Goal: Transaction & Acquisition: Book appointment/travel/reservation

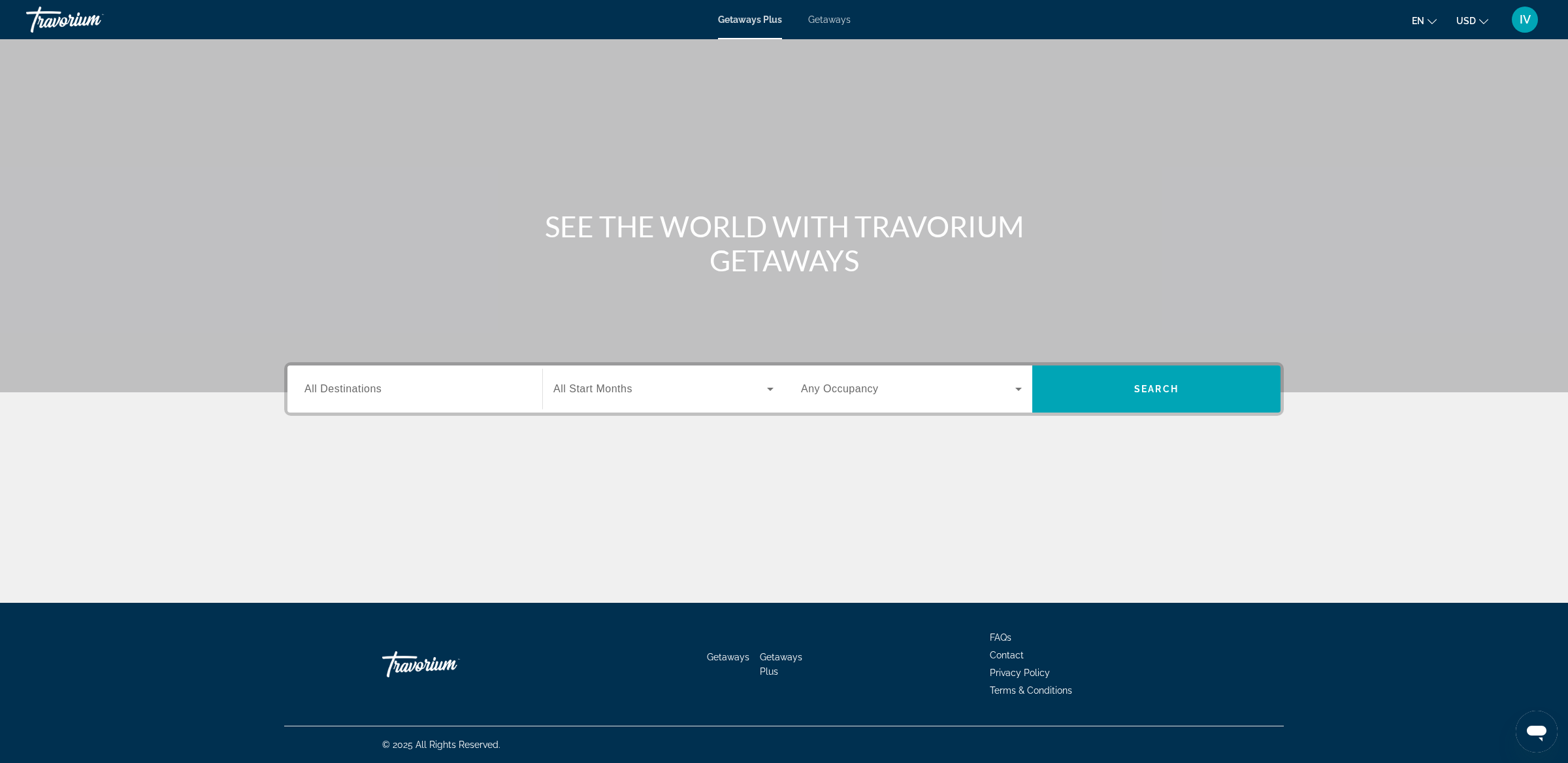
click at [834, 20] on span "Getaways" at bounding box center [829, 19] width 43 height 11
click at [829, 24] on span "Getaways" at bounding box center [829, 19] width 43 height 11
click at [391, 394] on input "Destination All Destinations" at bounding box center [415, 390] width 221 height 15
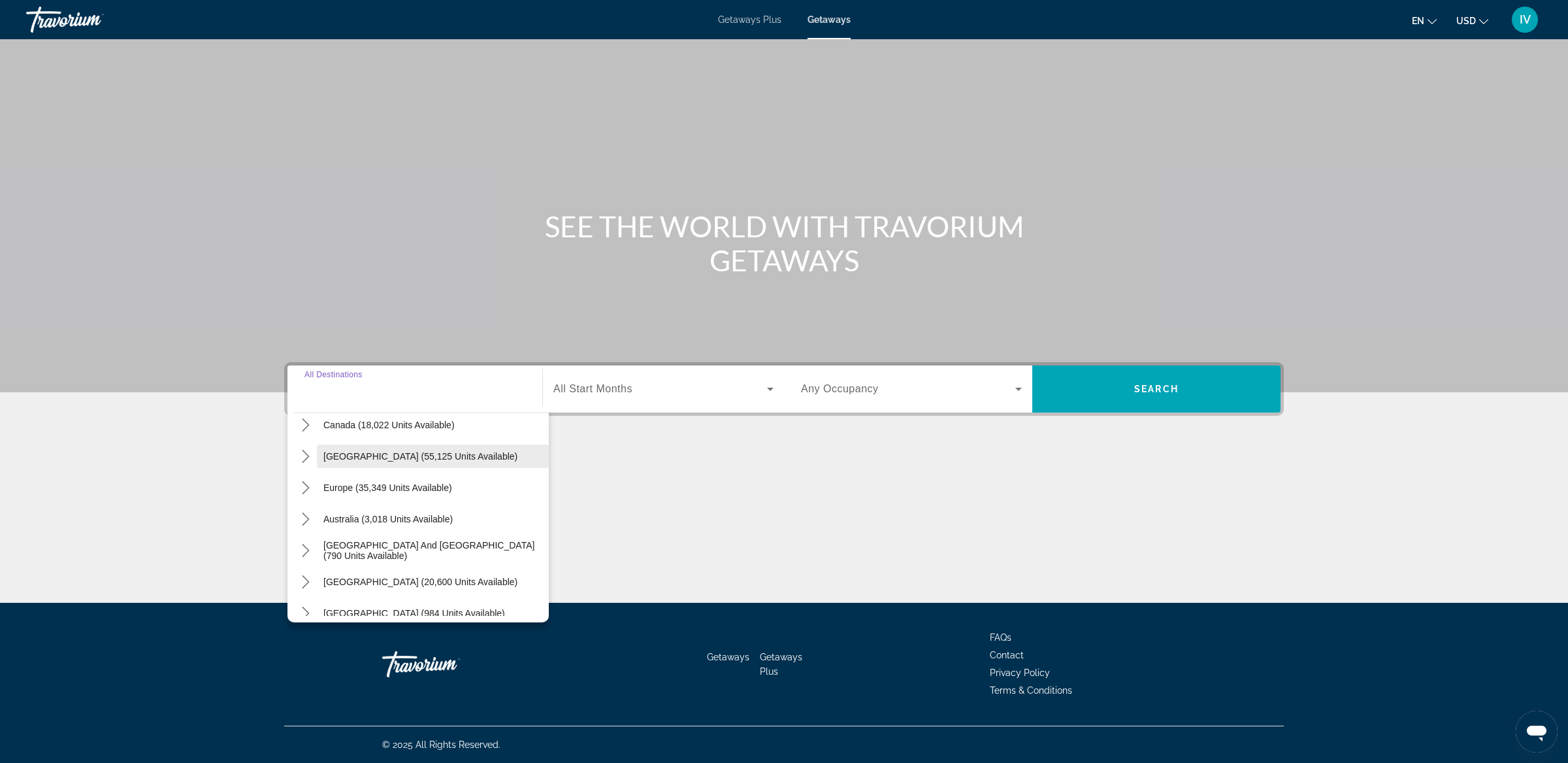
scroll to position [109, 0]
click at [400, 488] on span "Europe (35,349 units available)" at bounding box center [387, 484] width 128 height 11
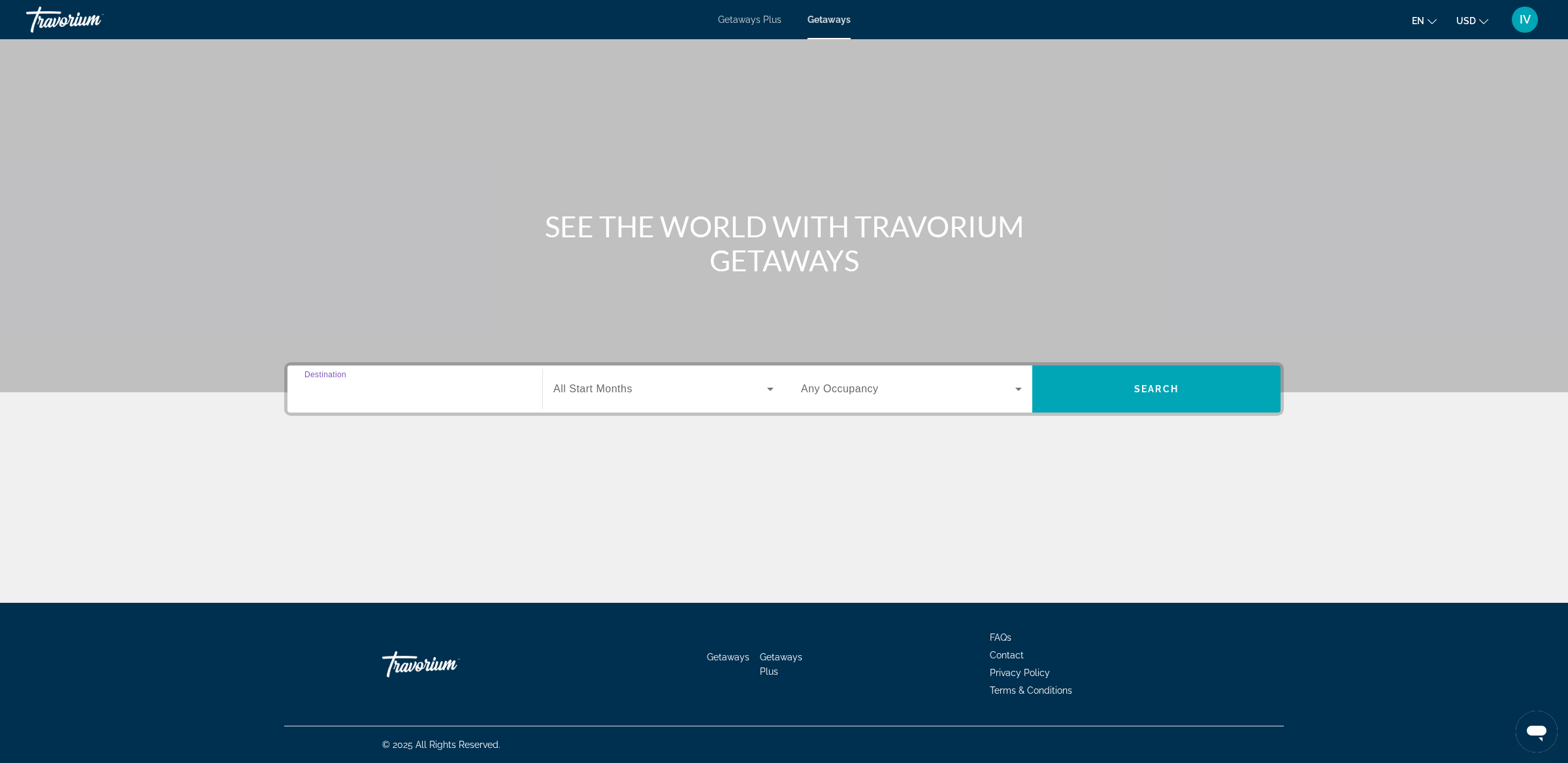
type input "**********"
click at [662, 385] on span "Search widget" at bounding box center [660, 389] width 213 height 15
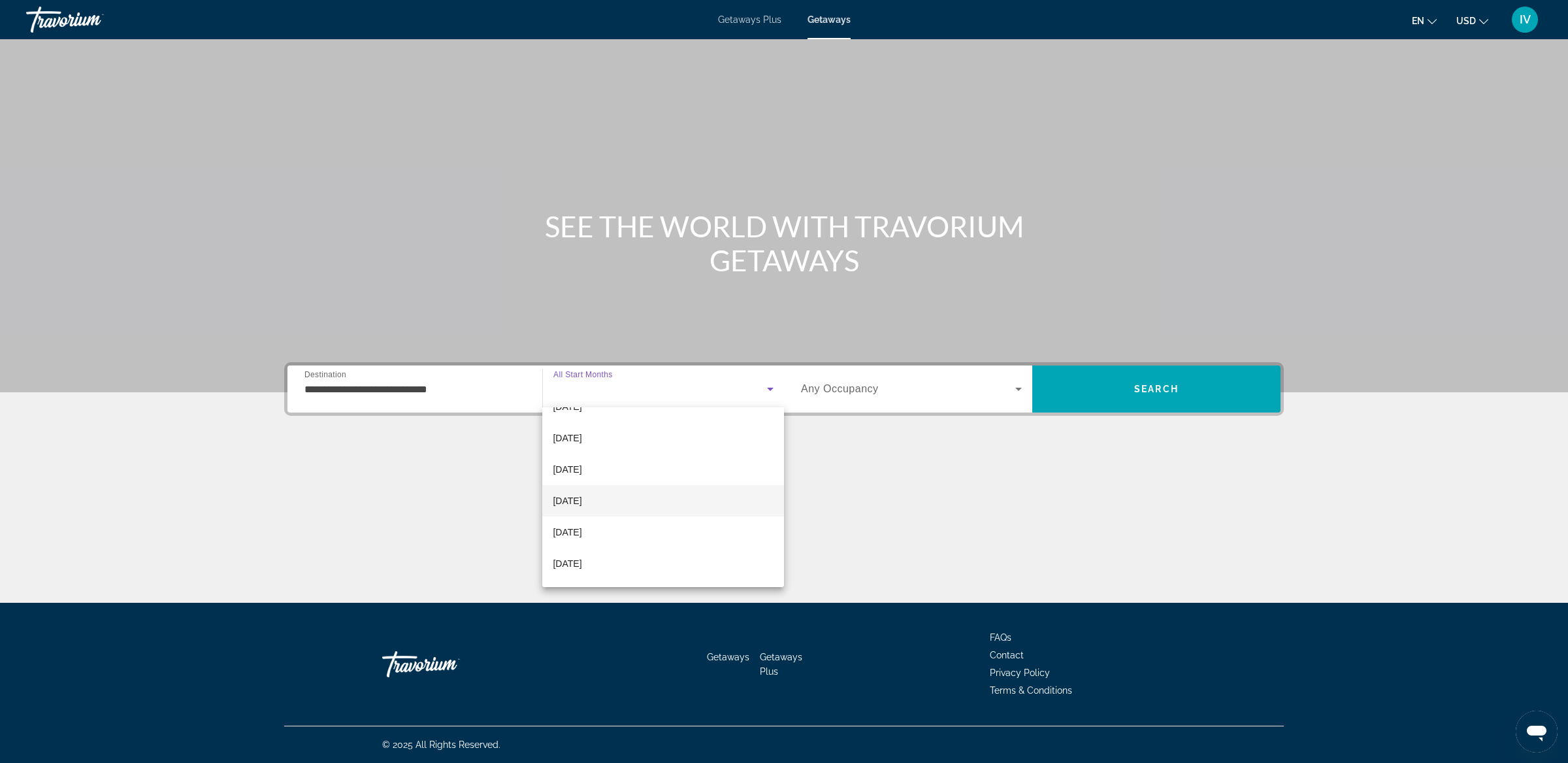
scroll to position [238, 0]
click at [594, 495] on mat-option "[DATE]" at bounding box center [663, 504] width 241 height 32
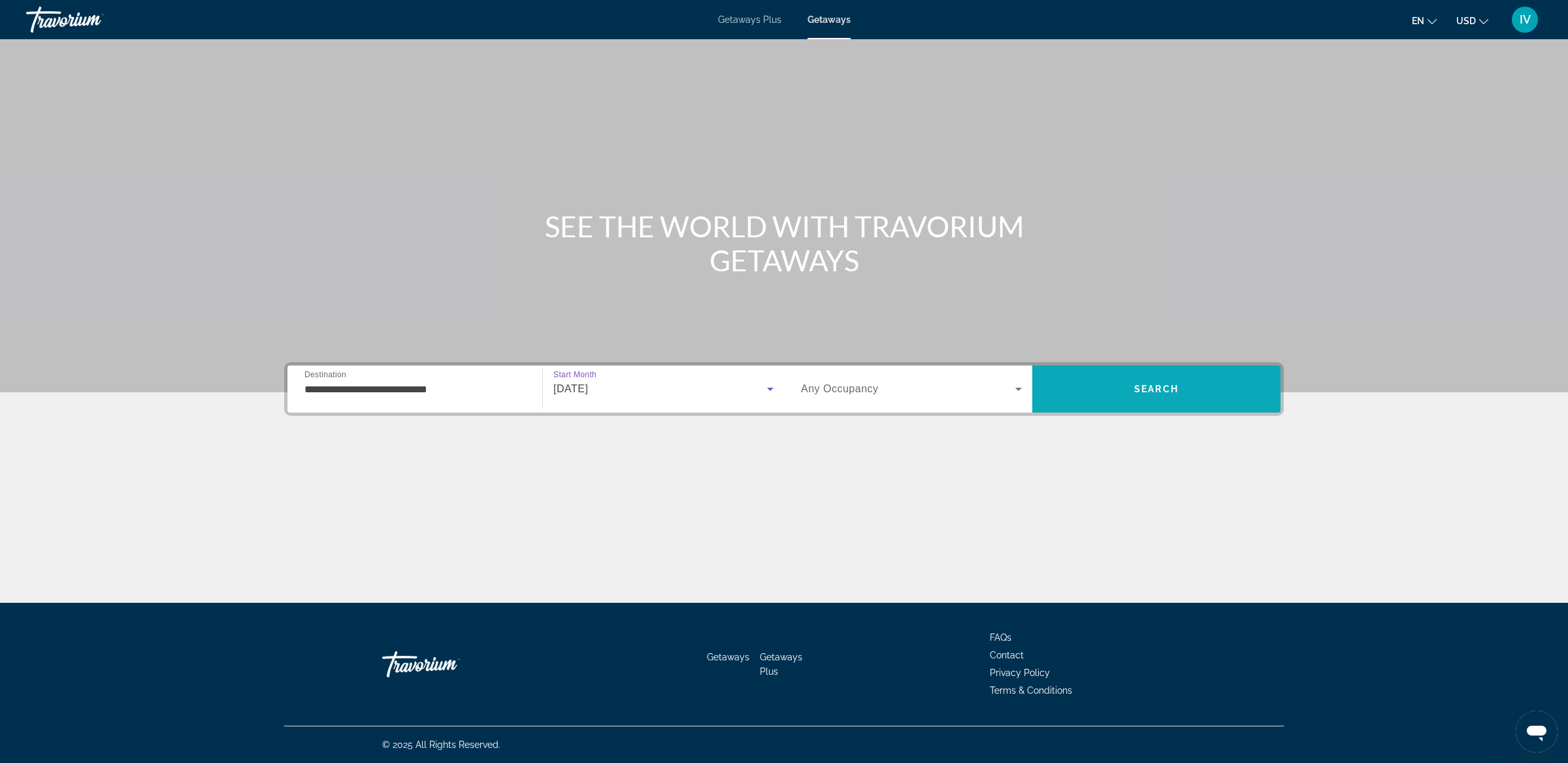
click at [1090, 398] on span "Search" at bounding box center [1156, 389] width 248 height 32
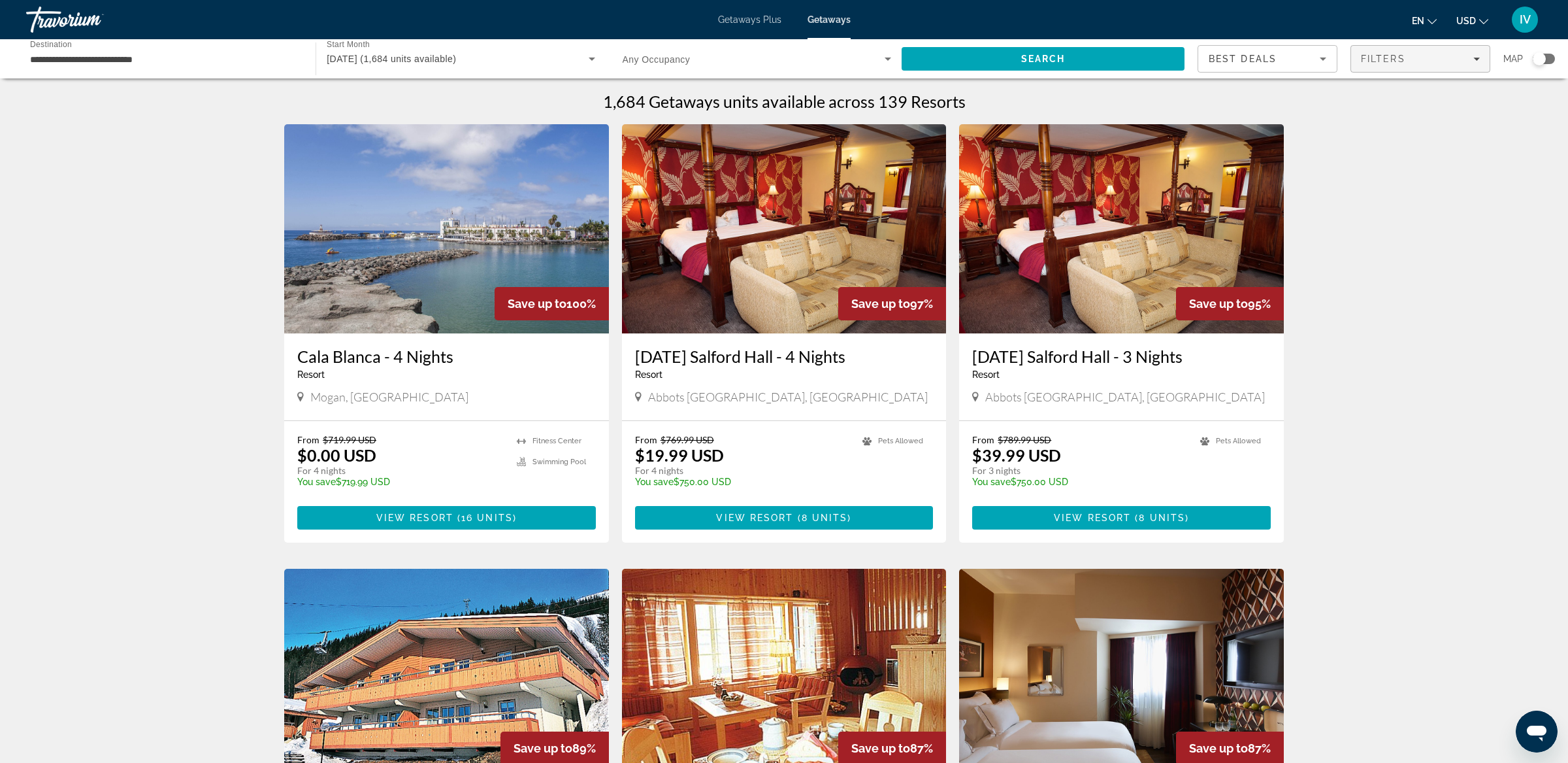
click at [1470, 64] on span "Filters" at bounding box center [1419, 58] width 138 height 32
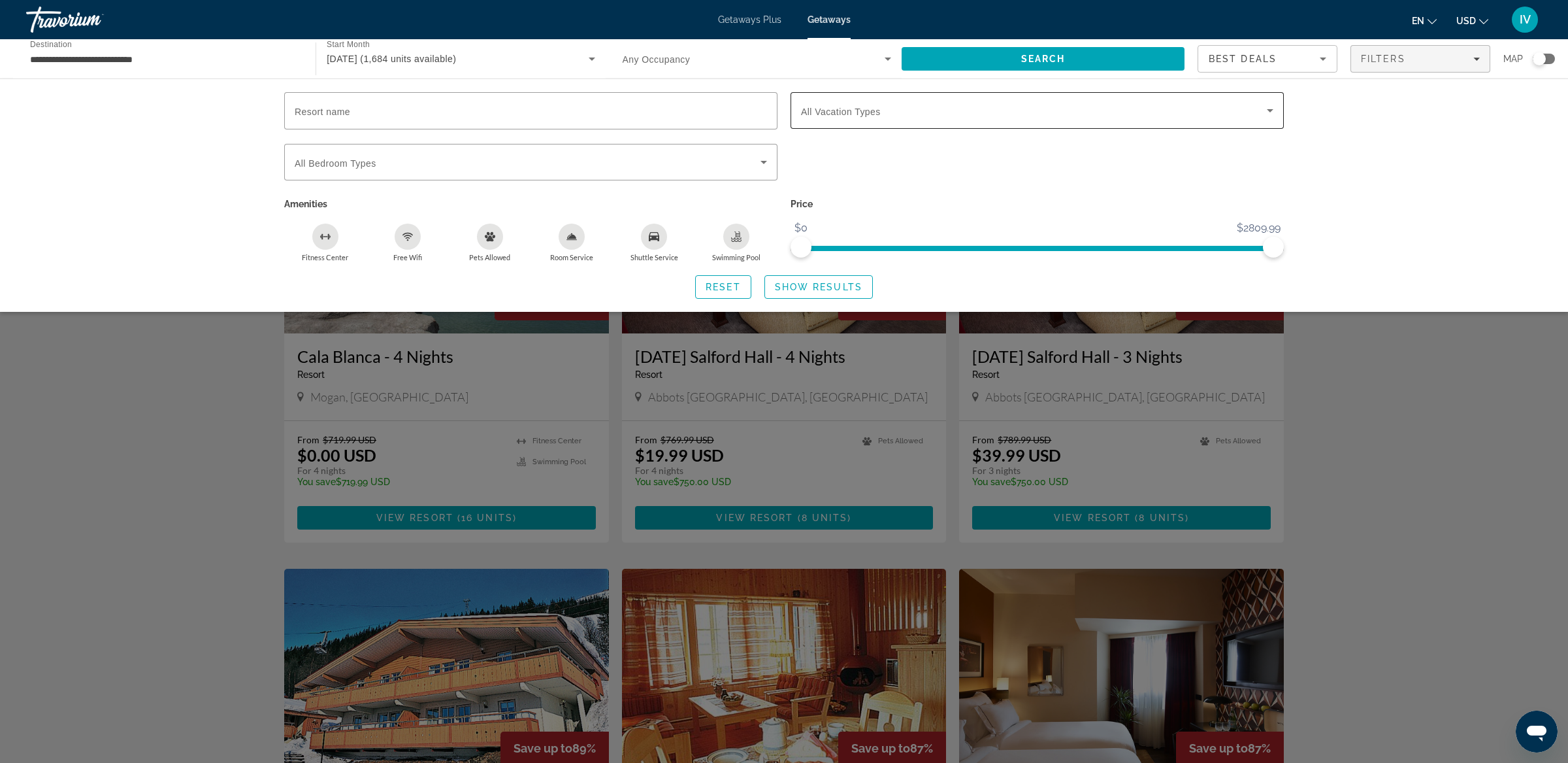
click at [965, 114] on span "Search widget" at bounding box center [1033, 110] width 466 height 15
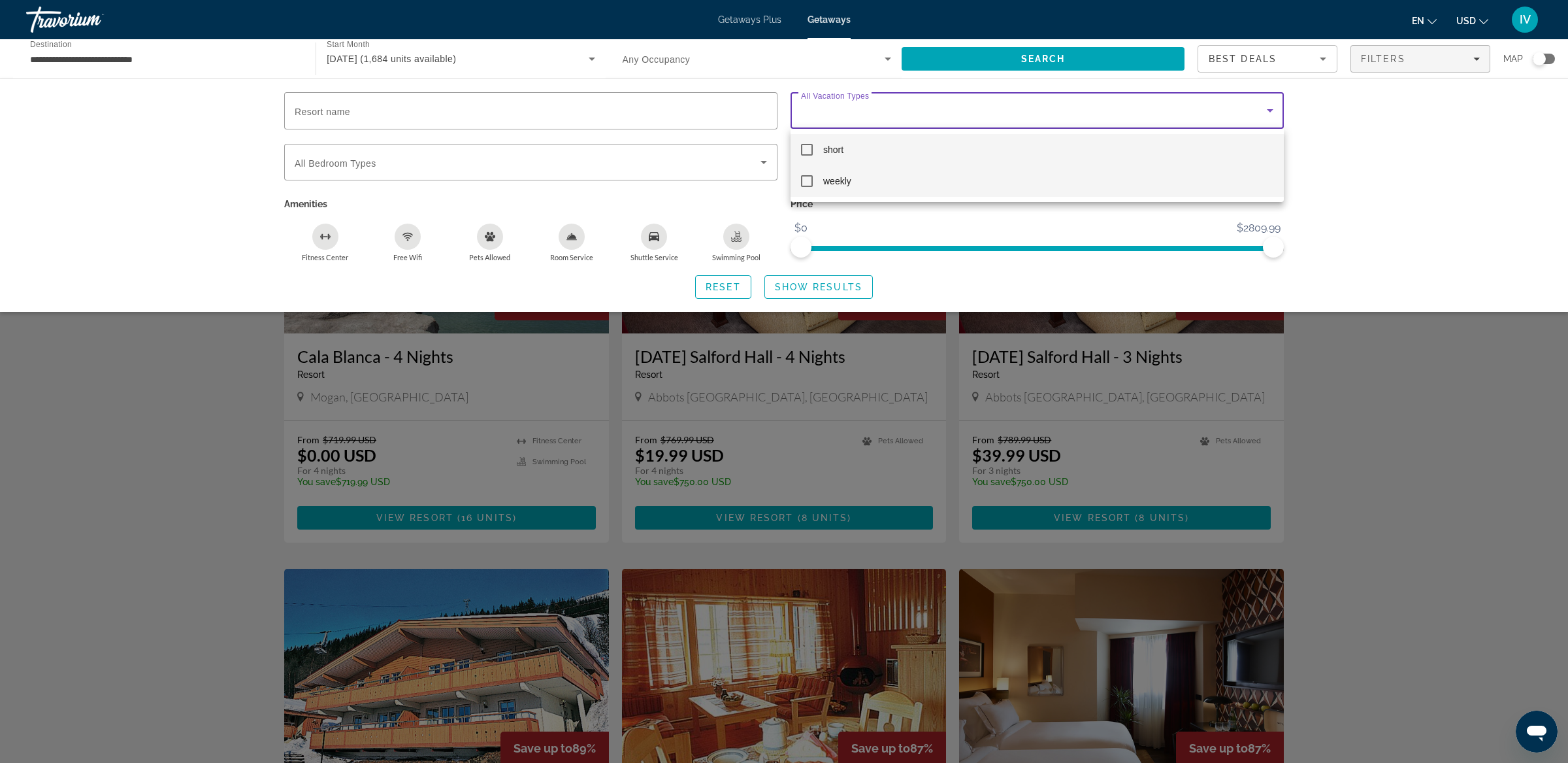
click at [807, 179] on mat-pseudo-checkbox at bounding box center [806, 181] width 12 height 12
click at [838, 290] on div at bounding box center [784, 381] width 1568 height 763
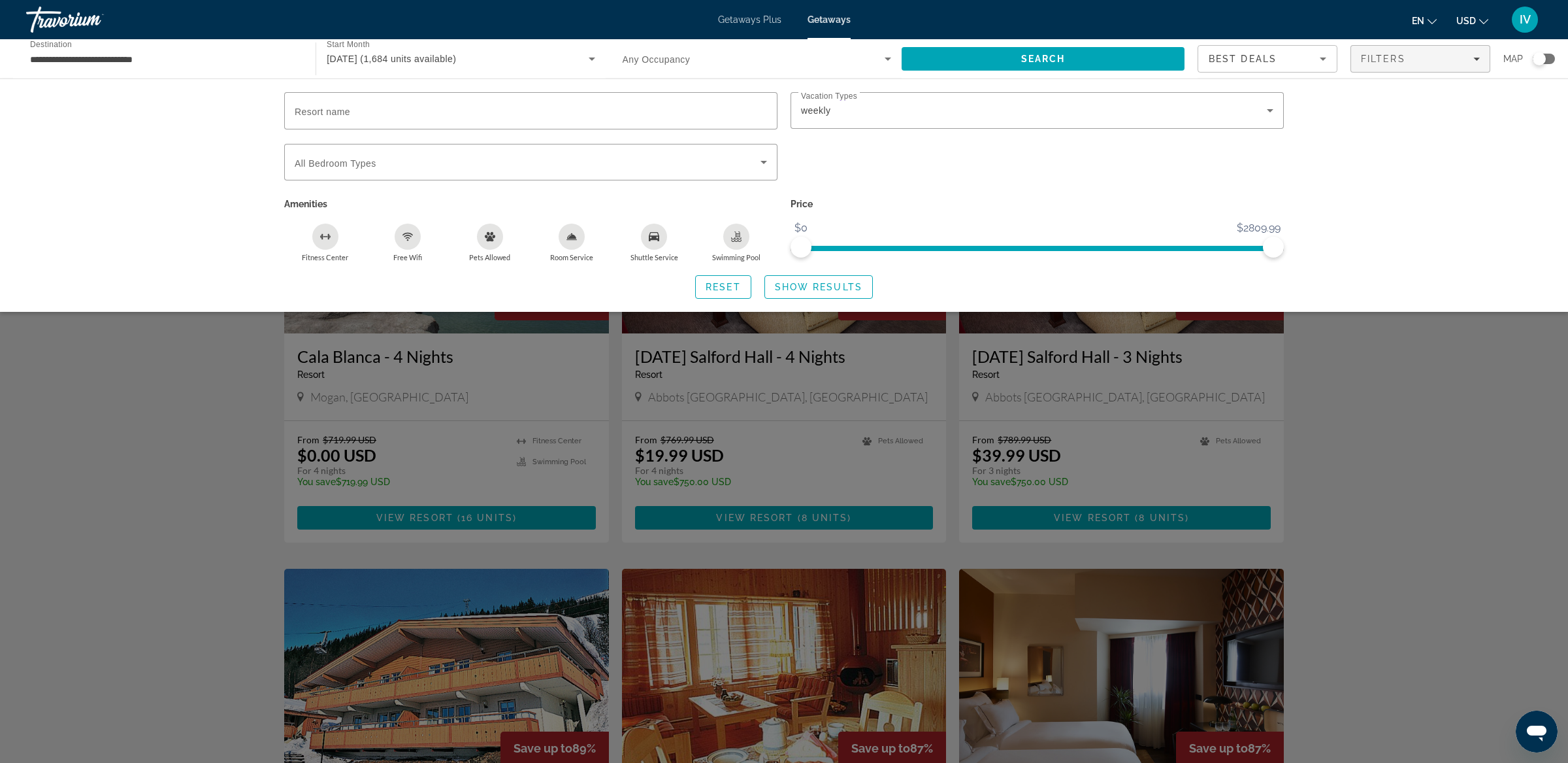
click at [838, 289] on span "Show Results" at bounding box center [818, 286] width 88 height 11
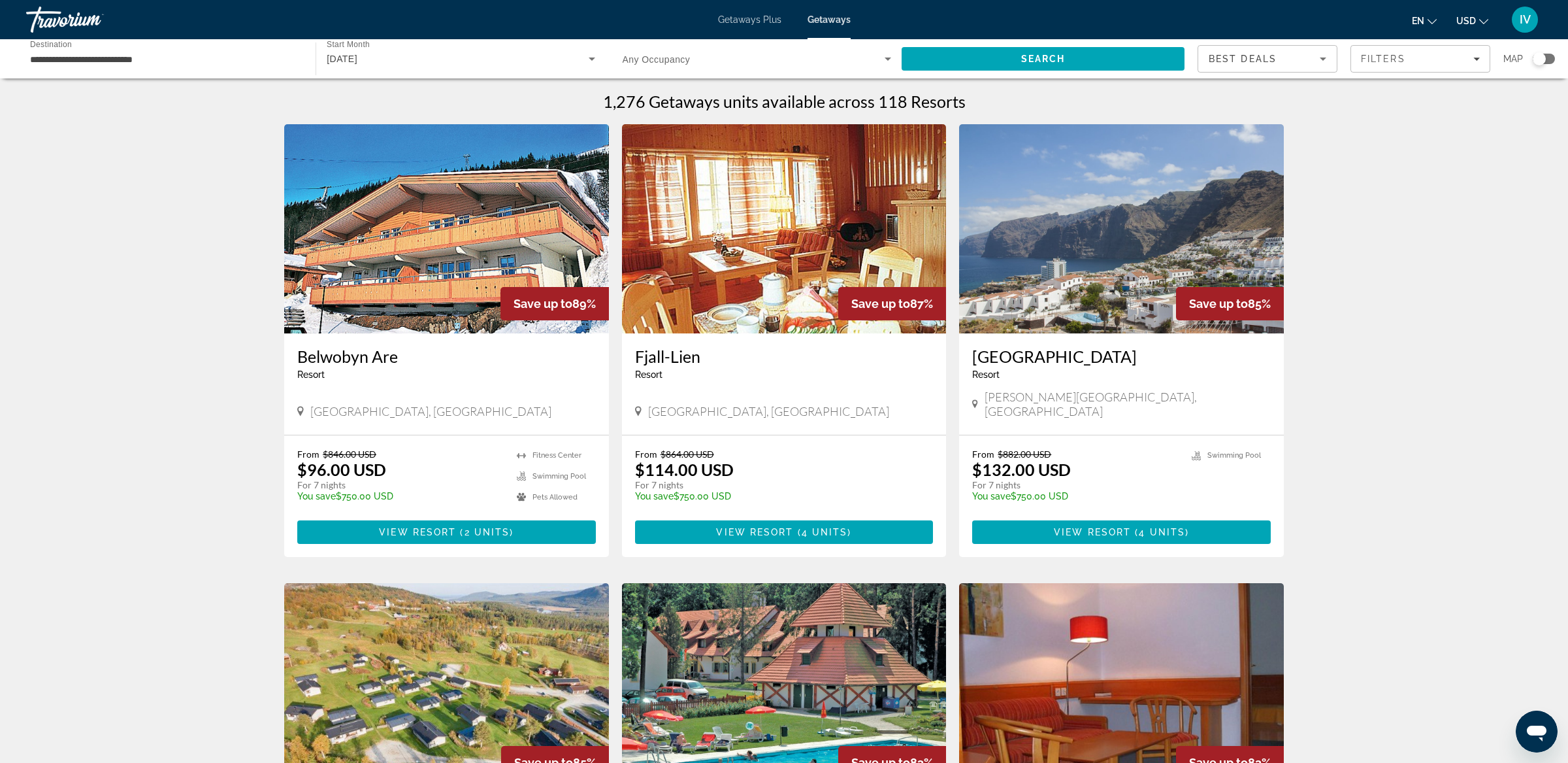
click at [1025, 279] on img "Main content" at bounding box center [1121, 229] width 325 height 209
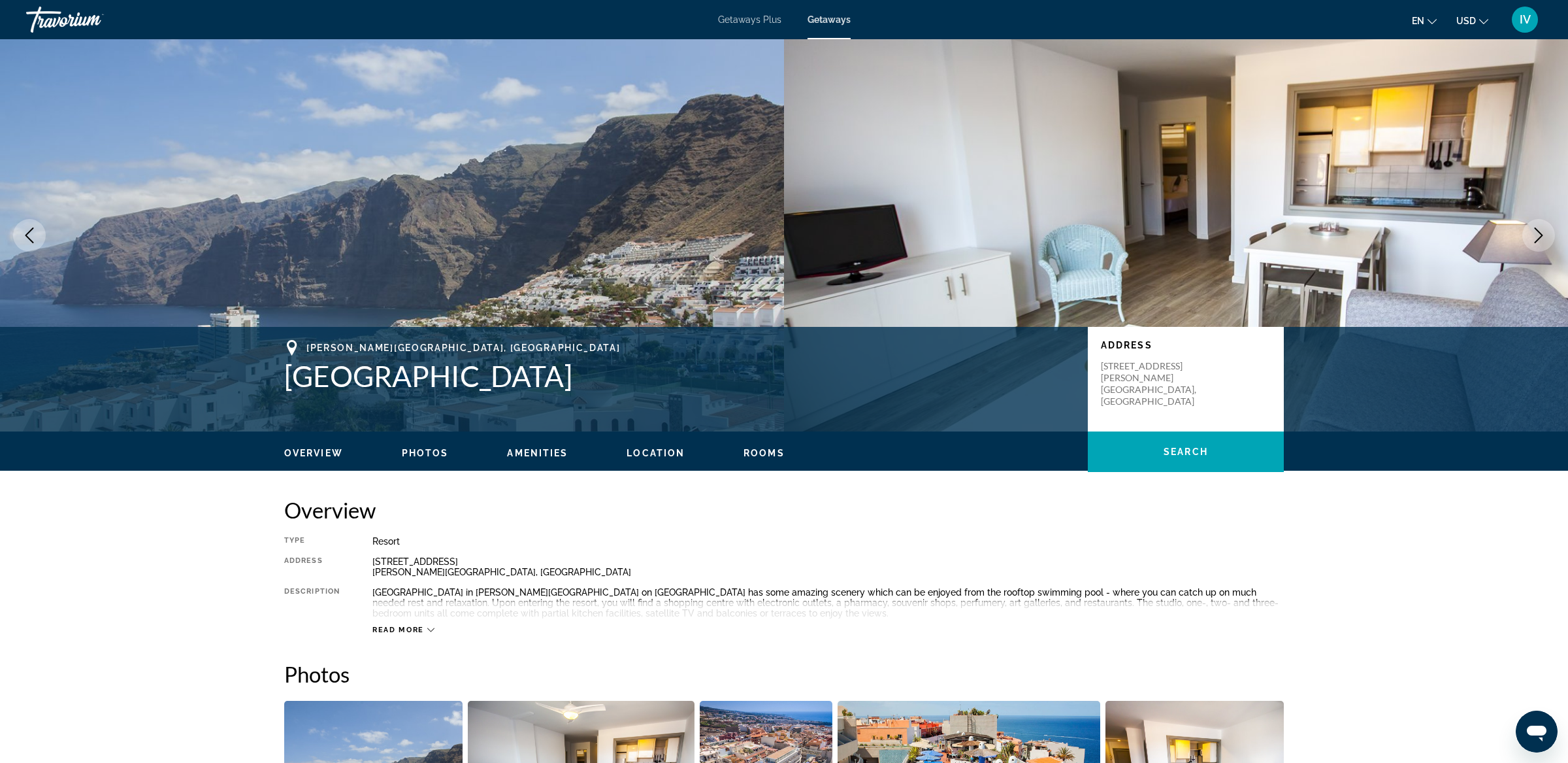
click at [1541, 236] on icon "Next image" at bounding box center [1538, 235] width 15 height 15
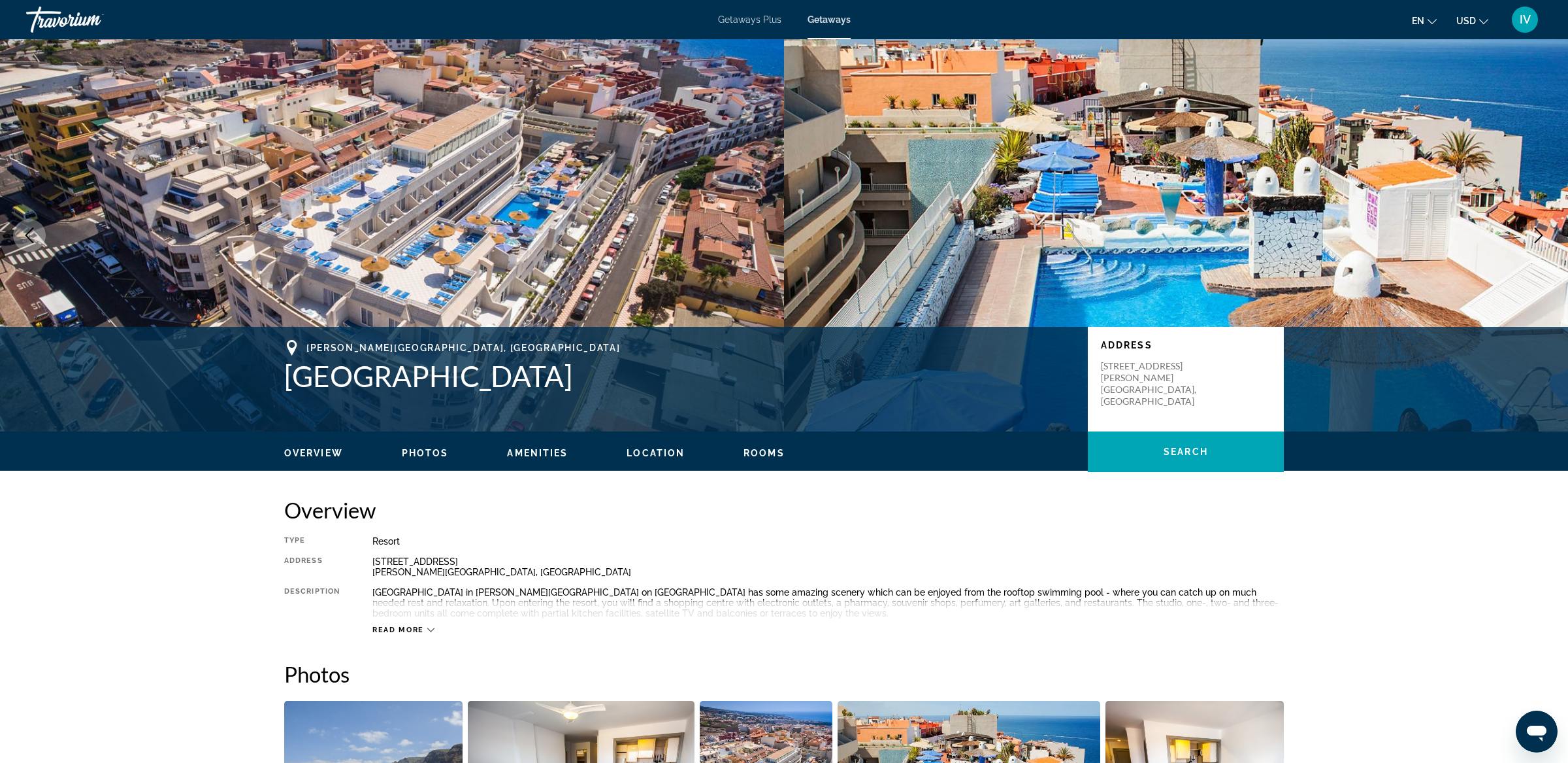
click at [1541, 236] on icon "Next image" at bounding box center [1538, 235] width 15 height 15
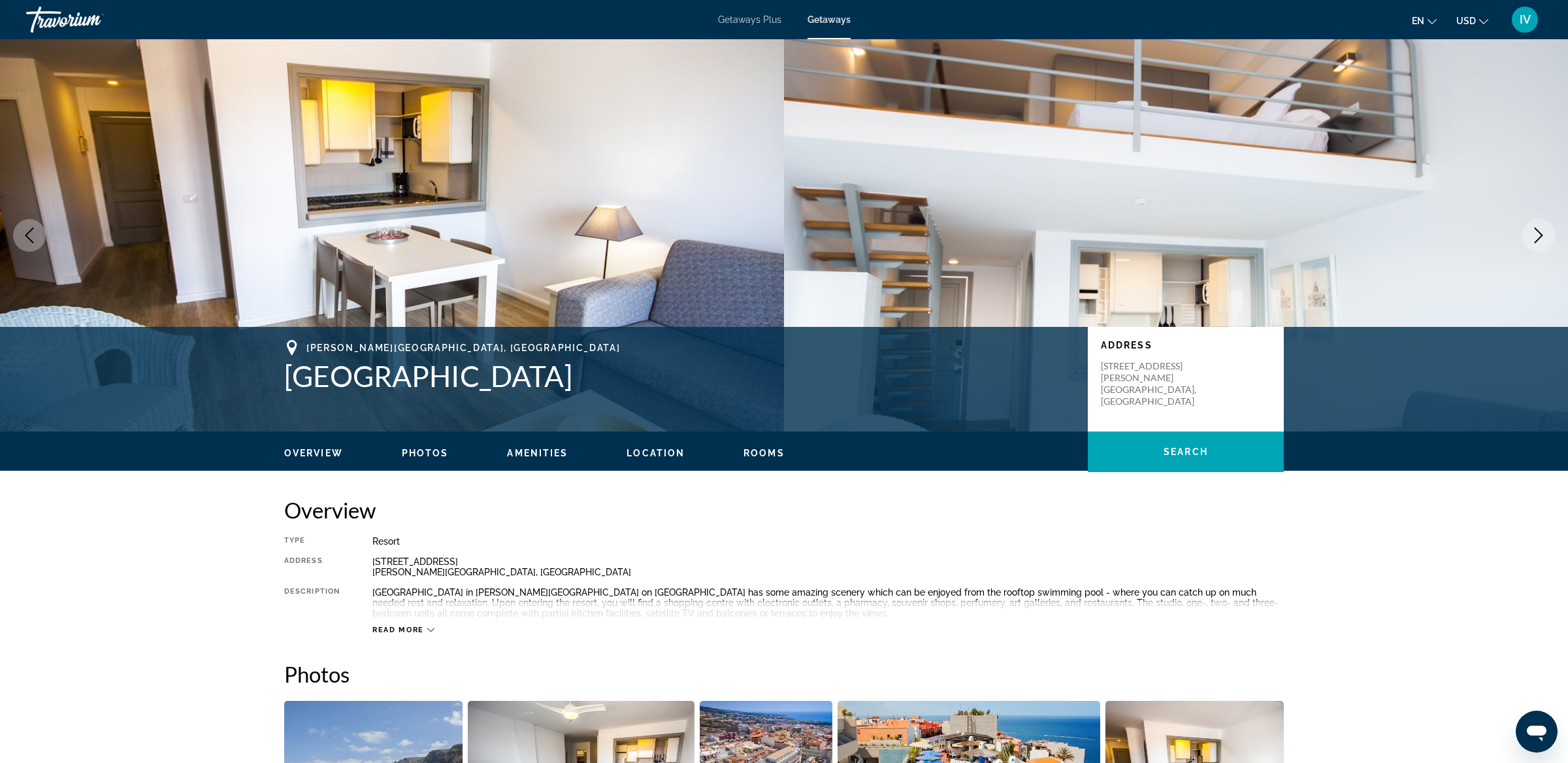
click at [1541, 236] on icon "Next image" at bounding box center [1538, 235] width 15 height 15
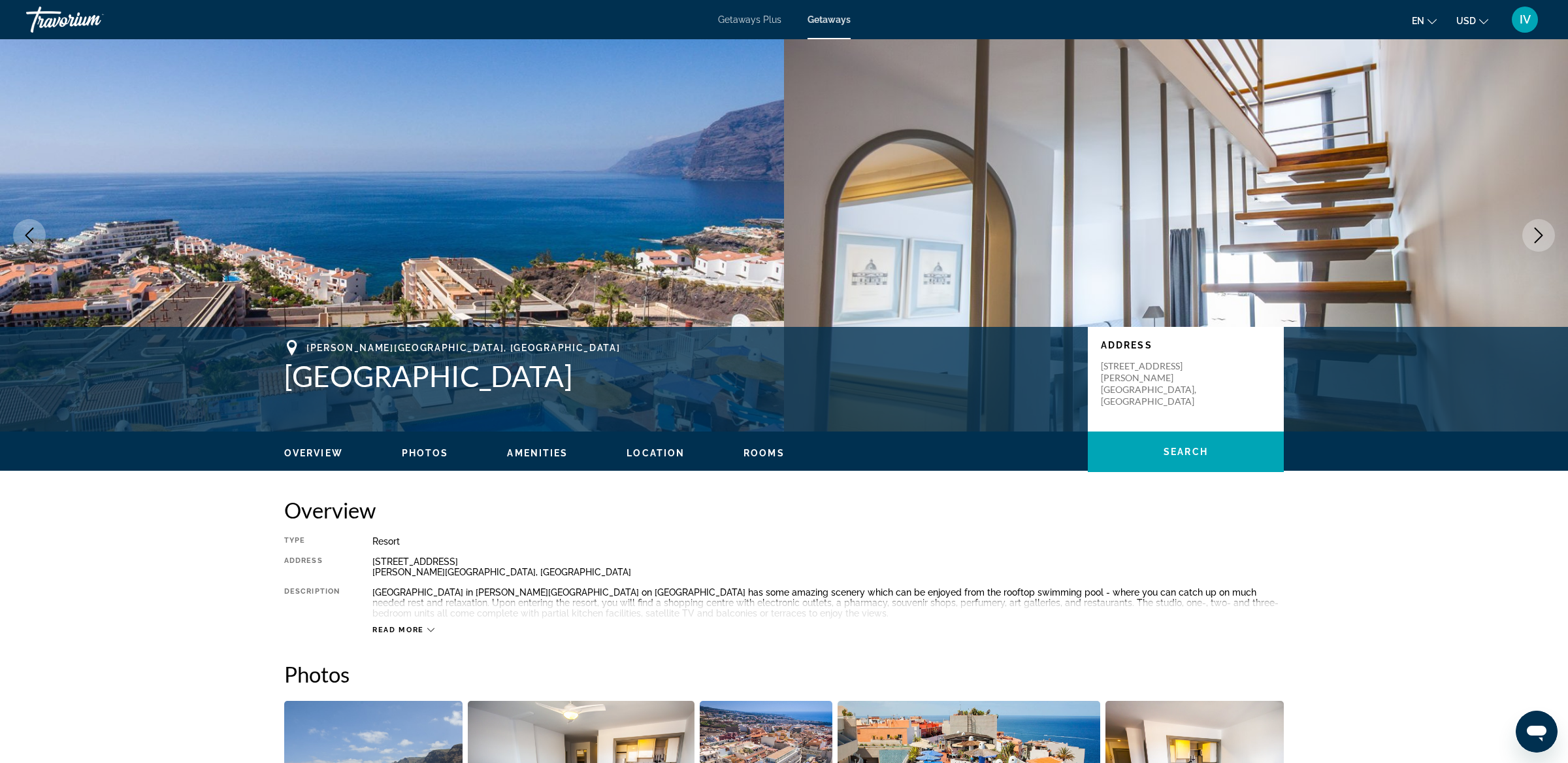
click at [1541, 236] on icon "Next image" at bounding box center [1538, 235] width 15 height 15
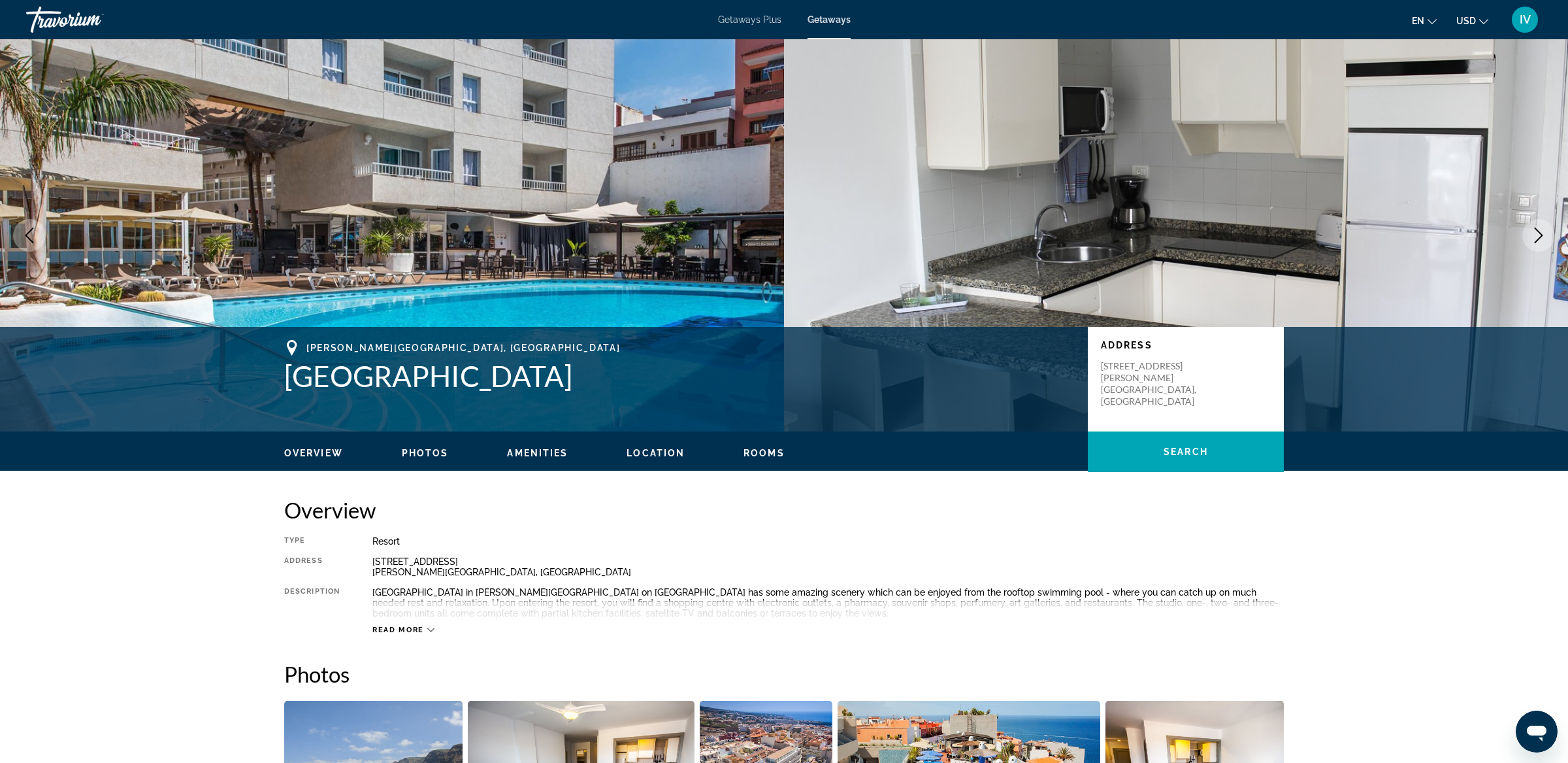
click at [1541, 236] on icon "Next image" at bounding box center [1538, 235] width 15 height 15
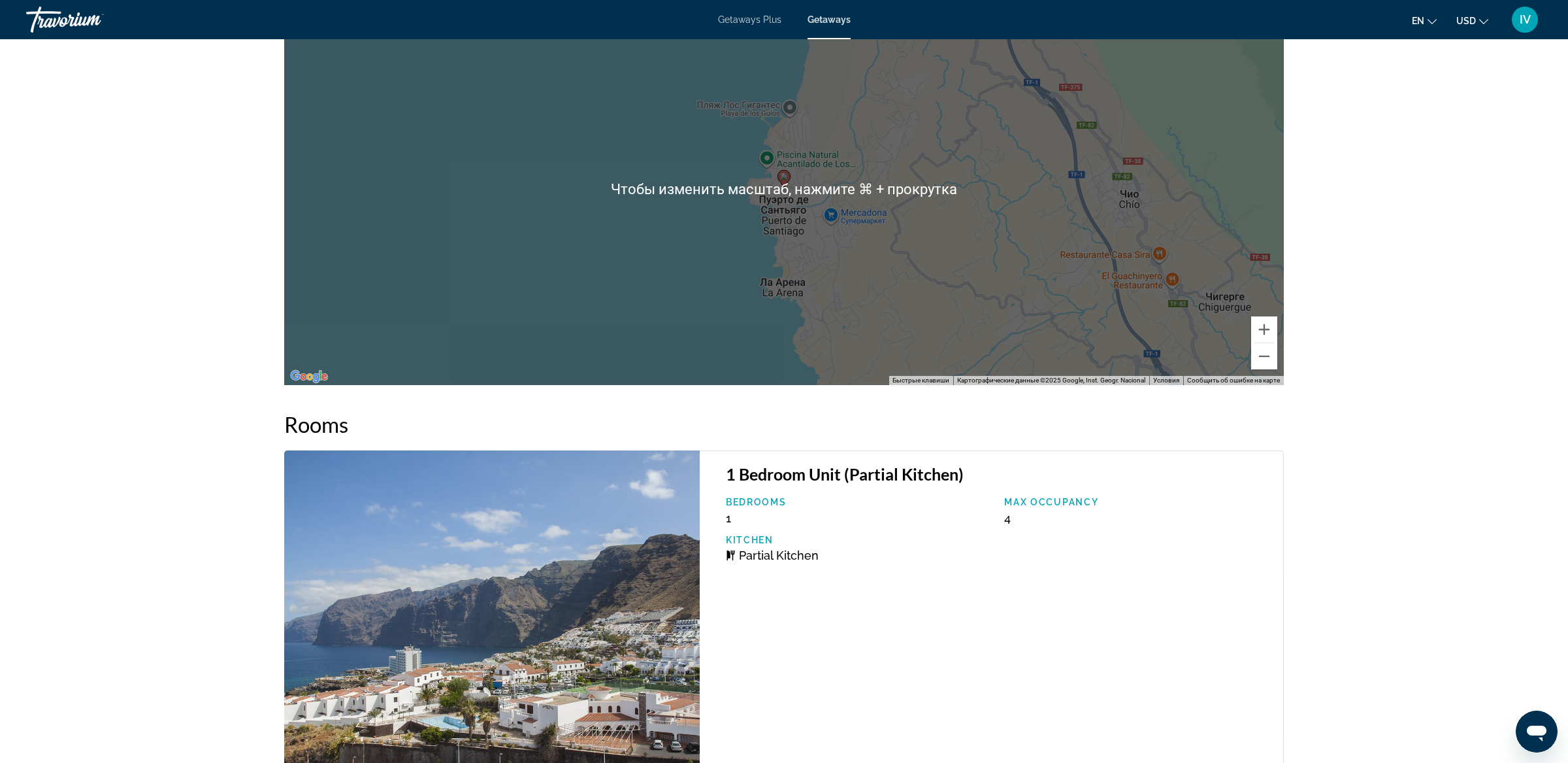
scroll to position [1572, 0]
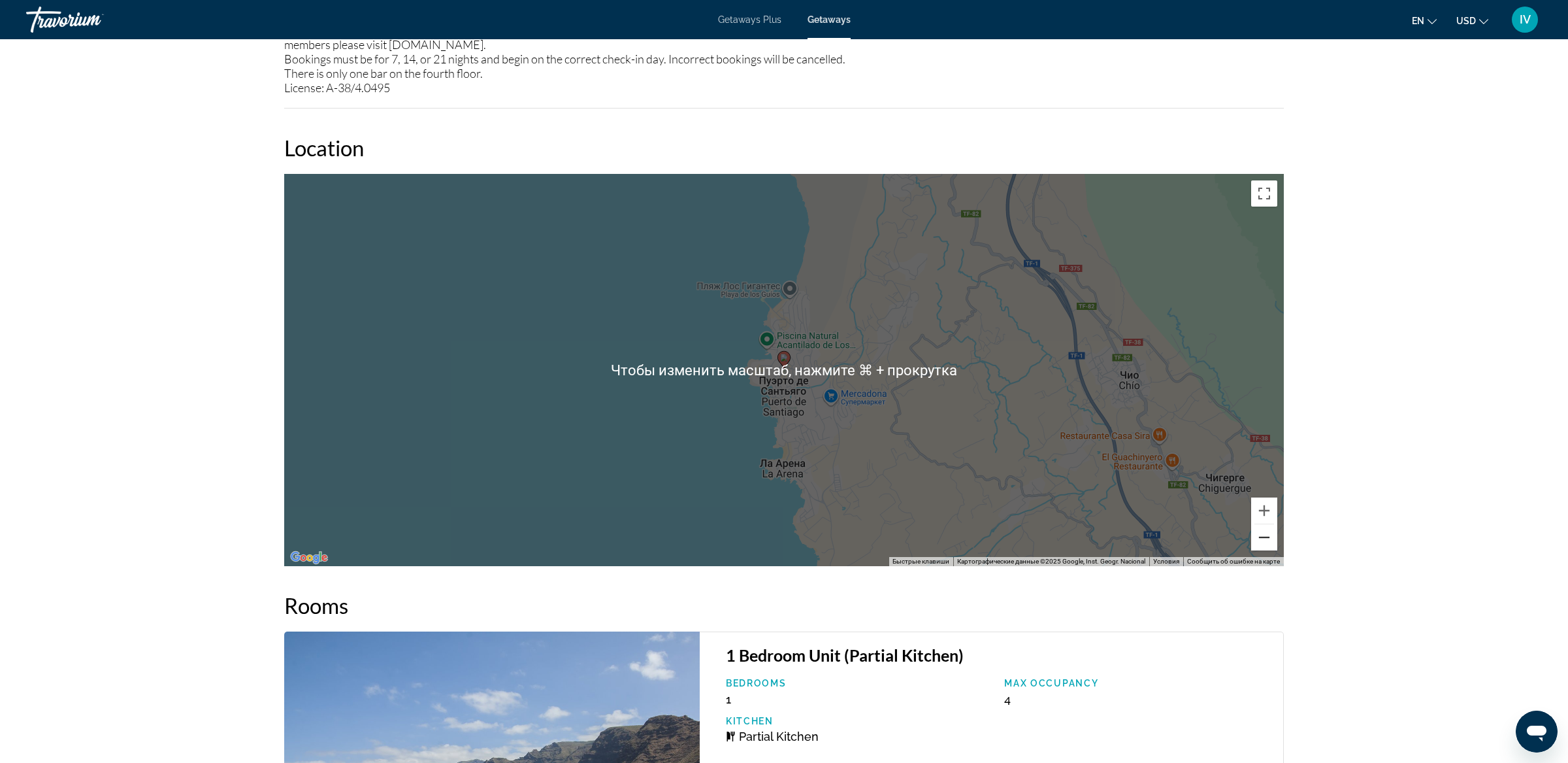
click at [1259, 540] on button "Уменьшить" at bounding box center [1264, 537] width 26 height 26
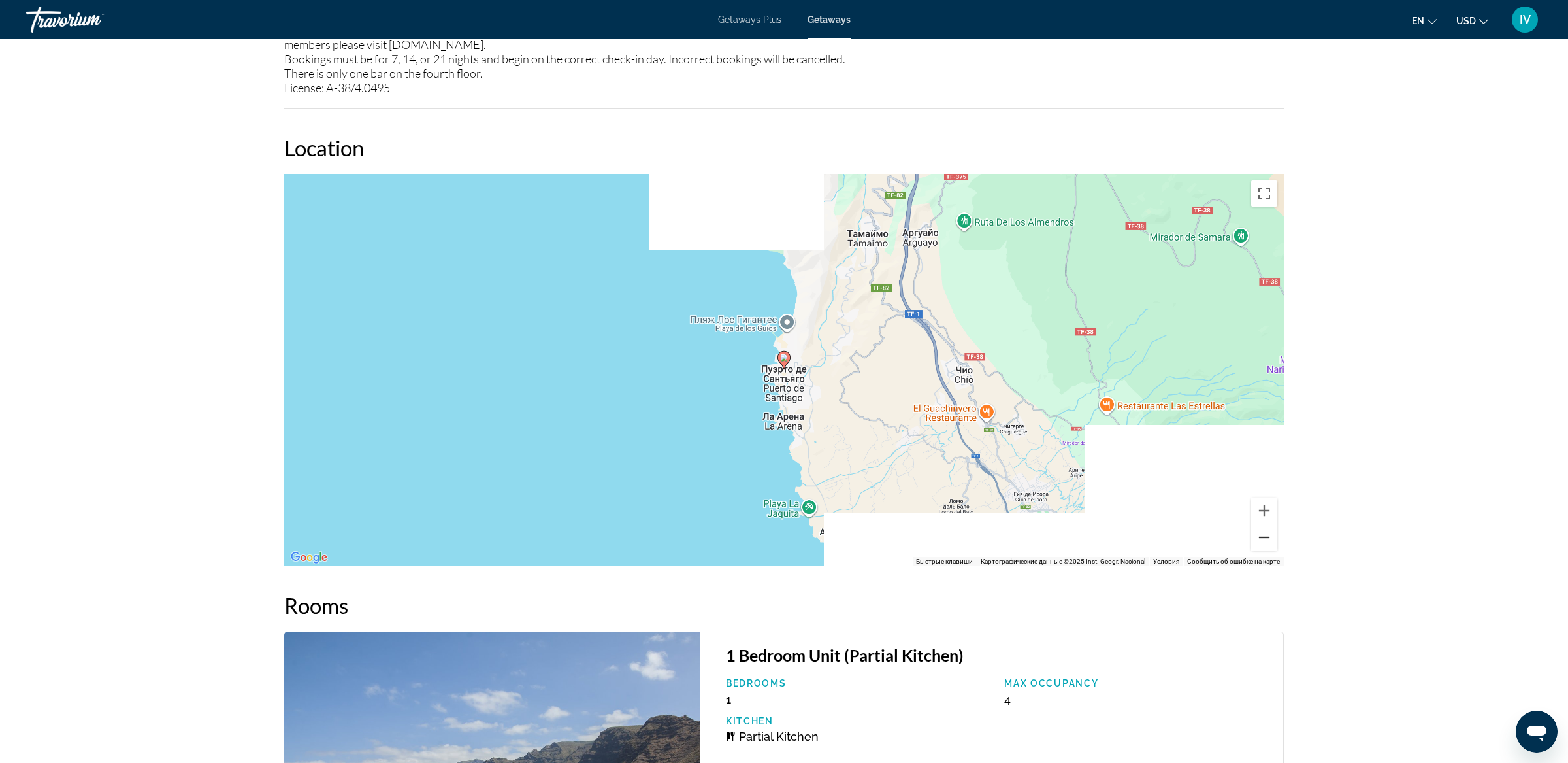
click at [1259, 540] on button "Уменьшить" at bounding box center [1264, 537] width 26 height 26
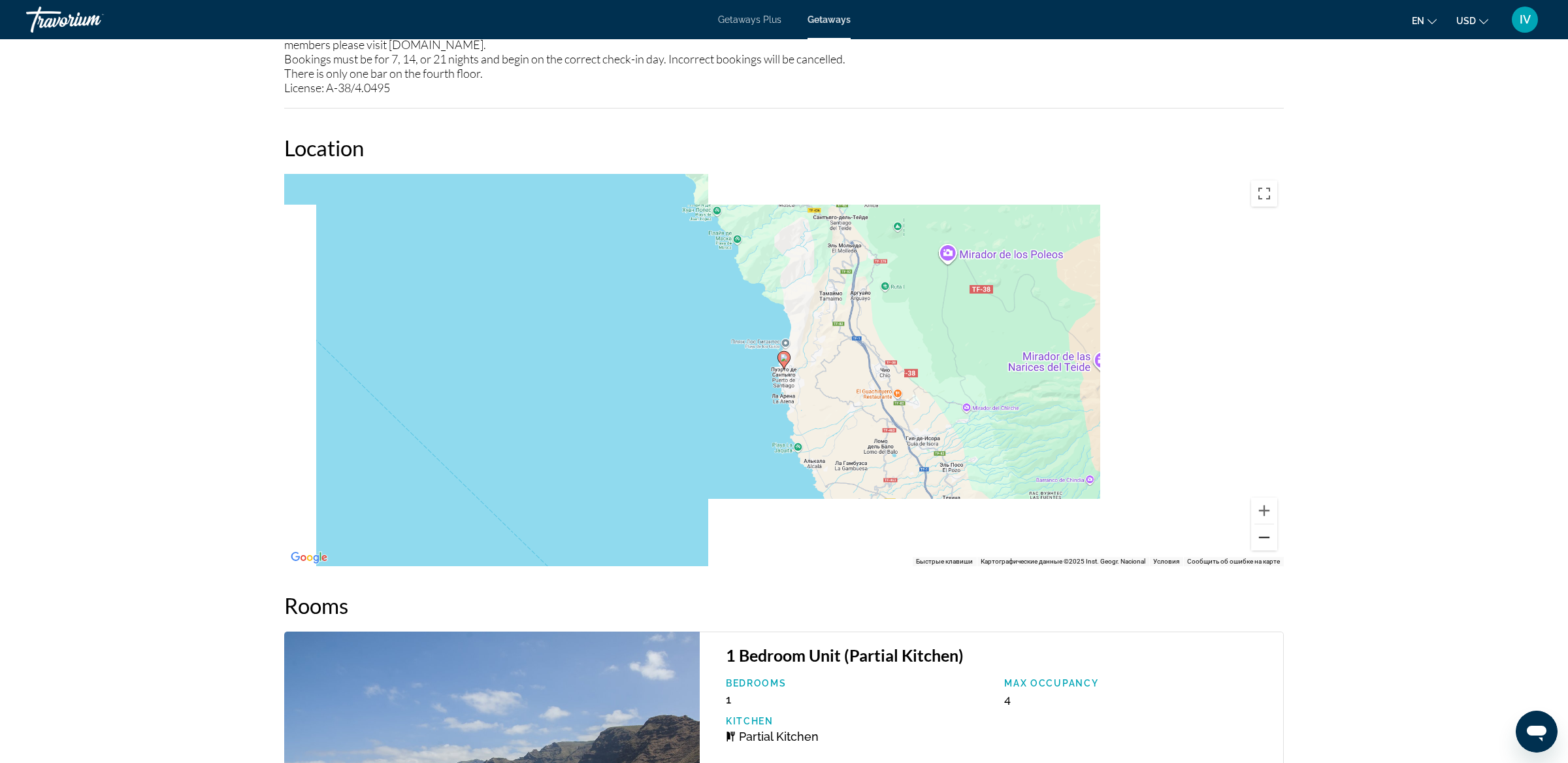
click at [1259, 540] on button "Уменьшить" at bounding box center [1264, 537] width 26 height 26
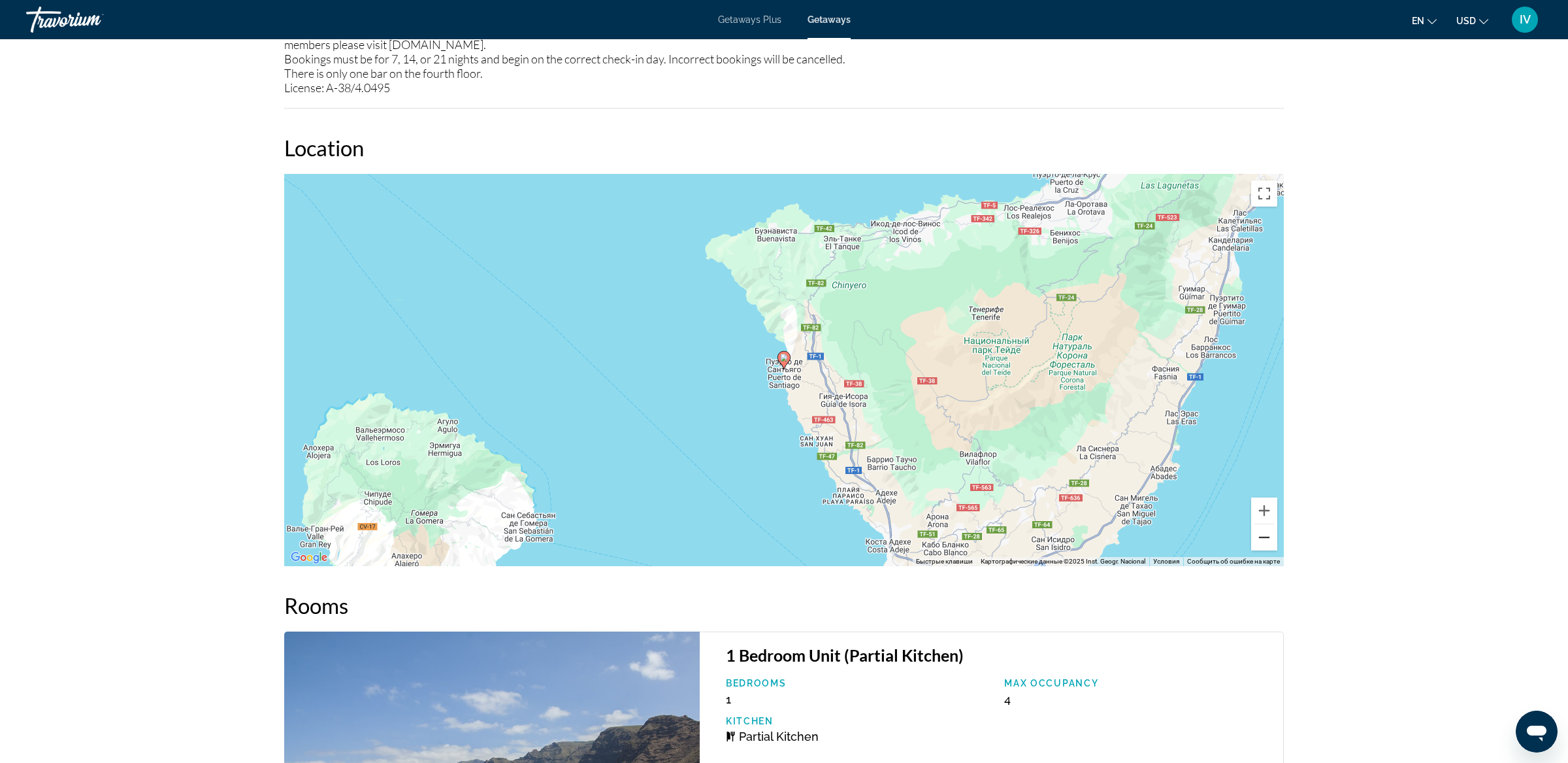
click at [1259, 540] on button "Уменьшить" at bounding box center [1264, 537] width 26 height 26
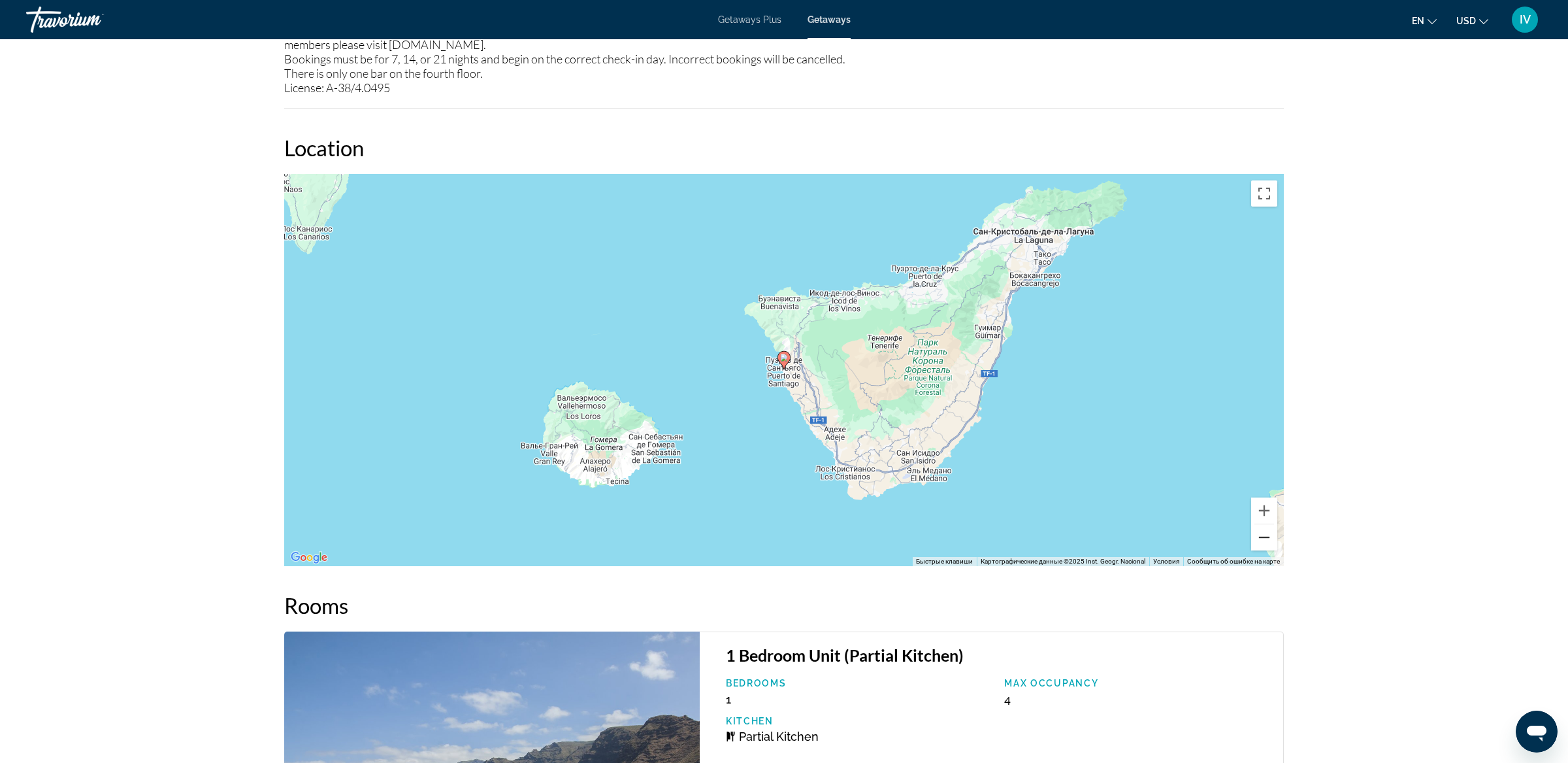
click at [1259, 540] on button "Уменьшить" at bounding box center [1264, 537] width 26 height 26
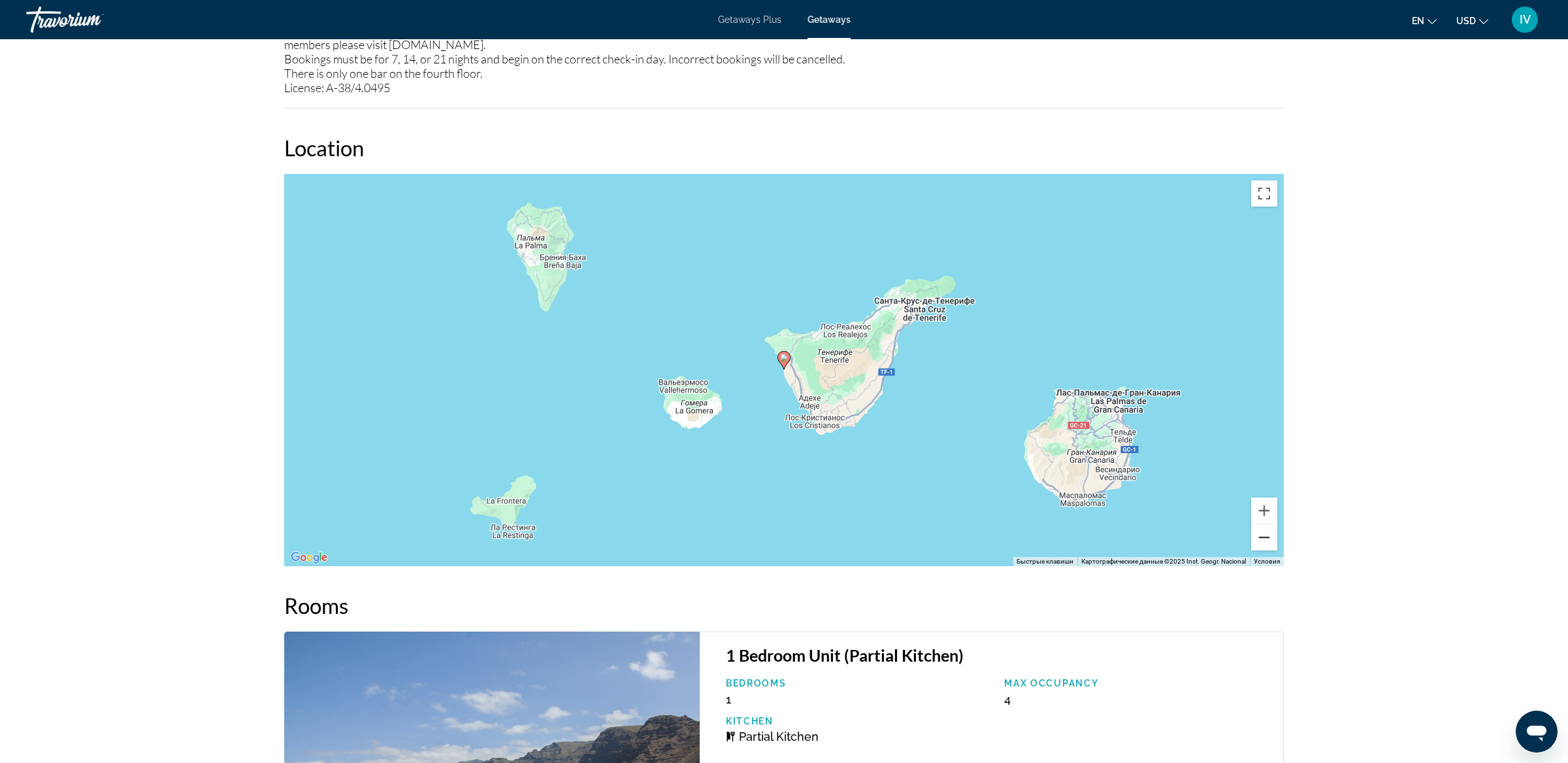
click at [1259, 540] on button "Уменьшить" at bounding box center [1264, 537] width 26 height 26
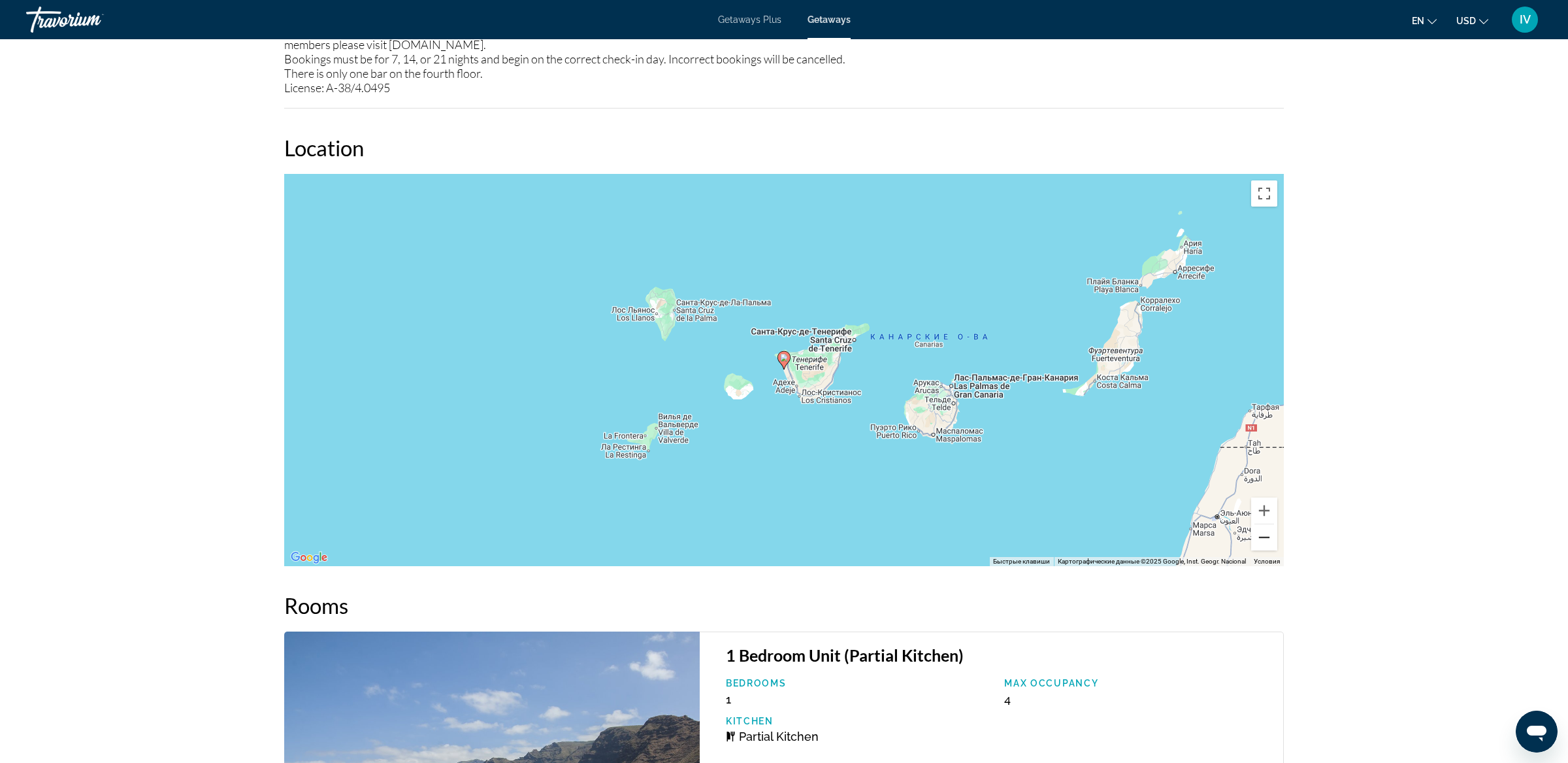
click at [1259, 540] on button "Уменьшить" at bounding box center [1264, 537] width 26 height 26
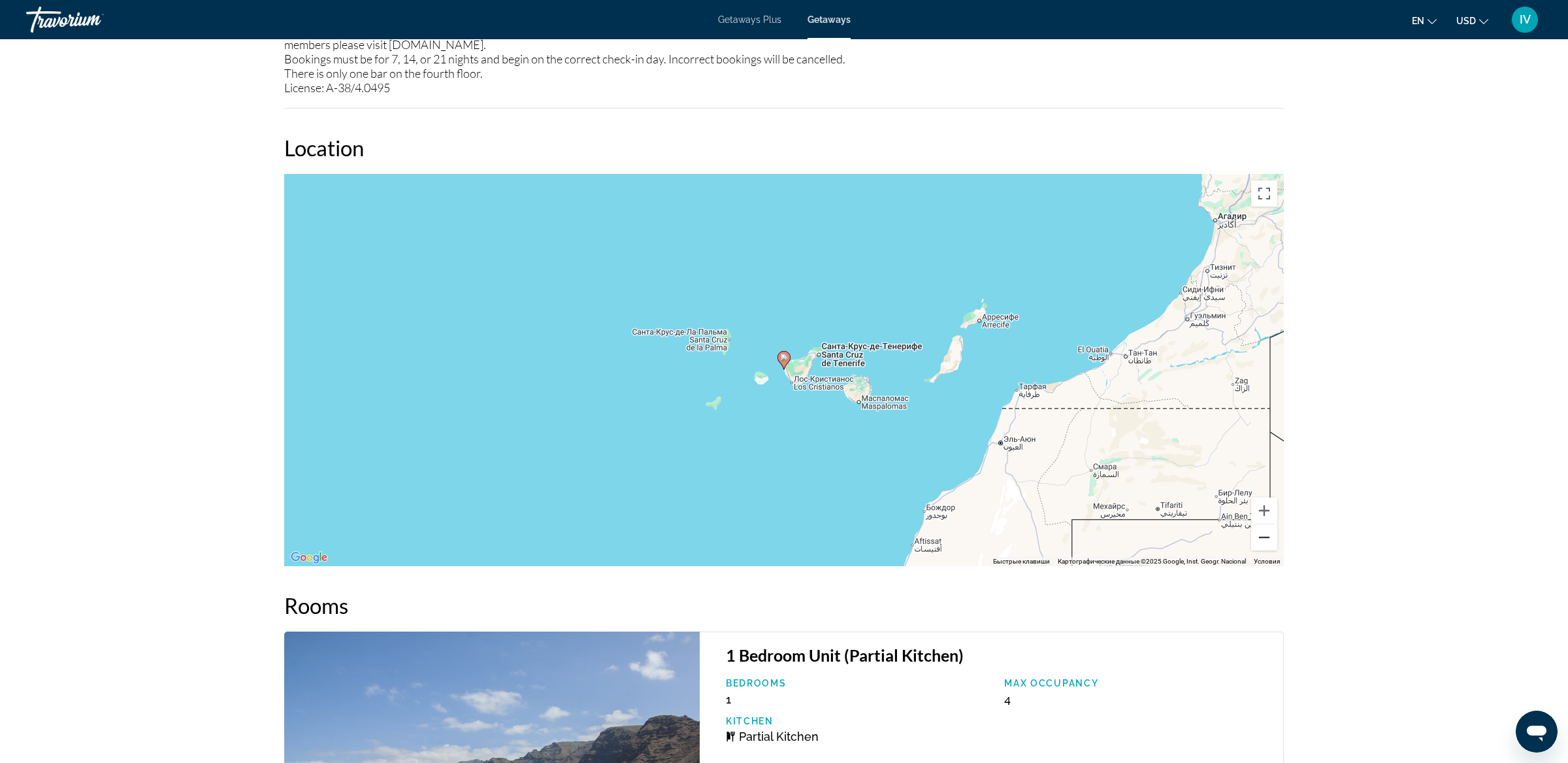
click at [1259, 540] on button "Уменьшить" at bounding box center [1264, 537] width 26 height 26
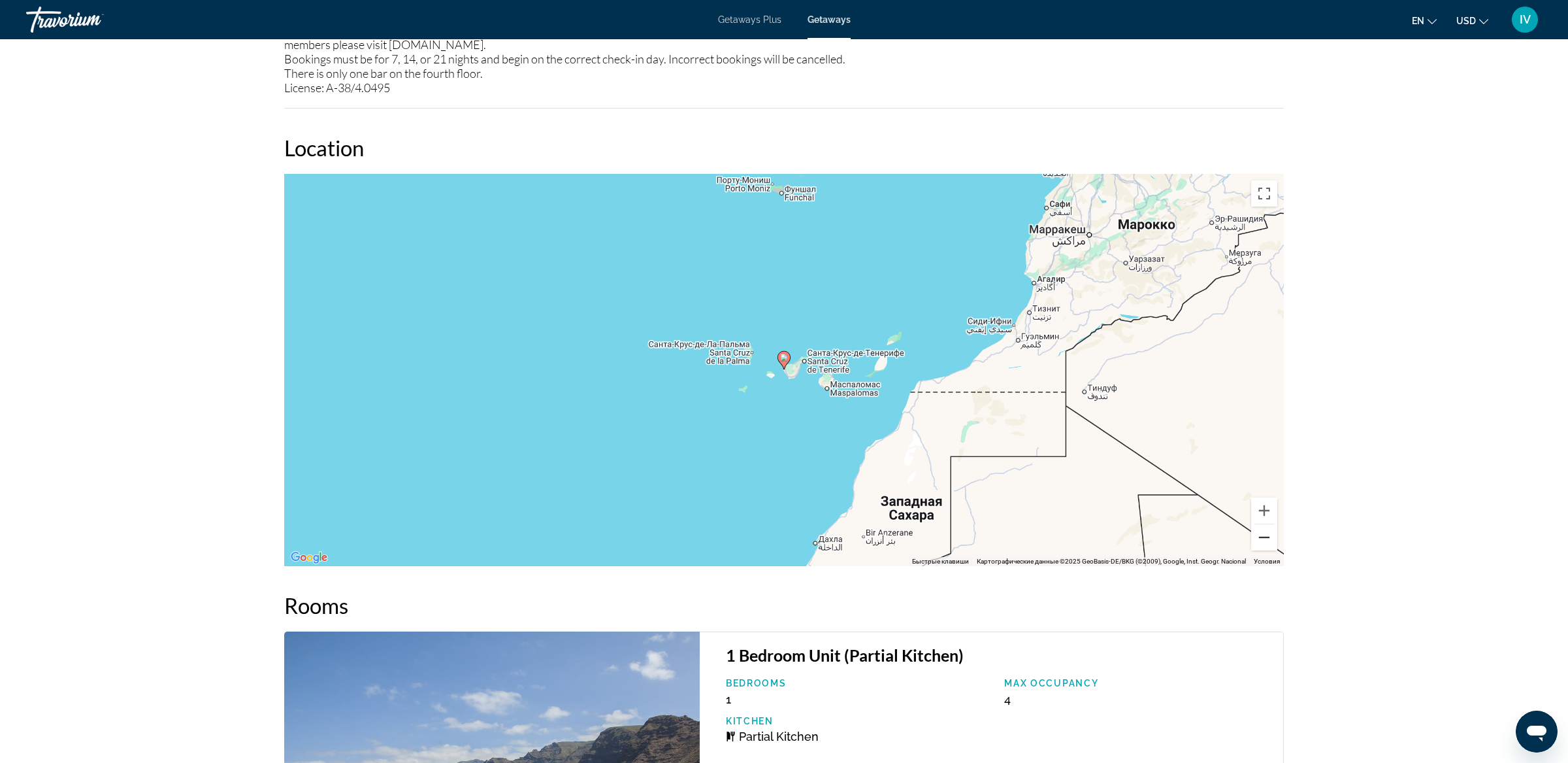
click at [1259, 540] on button "Уменьшить" at bounding box center [1264, 537] width 26 height 26
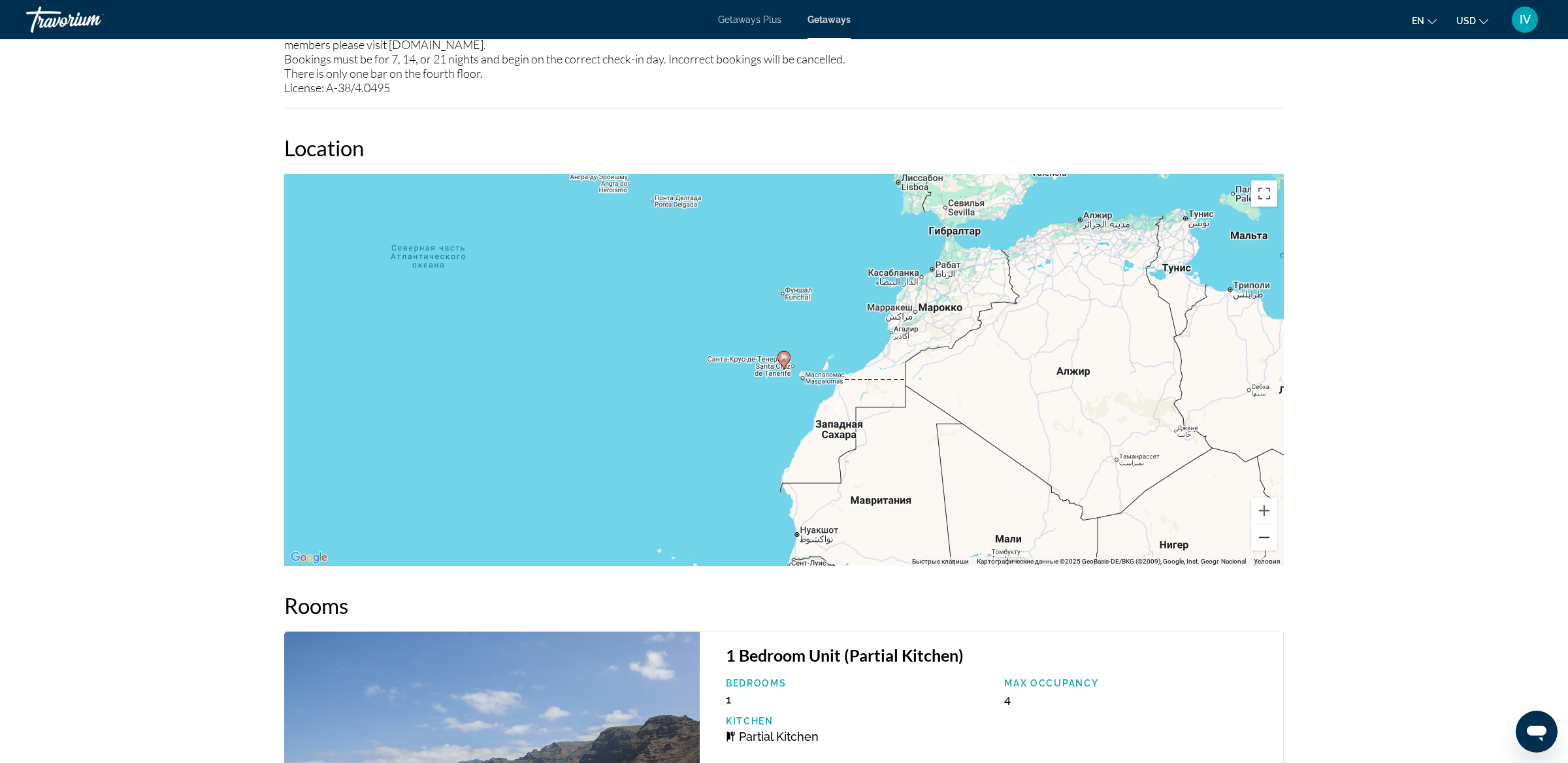
click at [1259, 540] on button "Уменьшить" at bounding box center [1264, 537] width 26 height 26
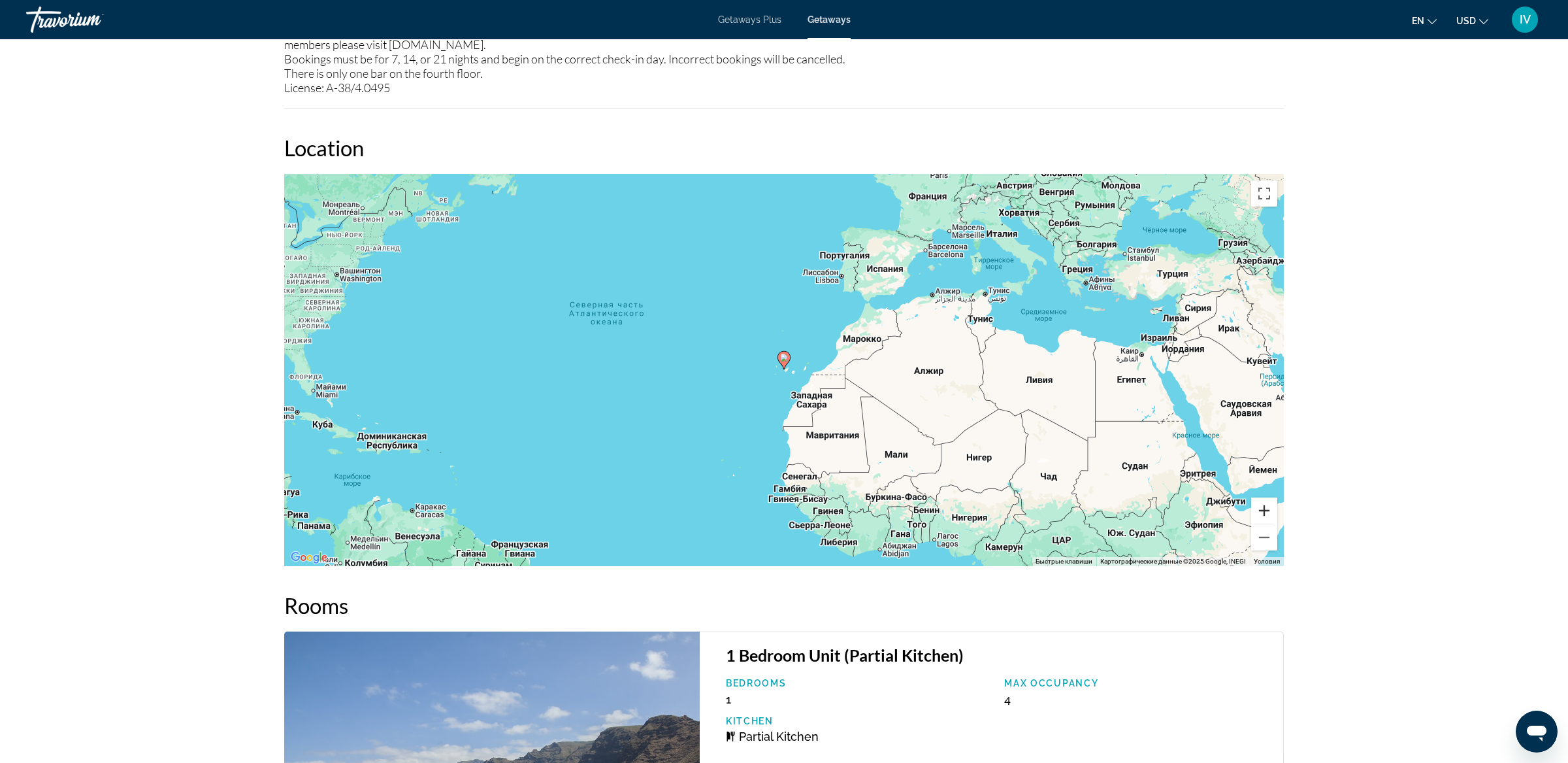
click at [1269, 505] on button "Увеличить" at bounding box center [1264, 510] width 26 height 26
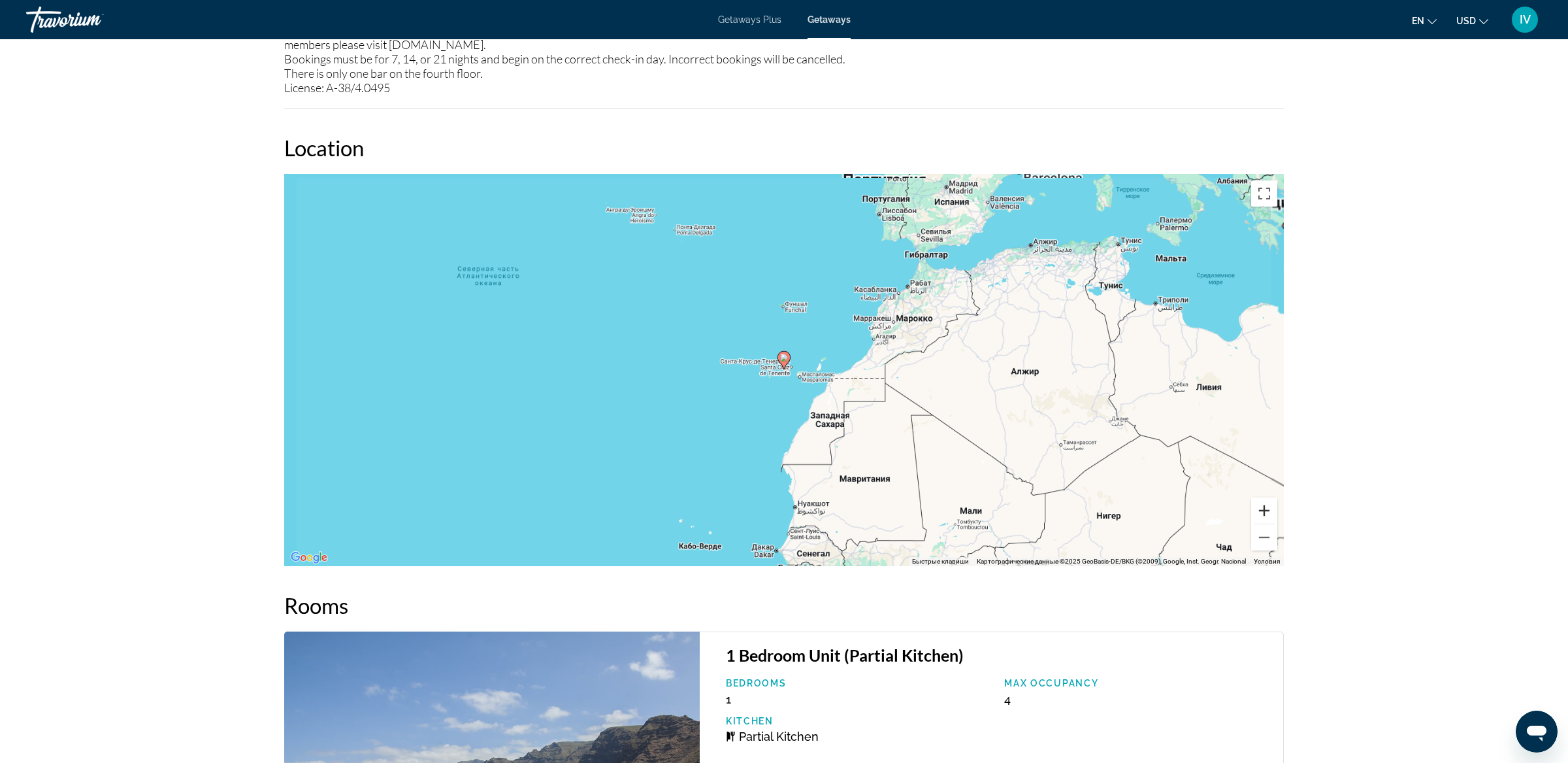
click at [1269, 505] on button "Увеличить" at bounding box center [1264, 510] width 26 height 26
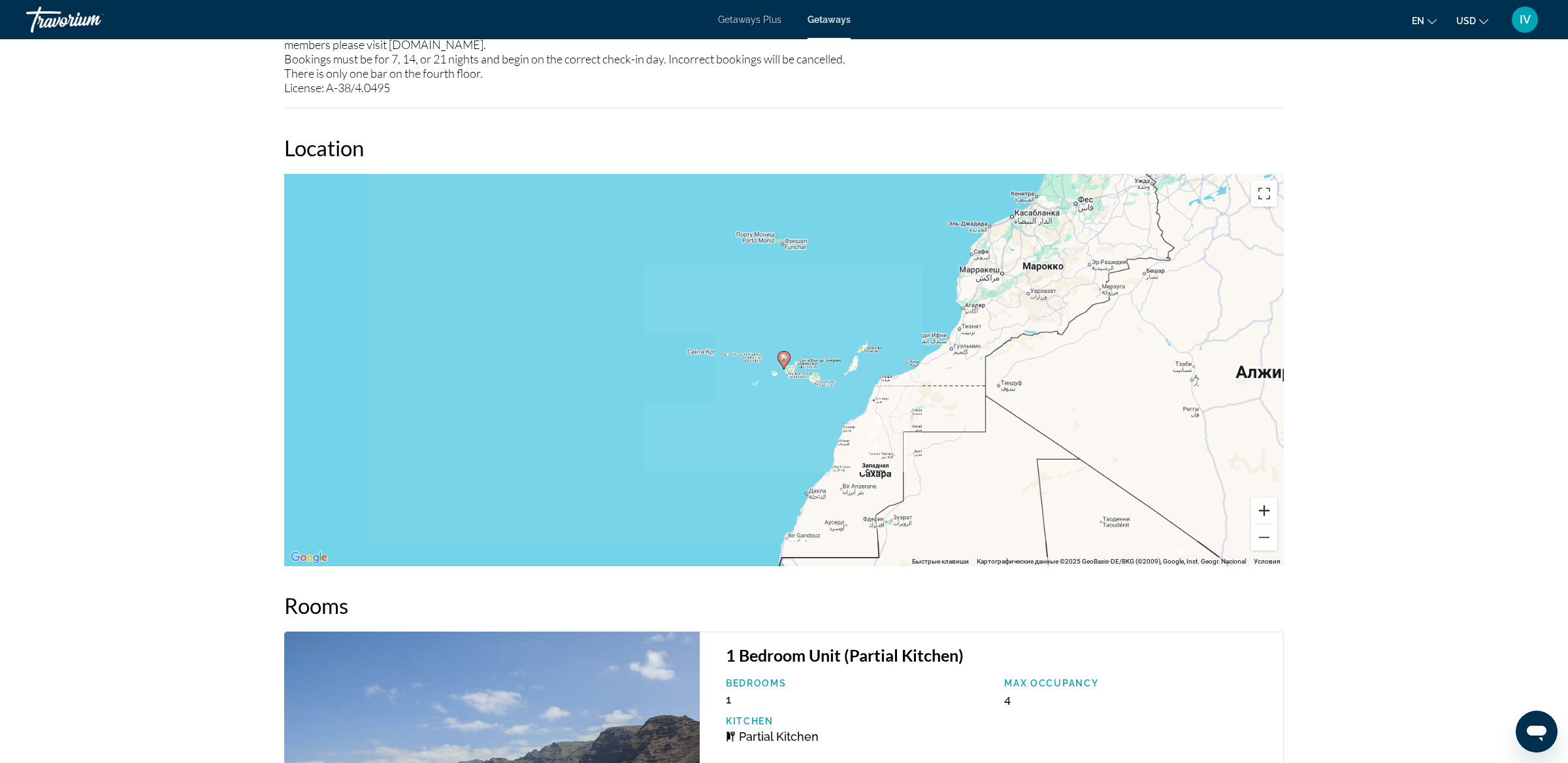
click at [1269, 505] on button "Увеличить" at bounding box center [1264, 510] width 26 height 26
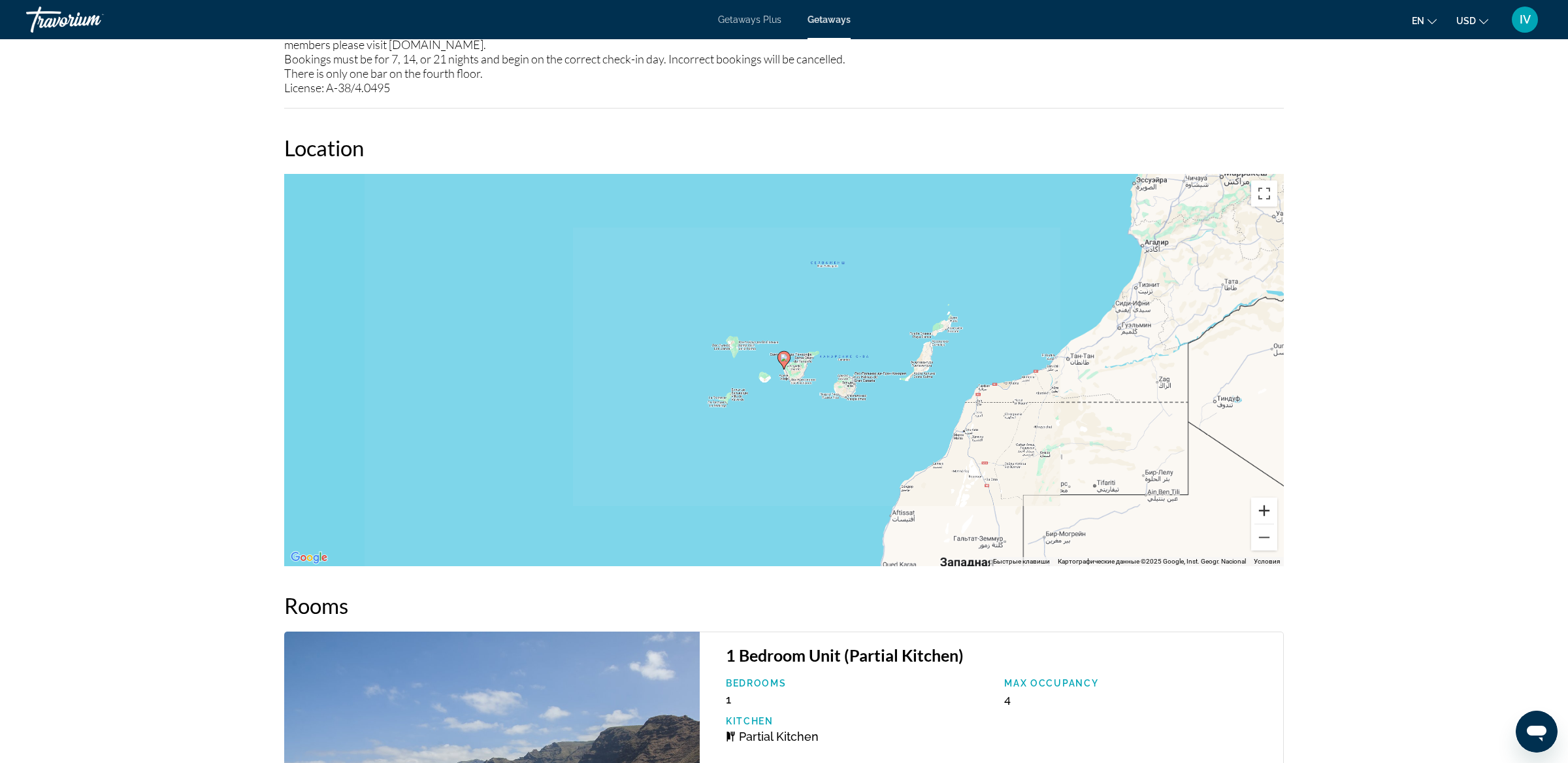
click at [1269, 505] on button "Увеличить" at bounding box center [1264, 510] width 26 height 26
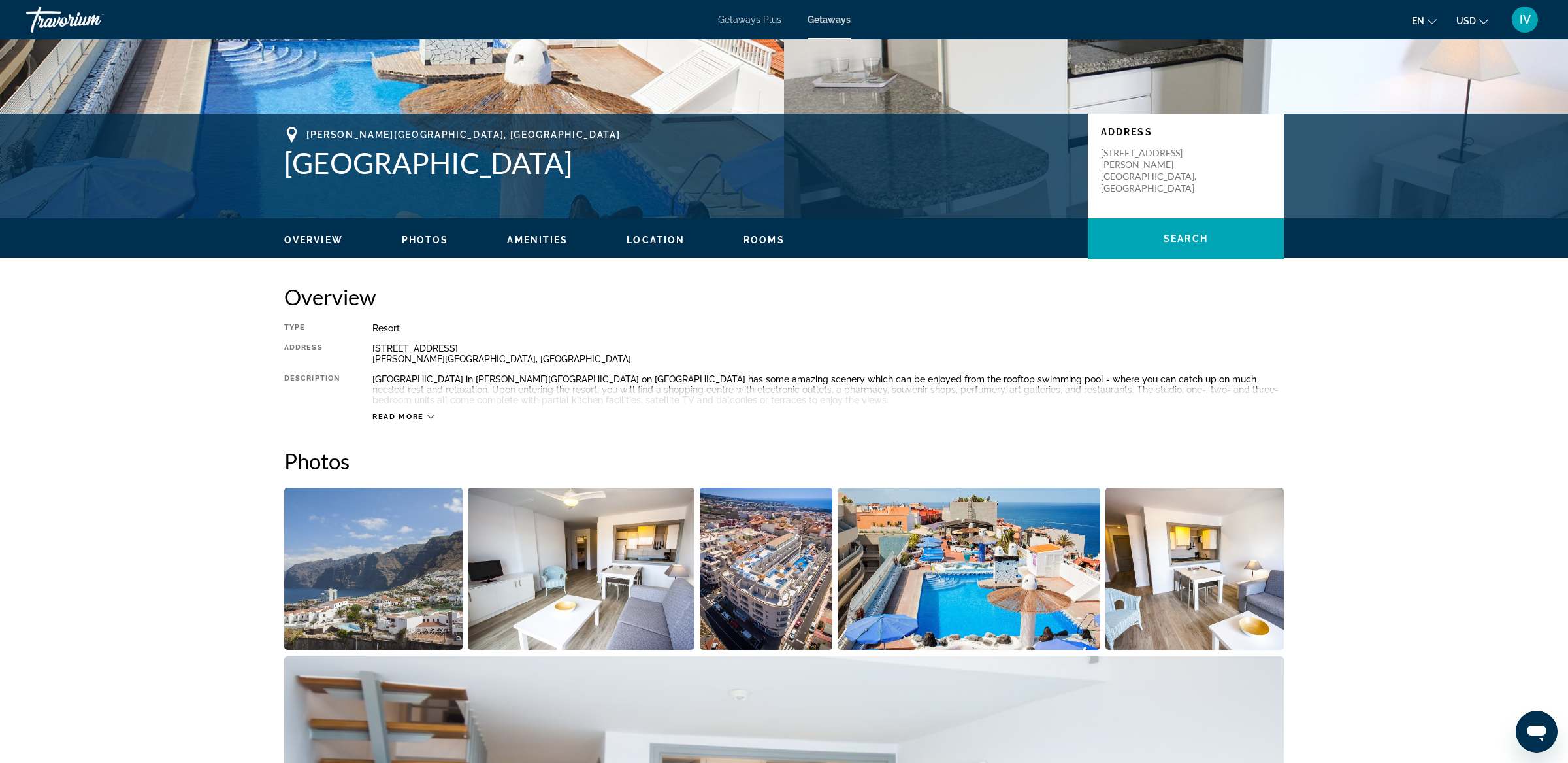
scroll to position [0, 0]
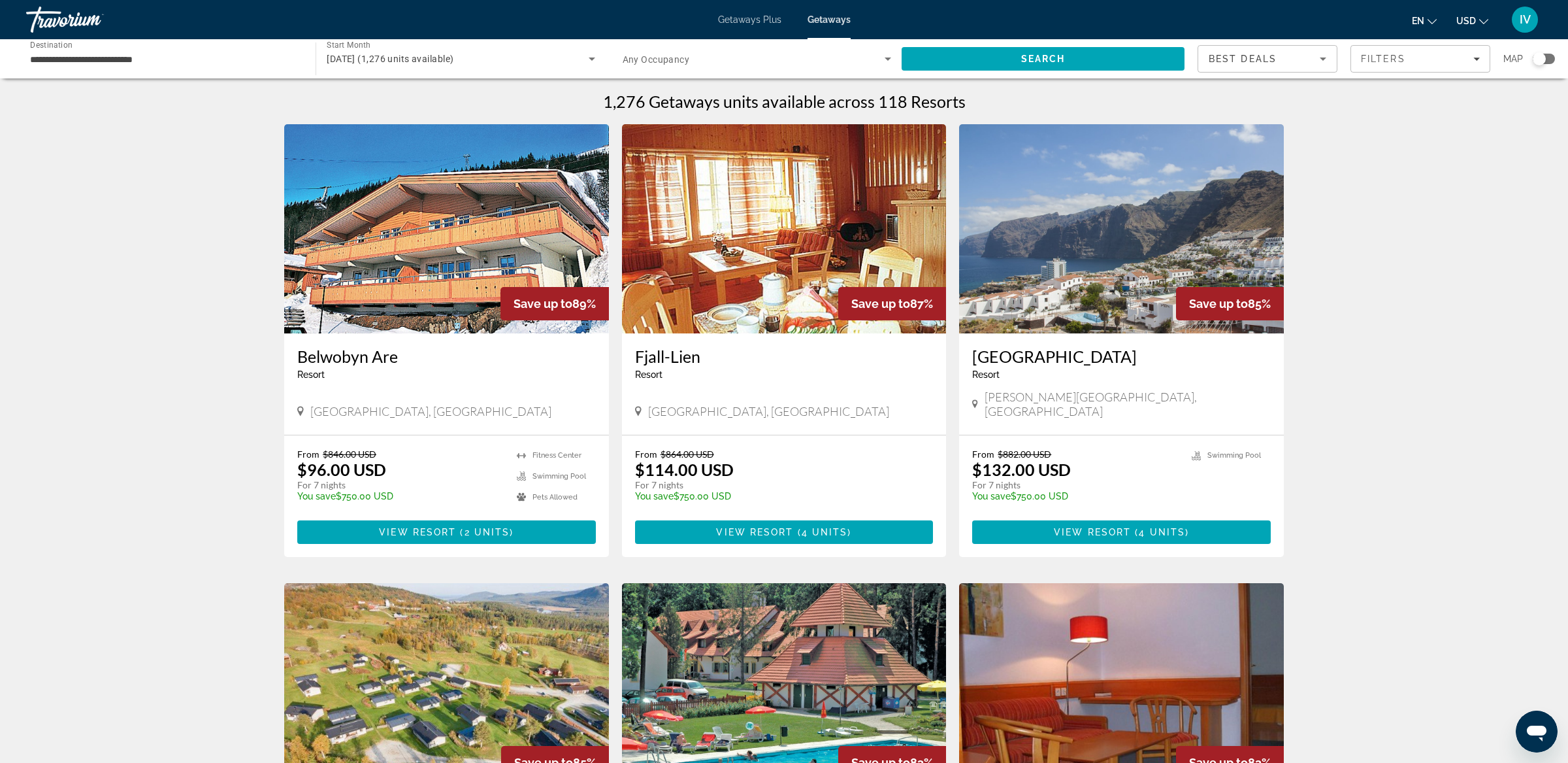
click at [427, 281] on img "Main content" at bounding box center [446, 229] width 325 height 209
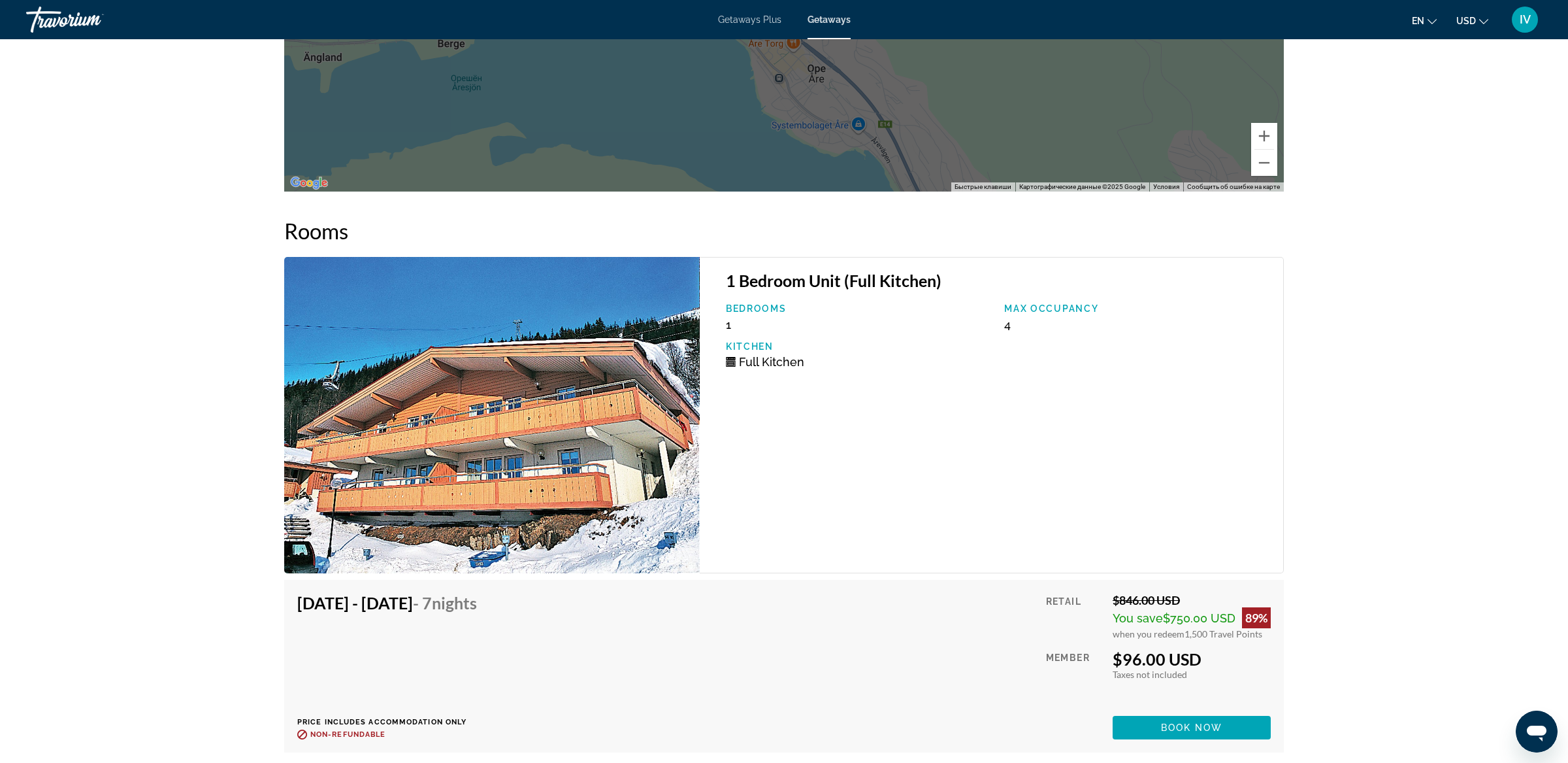
scroll to position [2005, 0]
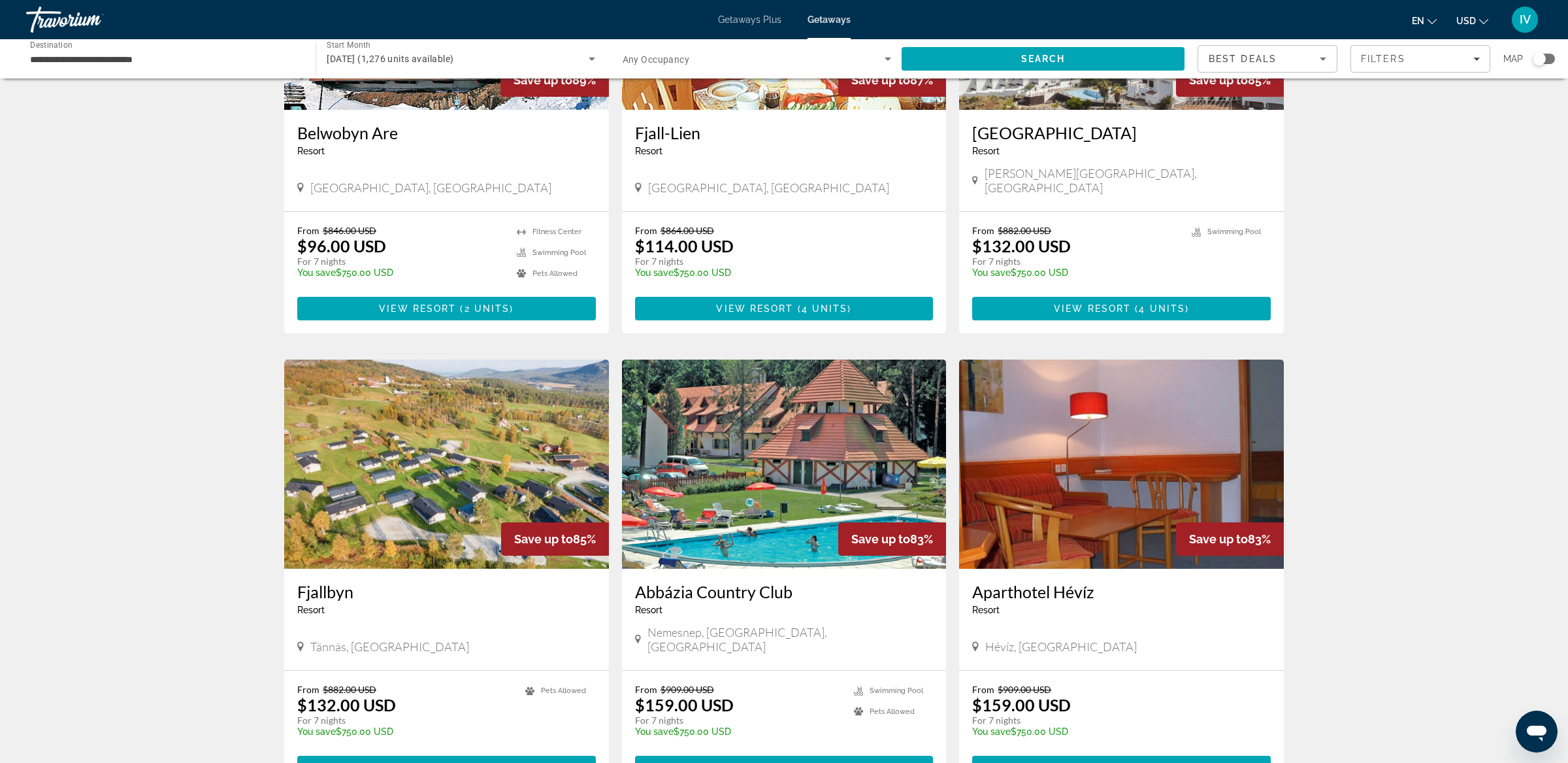
scroll to position [258, 0]
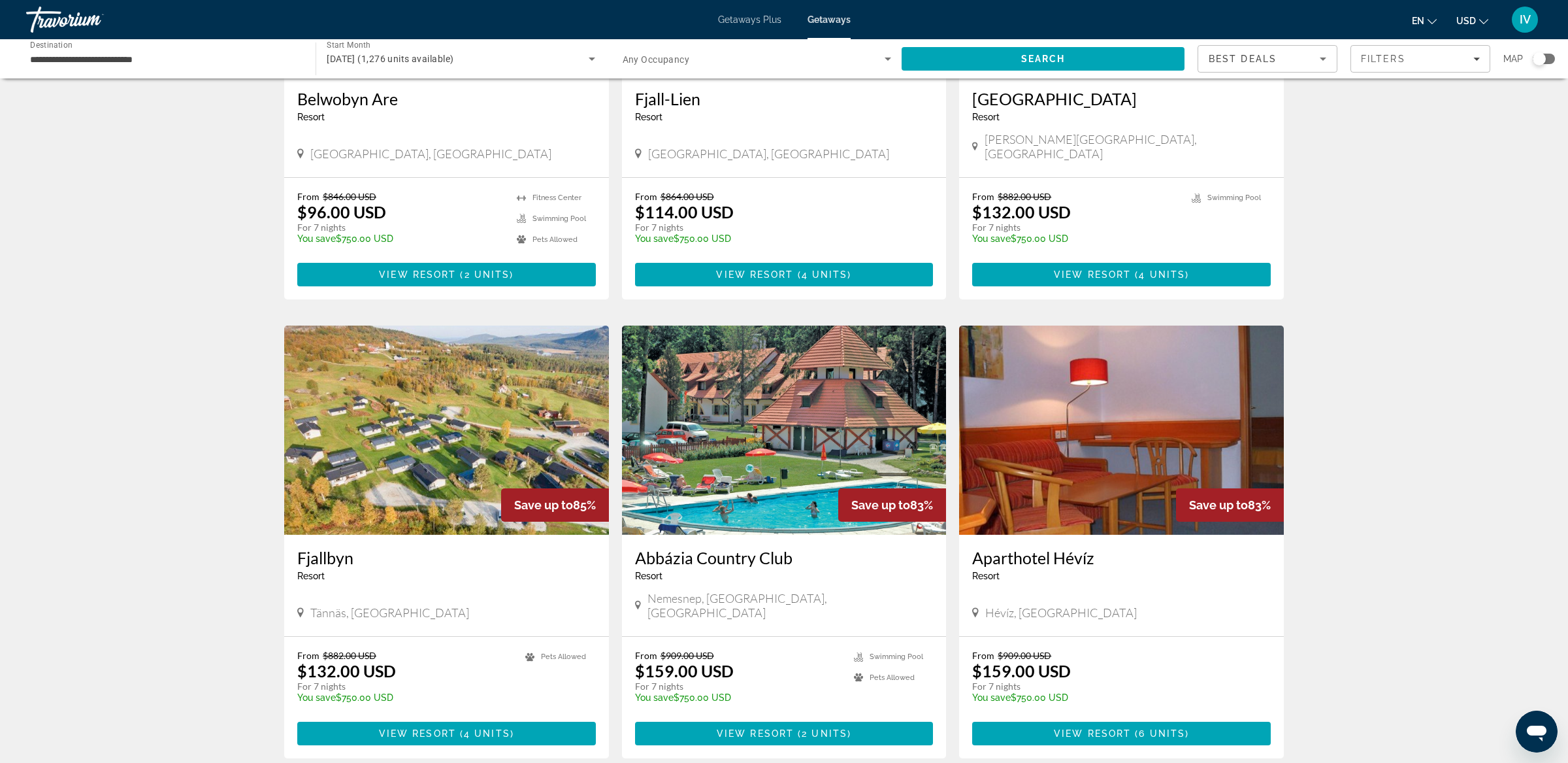
click at [483, 438] on img "Main content" at bounding box center [446, 430] width 325 height 209
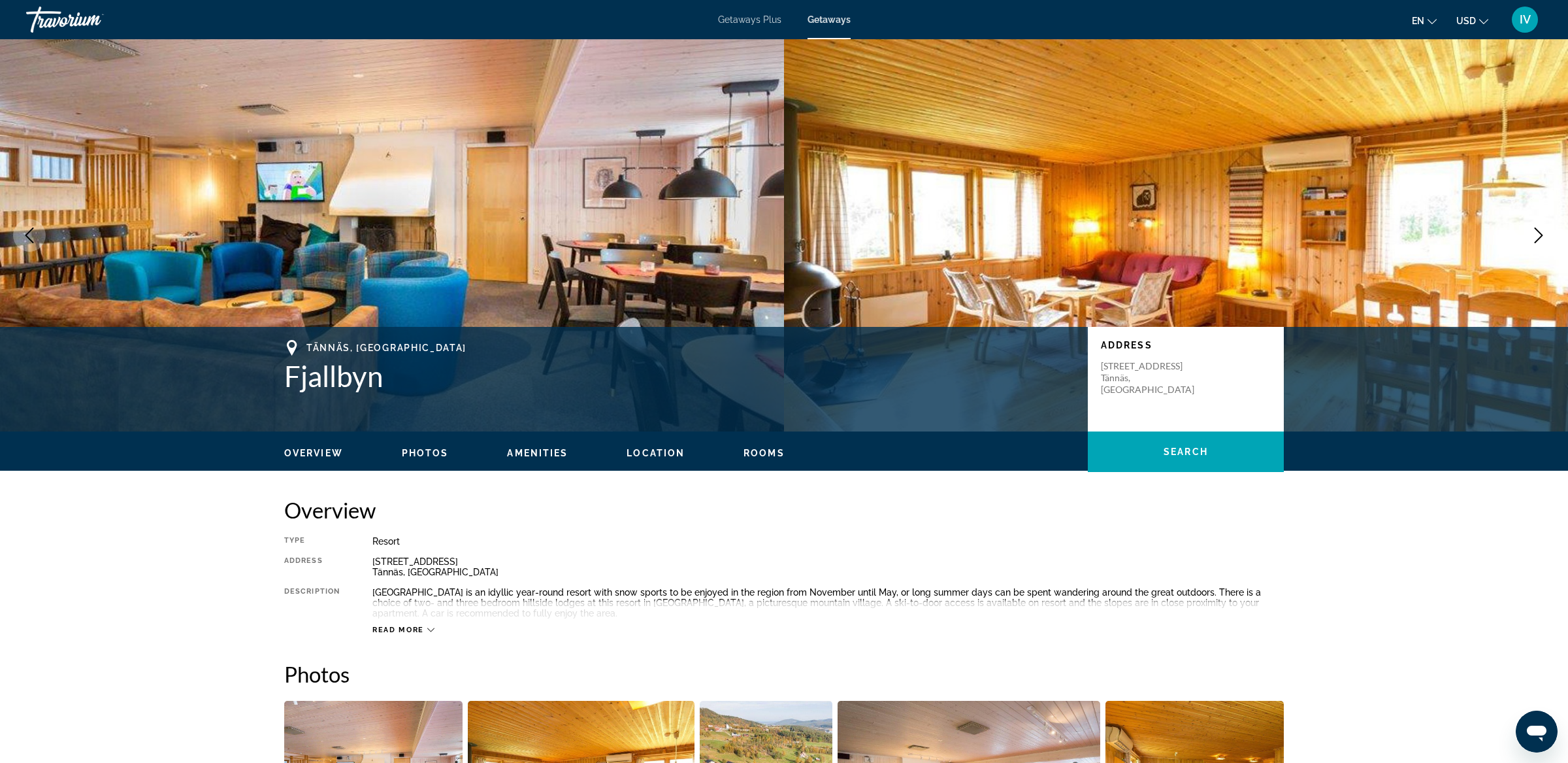
click at [1541, 241] on icon "Next image" at bounding box center [1538, 235] width 15 height 15
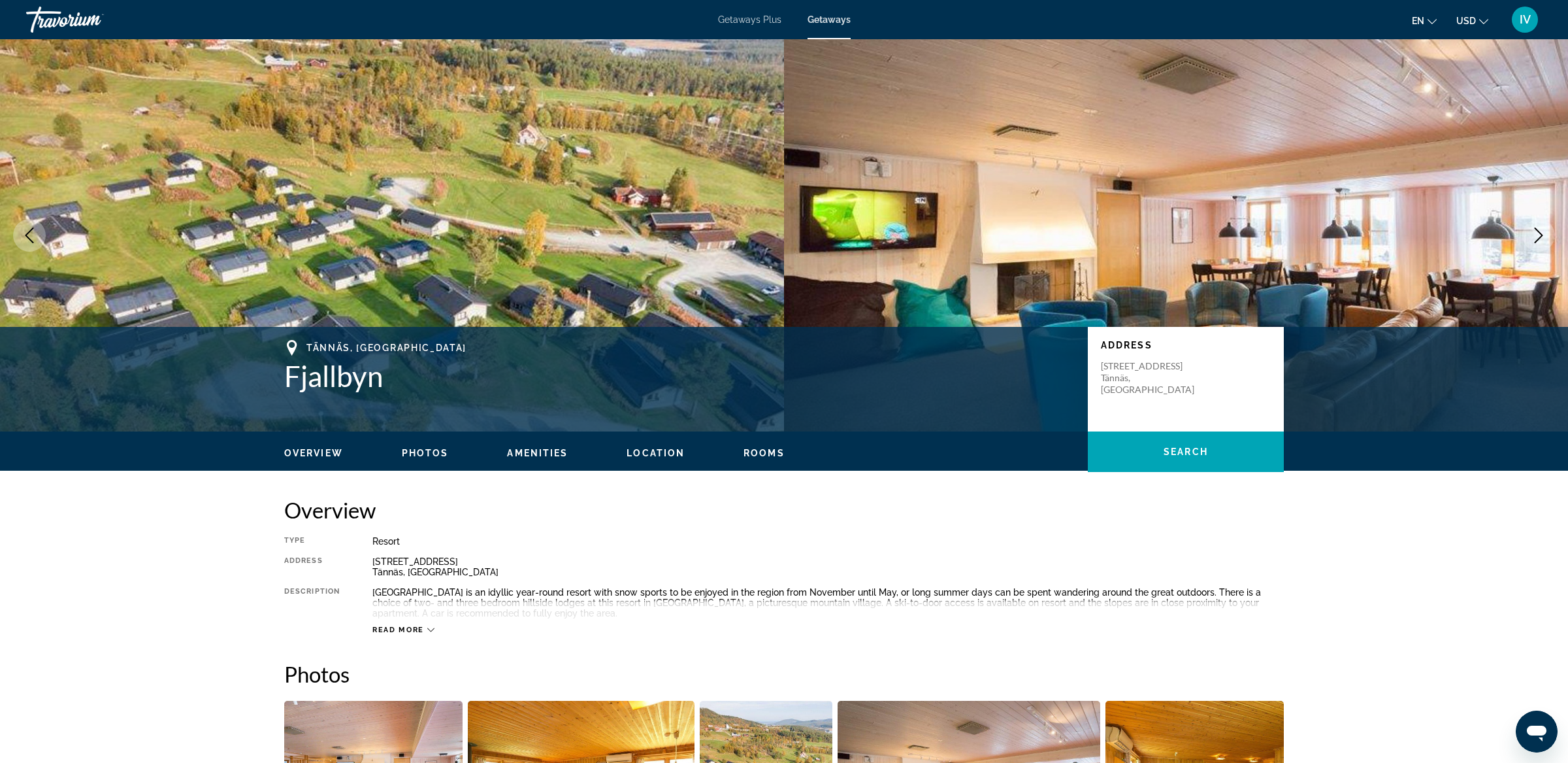
click at [1541, 241] on icon "Next image" at bounding box center [1538, 235] width 15 height 15
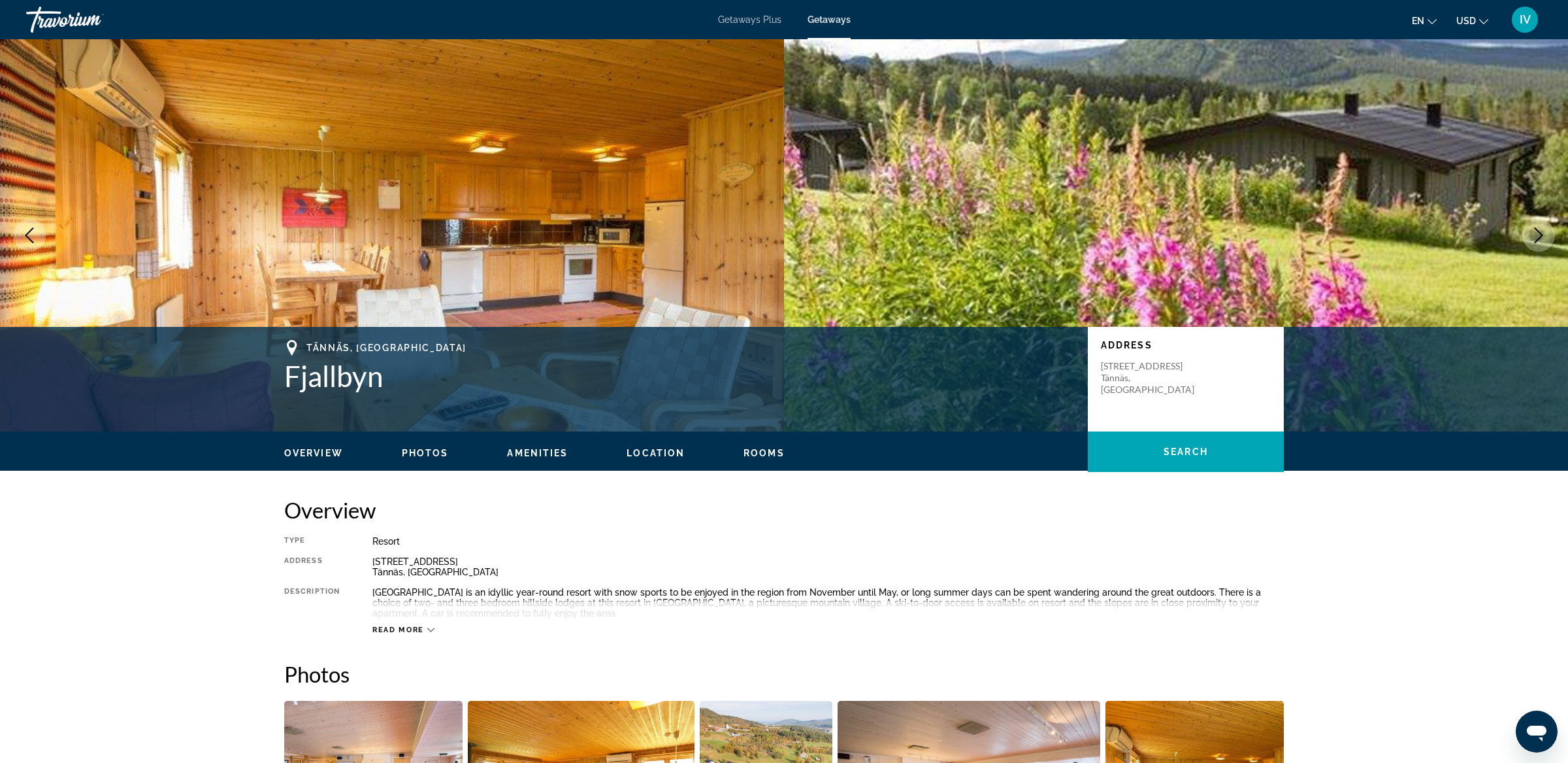
click at [1541, 241] on icon "Next image" at bounding box center [1538, 235] width 15 height 15
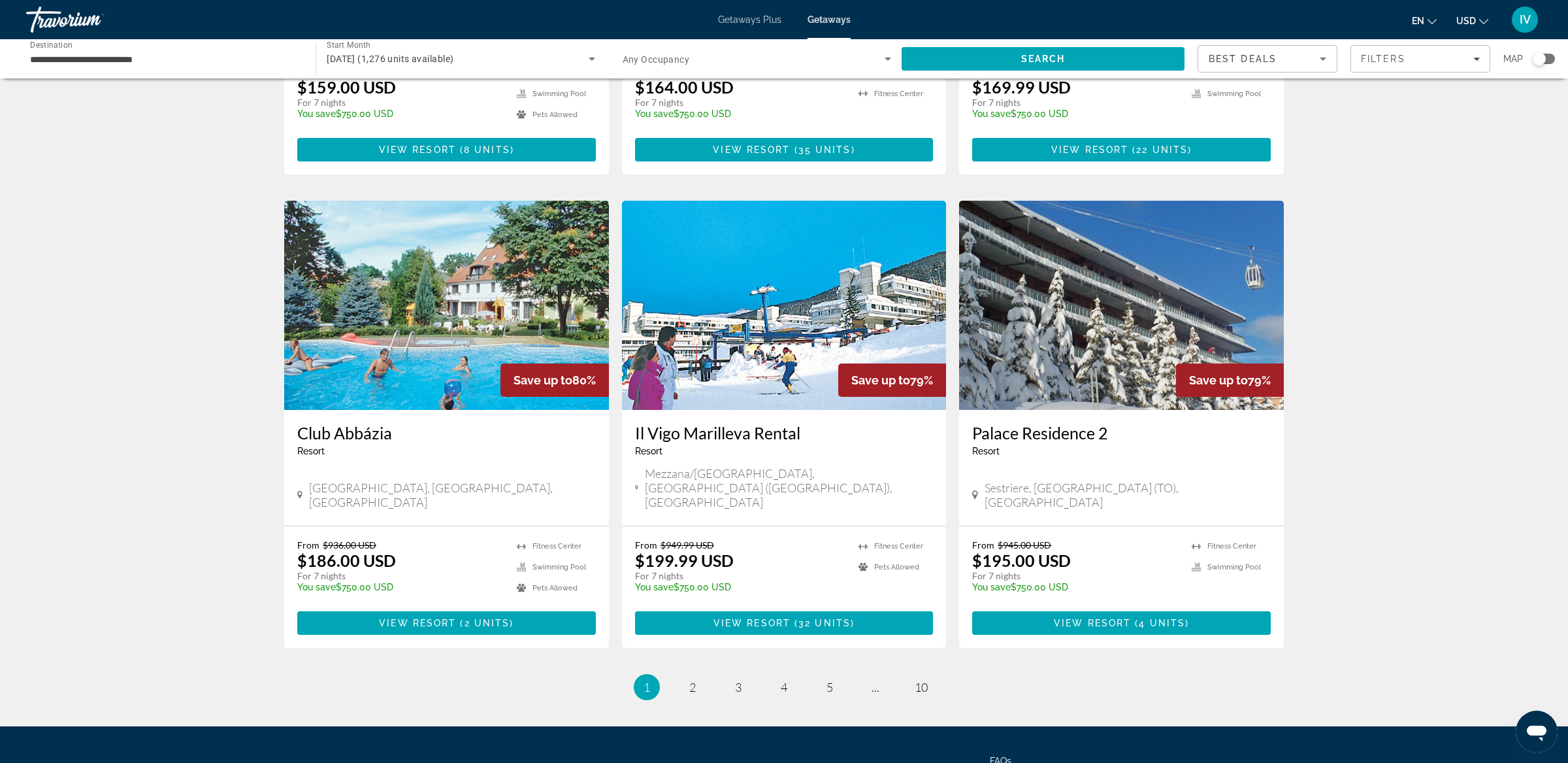
scroll to position [1351, 0]
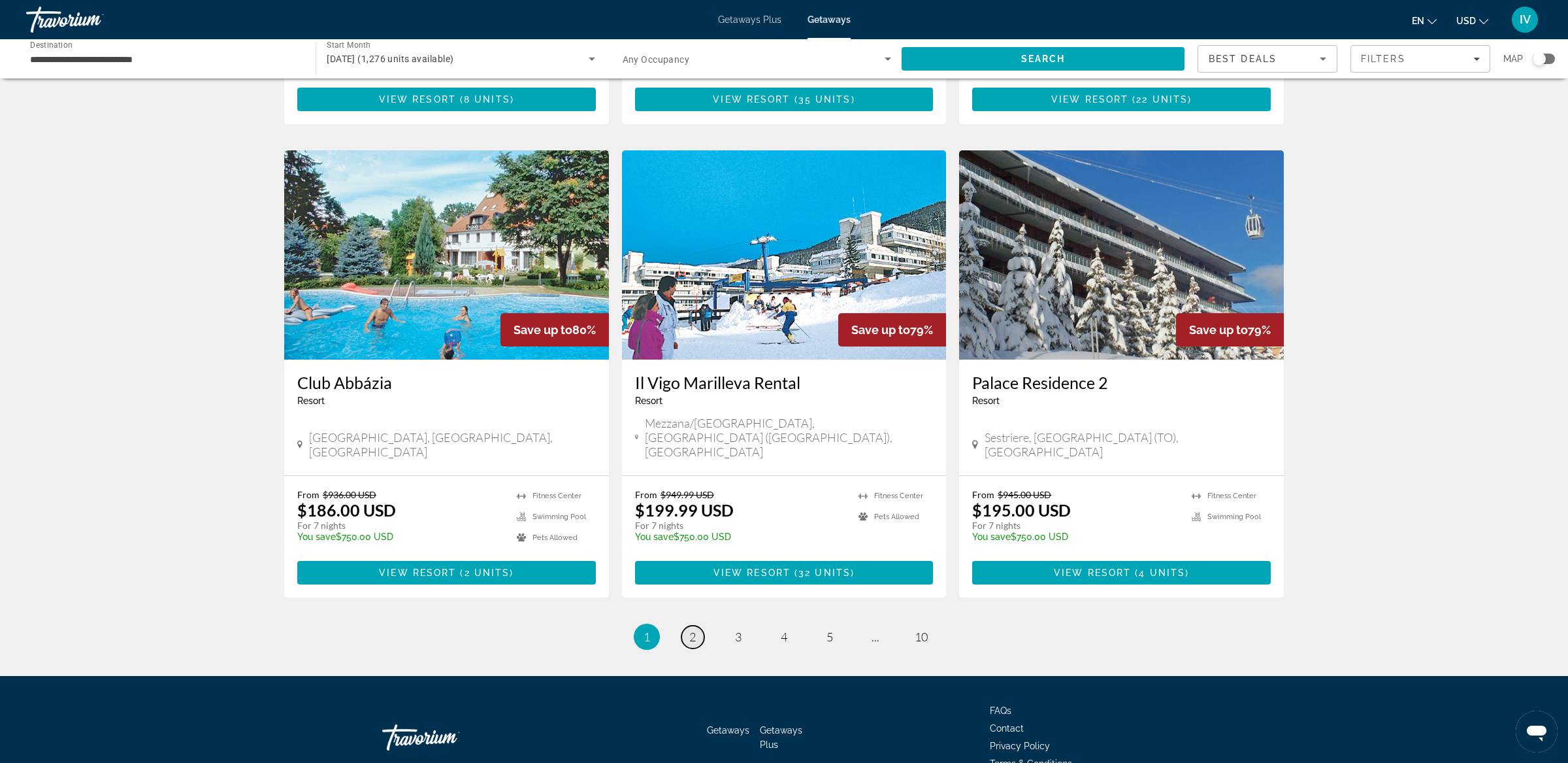
click at [697, 625] on link "page 2" at bounding box center [692, 637] width 23 height 23
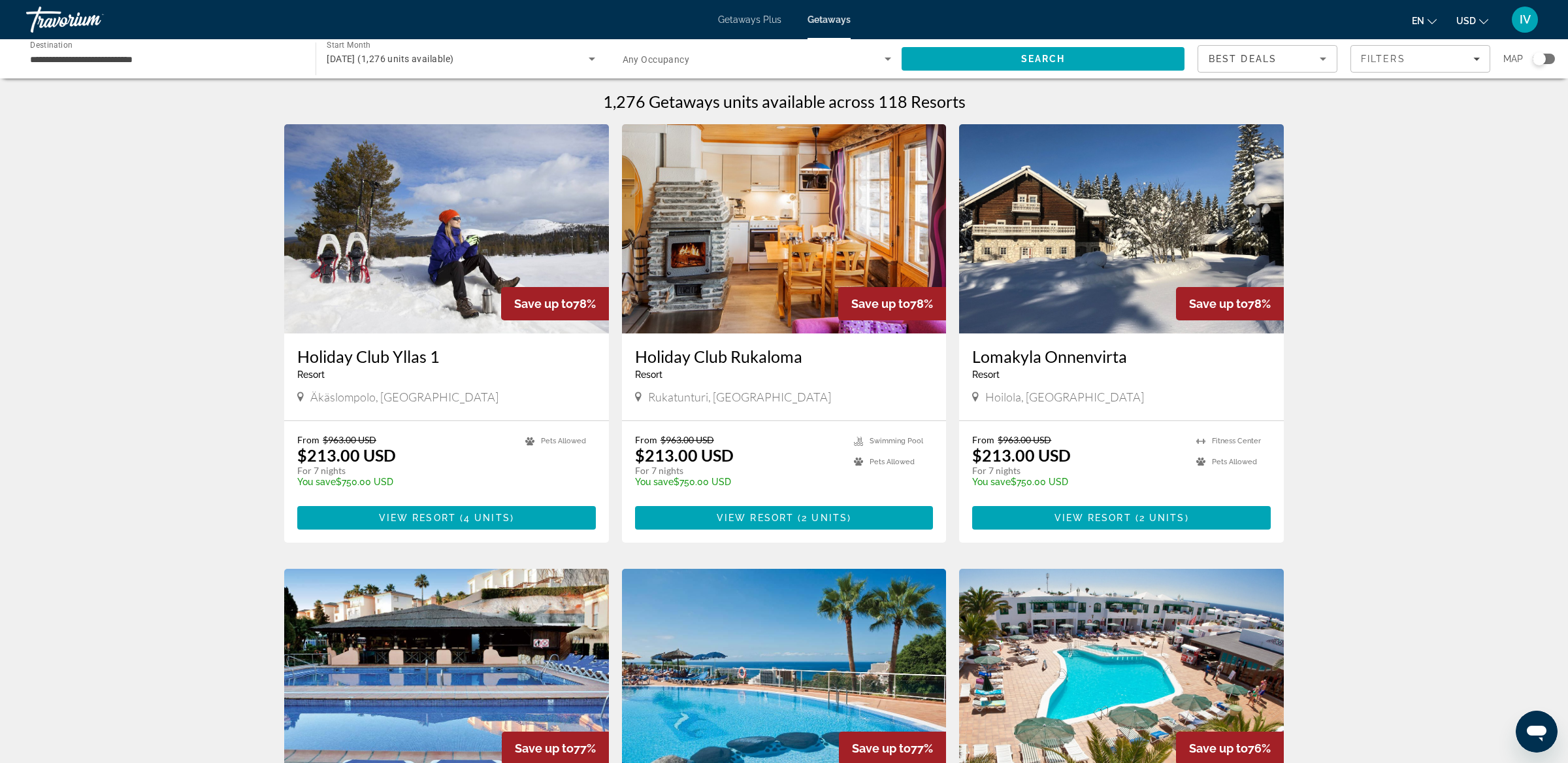
click at [413, 221] on img "Main content" at bounding box center [446, 229] width 325 height 209
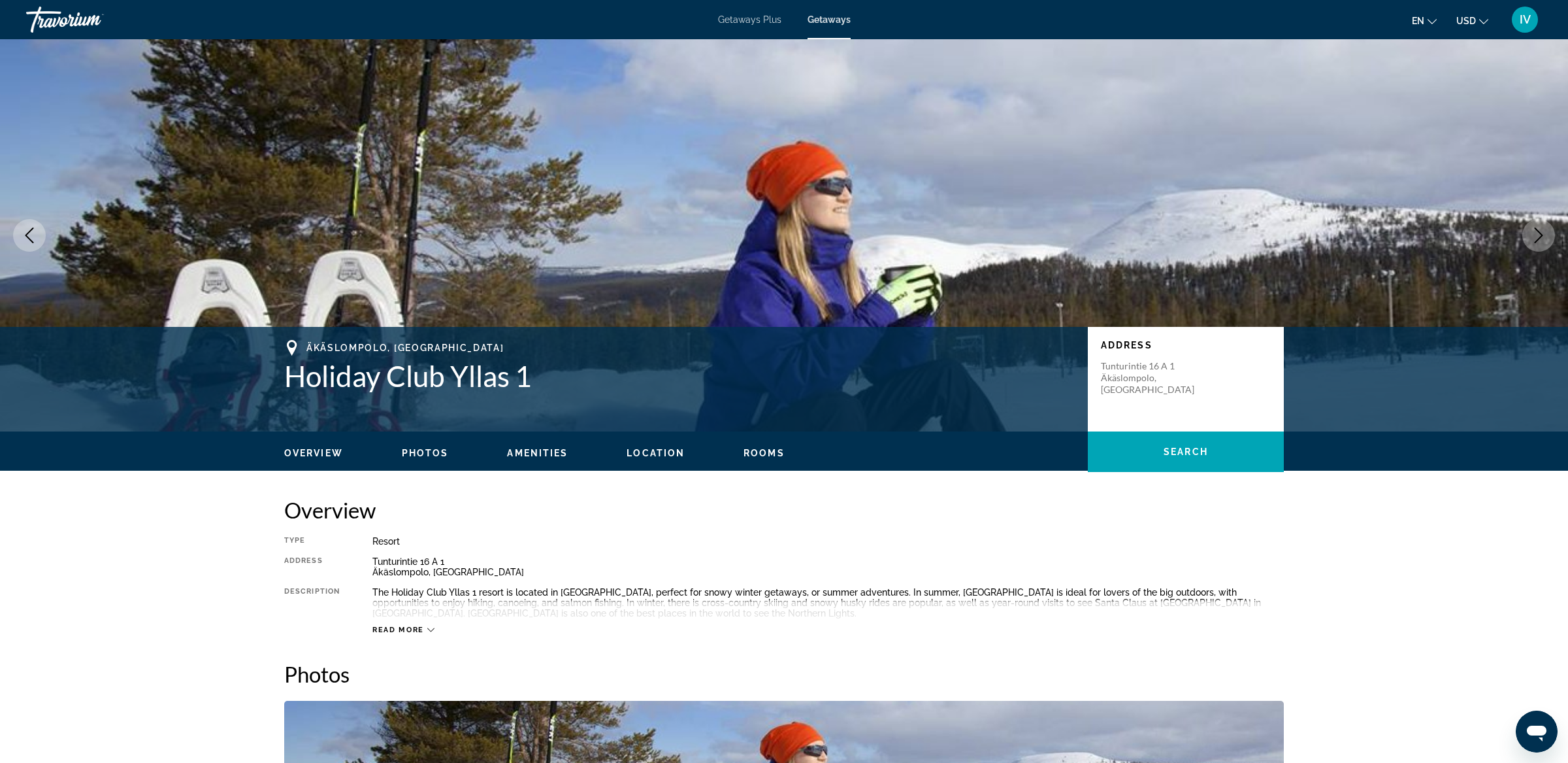
click at [1540, 250] on button "Next image" at bounding box center [1538, 235] width 33 height 33
click at [1541, 242] on icon "Next image" at bounding box center [1538, 235] width 15 height 15
click at [1534, 239] on icon "Next image" at bounding box center [1538, 235] width 15 height 15
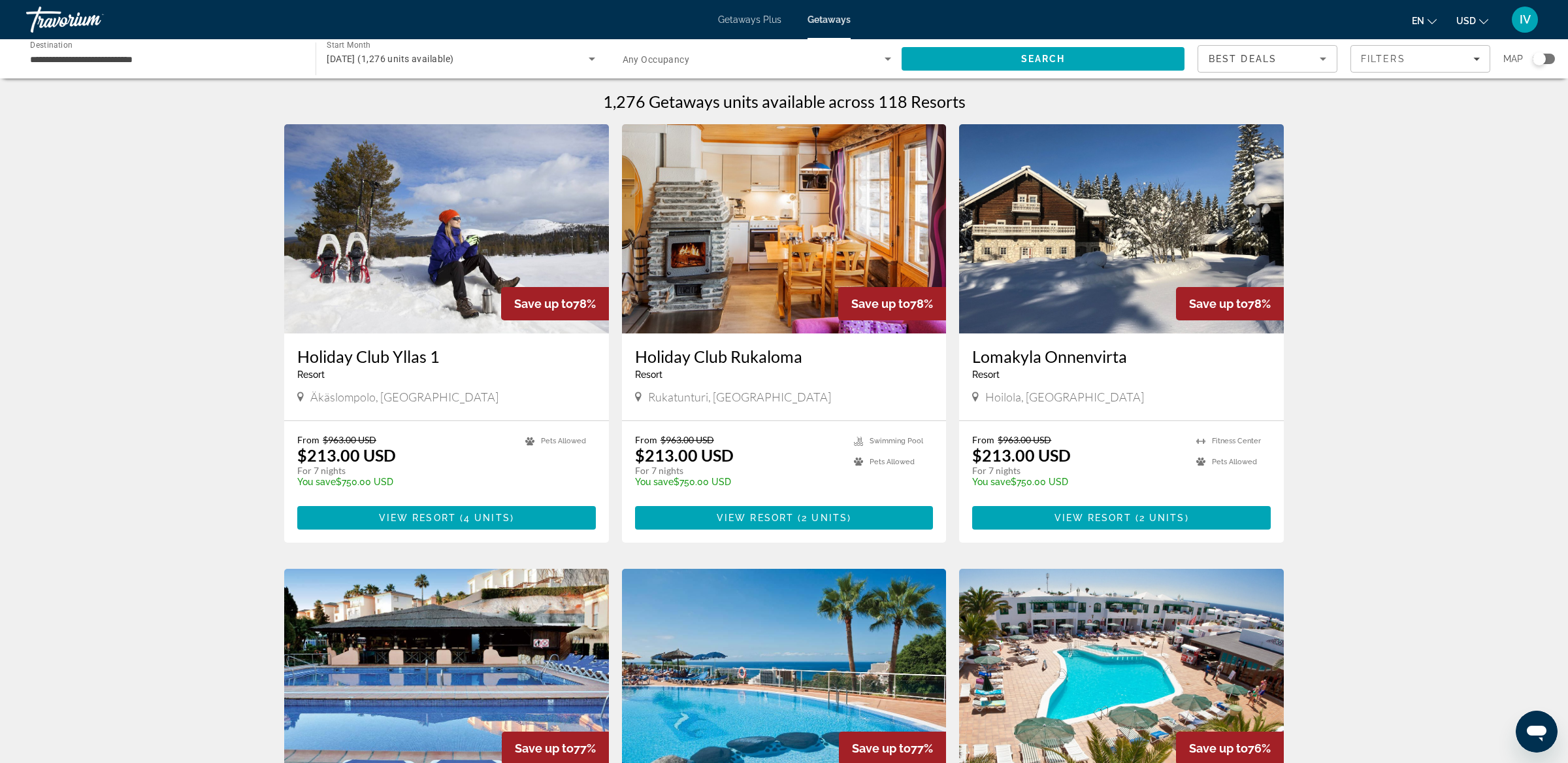
click at [100, 68] on div "**********" at bounding box center [164, 59] width 269 height 37
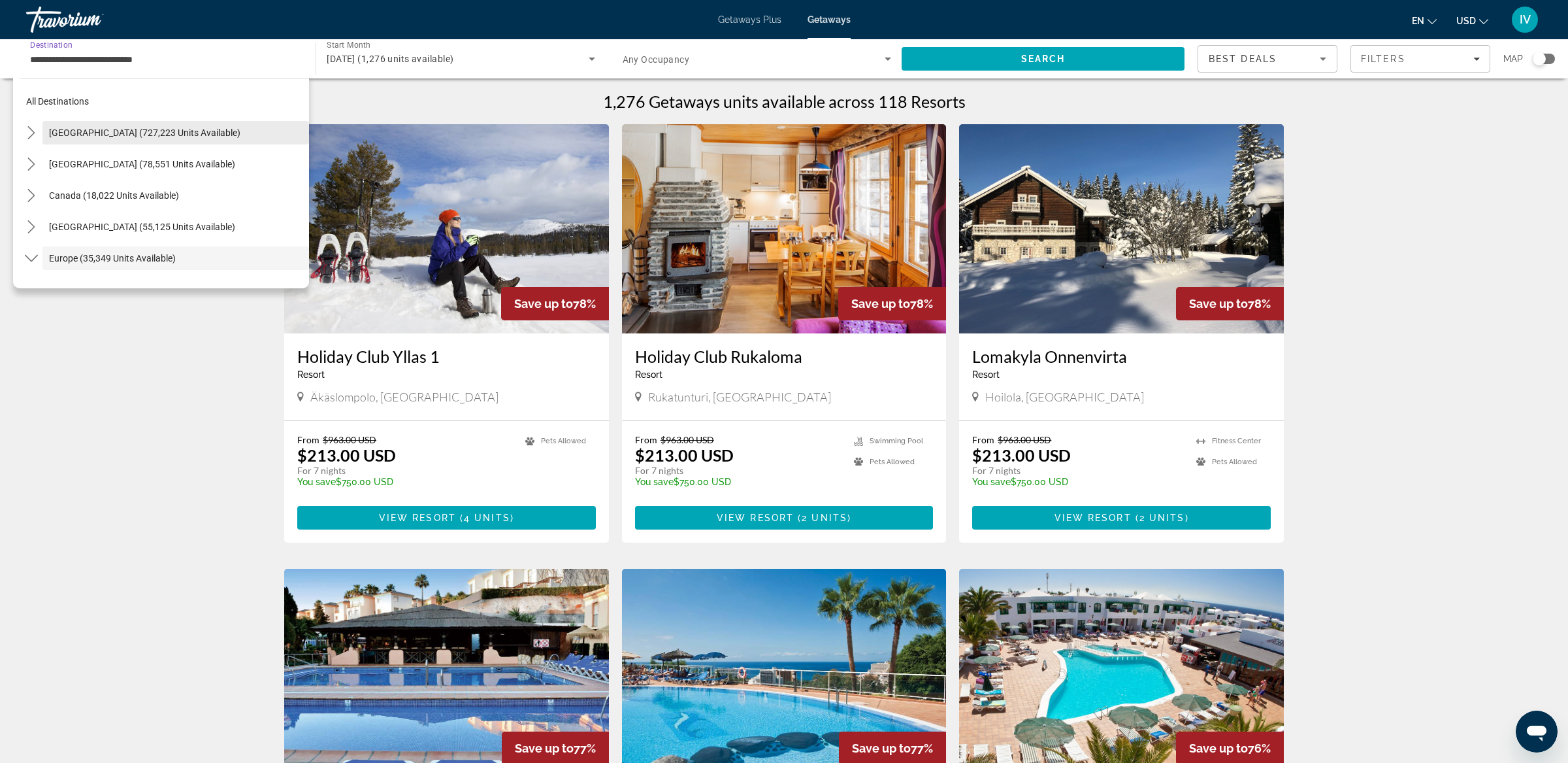
click at [102, 132] on span "[GEOGRAPHIC_DATA] (727,223 units available)" at bounding box center [145, 133] width 192 height 11
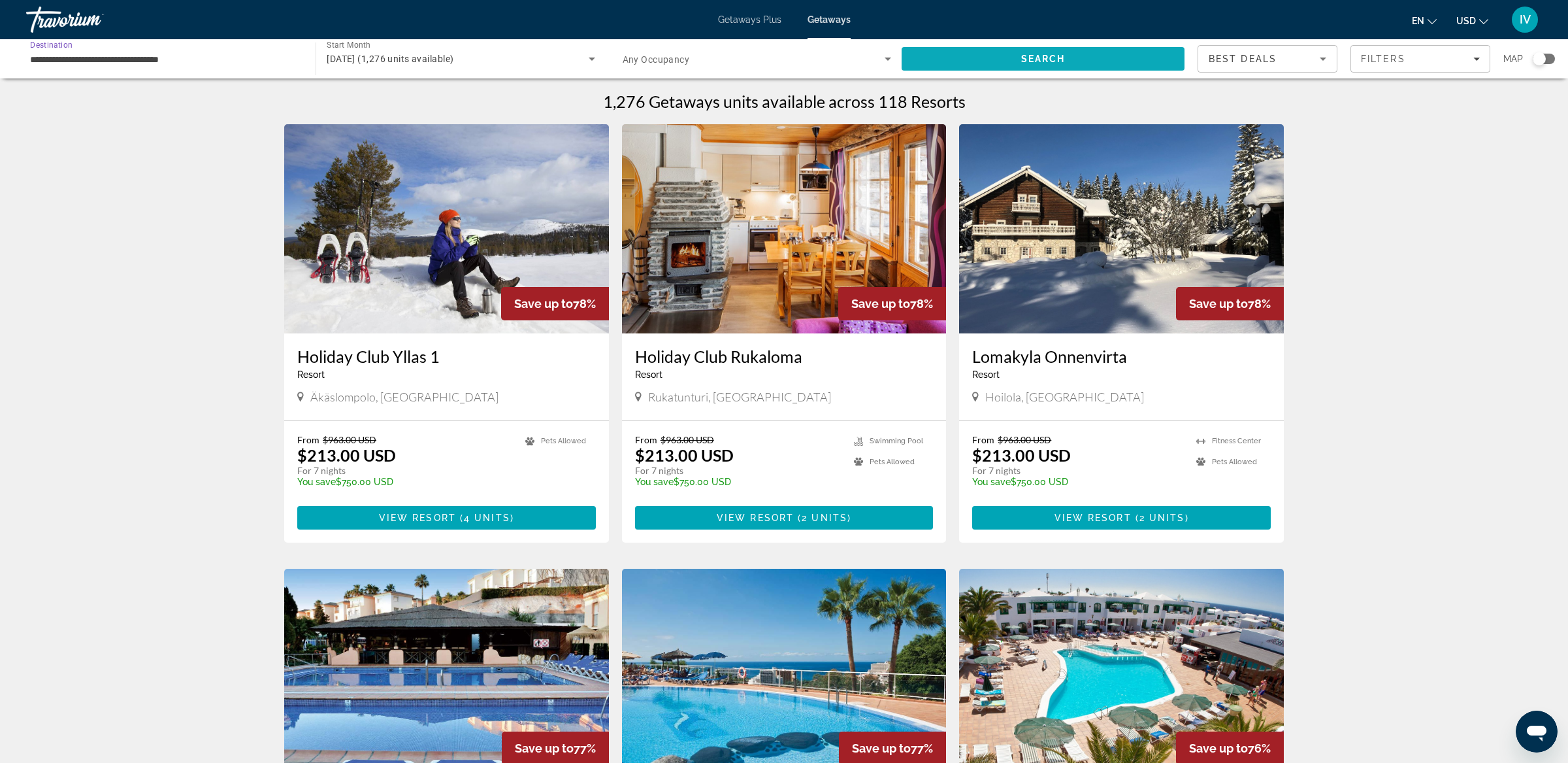
click at [937, 55] on span "Search" at bounding box center [1043, 58] width 283 height 32
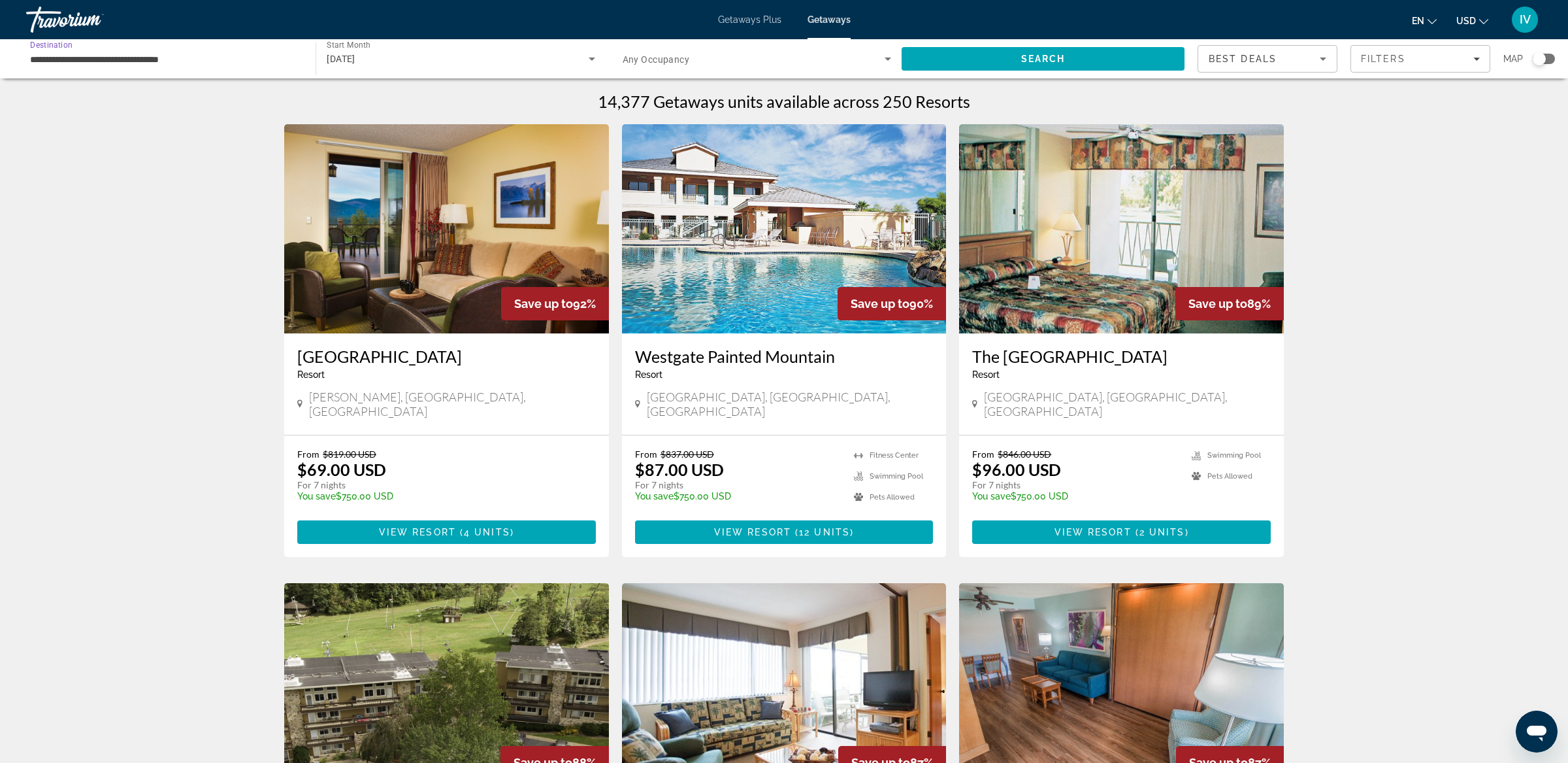
click at [222, 62] on input "**********" at bounding box center [164, 60] width 269 height 15
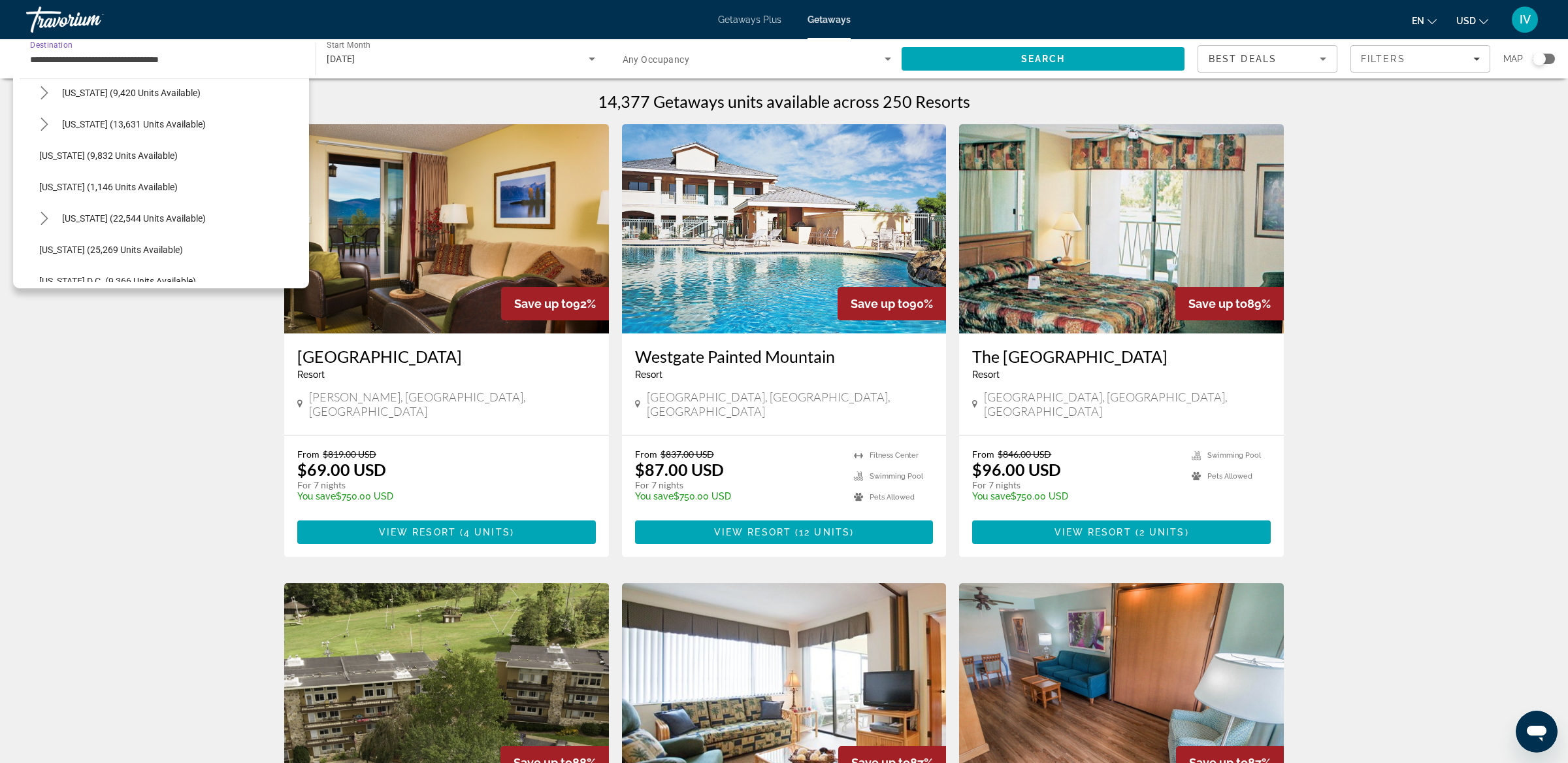
scroll to position [1212, 0]
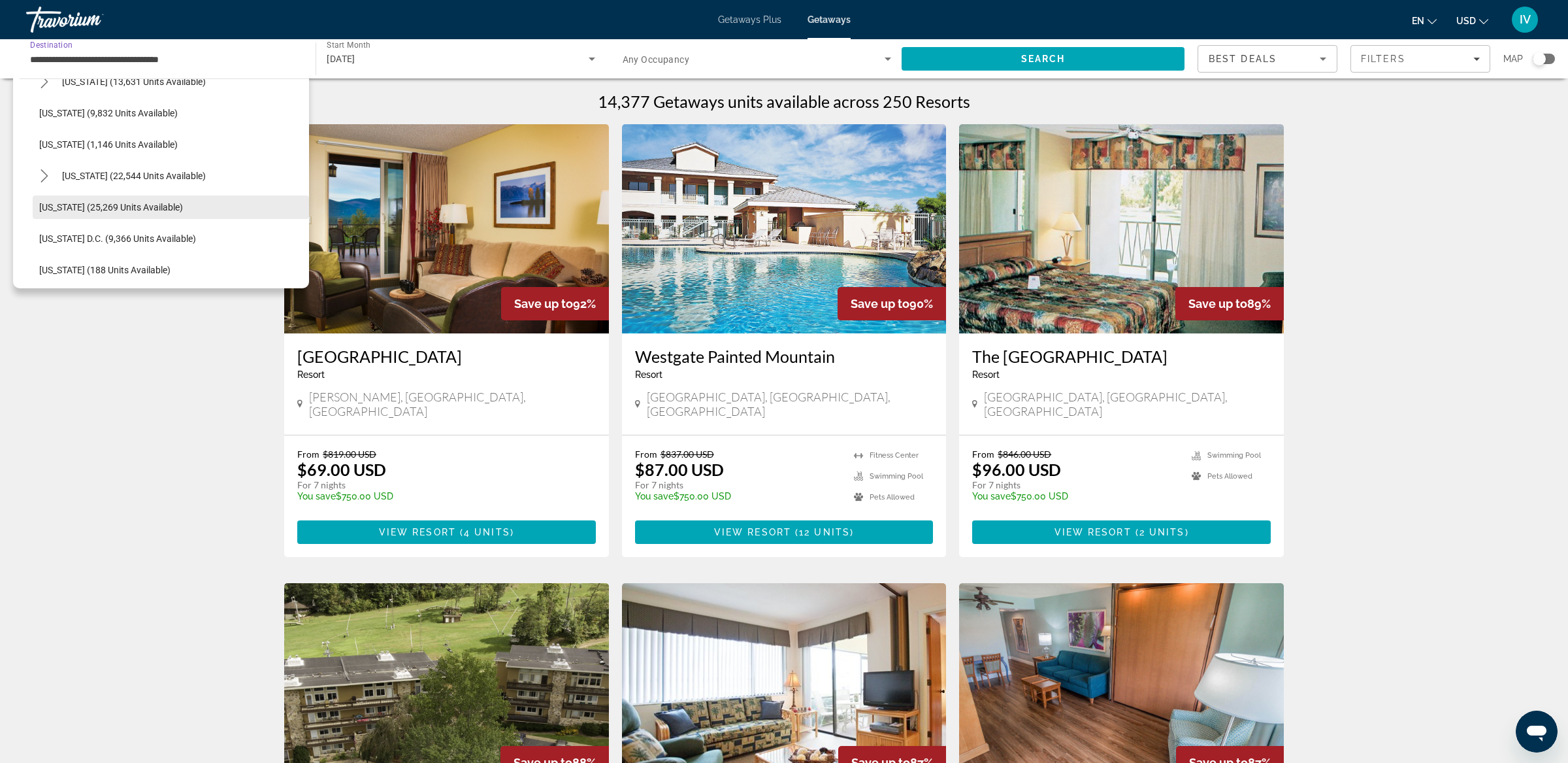
click at [120, 211] on span "[US_STATE] (25,269 units available)" at bounding box center [111, 207] width 144 height 11
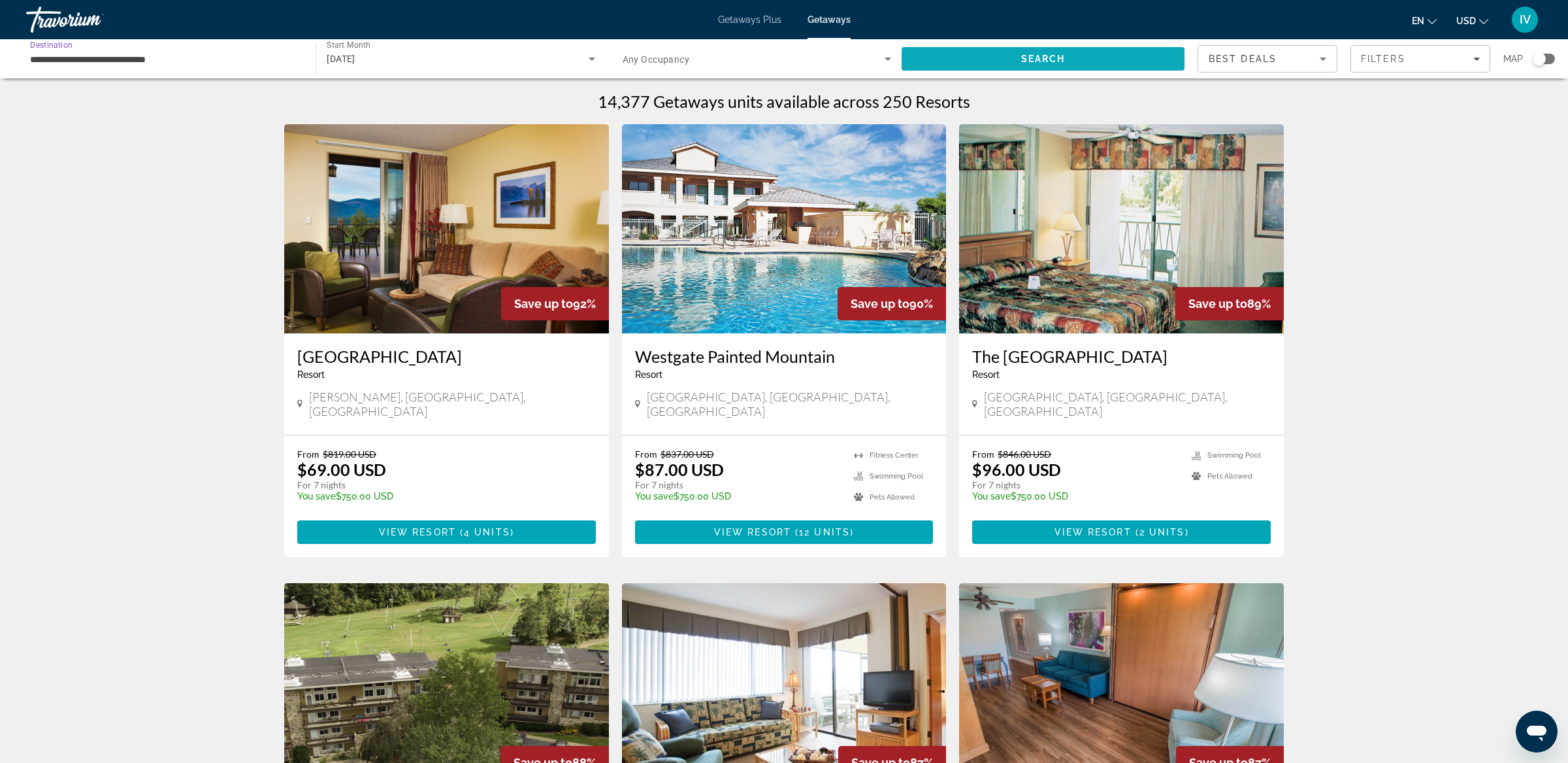
click at [1109, 60] on span "Search" at bounding box center [1043, 58] width 283 height 32
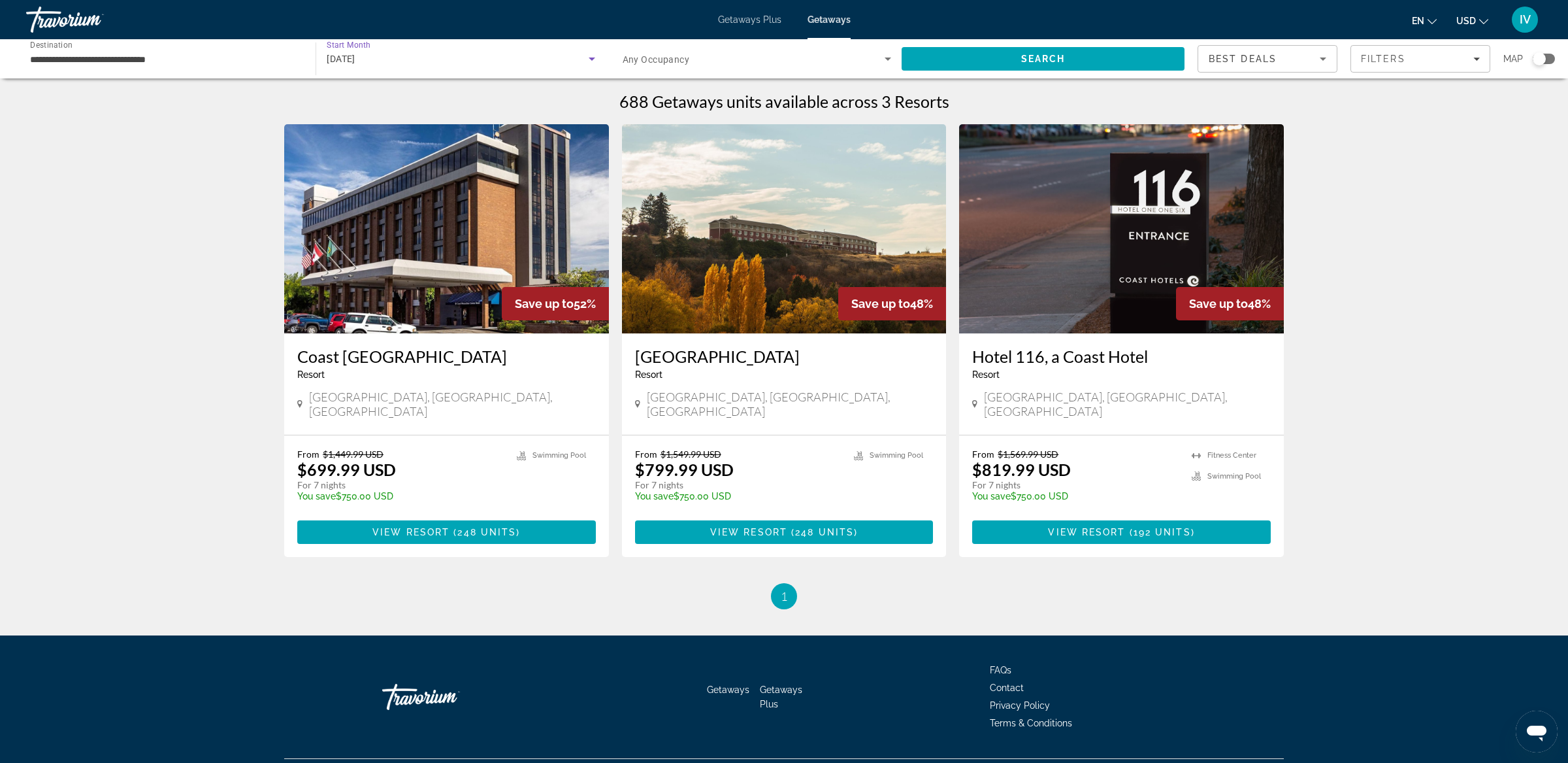
click at [377, 55] on div "[DATE]" at bounding box center [457, 59] width 261 height 15
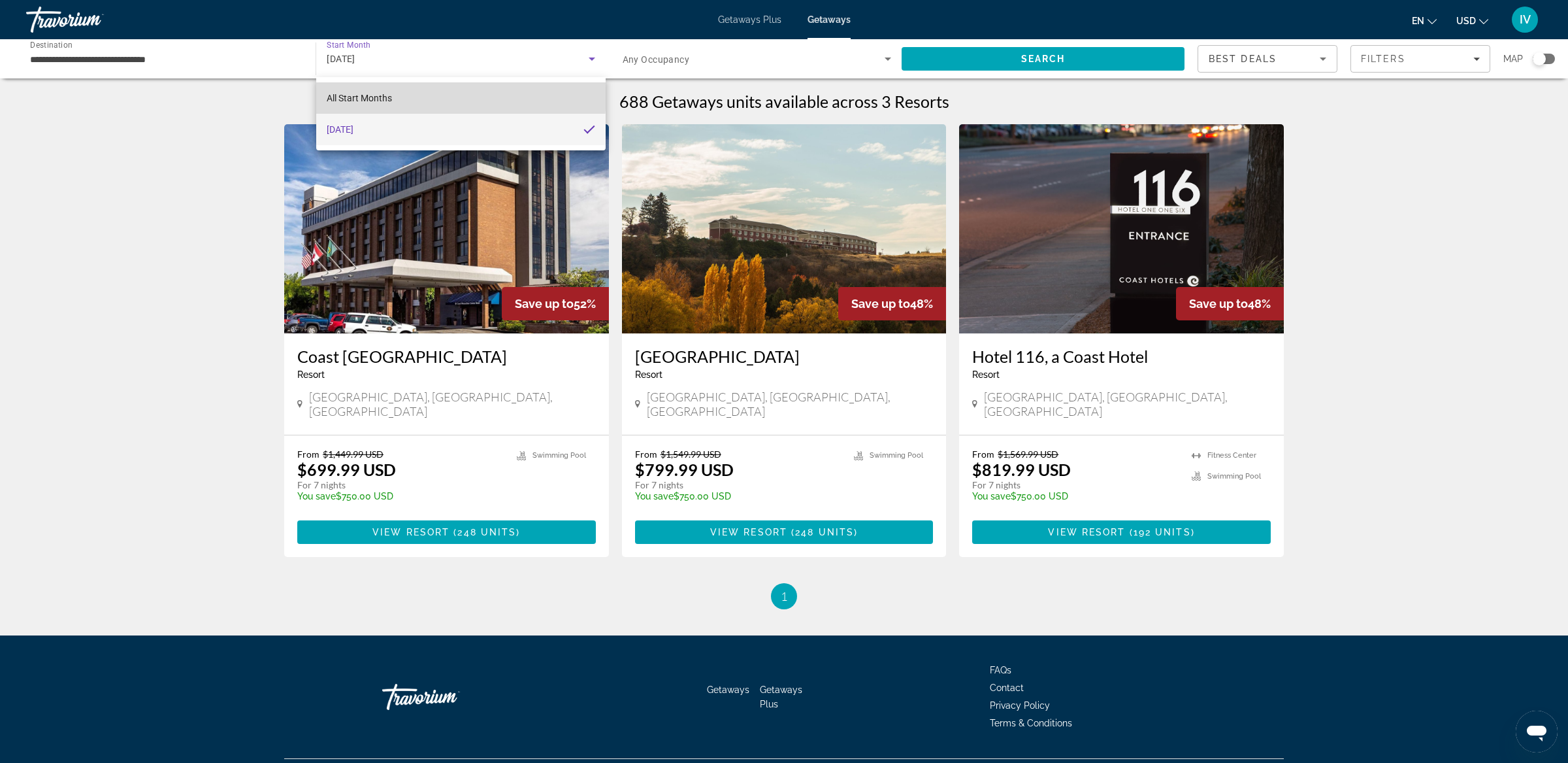
click at [395, 93] on mat-option "All Start Months" at bounding box center [461, 98] width 289 height 32
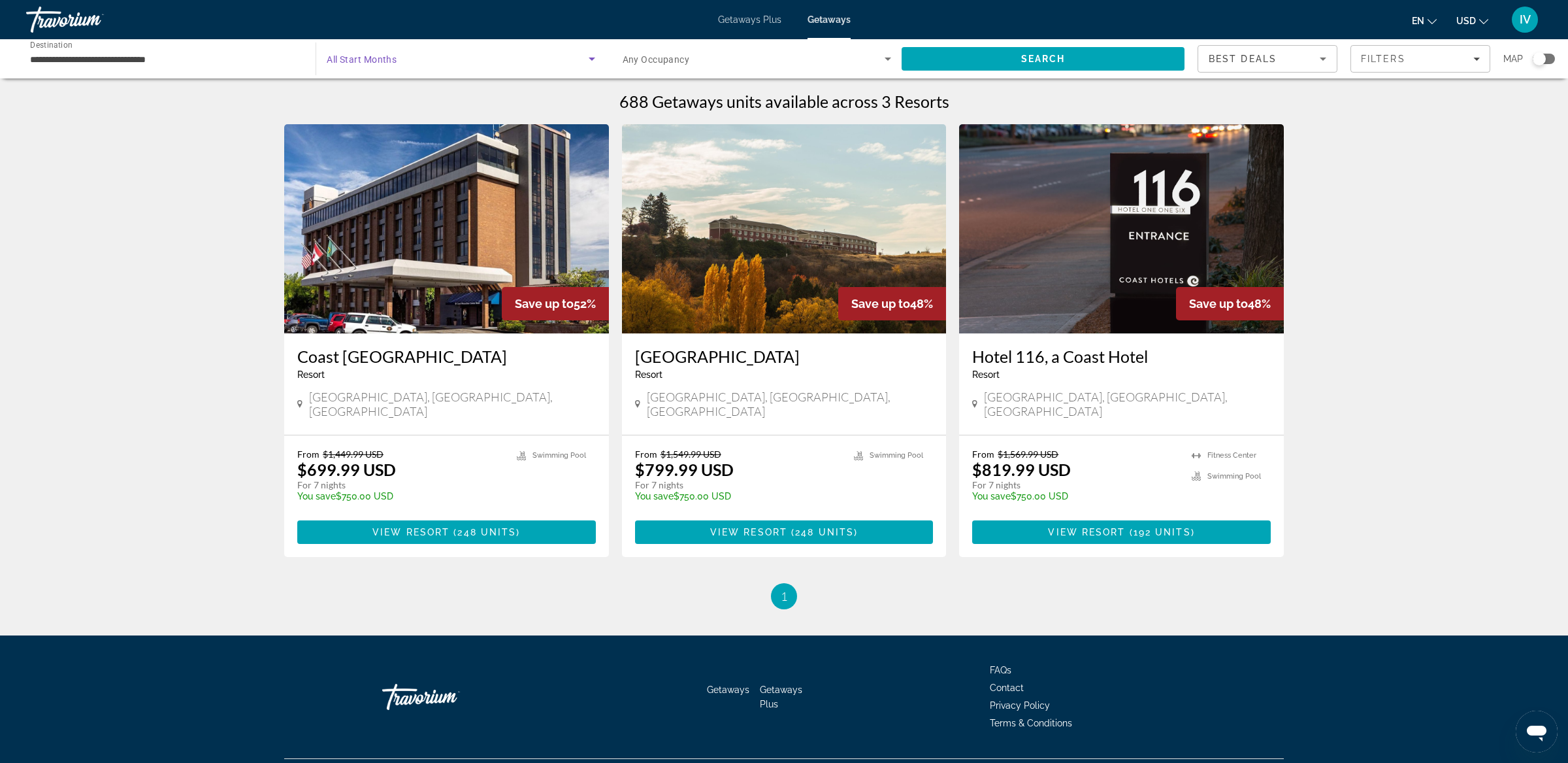
click at [468, 68] on div "Search widget" at bounding box center [461, 59] width 268 height 37
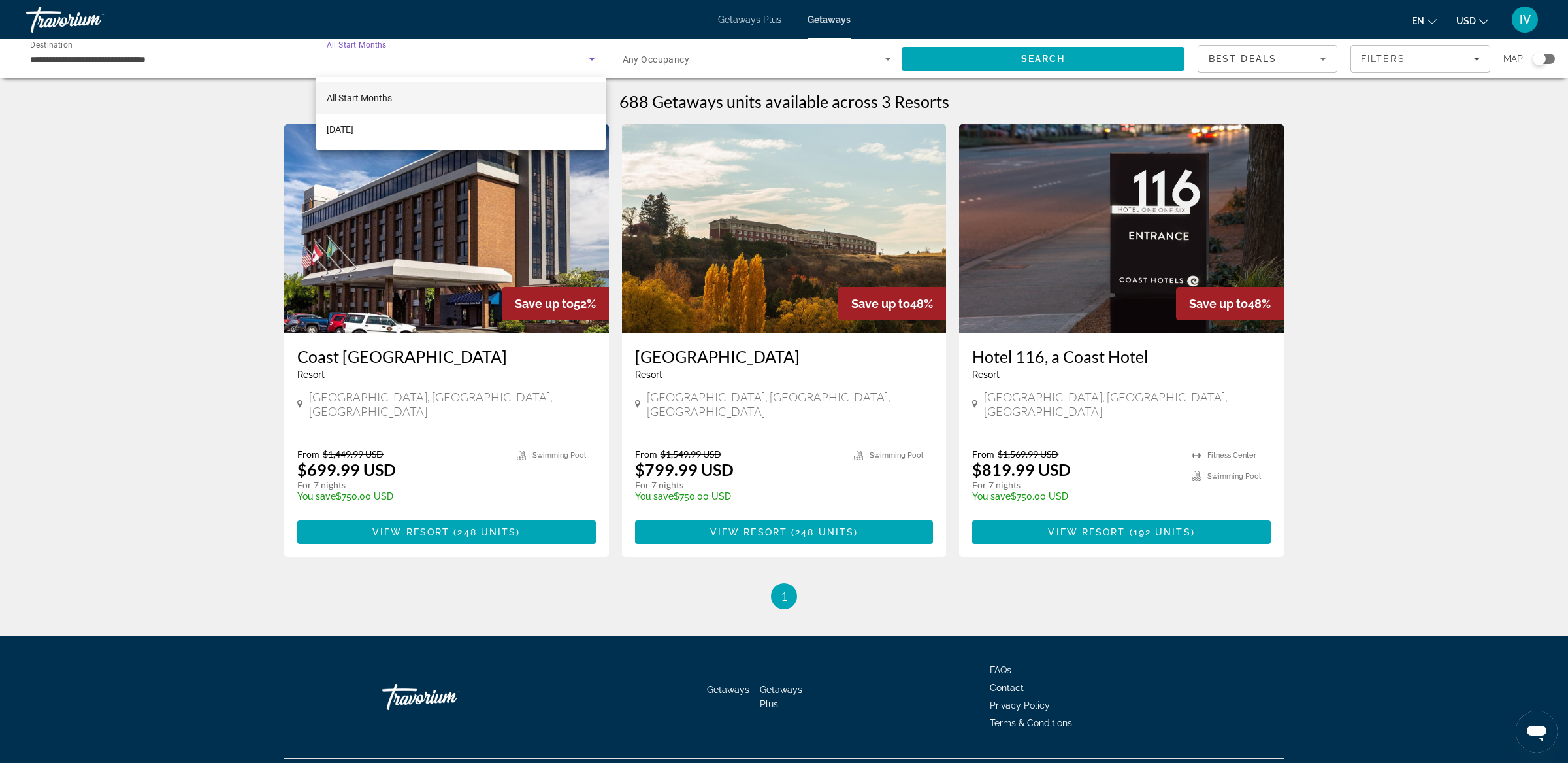
click at [468, 68] on div at bounding box center [784, 381] width 1568 height 763
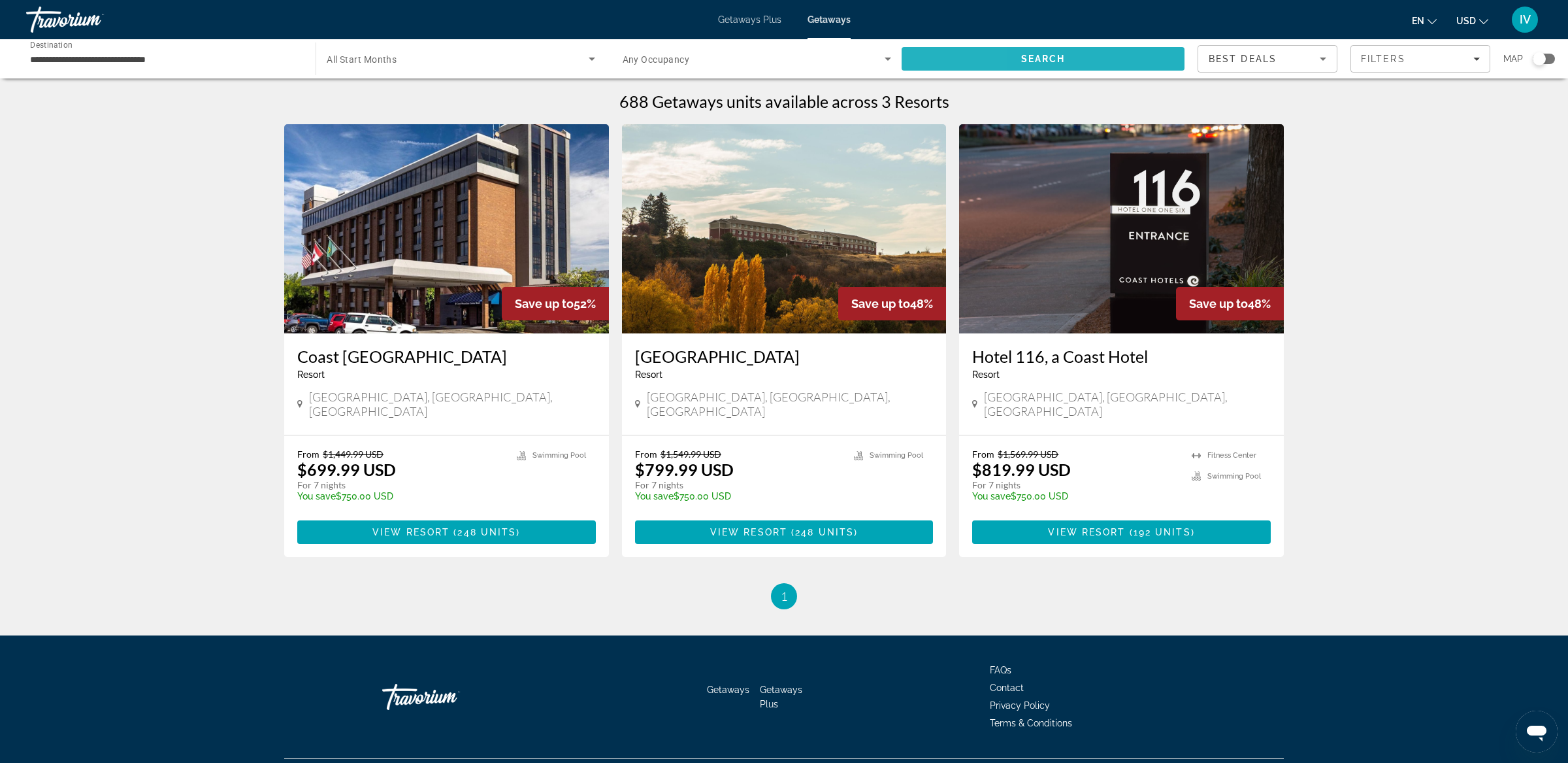
click at [930, 51] on span "Search" at bounding box center [1043, 58] width 283 height 32
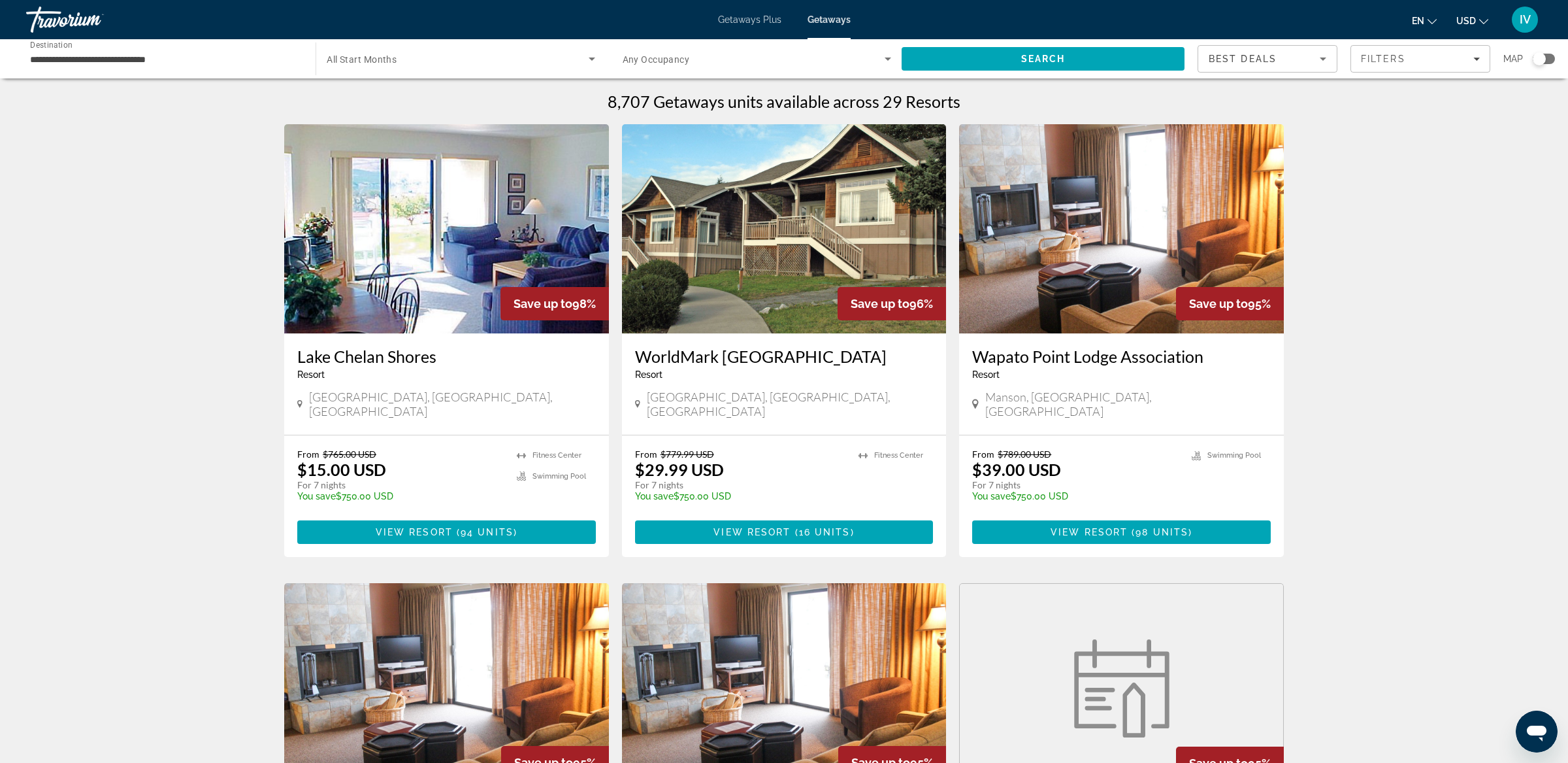
click at [420, 57] on span "Search widget" at bounding box center [457, 59] width 261 height 15
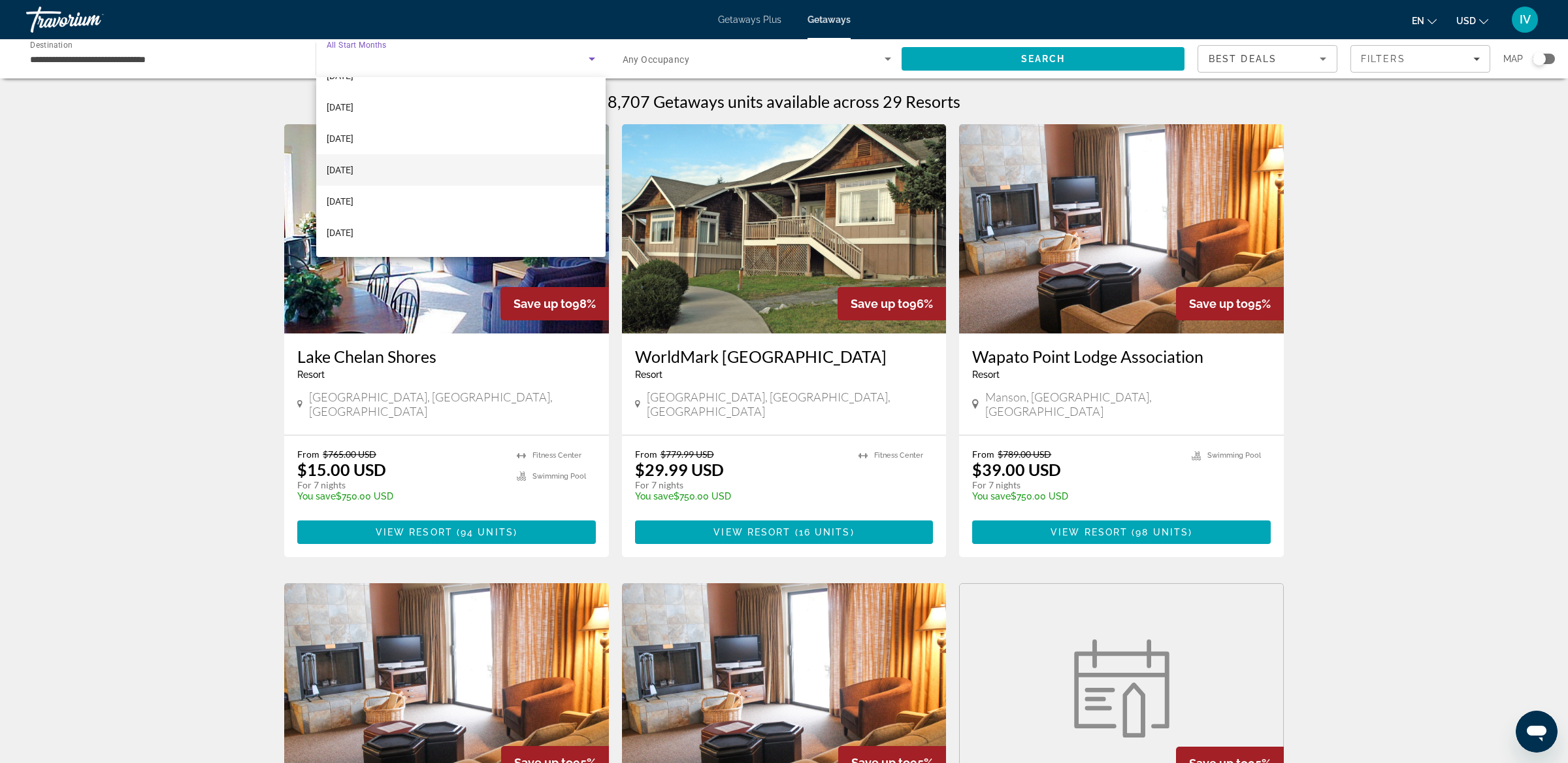
scroll to position [226, 0]
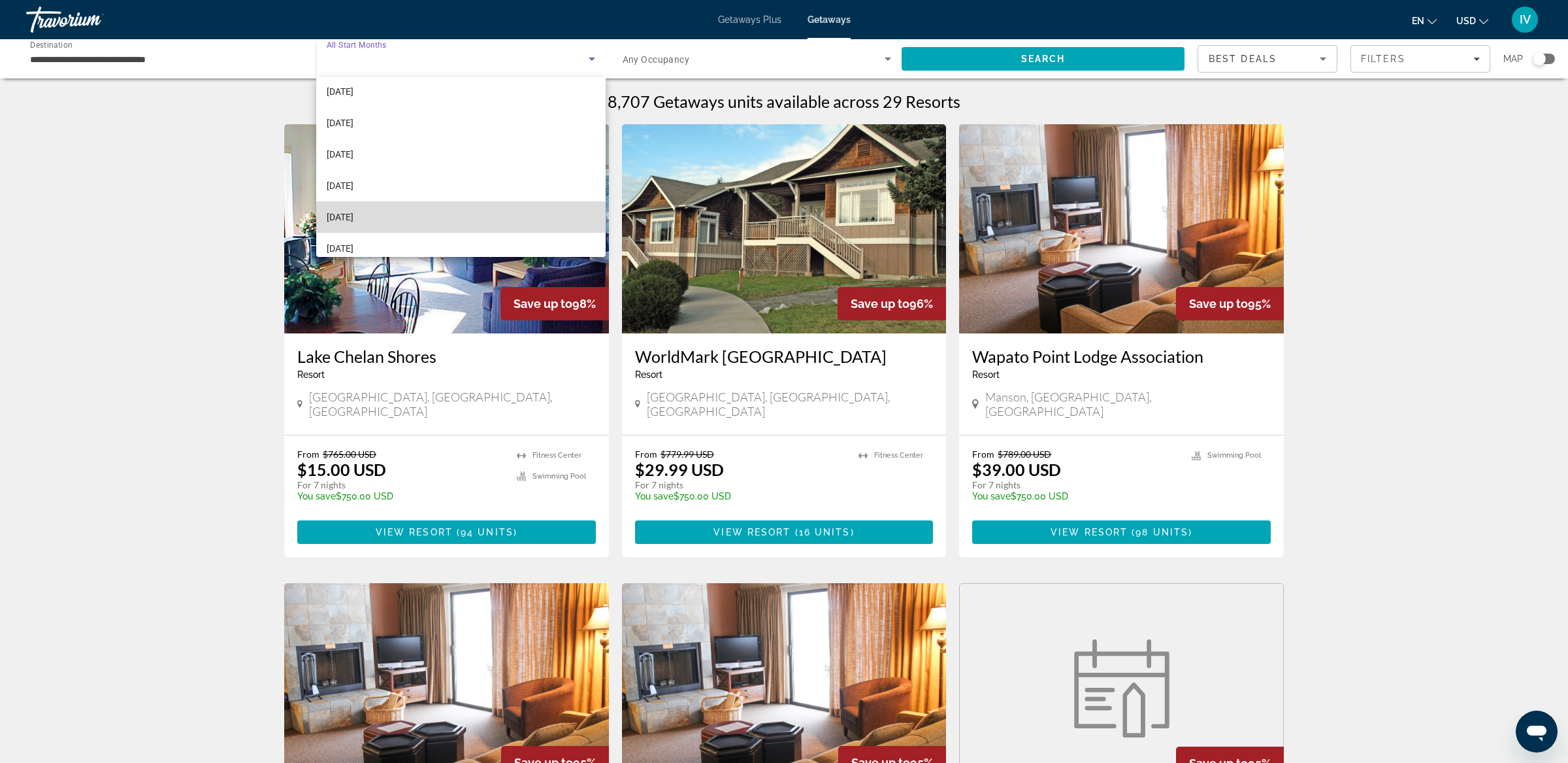
click at [451, 206] on mat-option "[DATE]" at bounding box center [461, 217] width 289 height 32
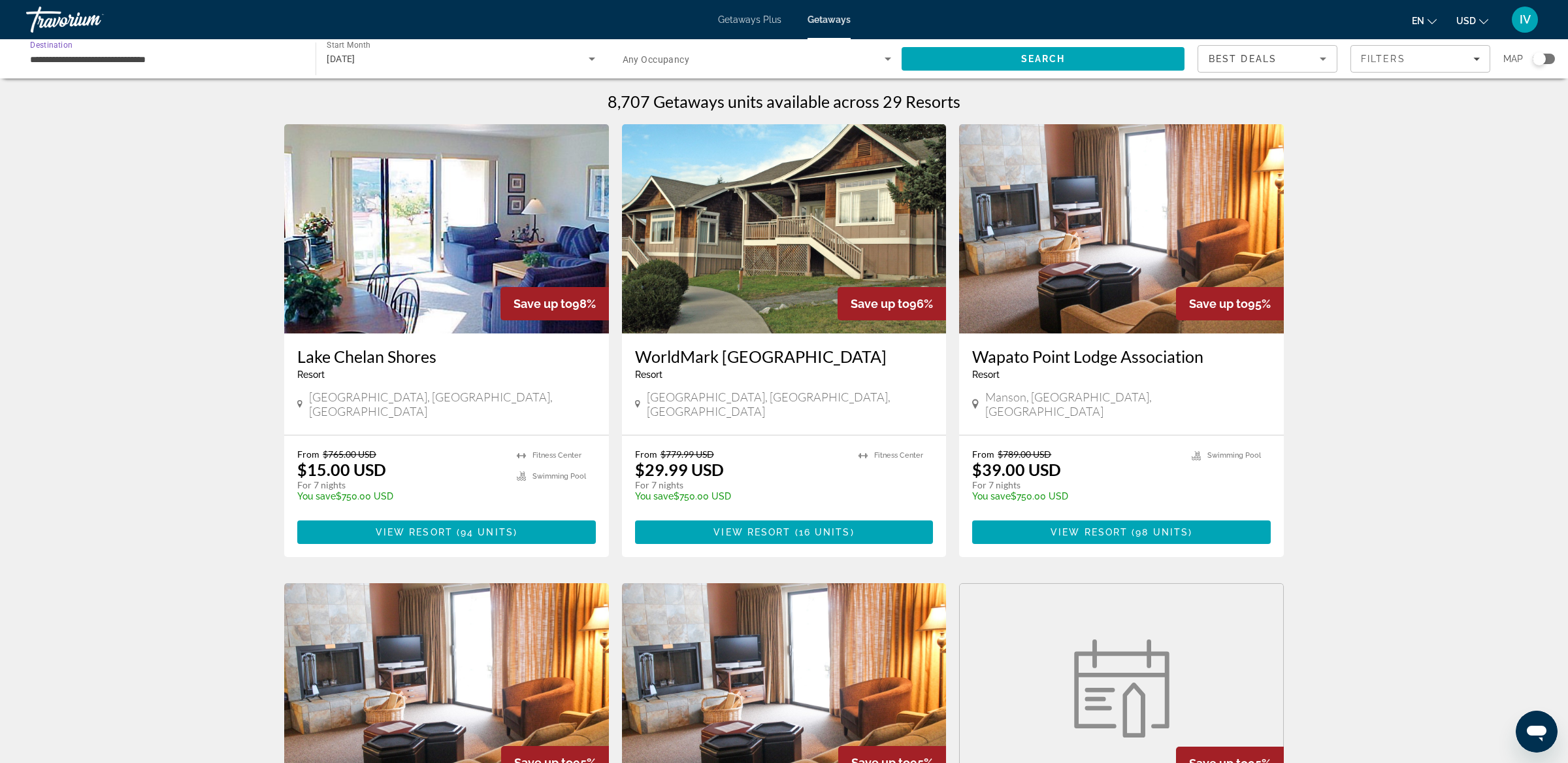
click at [166, 56] on input "**********" at bounding box center [164, 60] width 269 height 15
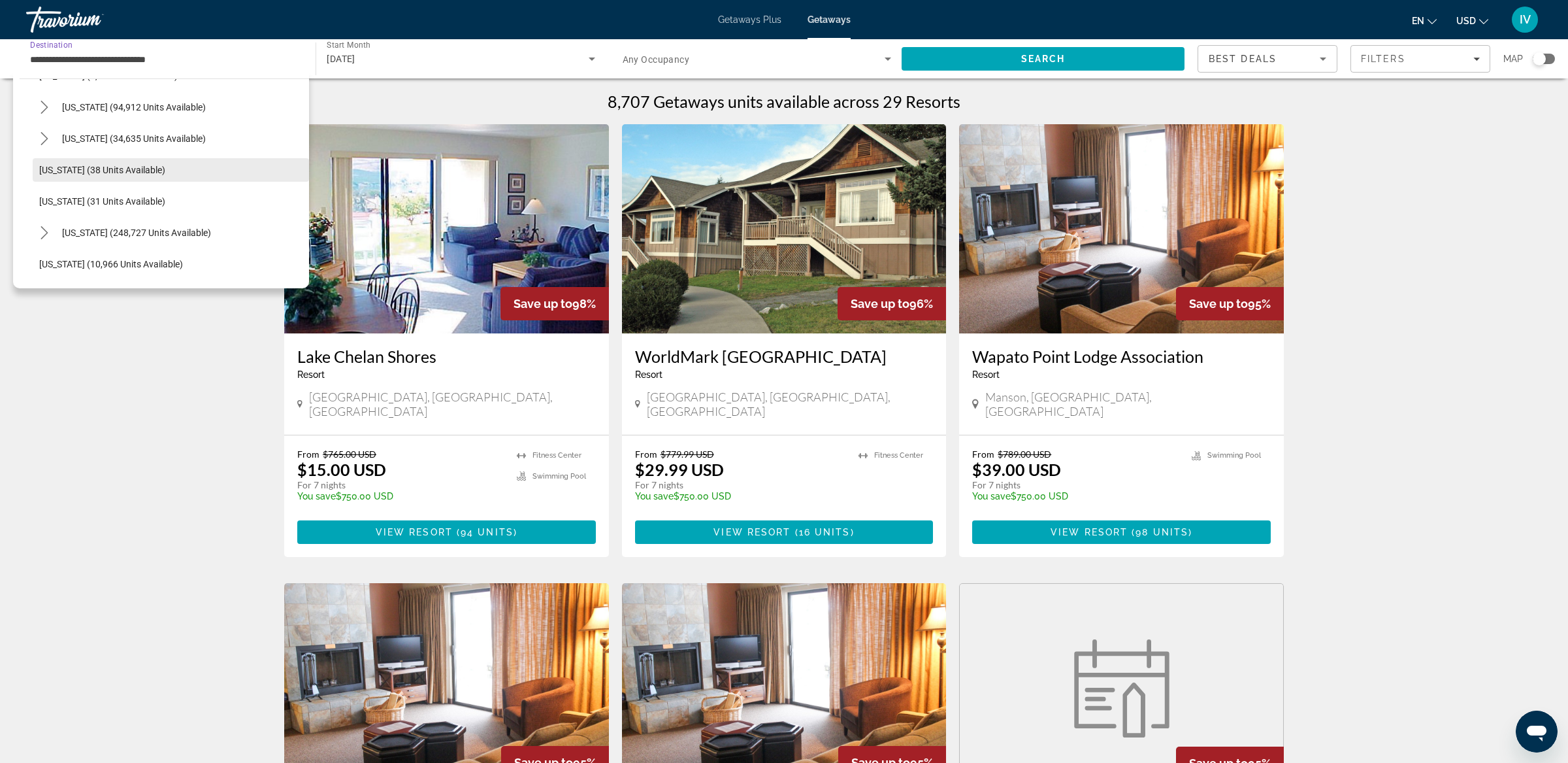
scroll to position [0, 0]
click at [132, 130] on span "[GEOGRAPHIC_DATA] (727,223 units available)" at bounding box center [145, 133] width 192 height 11
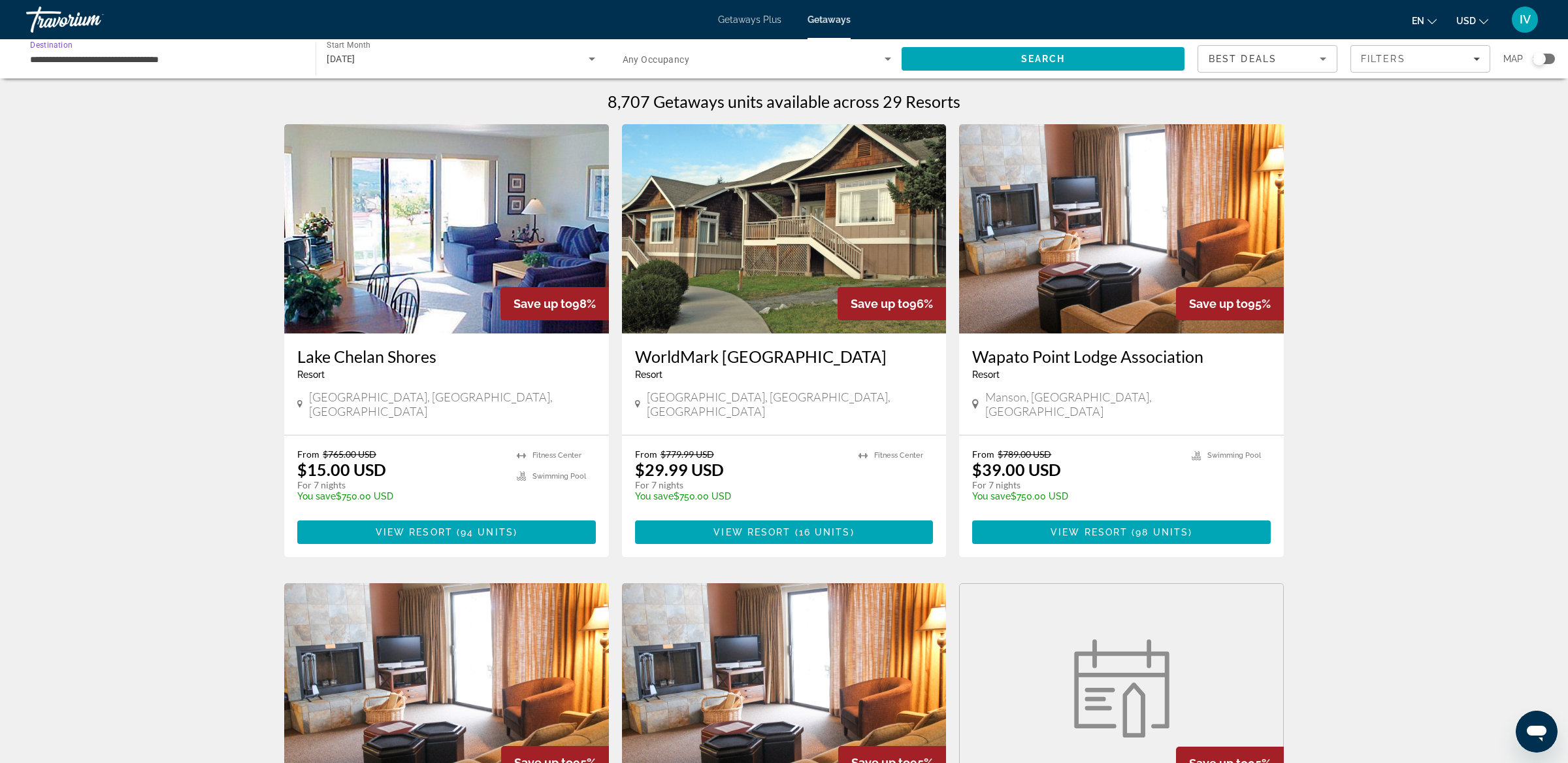
click at [450, 38] on mat-toolbar "Getaways Plus Getaways en English Español Français Italiano Português русский U…" at bounding box center [784, 20] width 1568 height 39
click at [443, 58] on div "[DATE]" at bounding box center [457, 59] width 261 height 15
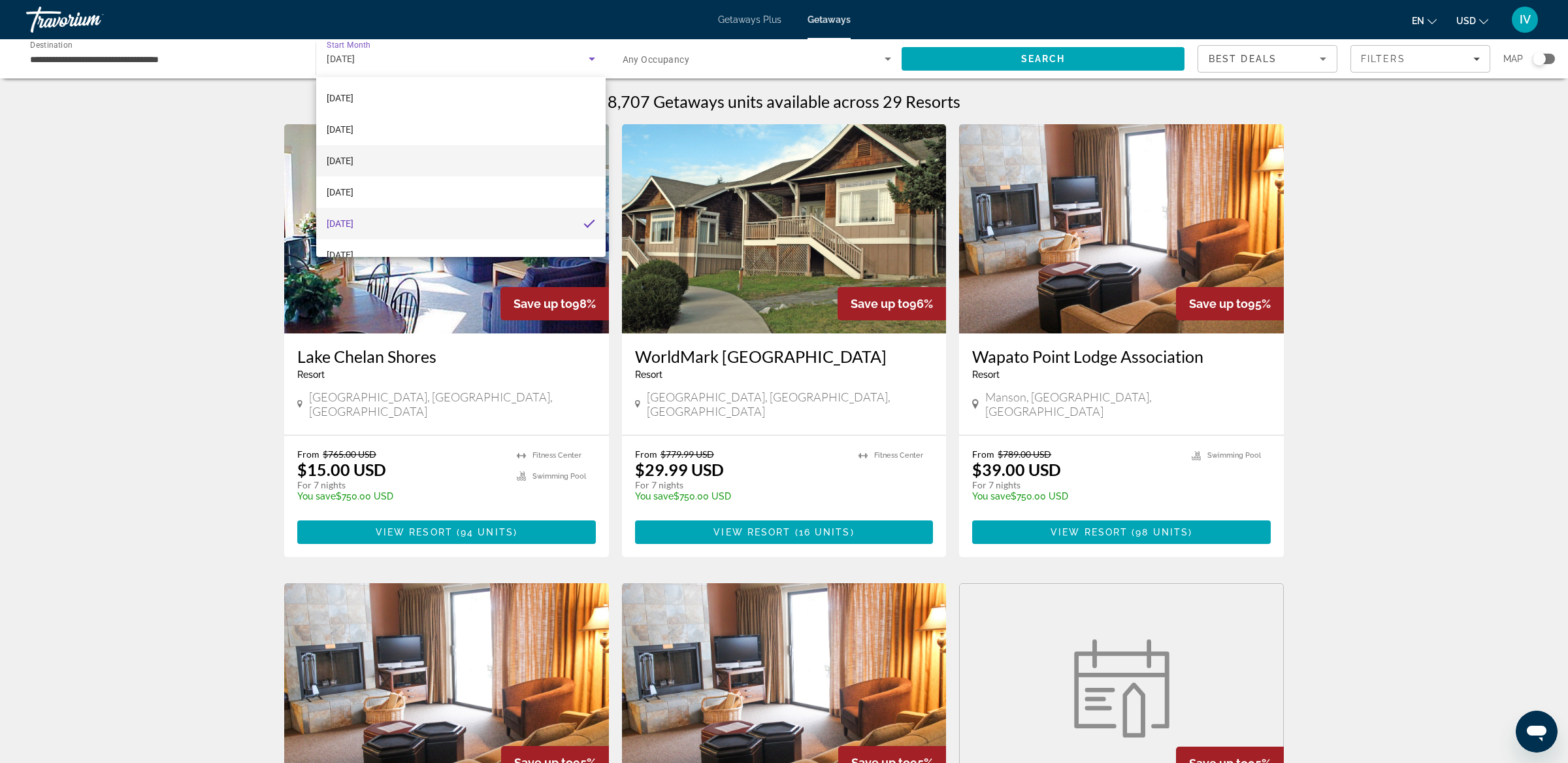
scroll to position [202, 0]
click at [394, 179] on mat-option "[DATE]" at bounding box center [461, 178] width 289 height 32
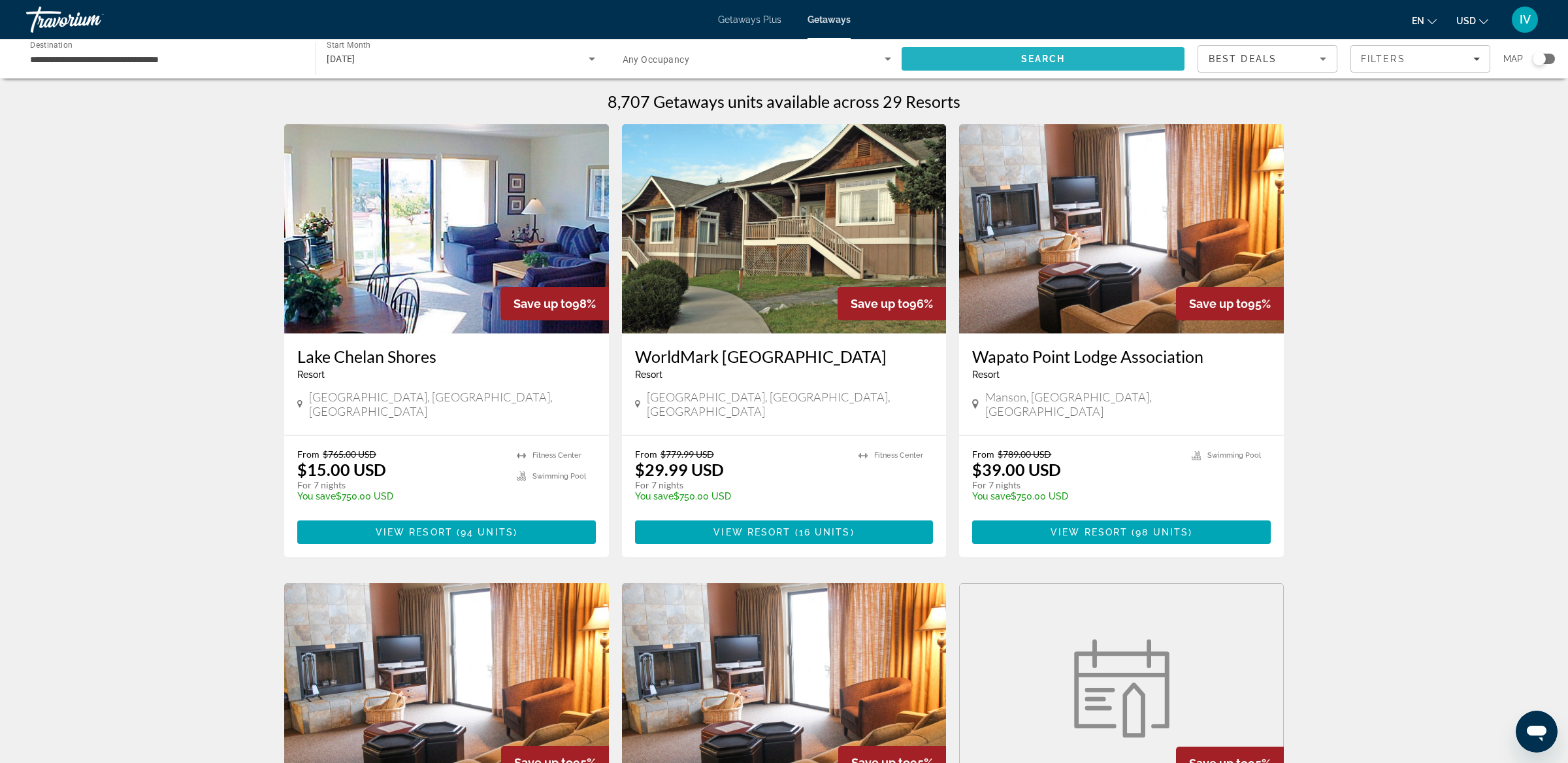
click at [1079, 58] on span "Search" at bounding box center [1043, 58] width 283 height 32
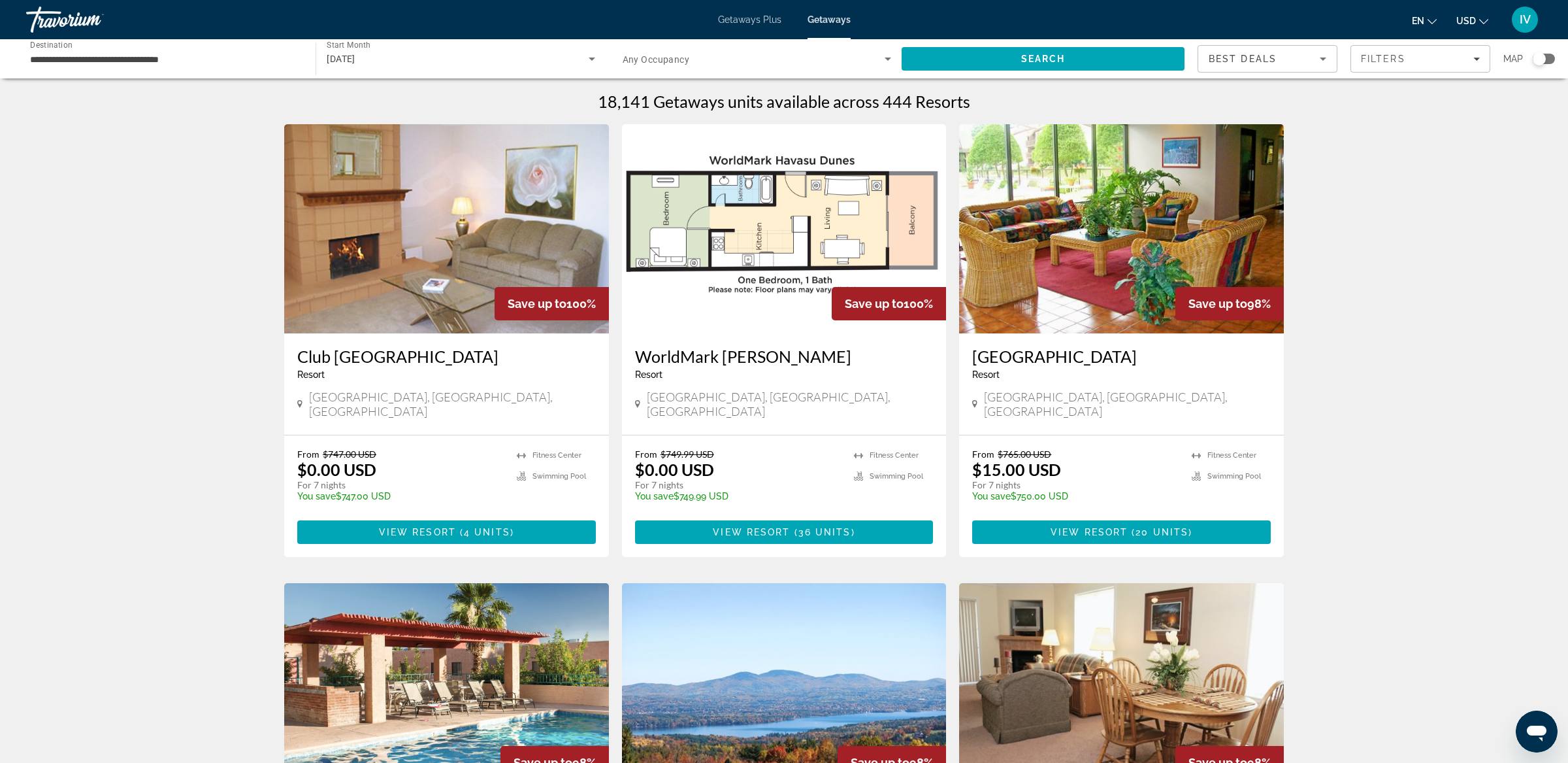
click at [1550, 58] on div "Search widget" at bounding box center [1543, 58] width 22 height 11
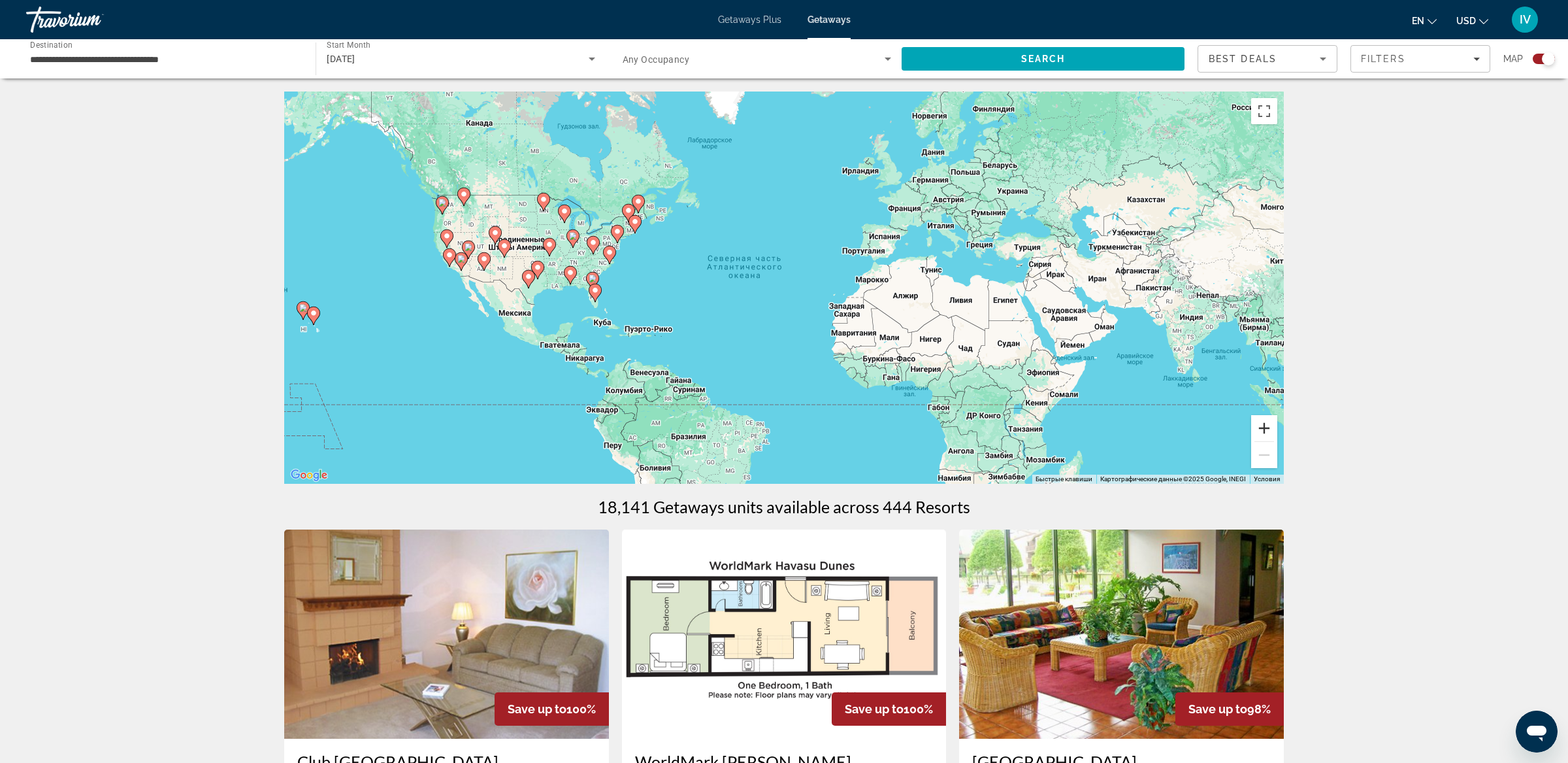
click at [1268, 425] on button "Увеличить" at bounding box center [1264, 427] width 26 height 26
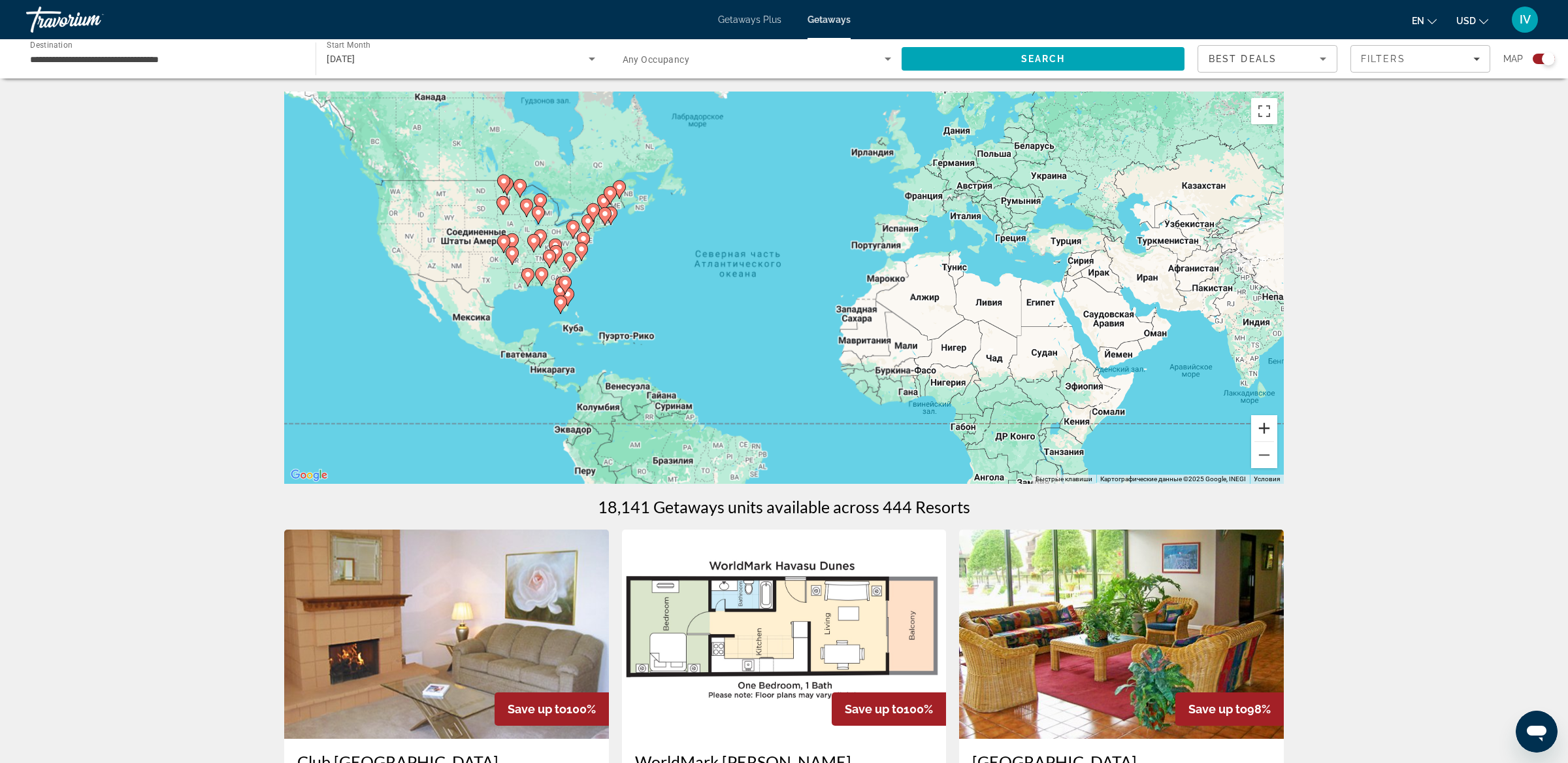
click at [1268, 425] on button "Увеличить" at bounding box center [1264, 427] width 26 height 26
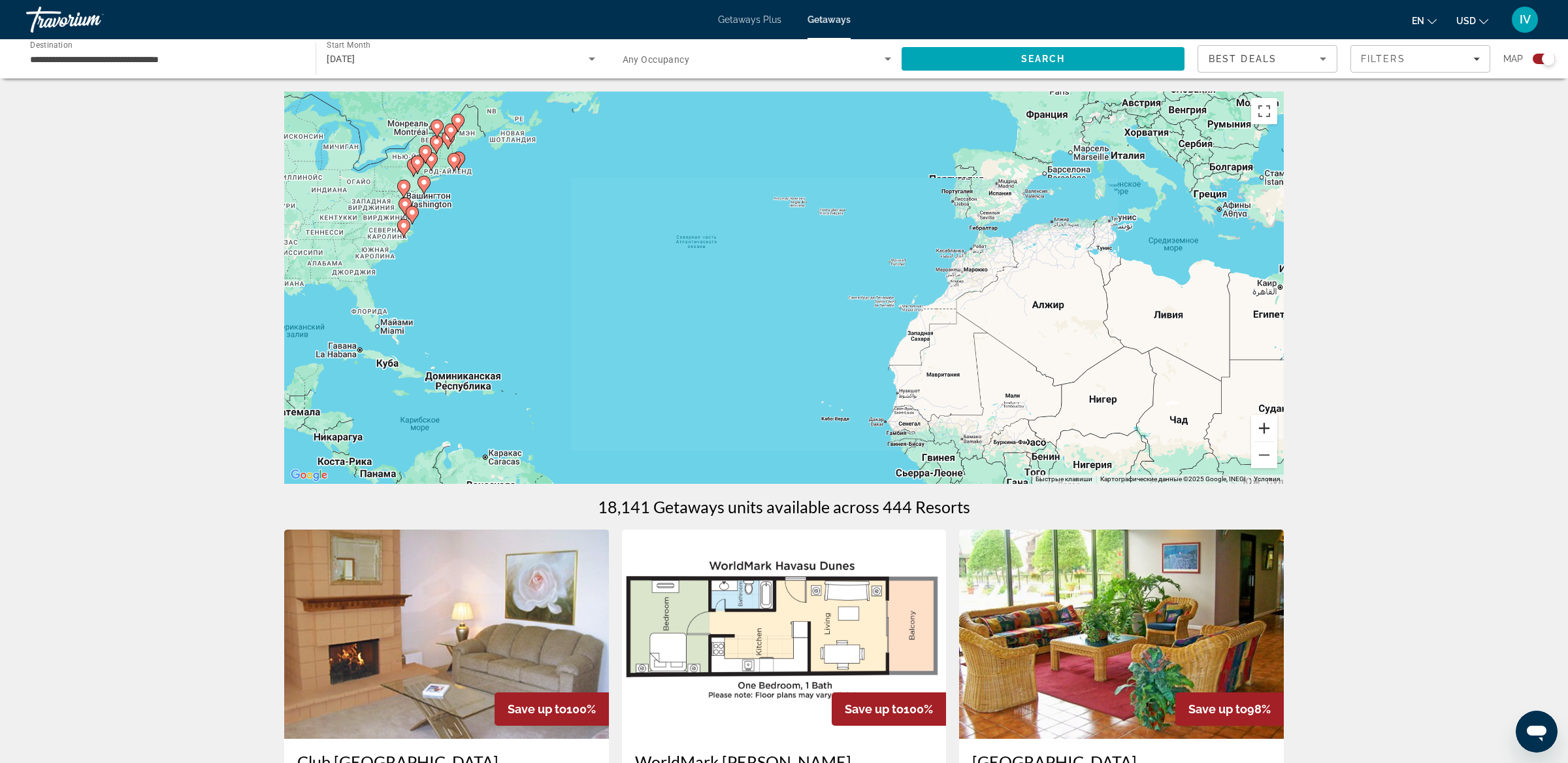
drag, startPoint x: 1268, startPoint y: 425, endPoint x: 1234, endPoint y: 417, distance: 34.9
click at [1268, 425] on button "Увеличить" at bounding box center [1264, 427] width 26 height 26
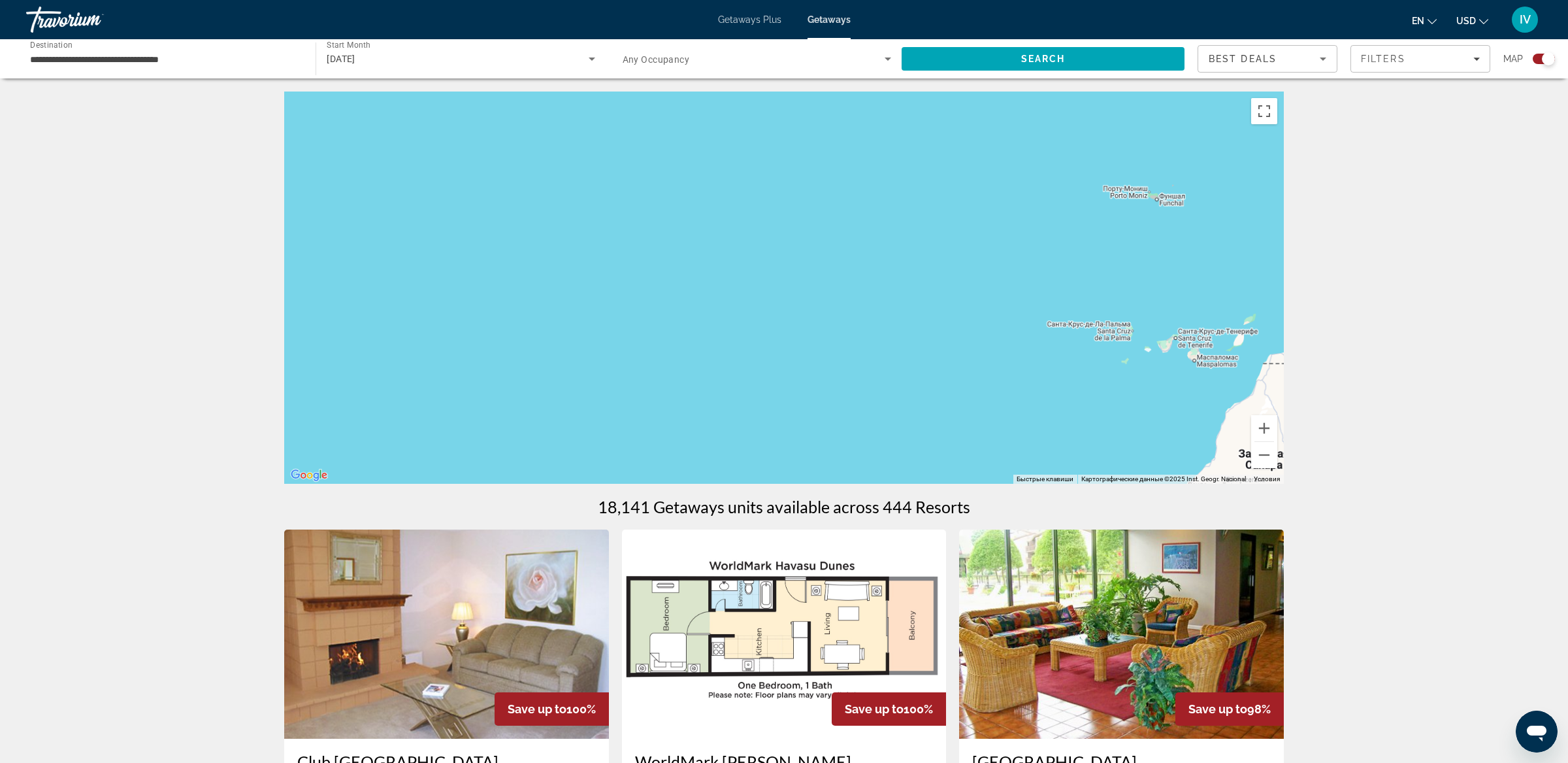
drag, startPoint x: 652, startPoint y: 292, endPoint x: 1202, endPoint y: 389, distance: 558.5
click at [1202, 390] on div "Main content" at bounding box center [784, 287] width 1000 height 392
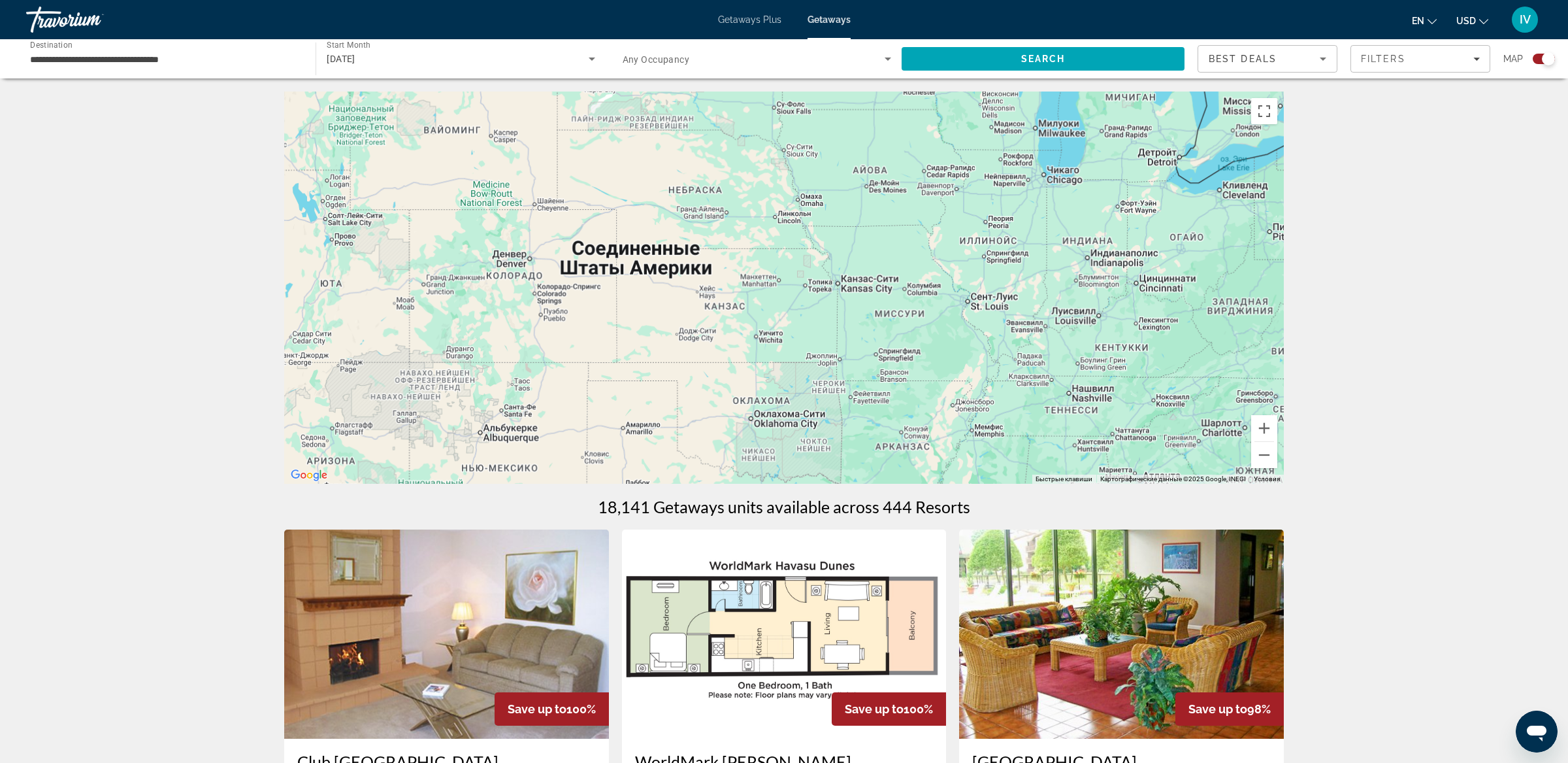
drag, startPoint x: 759, startPoint y: 305, endPoint x: 1160, endPoint y: 381, distance: 408.1
click at [1160, 381] on div "Main content" at bounding box center [784, 287] width 1000 height 392
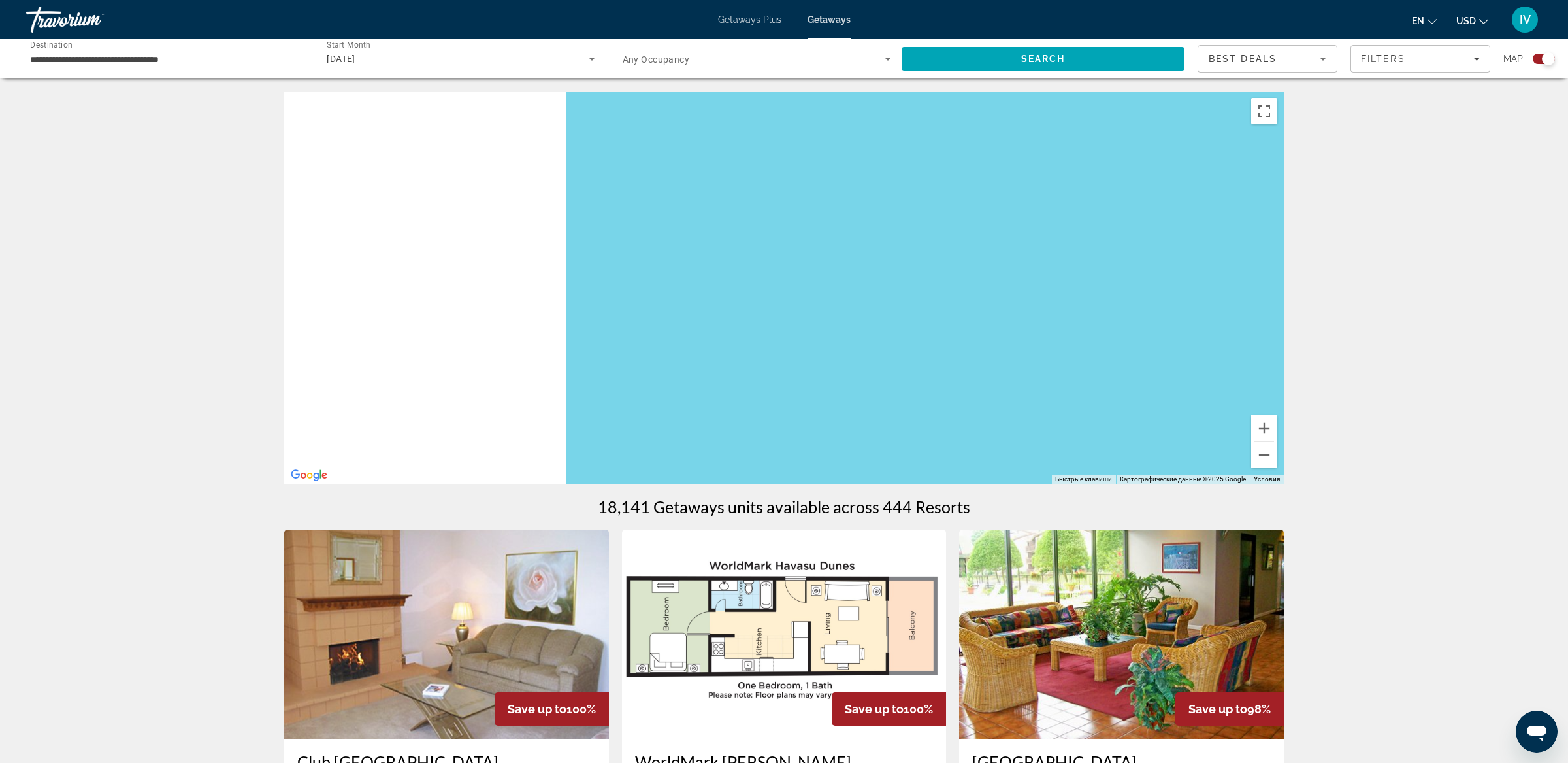
drag, startPoint x: 1113, startPoint y: 383, endPoint x: 1174, endPoint y: 384, distance: 61.0
click at [1181, 383] on div "Main content" at bounding box center [784, 287] width 1000 height 392
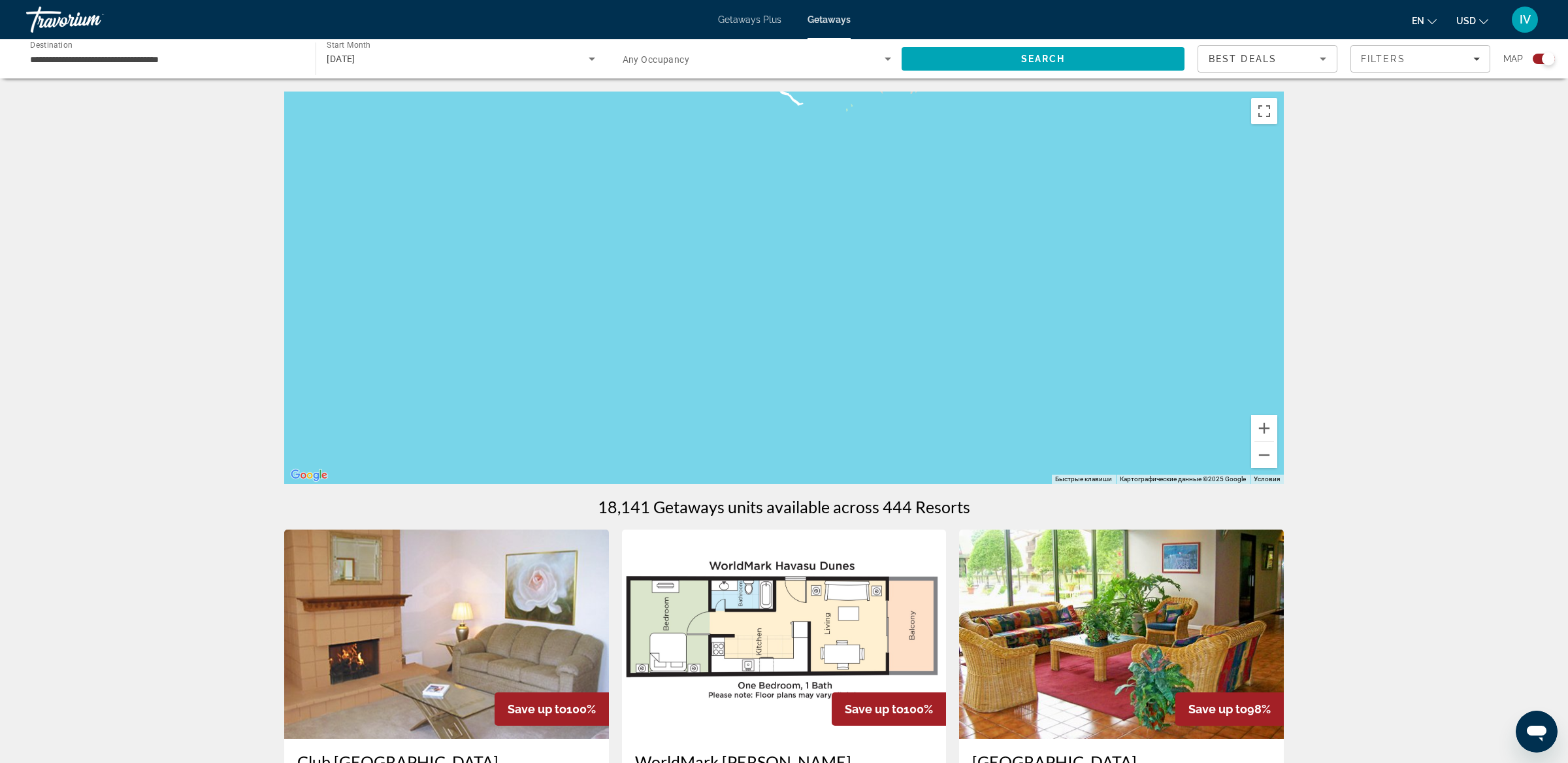
drag, startPoint x: 745, startPoint y: 336, endPoint x: 1149, endPoint y: 385, distance: 407.0
click at [1153, 386] on div "Main content" at bounding box center [784, 287] width 1000 height 392
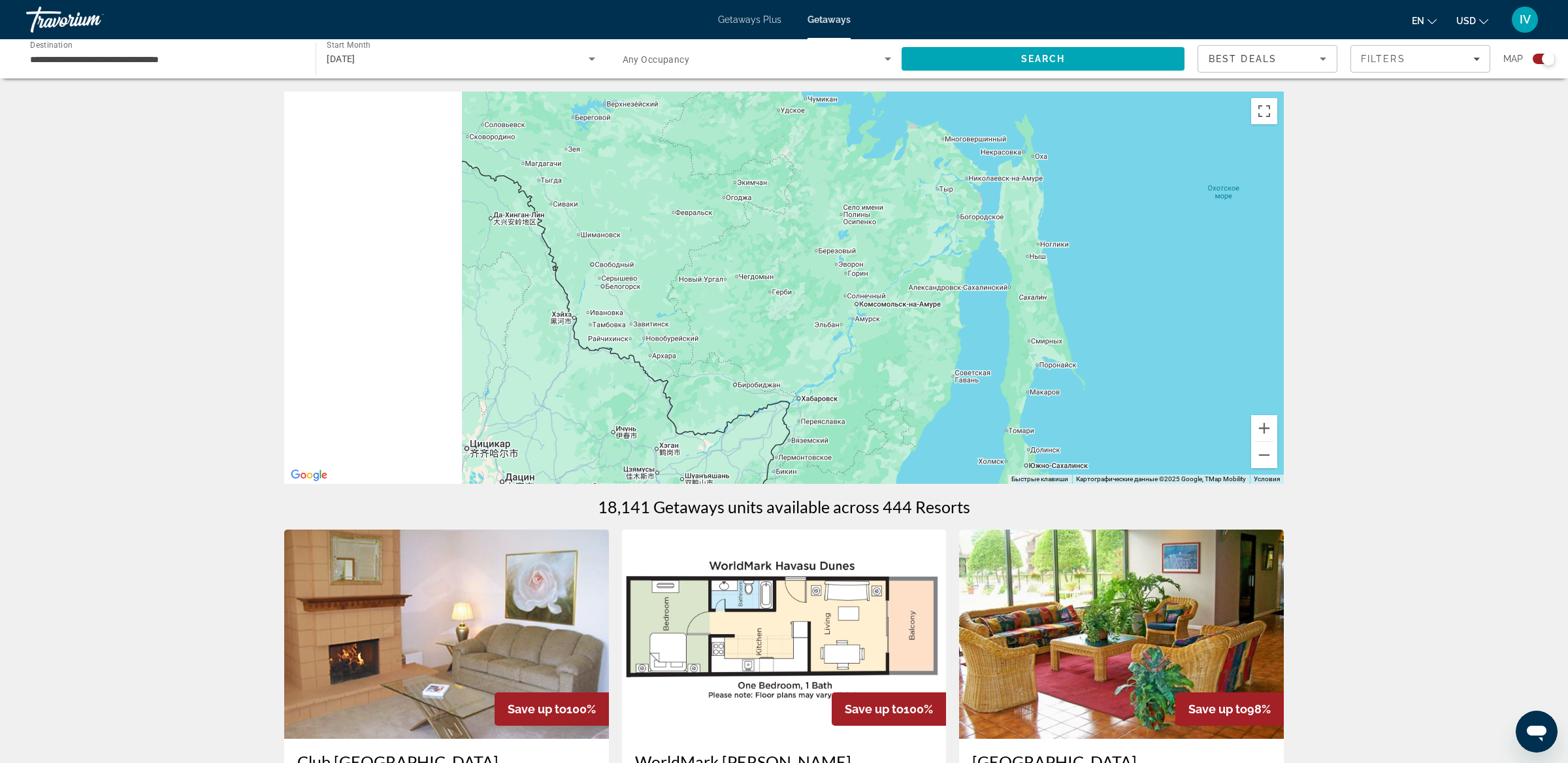
drag, startPoint x: 859, startPoint y: 352, endPoint x: 1115, endPoint y: 331, distance: 256.9
click at [1122, 330] on div "Main content" at bounding box center [784, 287] width 1000 height 392
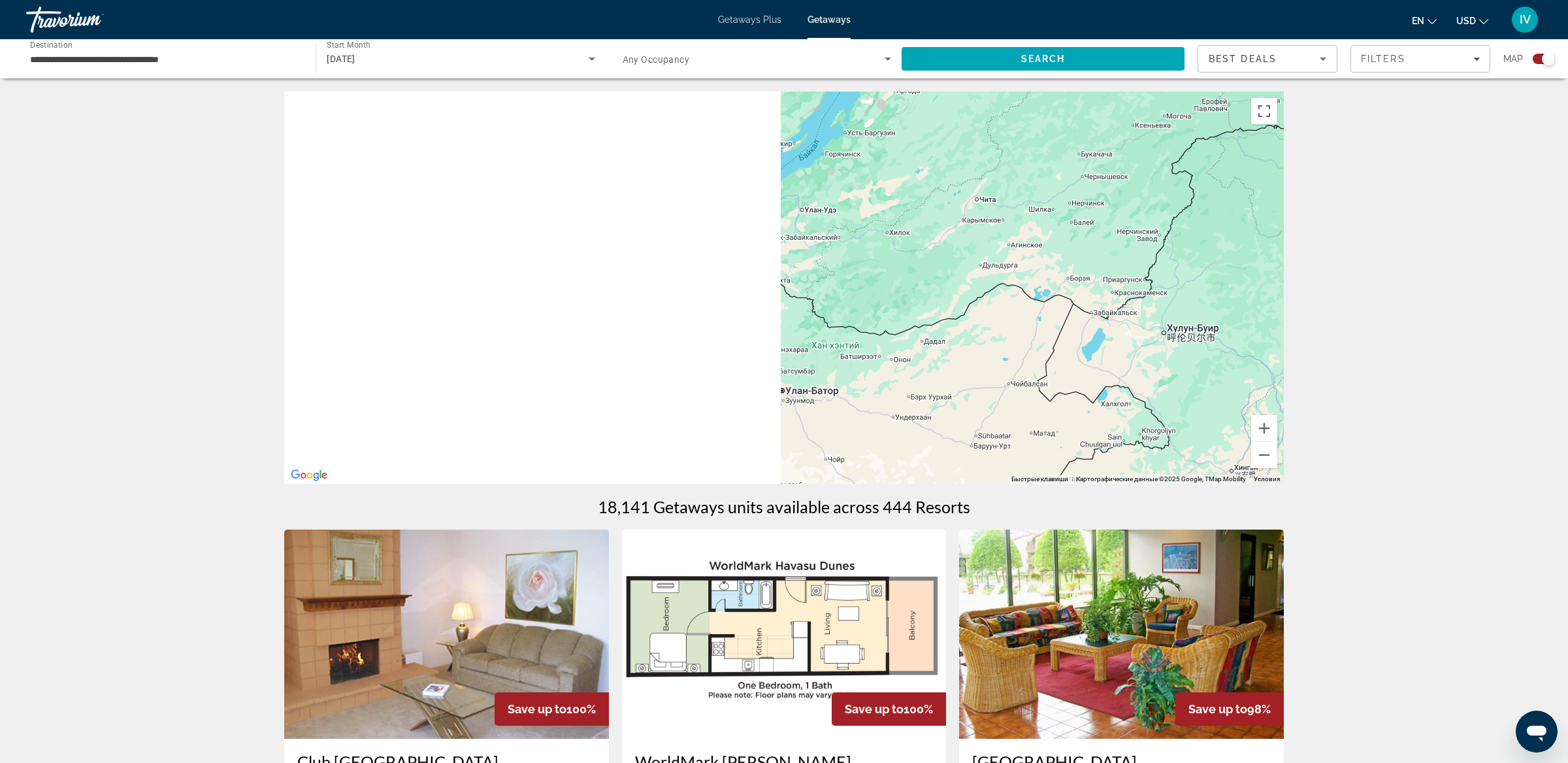
drag, startPoint x: 771, startPoint y: 318, endPoint x: 1322, endPoint y: 324, distance: 551.0
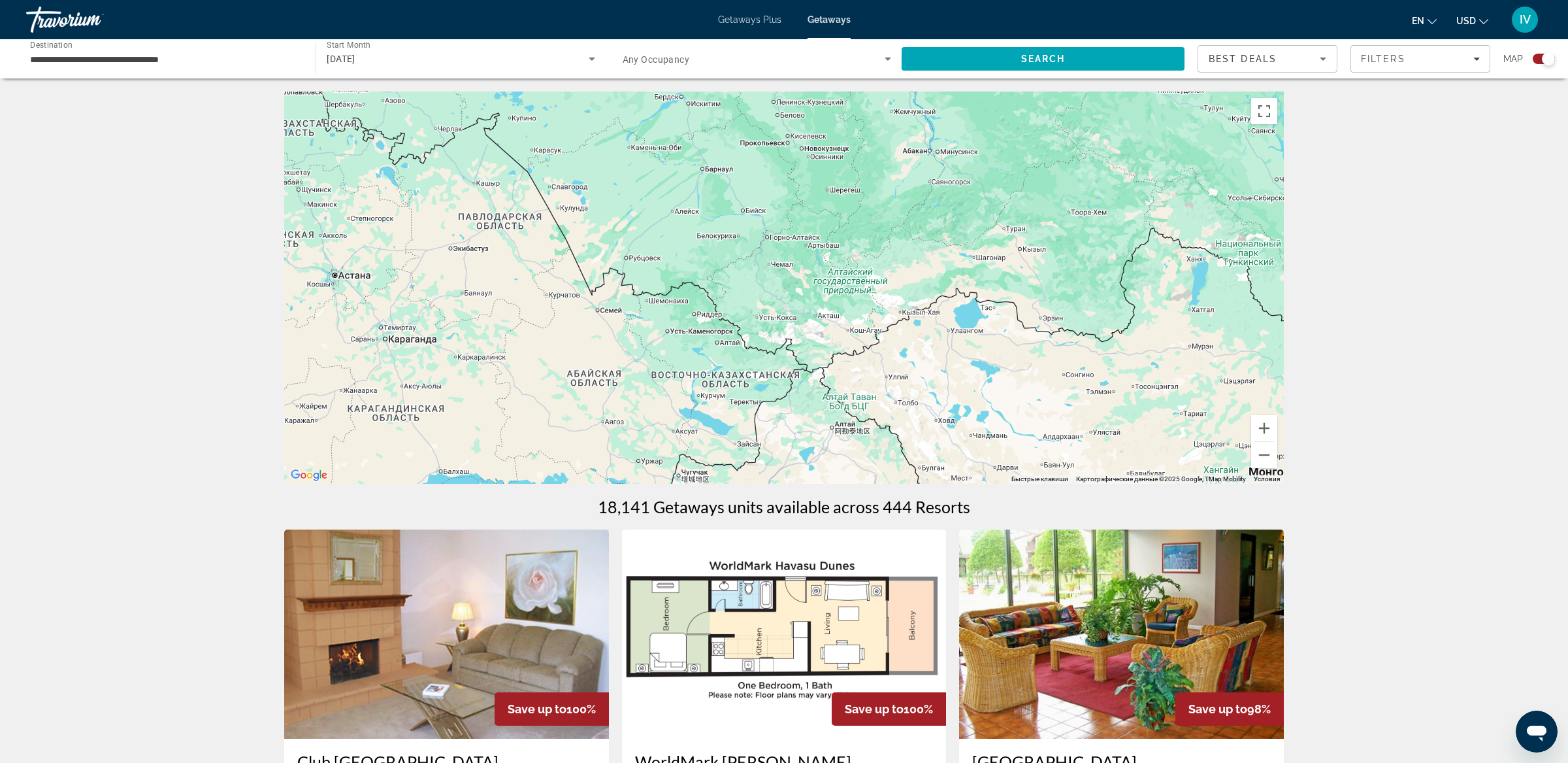
drag, startPoint x: 537, startPoint y: 294, endPoint x: 871, endPoint y: 333, distance: 336.3
click at [871, 333] on div "Main content" at bounding box center [784, 287] width 1000 height 392
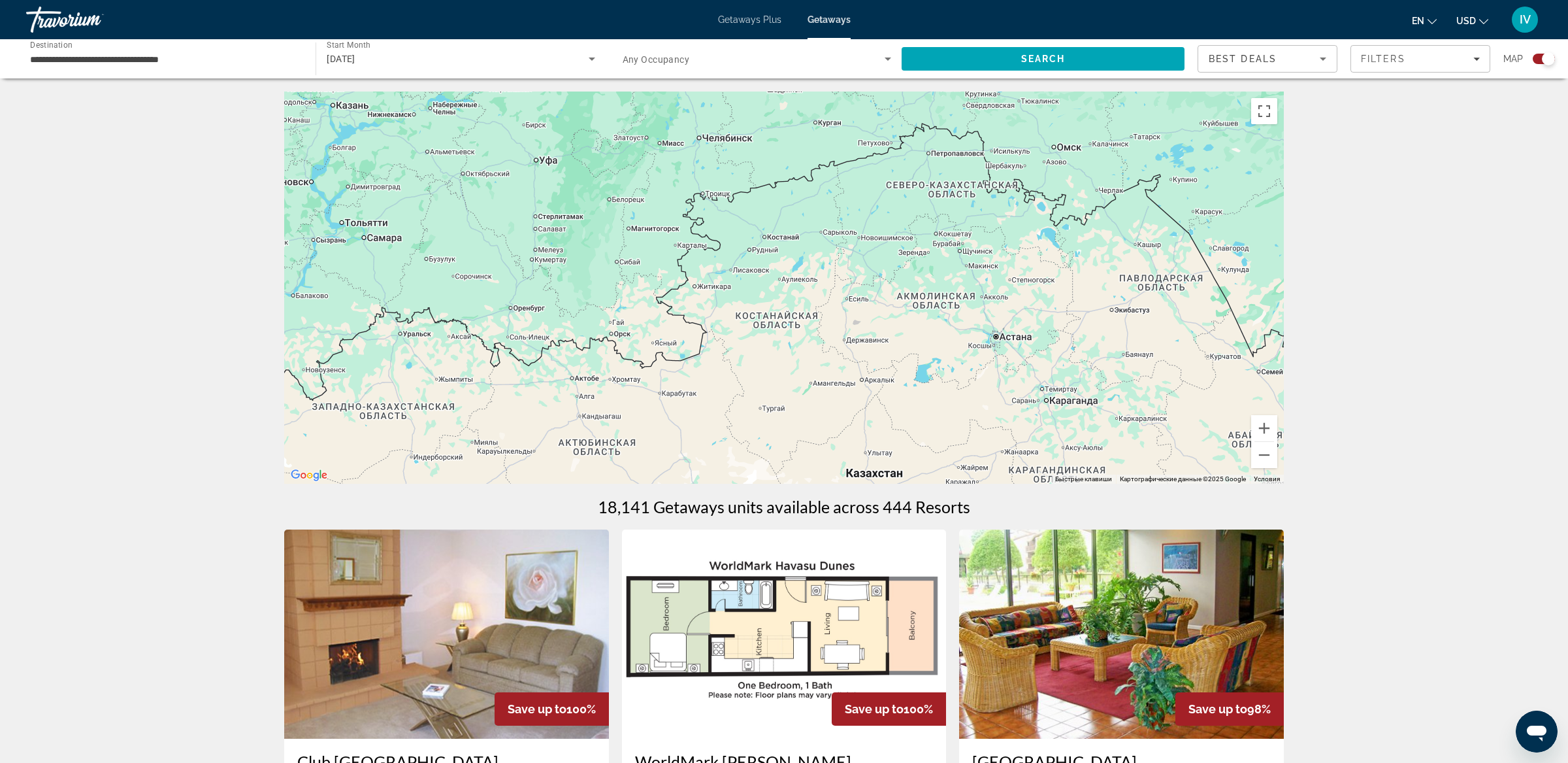
drag, startPoint x: 1009, startPoint y: 401, endPoint x: 1061, endPoint y: 379, distance: 56.5
click at [1046, 397] on div "Main content" at bounding box center [784, 287] width 1000 height 392
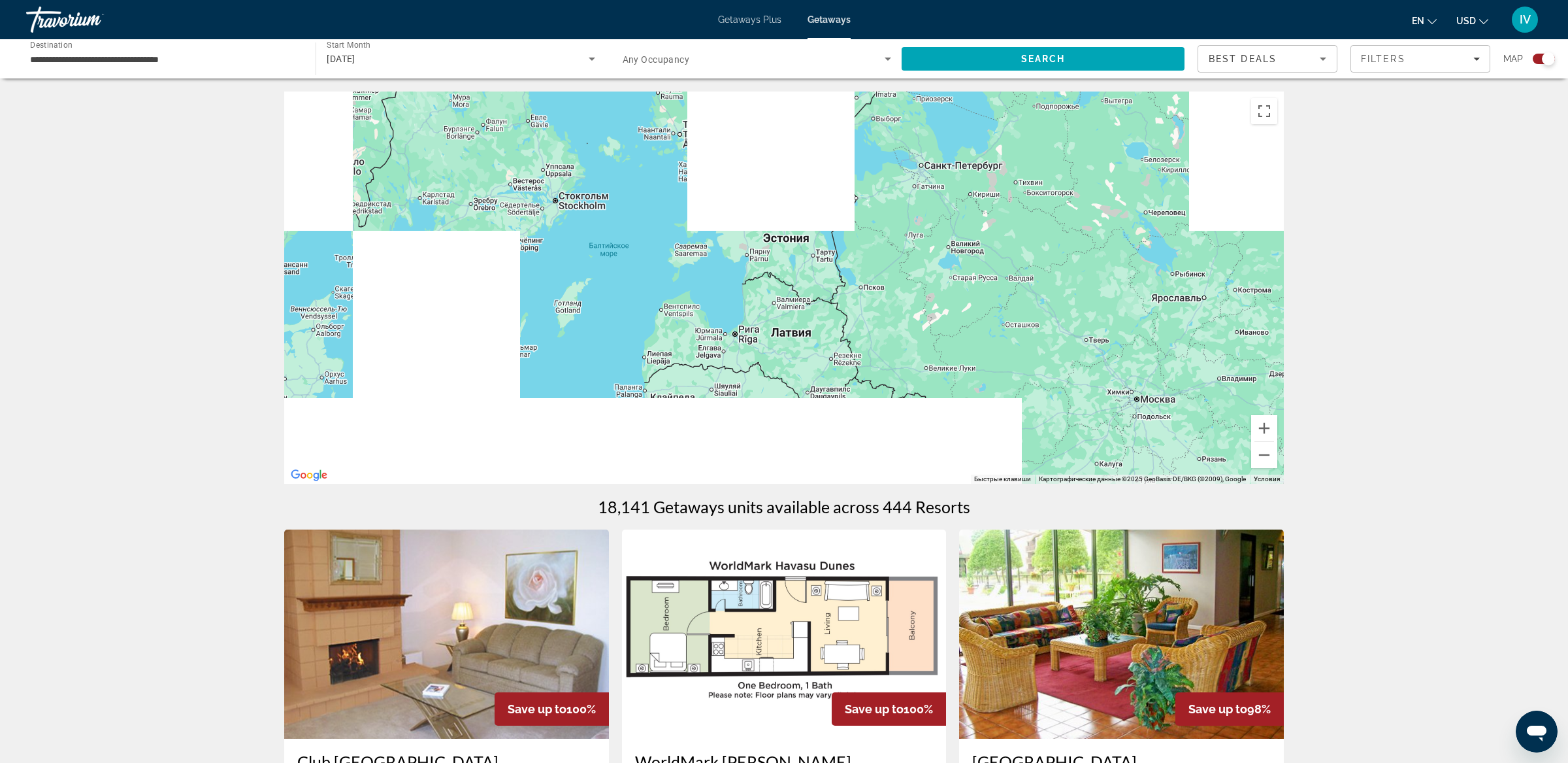
drag, startPoint x: 889, startPoint y: 342, endPoint x: 909, endPoint y: 272, distance: 72.8
click at [886, 273] on div "Main content" at bounding box center [784, 287] width 1000 height 392
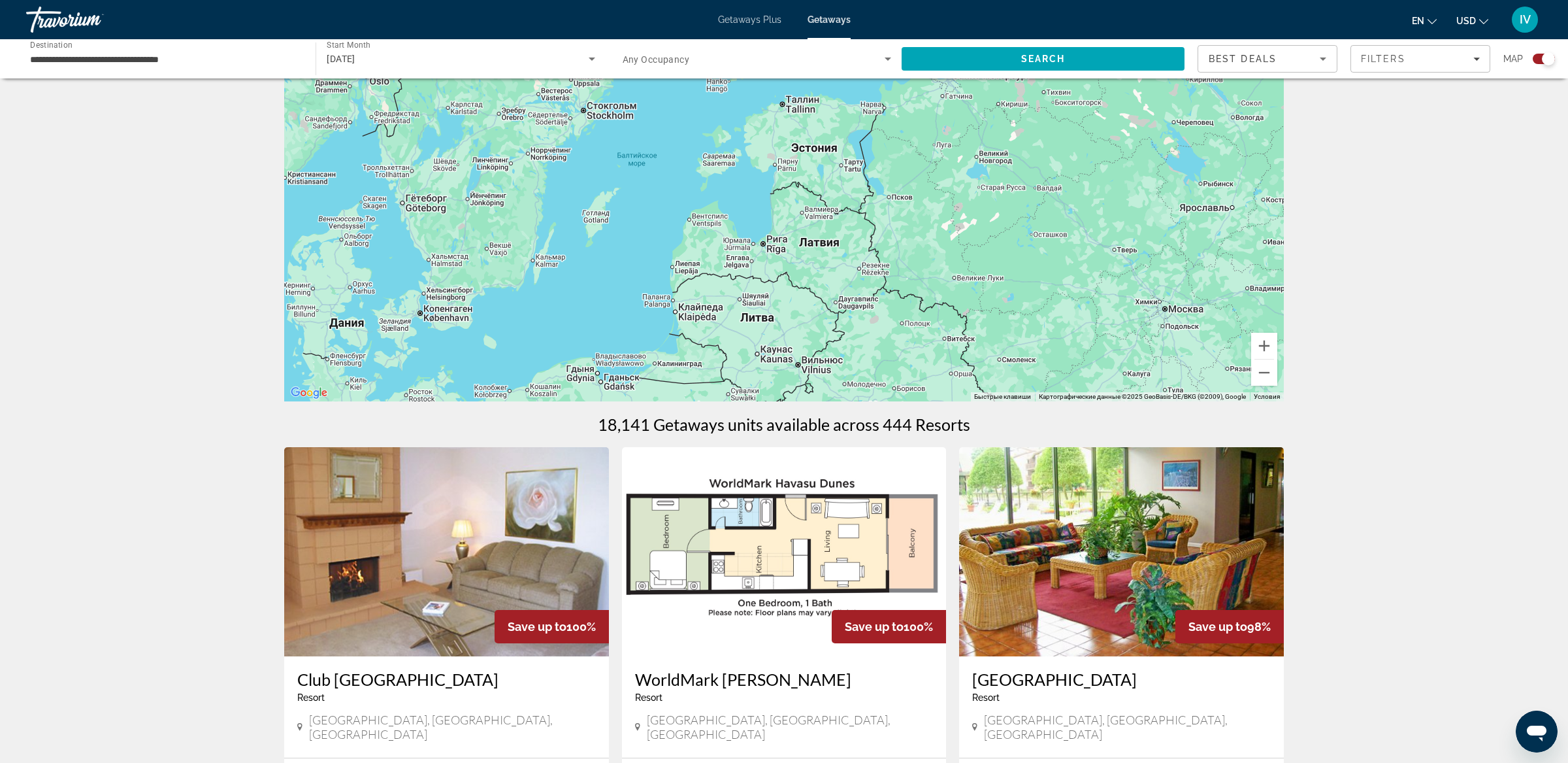
scroll to position [104, 0]
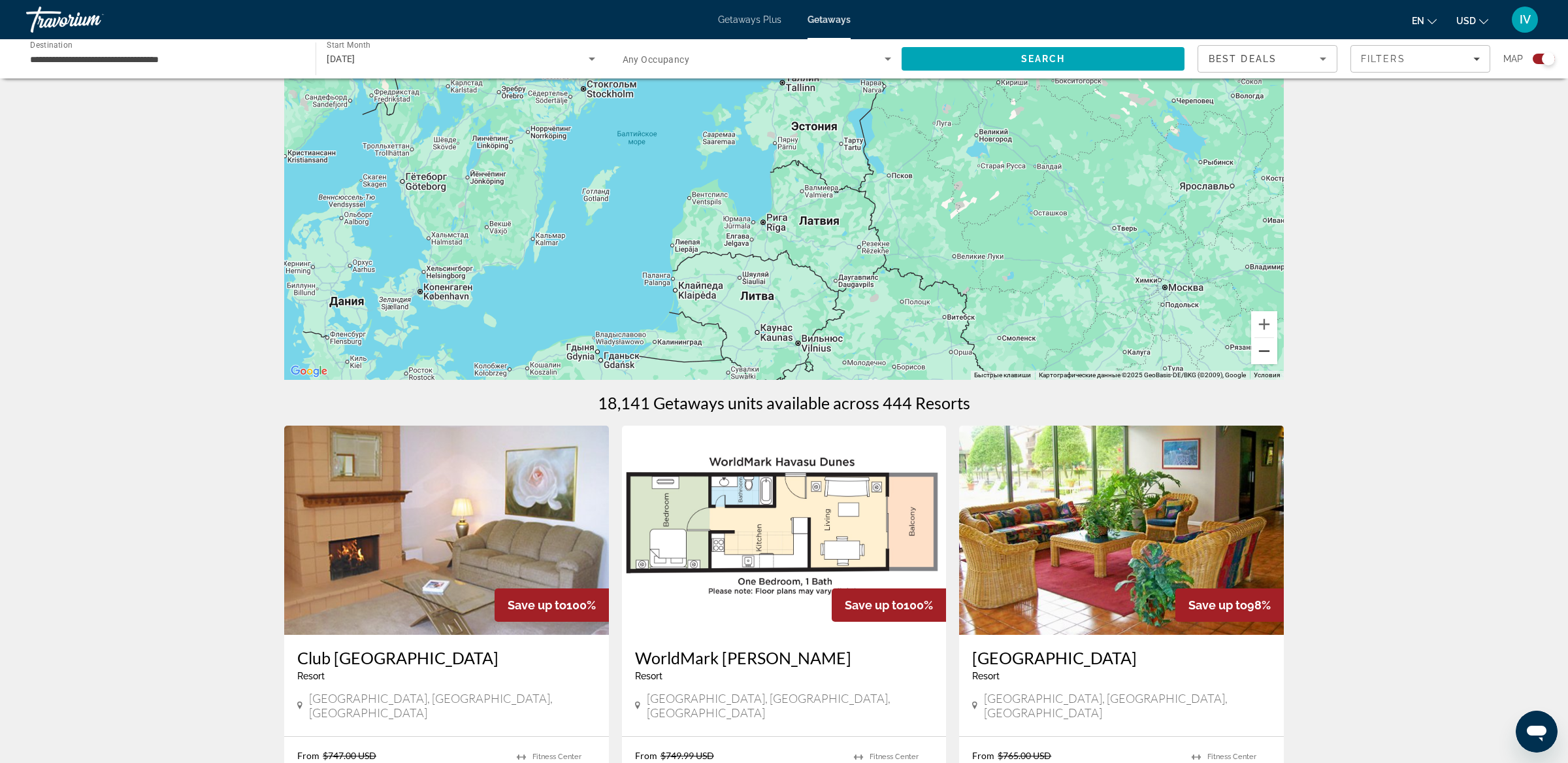
click at [1265, 347] on button "Уменьшить" at bounding box center [1264, 350] width 26 height 26
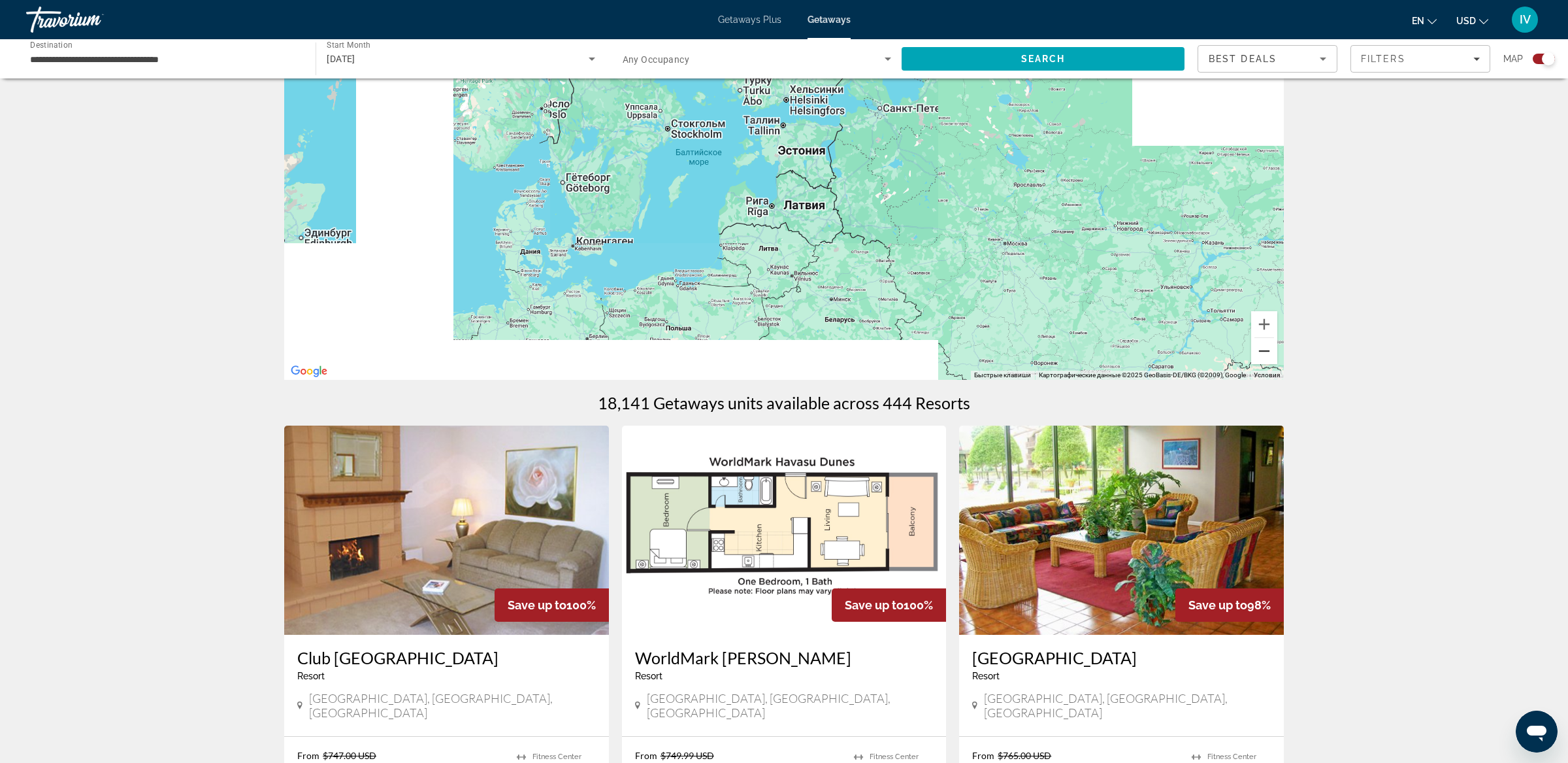
click at [1266, 347] on button "Уменьшить" at bounding box center [1264, 350] width 26 height 26
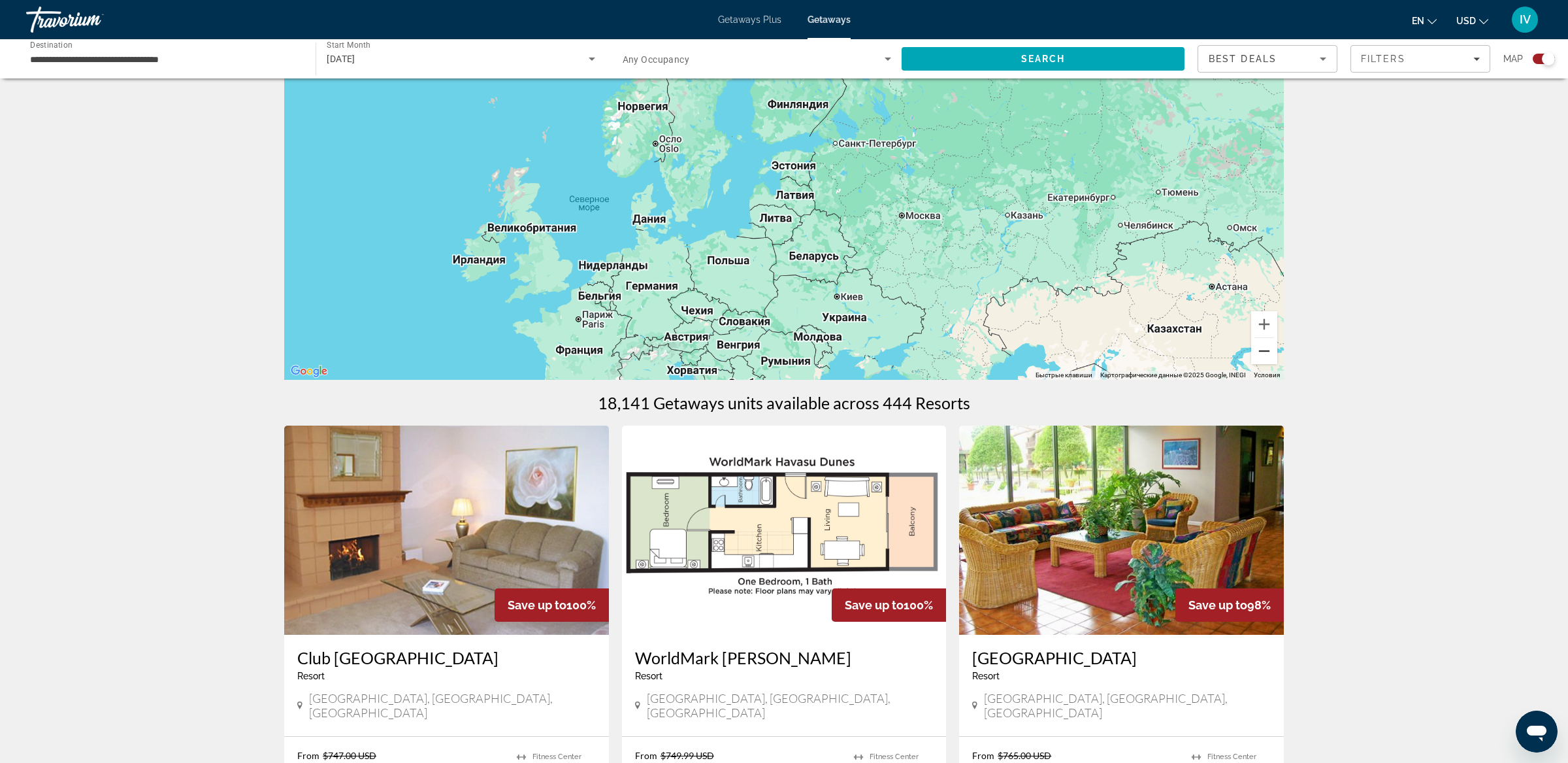
click at [1266, 347] on button "Уменьшить" at bounding box center [1264, 350] width 26 height 26
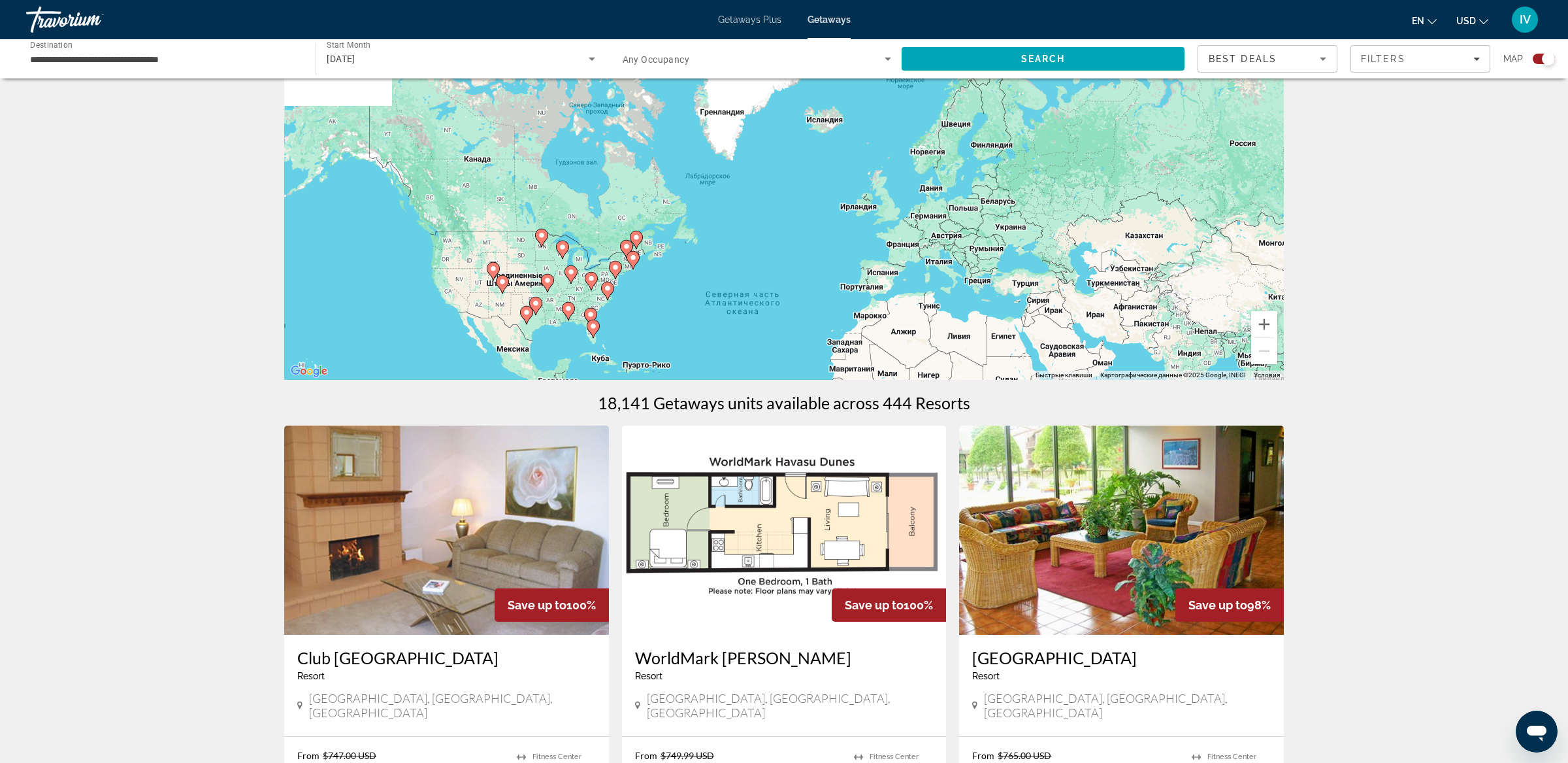
drag, startPoint x: 607, startPoint y: 244, endPoint x: 810, endPoint y: 233, distance: 203.3
click at [804, 232] on div "Чтобы активировать перетаскивание с помощью клавиатуры, нажмите Alt + Ввод. Пос…" at bounding box center [784, 183] width 1000 height 392
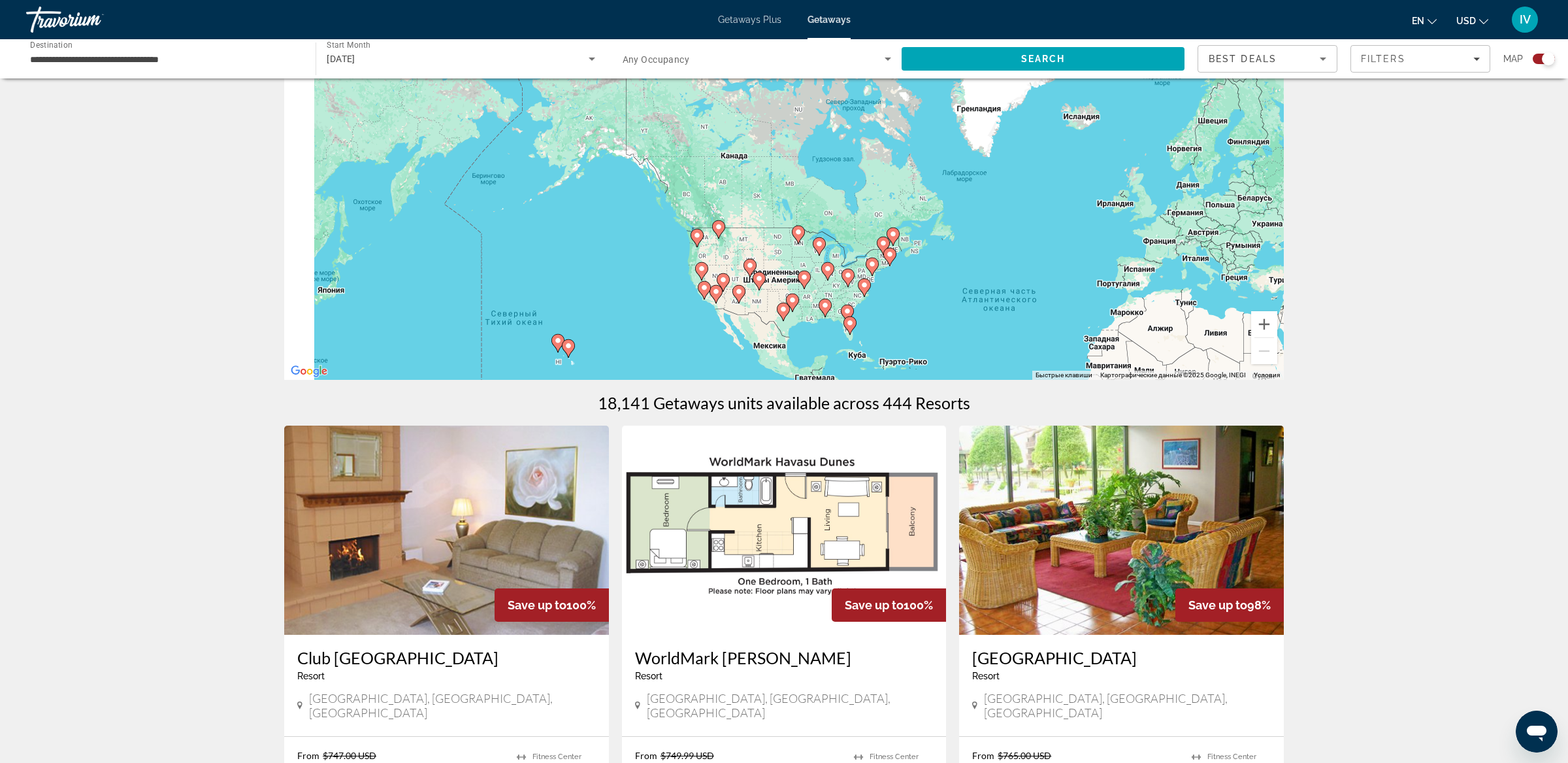
drag, startPoint x: 577, startPoint y: 234, endPoint x: 887, endPoint y: 251, distance: 310.5
click at [887, 251] on div "Чтобы активировать перетаскивание с помощью клавиатуры, нажмите Alt + Ввод. Пос…" at bounding box center [784, 183] width 1000 height 392
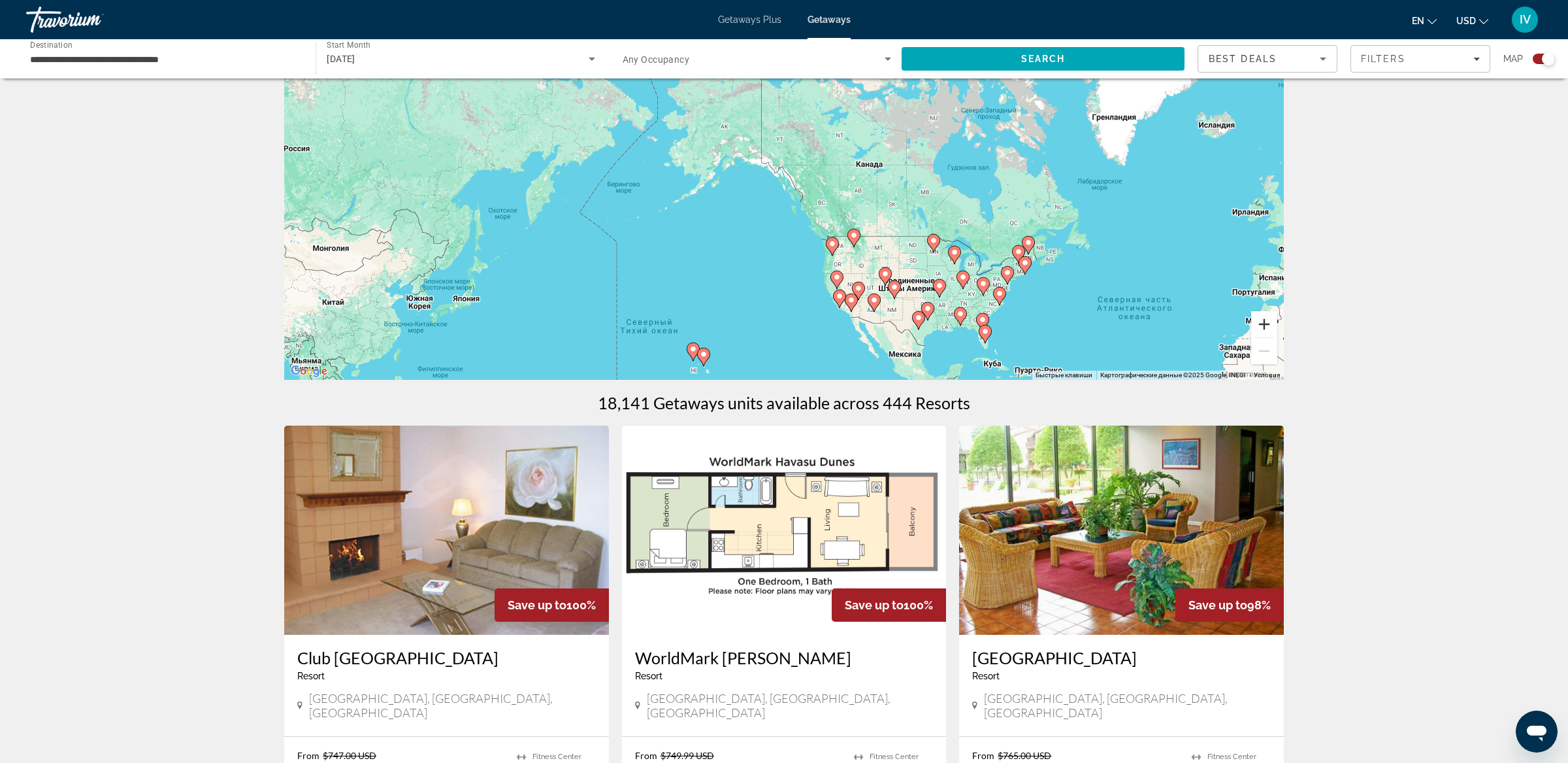
click at [1266, 319] on button "Увеличить" at bounding box center [1264, 324] width 26 height 26
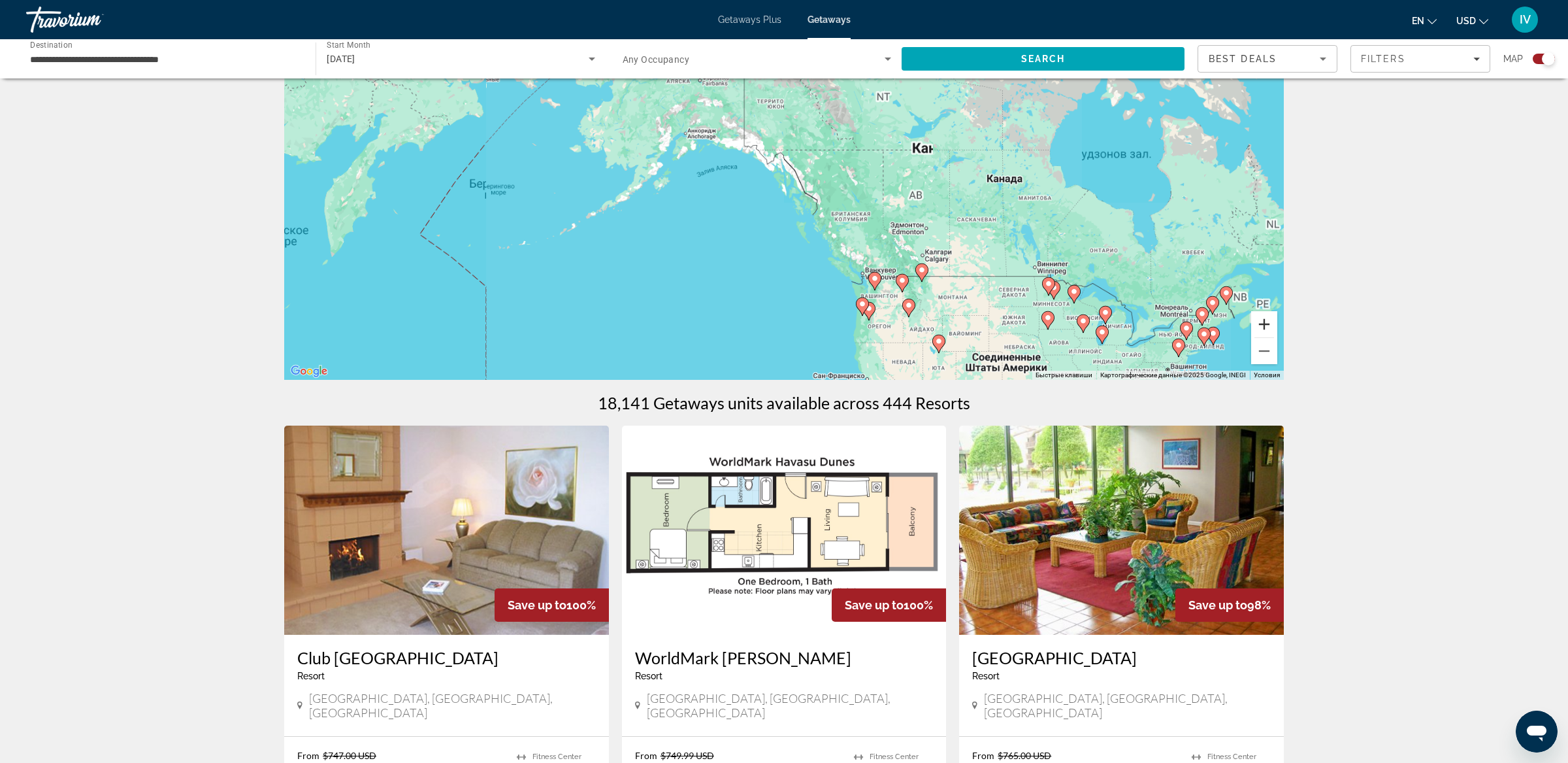
click at [1266, 319] on button "Увеличить" at bounding box center [1264, 324] width 26 height 26
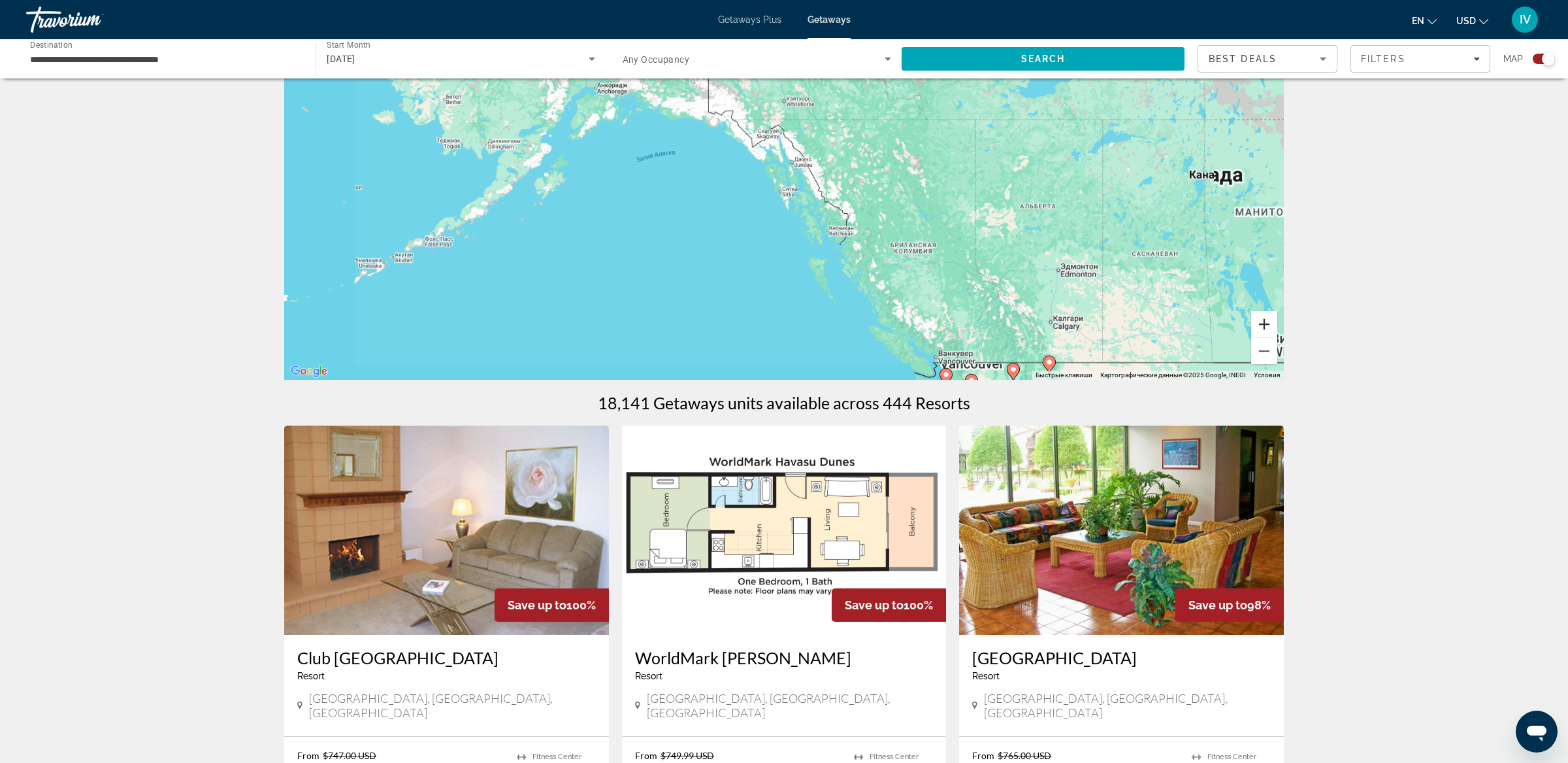
click at [1266, 319] on button "Увеличить" at bounding box center [1264, 324] width 26 height 26
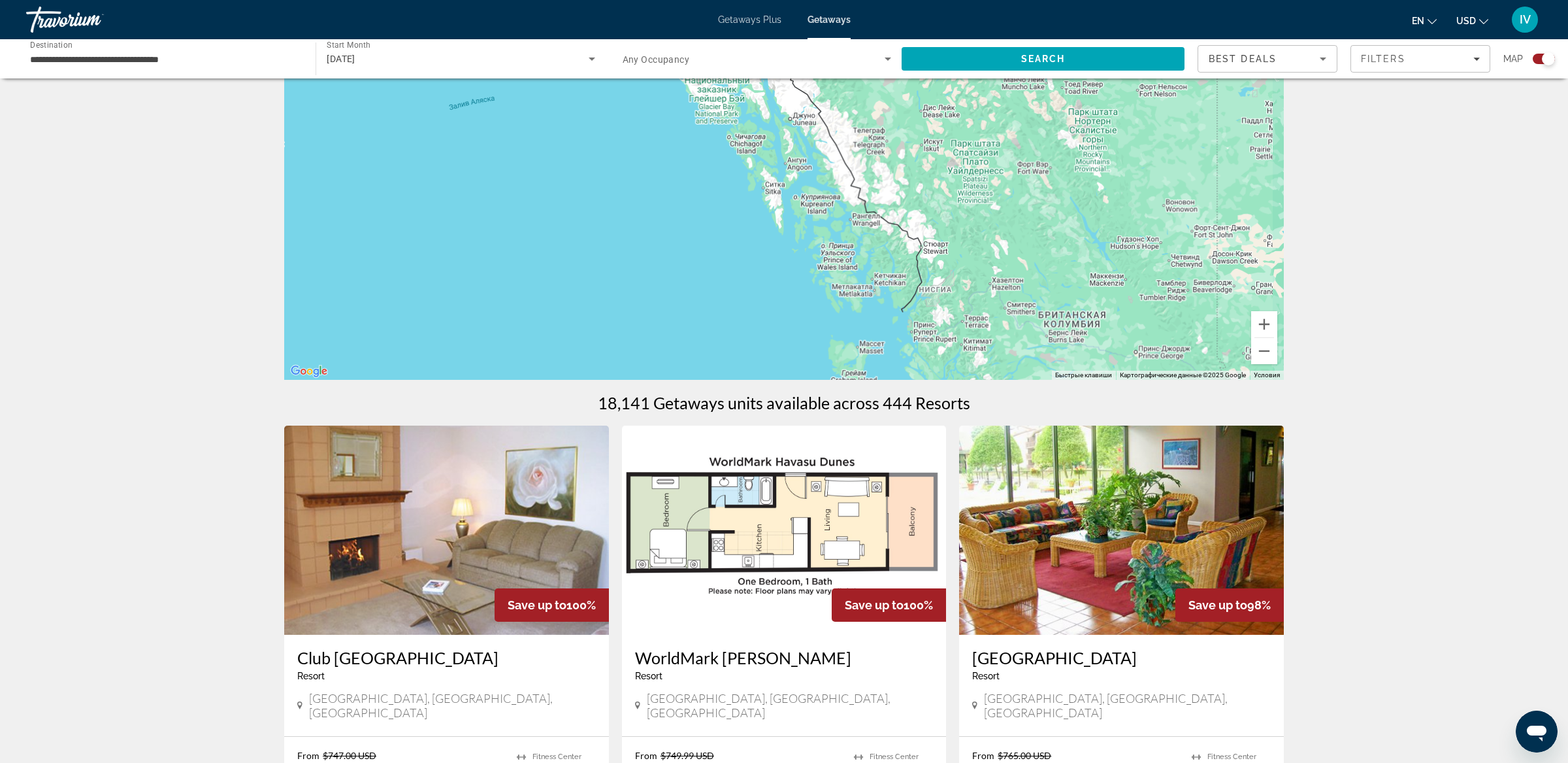
drag, startPoint x: 977, startPoint y: 293, endPoint x: 848, endPoint y: 117, distance: 218.2
click at [849, 117] on div "Main content" at bounding box center [784, 183] width 1000 height 392
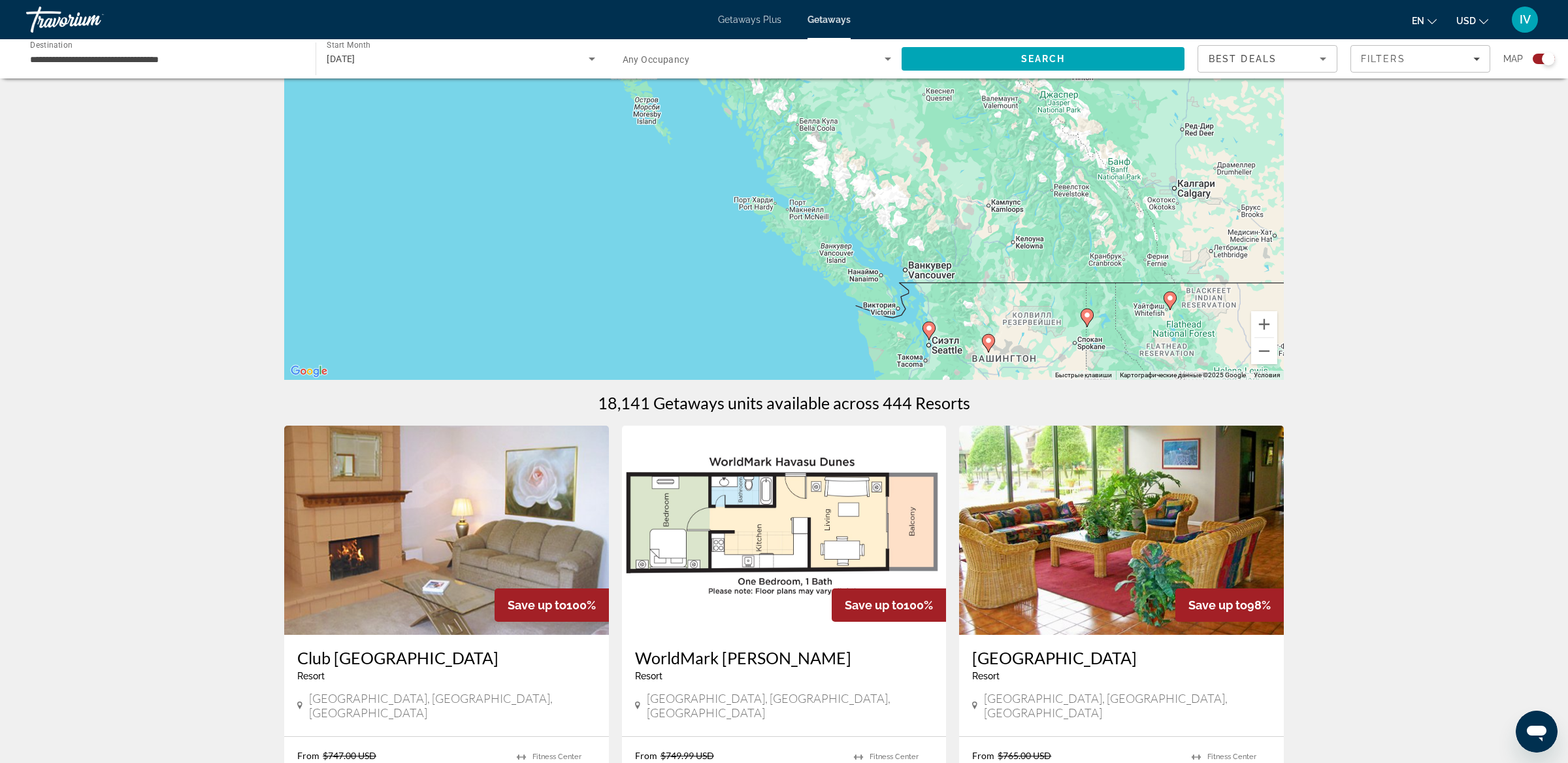
drag, startPoint x: 1024, startPoint y: 279, endPoint x: 976, endPoint y: 157, distance: 131.1
click at [977, 152] on div "Чтобы активировать перетаскивание с помощью клавиатуры, нажмите Alt + Ввод. Пос…" at bounding box center [784, 183] width 1000 height 392
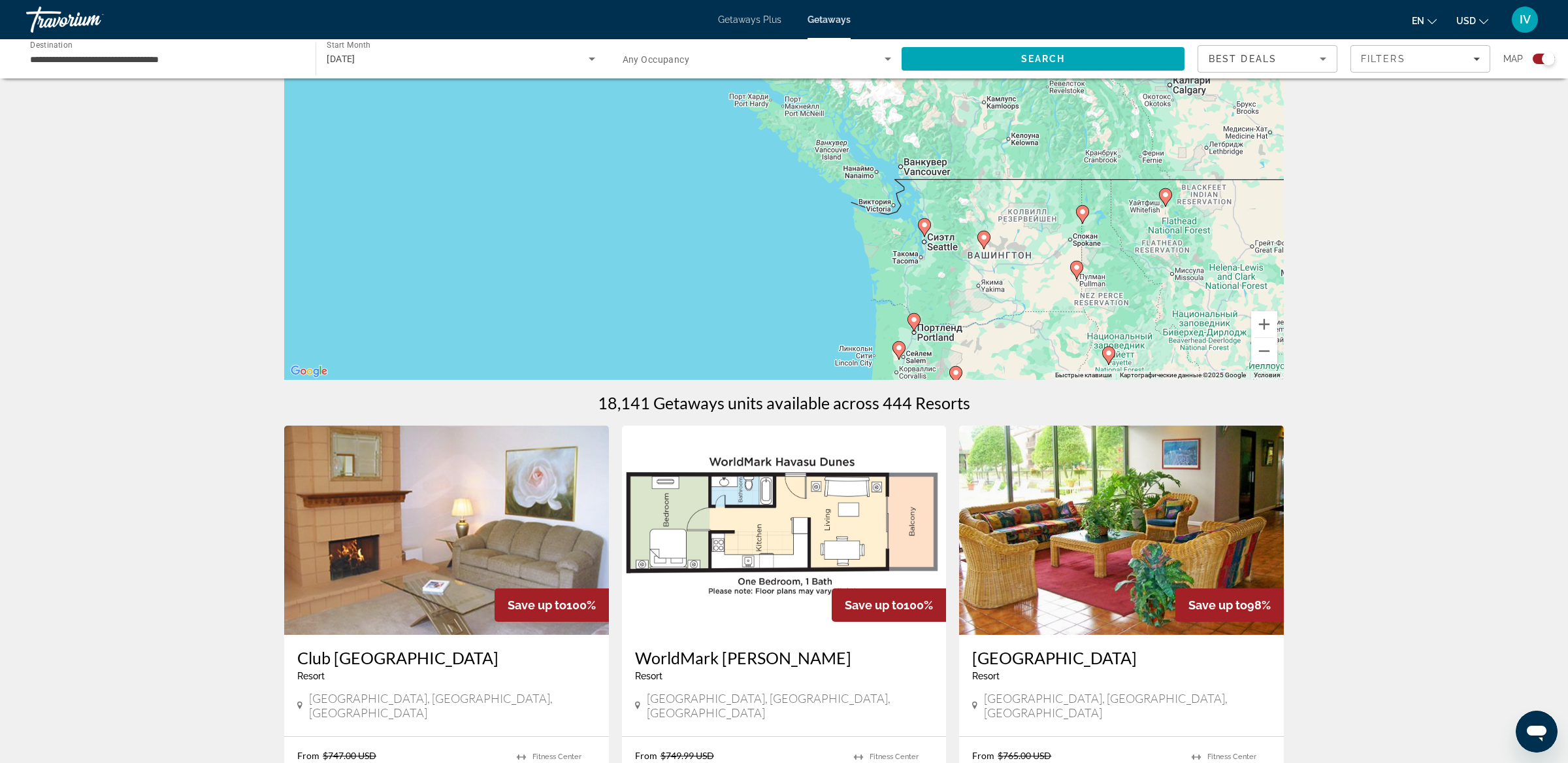
drag, startPoint x: 971, startPoint y: 253, endPoint x: 1081, endPoint y: 270, distance: 111.3
click at [977, 232] on gmp-advanced-marker "Main content" at bounding box center [984, 240] width 13 height 20
click at [1264, 323] on button "Увеличить" at bounding box center [1264, 324] width 26 height 26
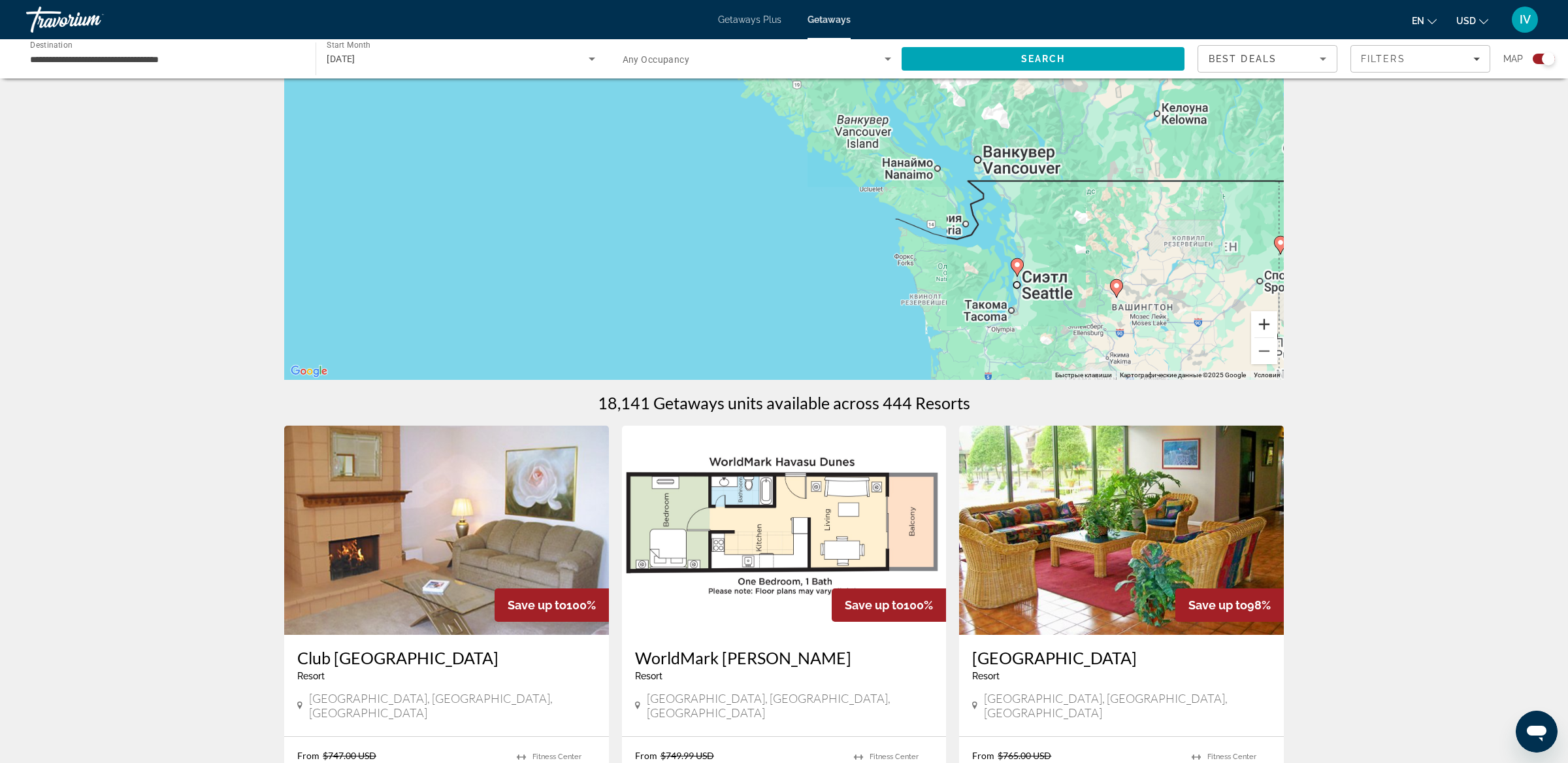
scroll to position [105, 0]
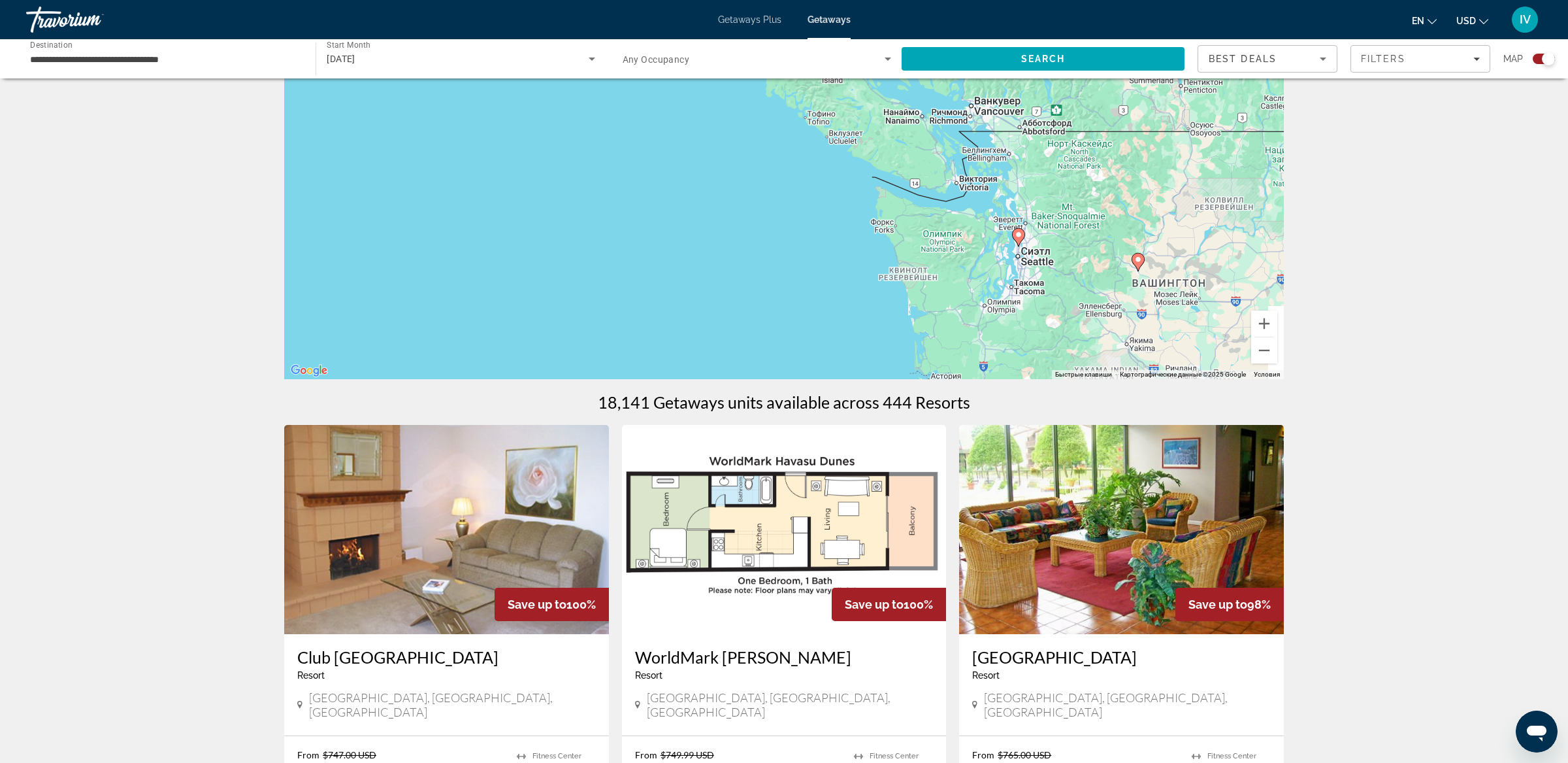
drag, startPoint x: 1046, startPoint y: 232, endPoint x: 1020, endPoint y: 199, distance: 42.0
click at [1020, 199] on div "Чтобы активировать перетаскивание с помощью клавиатуры, нажмите Alt + Ввод. Пос…" at bounding box center [784, 183] width 1000 height 392
click at [1269, 317] on button "Увеличить" at bounding box center [1264, 323] width 26 height 26
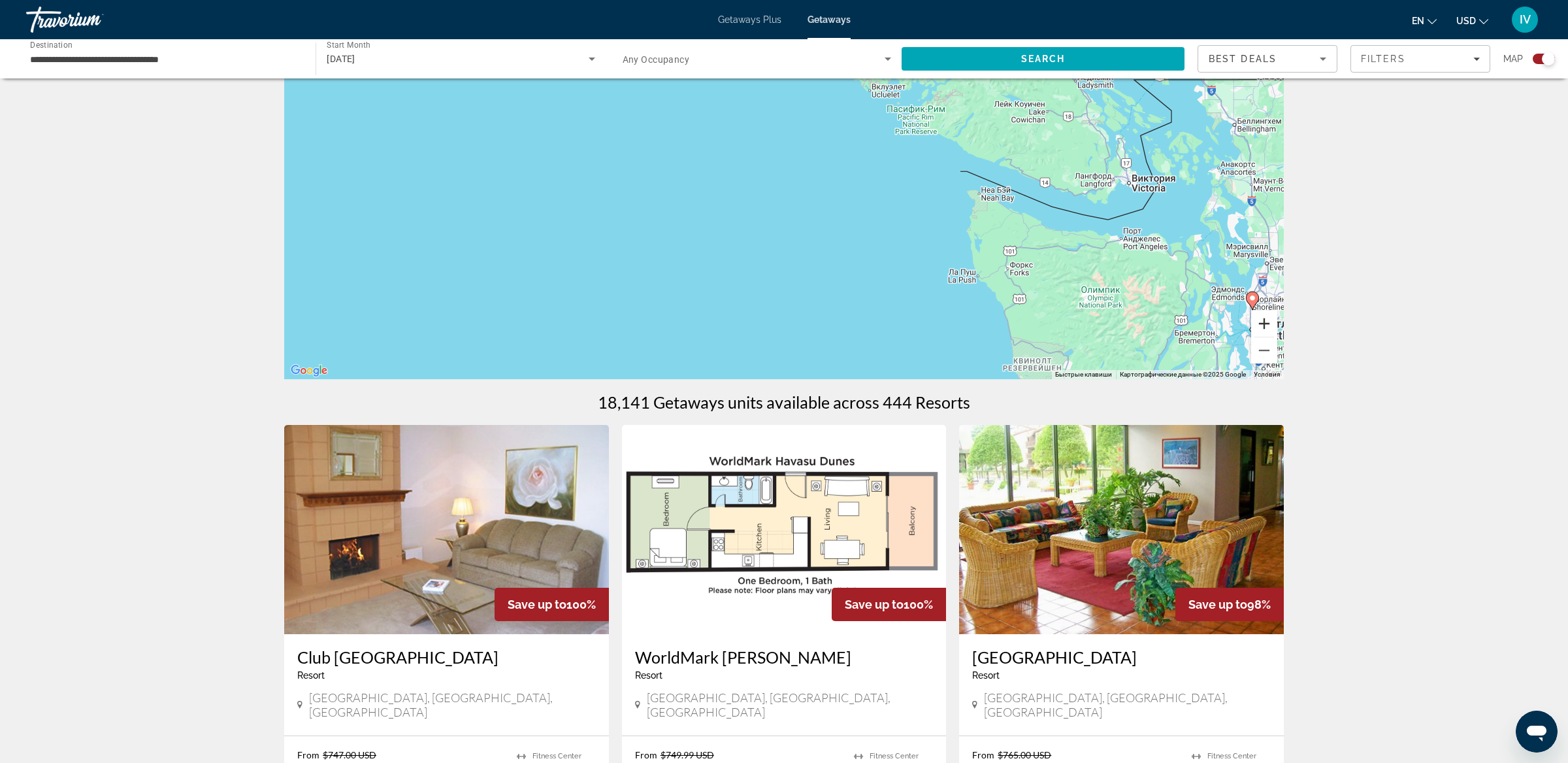
scroll to position [110, 0]
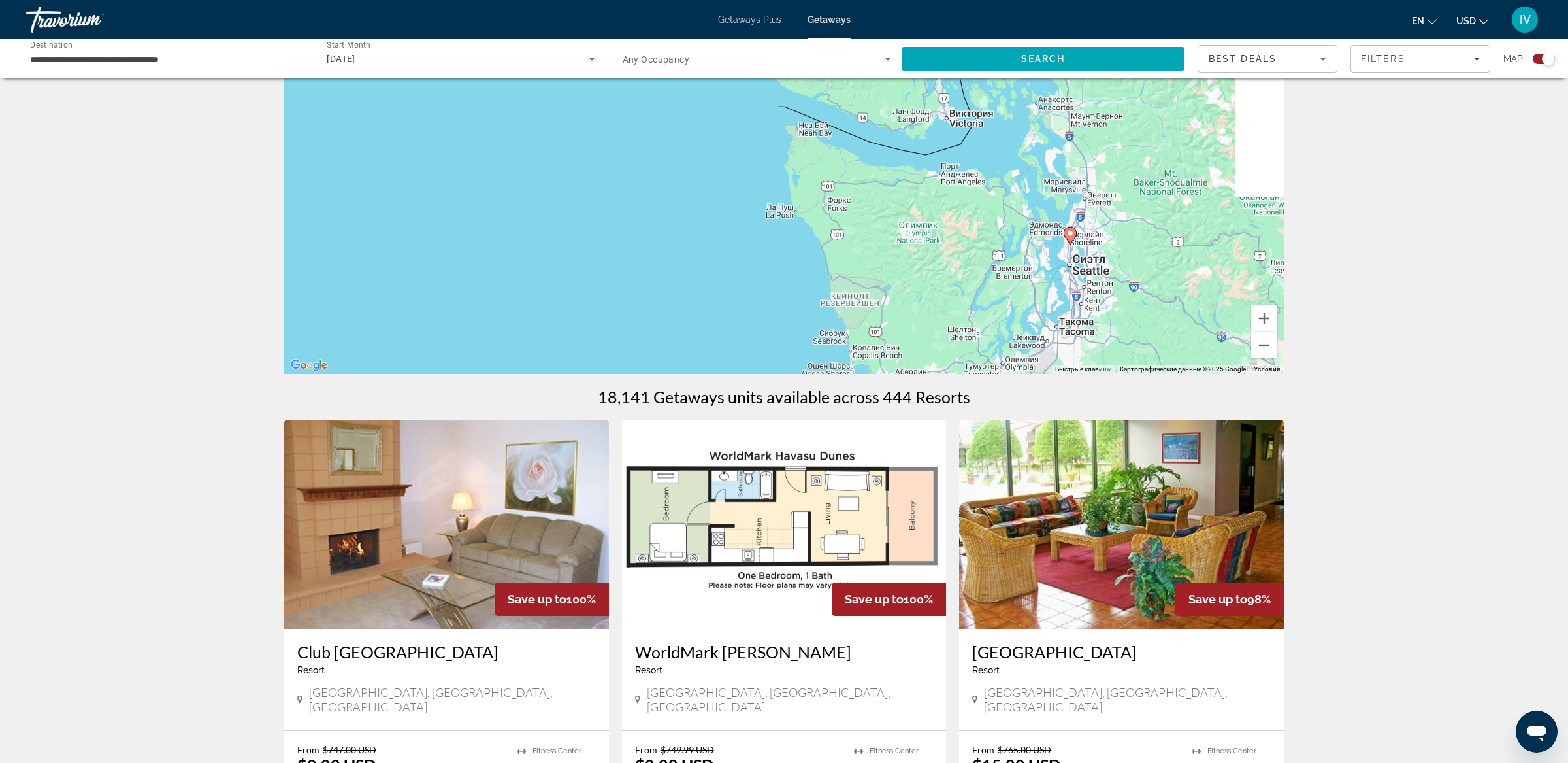
drag, startPoint x: 1010, startPoint y: 267, endPoint x: 933, endPoint y: 236, distance: 83.0
click at [897, 230] on div "Чтобы активировать перетаскивание с помощью клавиатуры, нажмите Alt + Ввод. Пос…" at bounding box center [784, 178] width 1000 height 392
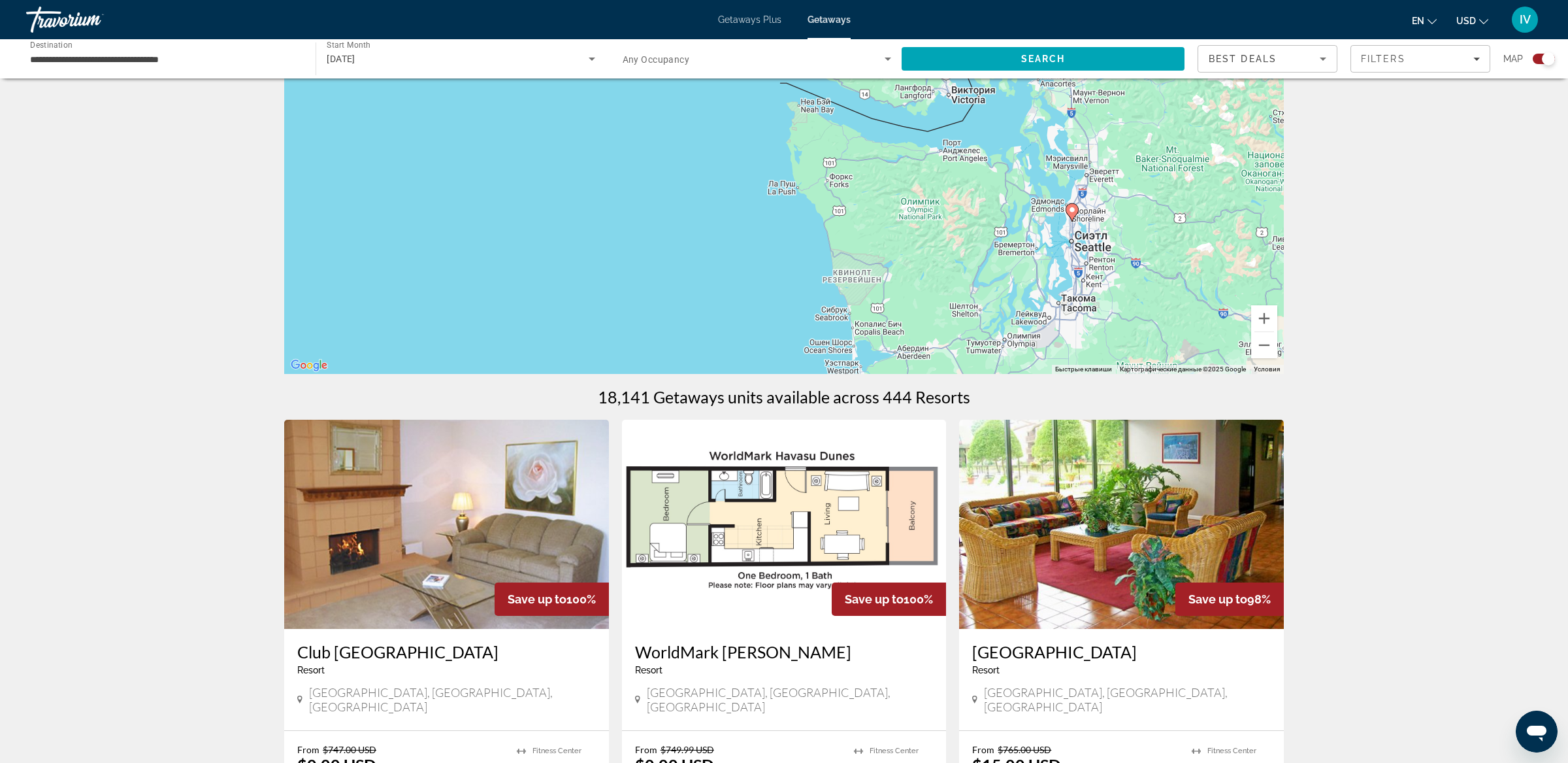
drag, startPoint x: 1096, startPoint y: 279, endPoint x: 1097, endPoint y: 257, distance: 22.0
click at [1097, 257] on div "Чтобы активировать перетаскивание с помощью клавиатуры, нажмите Alt + Ввод. Пос…" at bounding box center [784, 178] width 1000 height 392
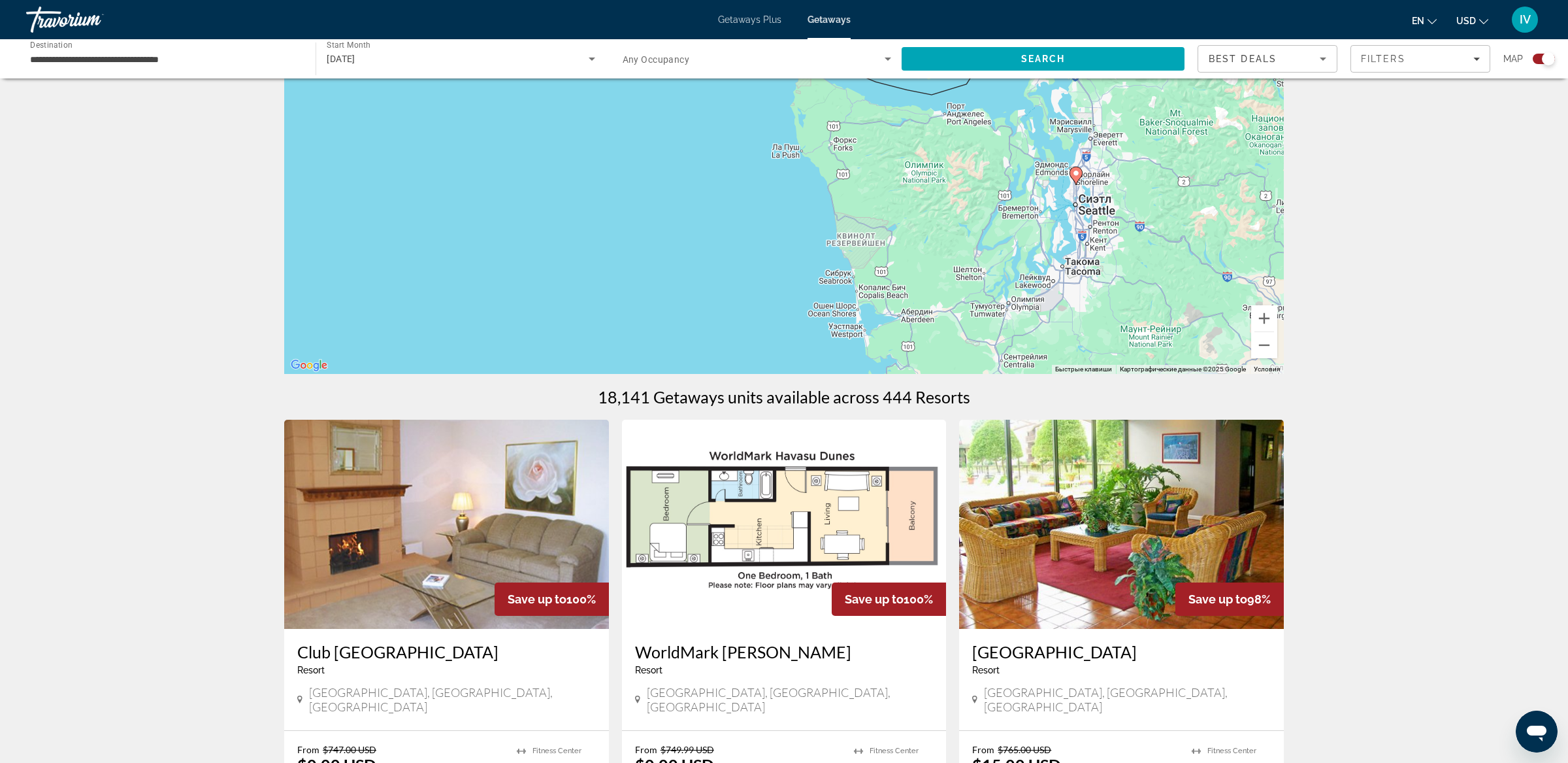
drag, startPoint x: 1101, startPoint y: 310, endPoint x: 1109, endPoint y: 244, distance: 66.5
click at [1108, 243] on div "Чтобы активировать перетаскивание с помощью клавиатуры, нажмите Alt + Ввод. Пос…" at bounding box center [784, 178] width 1000 height 392
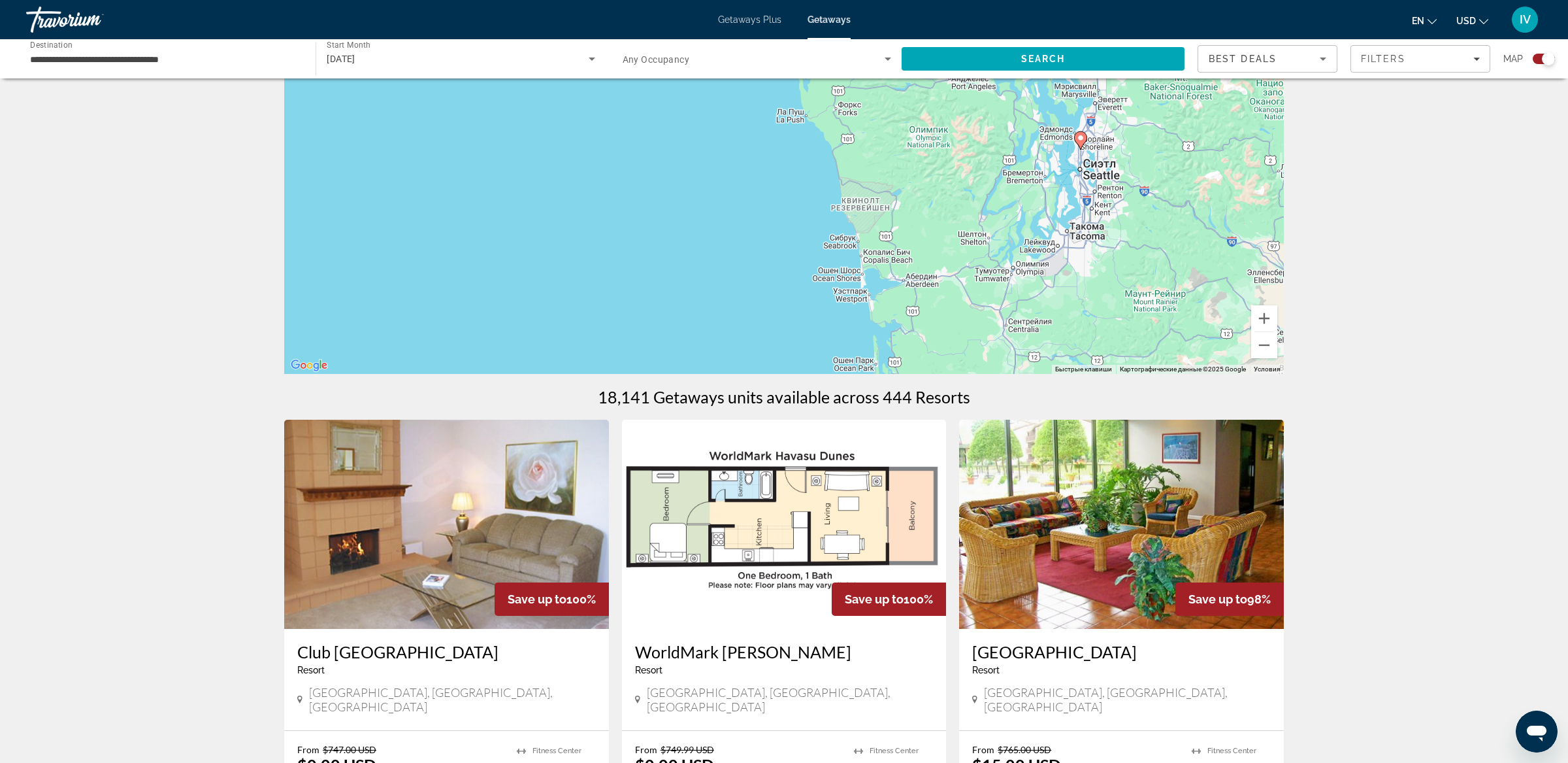
drag, startPoint x: 1108, startPoint y: 251, endPoint x: 1104, endPoint y: 140, distance: 111.1
click at [1104, 140] on div "Чтобы активировать перетаскивание с помощью клавиатуры, нажмите Alt + Ввод. Пос…" at bounding box center [784, 178] width 1000 height 392
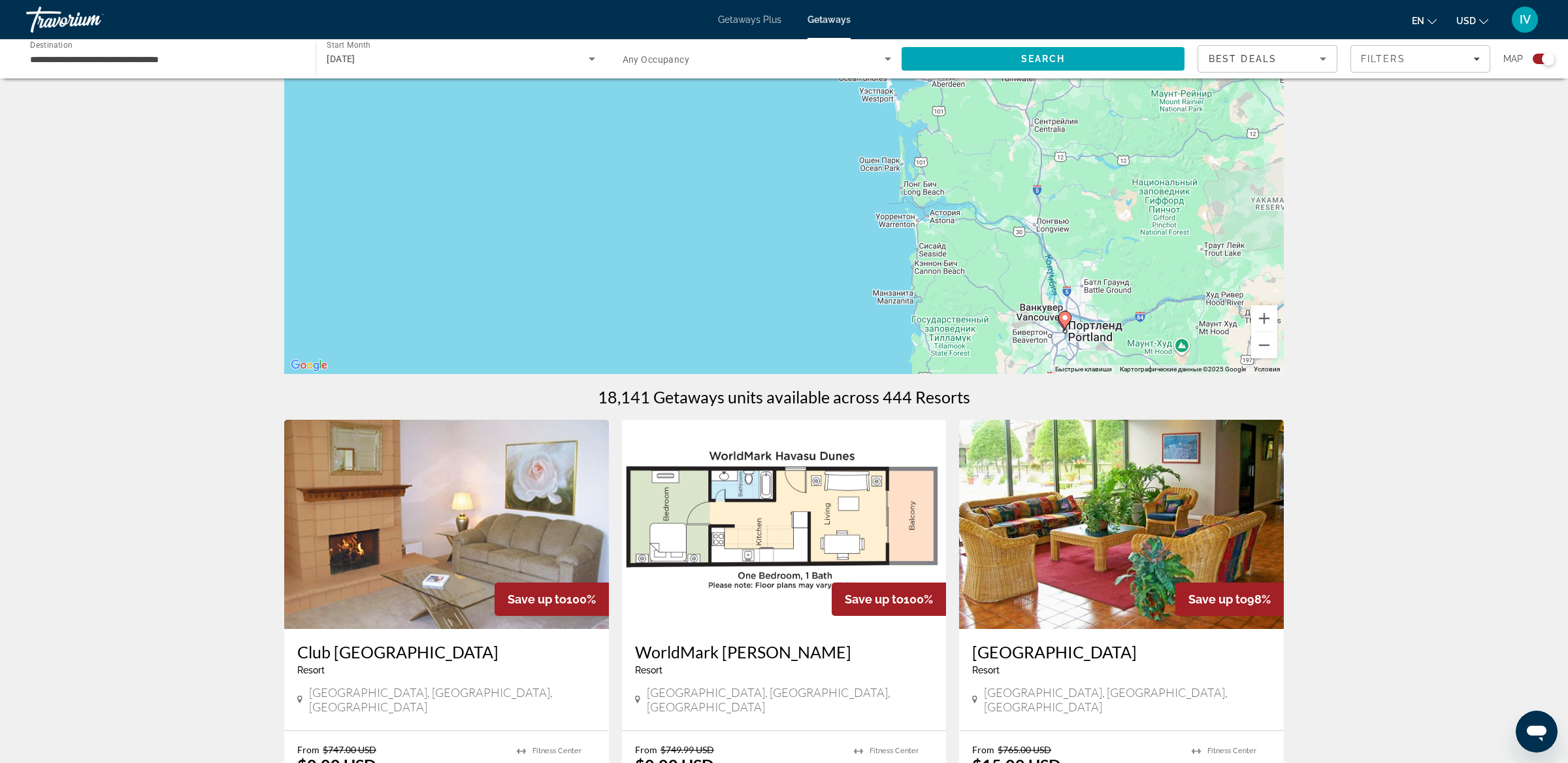
drag, startPoint x: 1066, startPoint y: 258, endPoint x: 1099, endPoint y: 180, distance: 84.7
click at [1099, 180] on div "Чтобы активировать перетаскивание с помощью клавиатуры, нажмите Alt + Ввод. Пос…" at bounding box center [784, 178] width 1000 height 392
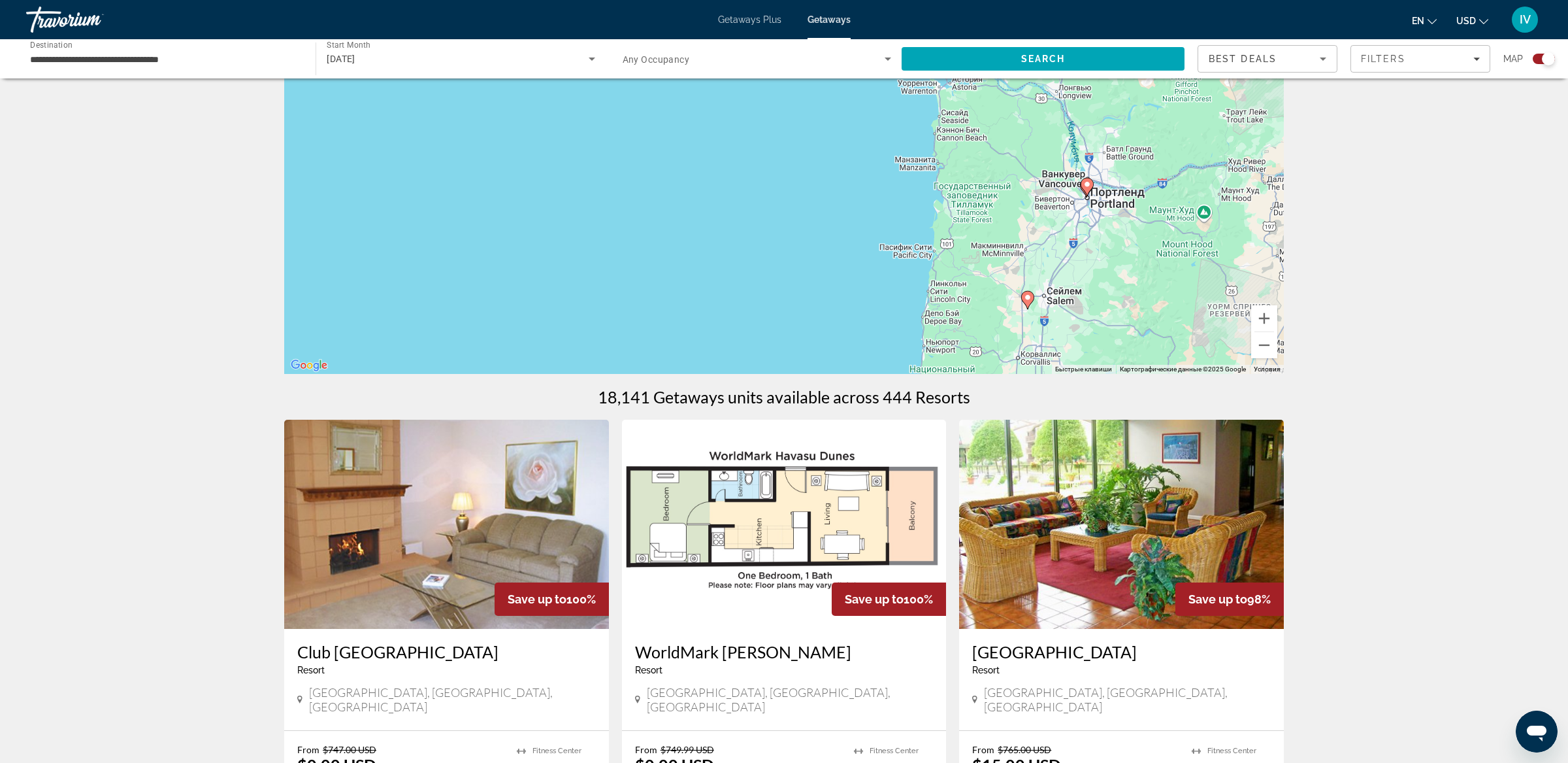
drag, startPoint x: 1066, startPoint y: 249, endPoint x: 1057, endPoint y: 194, distance: 55.7
click at [1057, 194] on div "Чтобы активировать перетаскивание с помощью клавиатуры, нажмите Alt + Ввод. Пос…" at bounding box center [784, 178] width 1000 height 392
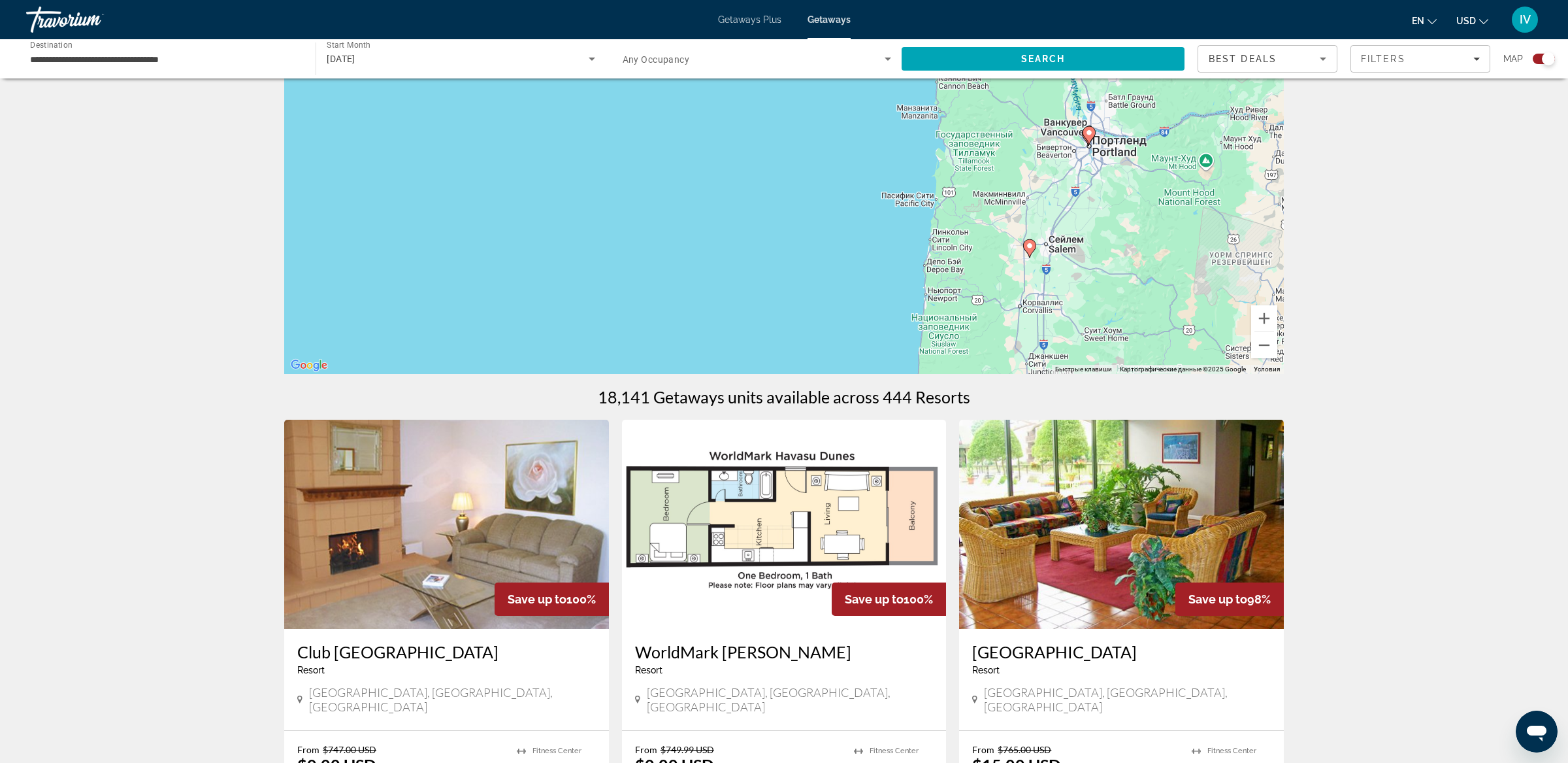
drag, startPoint x: 1061, startPoint y: 231, endPoint x: 1071, endPoint y: 173, distance: 58.9
click at [1070, 172] on div "Чтобы активировать перетаскивание с помощью клавиатуры, нажмите Alt + Ввод. Пос…" at bounding box center [784, 178] width 1000 height 392
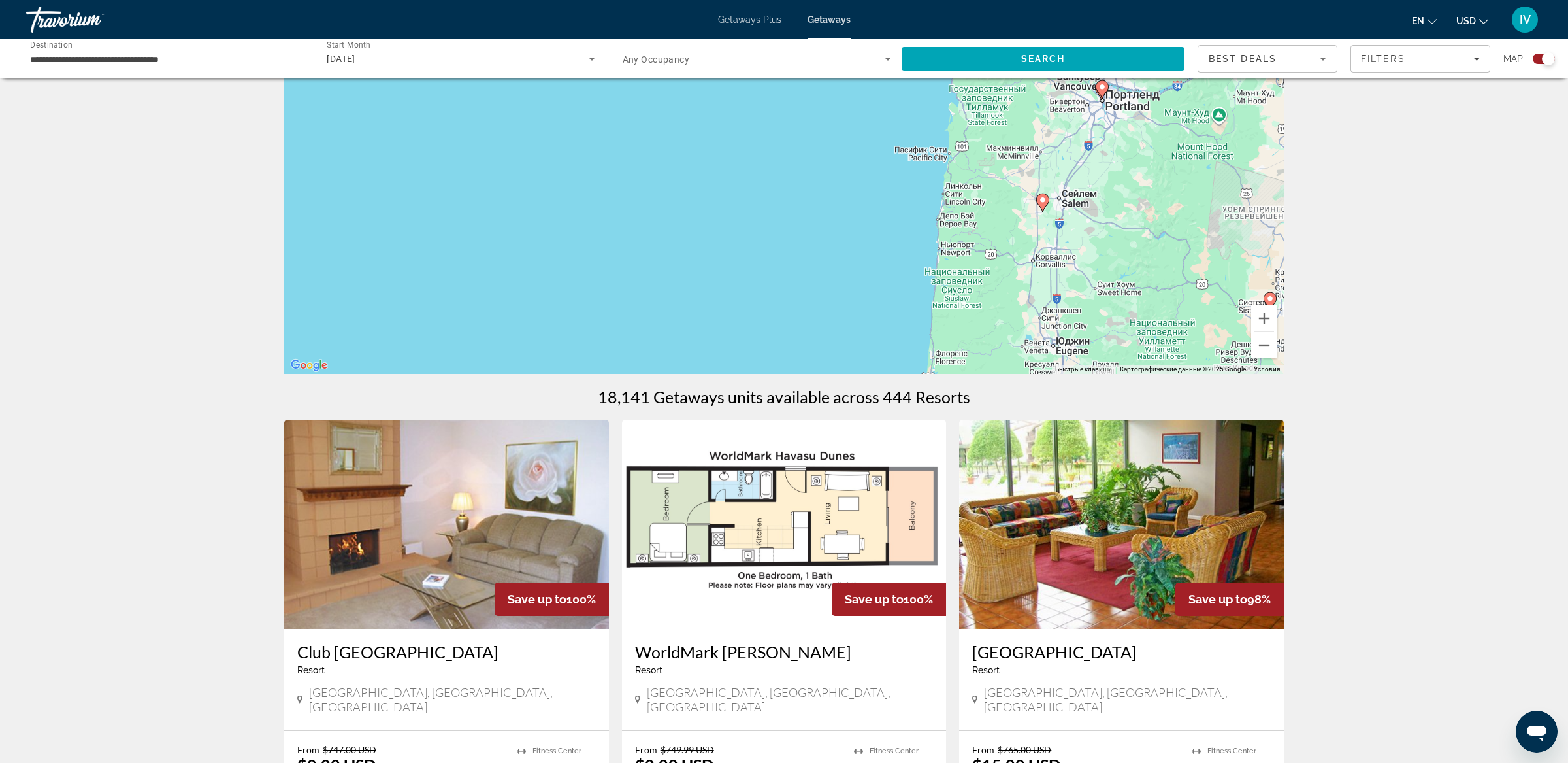
drag, startPoint x: 1066, startPoint y: 222, endPoint x: 1094, endPoint y: 164, distance: 64.4
click at [1093, 164] on div "Чтобы активировать перетаскивание с помощью клавиатуры, нажмите Alt + Ввод. Пос…" at bounding box center [784, 178] width 1000 height 392
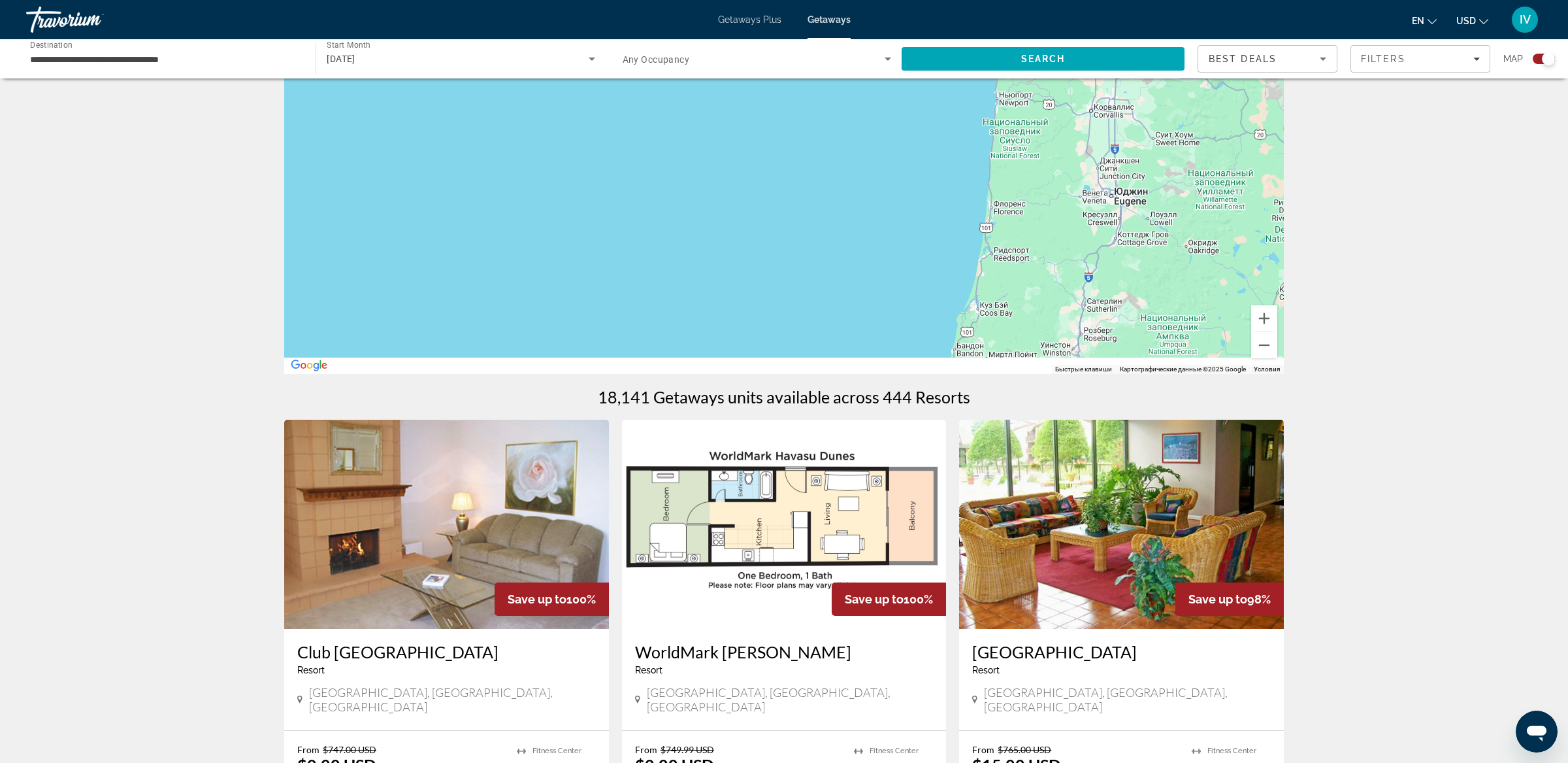
drag, startPoint x: 1083, startPoint y: 214, endPoint x: 1085, endPoint y: 157, distance: 57.0
click at [1085, 157] on div "Чтобы активировать перетаскивание с помощью клавиатуры, нажмите Alt + Ввод. Пос…" at bounding box center [784, 178] width 1000 height 392
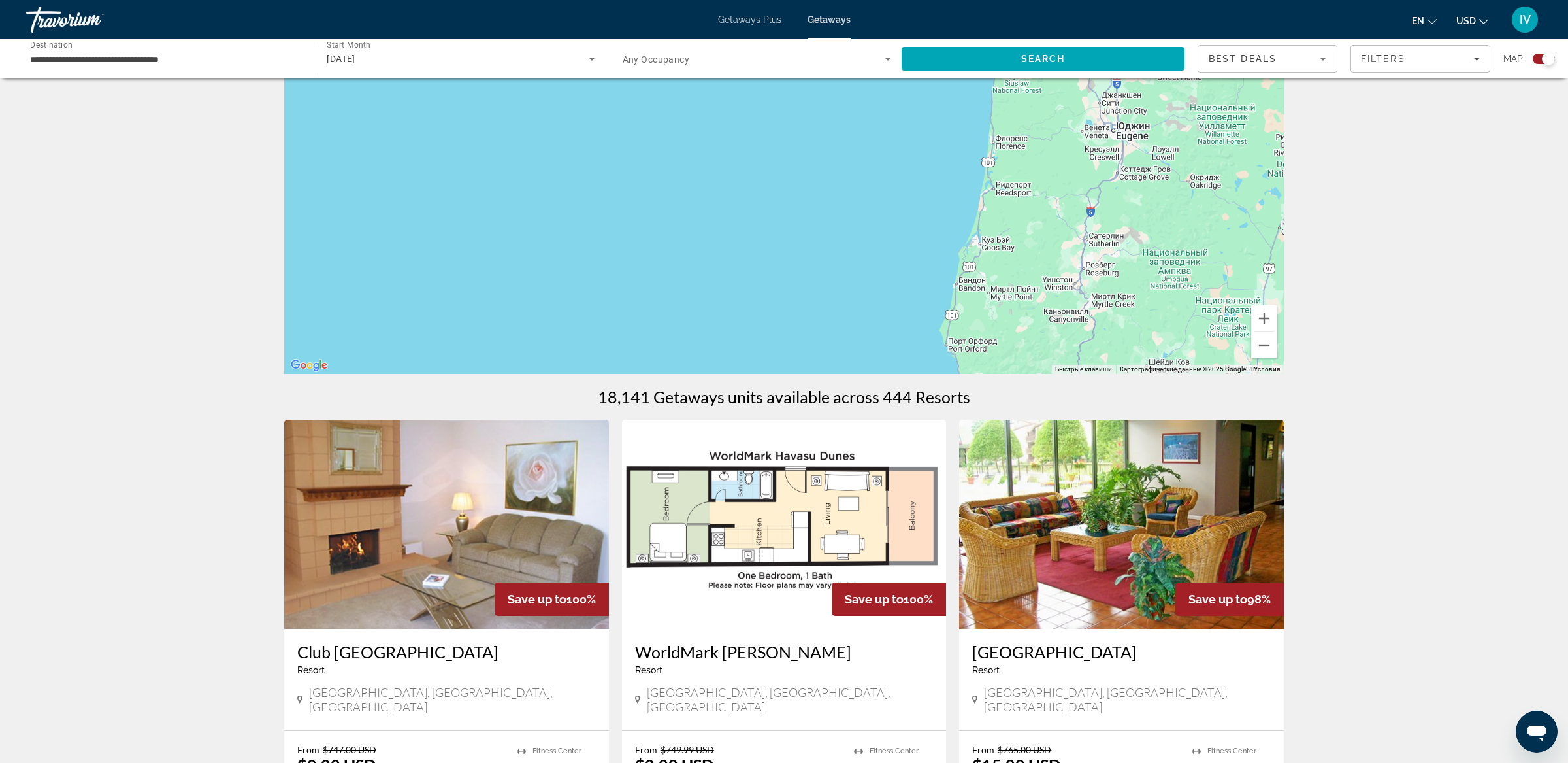
drag, startPoint x: 1080, startPoint y: 181, endPoint x: 1091, endPoint y: 124, distance: 58.1
click at [1091, 124] on div "Чтобы активировать перетаскивание с помощью клавиатуры, нажмите Alt + Ввод. Пос…" at bounding box center [784, 178] width 1000 height 392
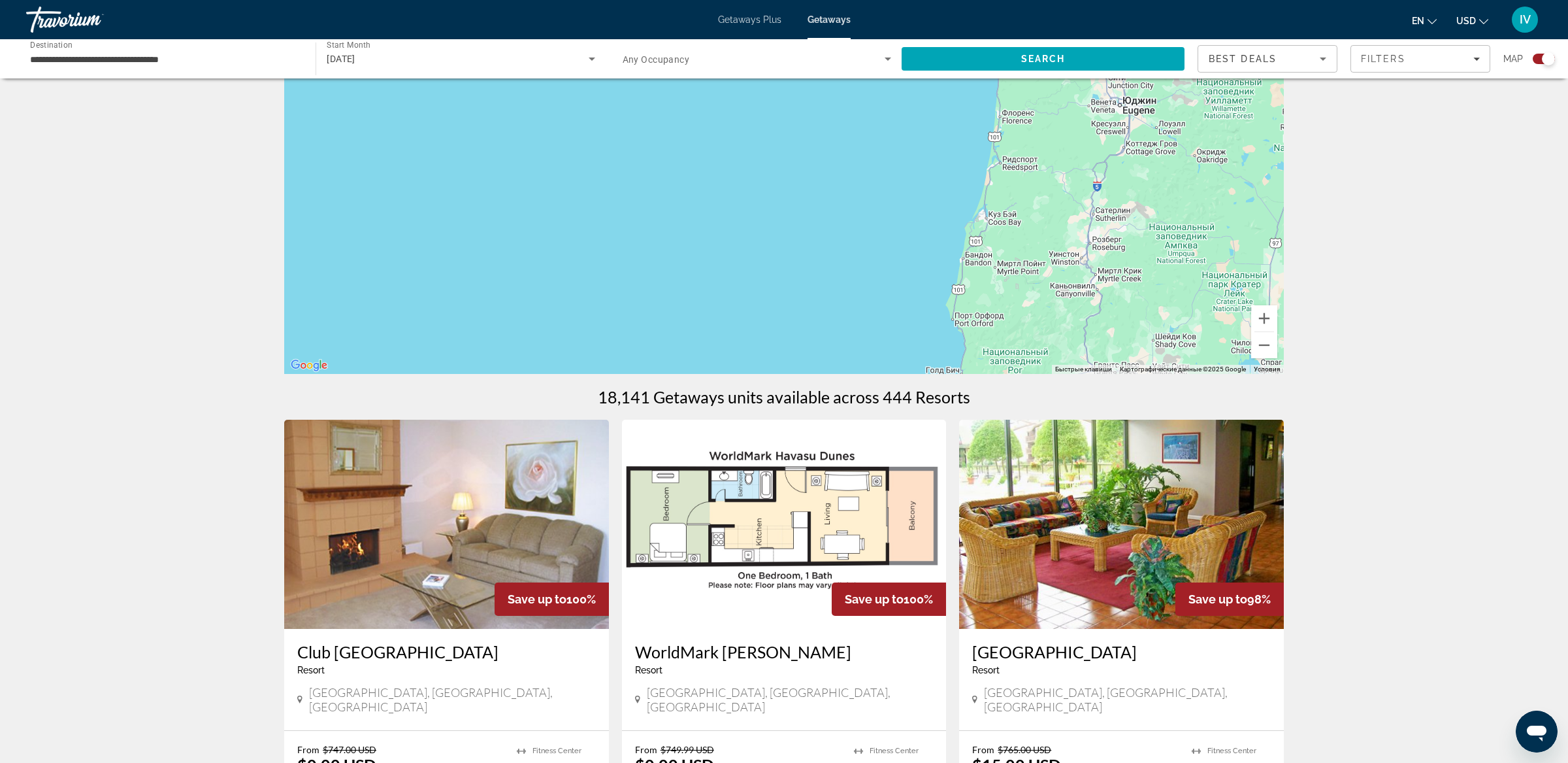
drag, startPoint x: 1032, startPoint y: 174, endPoint x: 1036, endPoint y: 81, distance: 93.1
click at [1036, 81] on div "Чтобы активировать перетаскивание с помощью клавиатуры, нажмите Alt + Ввод. Пос…" at bounding box center [784, 178] width 1000 height 392
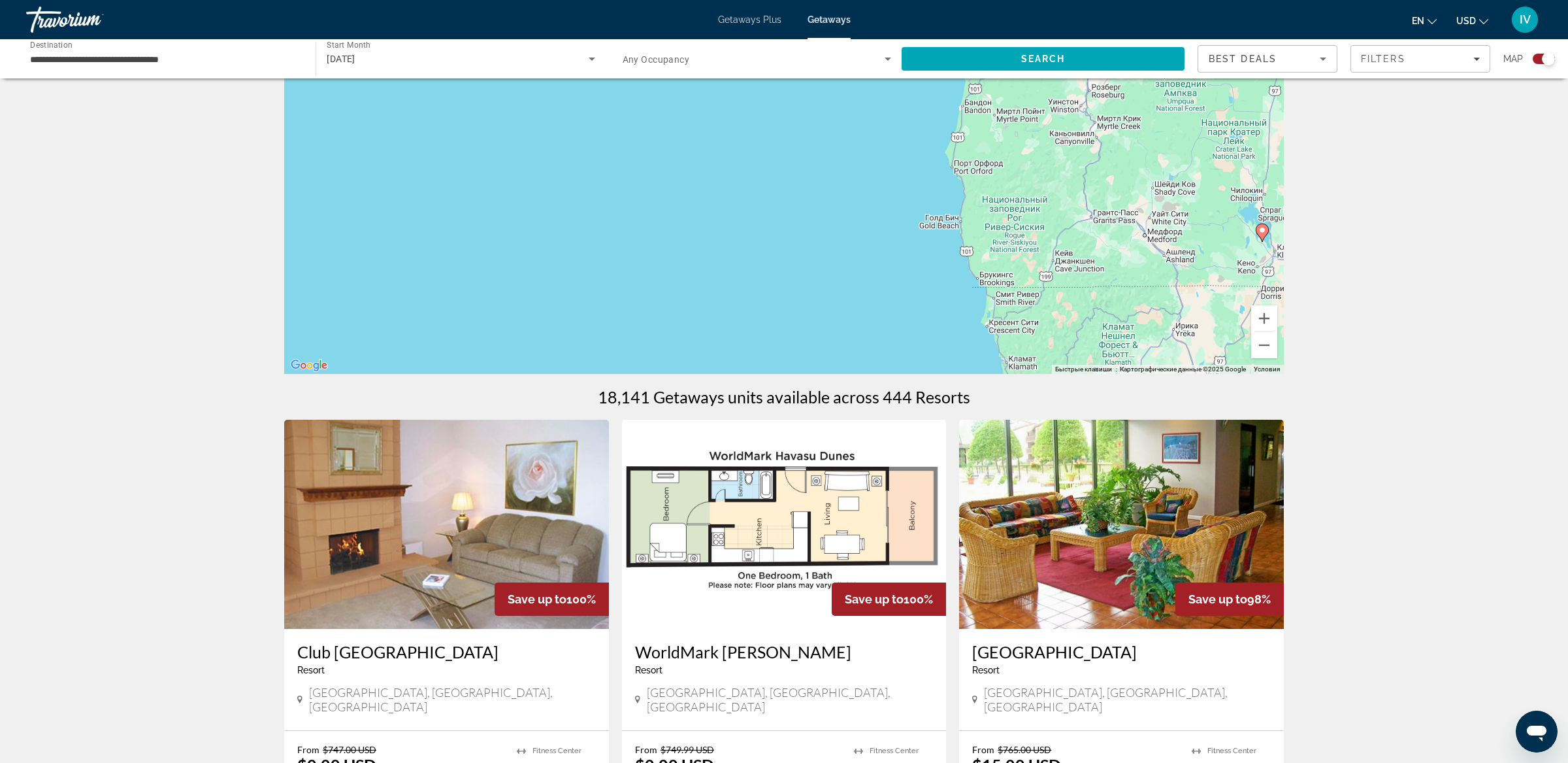
drag, startPoint x: 1036, startPoint y: 194, endPoint x: 875, endPoint y: 113, distance: 180.2
click at [875, 113] on div "Чтобы активировать перетаскивание с помощью клавиатуры, нажмите Alt + Ввод. Пос…" at bounding box center [784, 178] width 1000 height 392
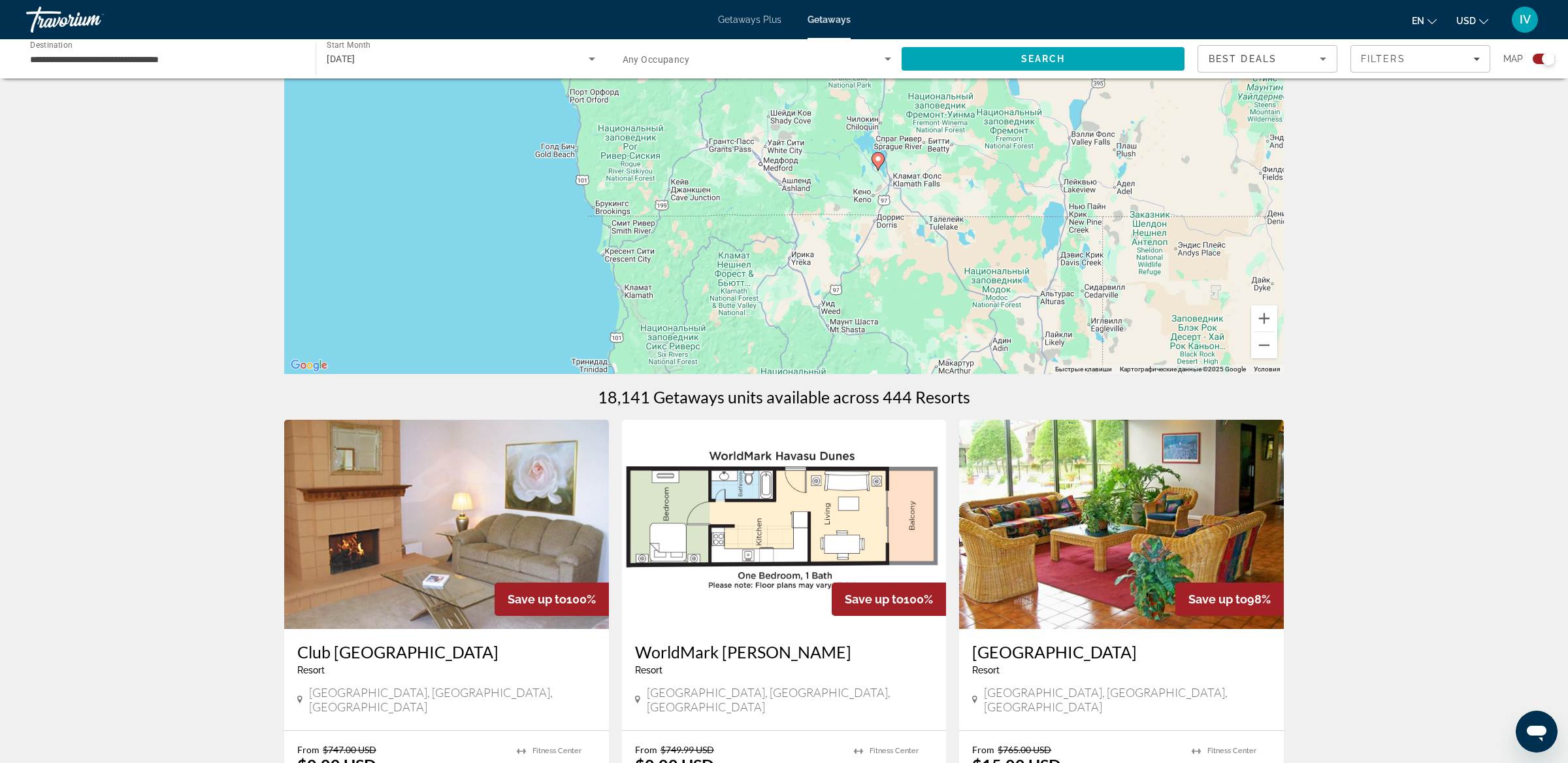
drag, startPoint x: 967, startPoint y: 185, endPoint x: 973, endPoint y: 289, distance: 104.2
click at [973, 289] on div "Чтобы активировать перетаскивание с помощью клавиатуры, нажмите Alt + Ввод. Пос…" at bounding box center [784, 178] width 1000 height 392
click at [1265, 317] on button "Увеличить" at bounding box center [1264, 318] width 26 height 26
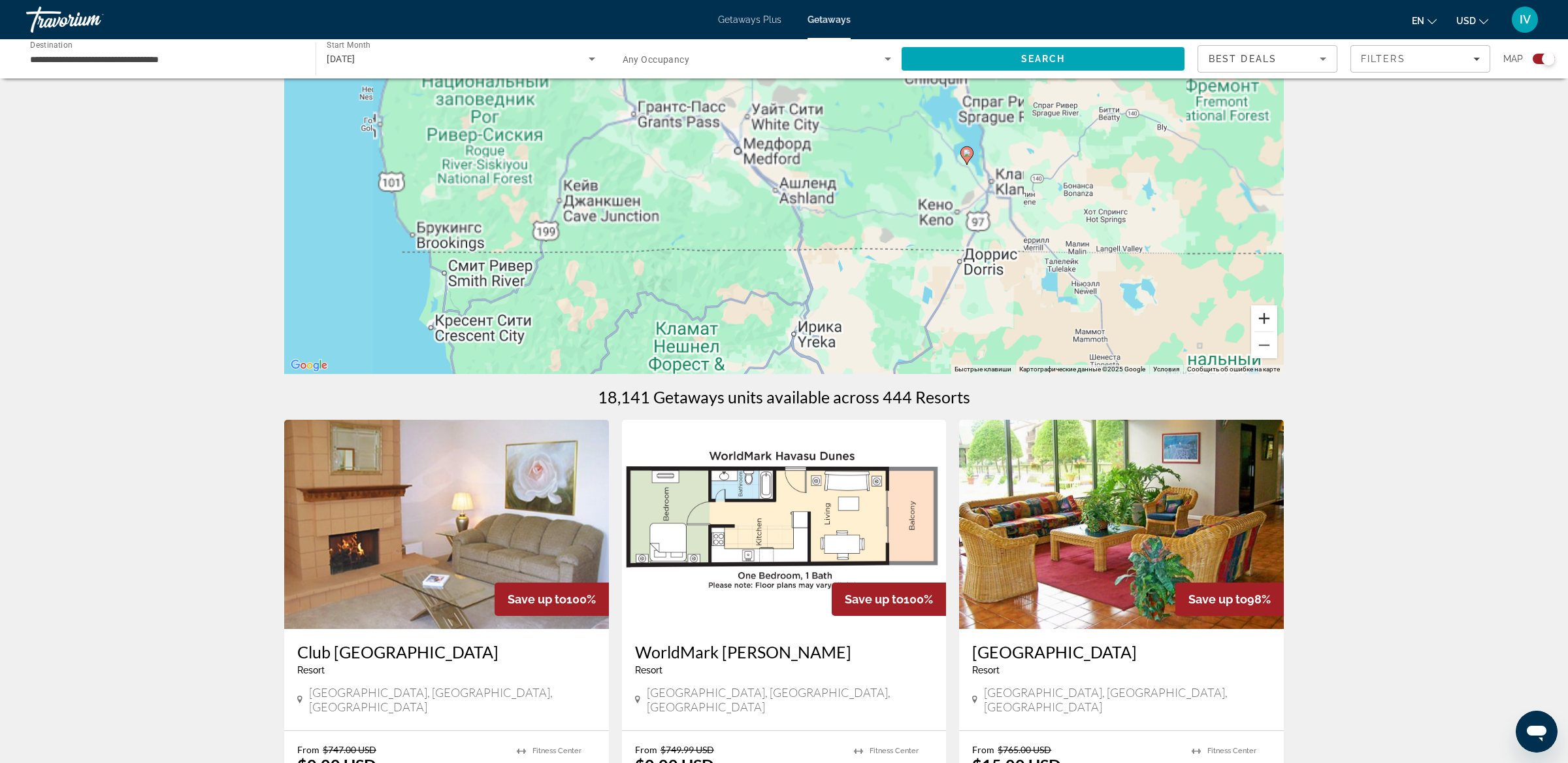
click at [1265, 317] on button "Увеличить" at bounding box center [1264, 318] width 26 height 26
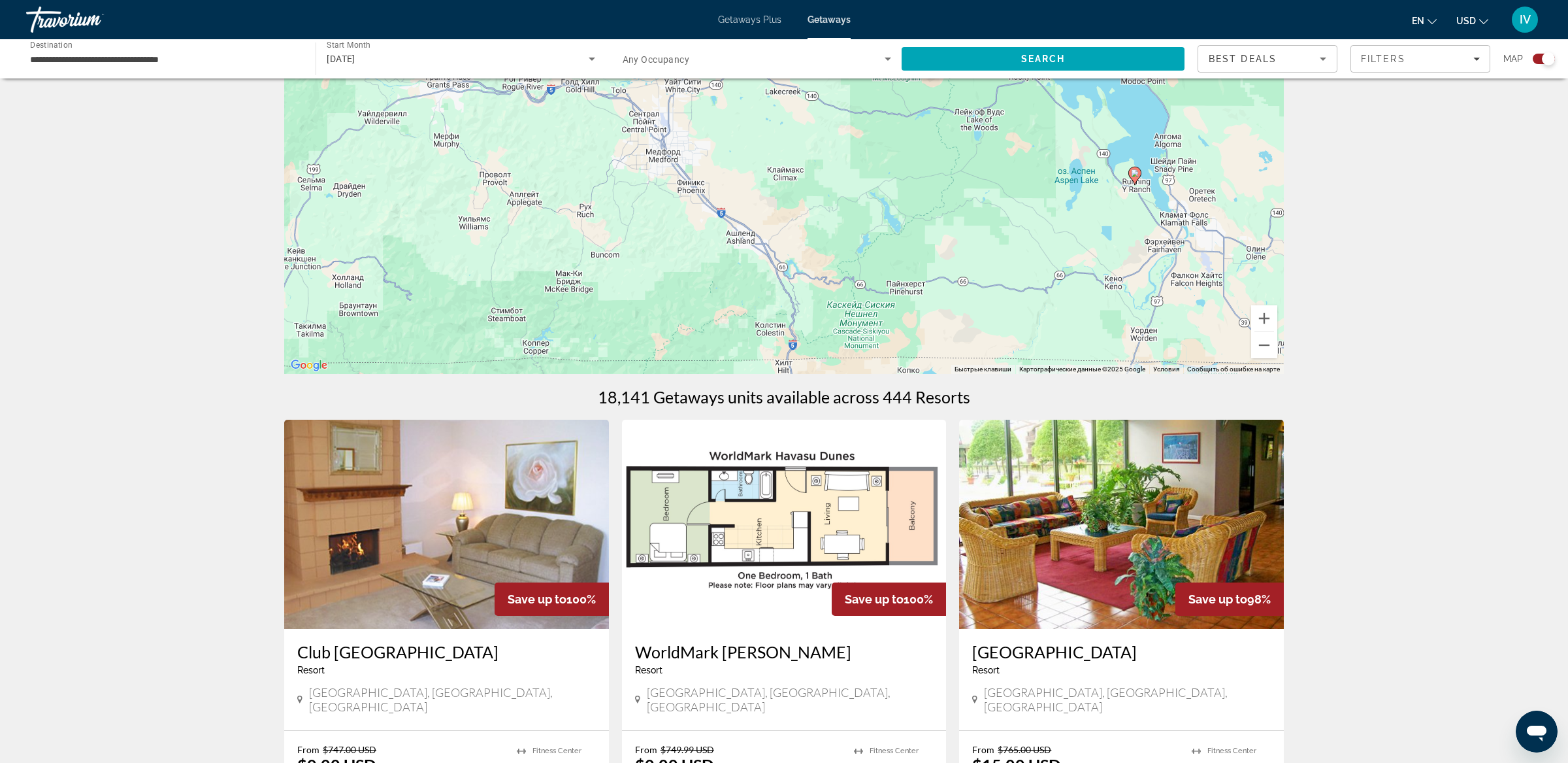
click at [1122, 223] on div "Чтобы активировать перетаскивание с помощью клавиатуры, нажмите Alt + Ввод. Пос…" at bounding box center [784, 178] width 1000 height 392
click at [1259, 316] on button "Увеличить" at bounding box center [1264, 318] width 26 height 26
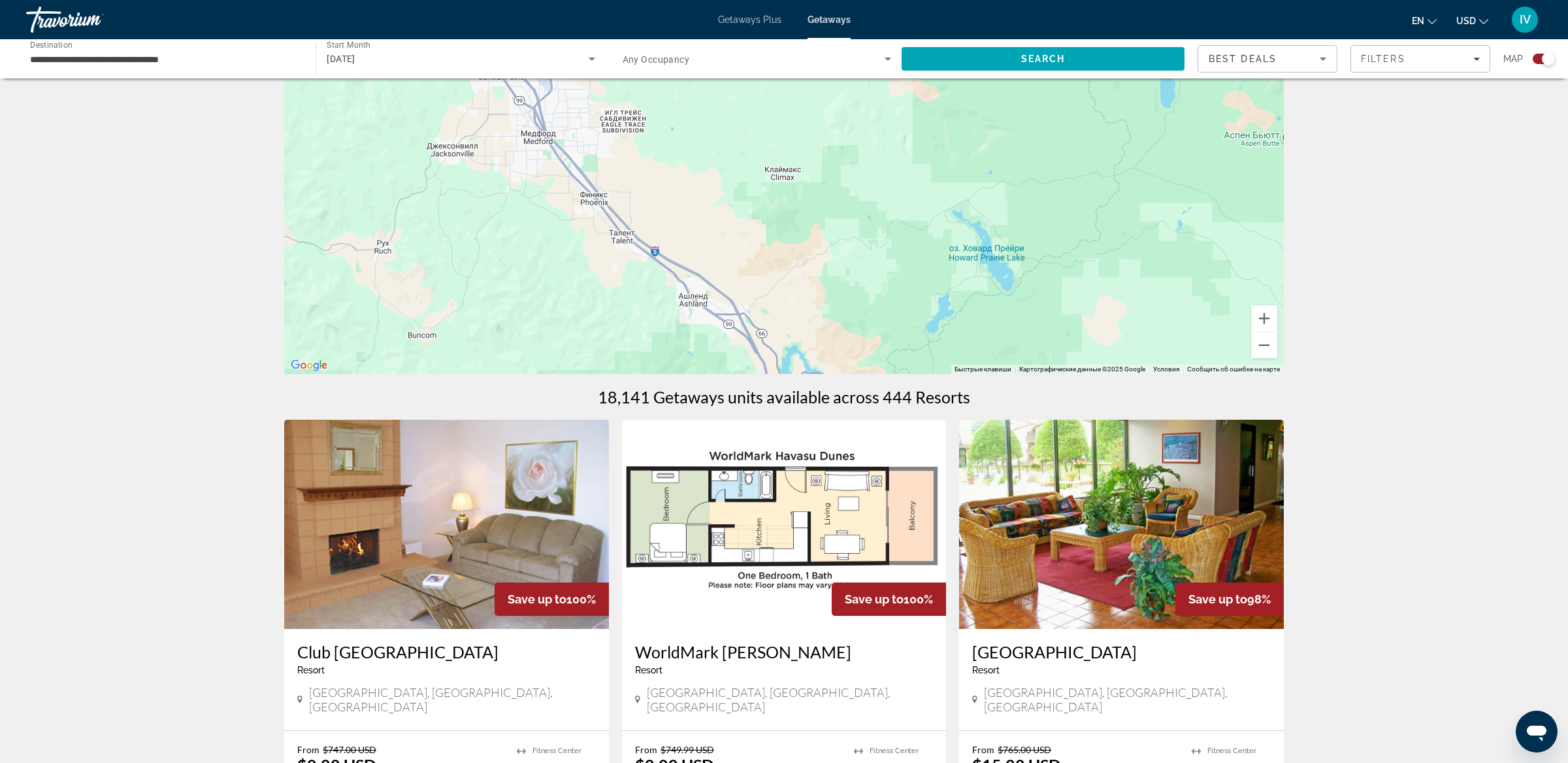
drag, startPoint x: 1159, startPoint y: 216, endPoint x: 833, endPoint y: 176, distance: 328.4
click at [833, 176] on div "Чтобы активировать перетаскивание с помощью клавиатуры, нажмите Alt + Ввод. Пос…" at bounding box center [784, 178] width 1000 height 392
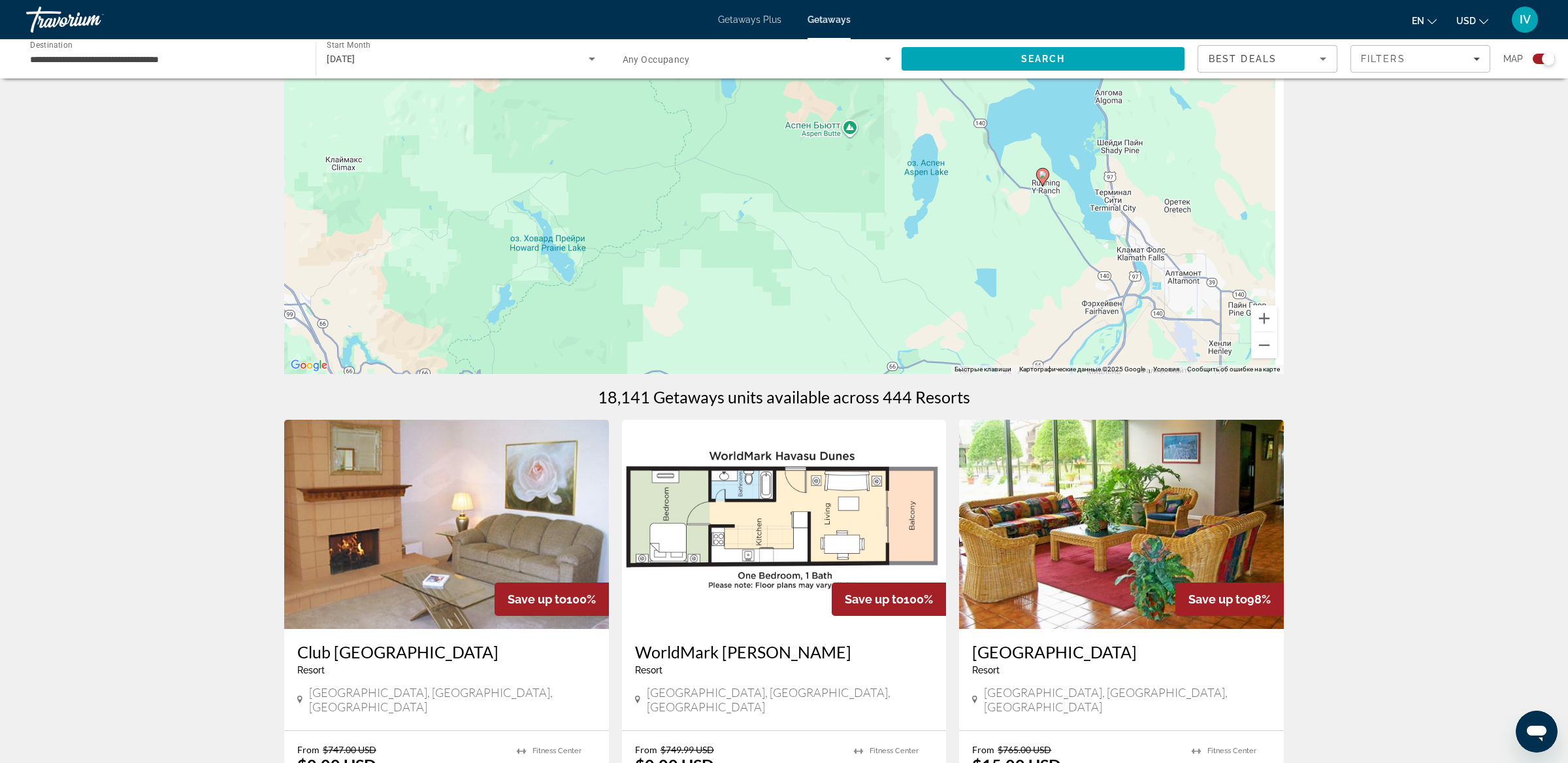
drag
click at [897, 241] on div "Чтобы активировать перетаскивание с помощью клавиатуры, нажмите Alt + Ввод. Пос…" at bounding box center [784, 178] width 1000 height 392
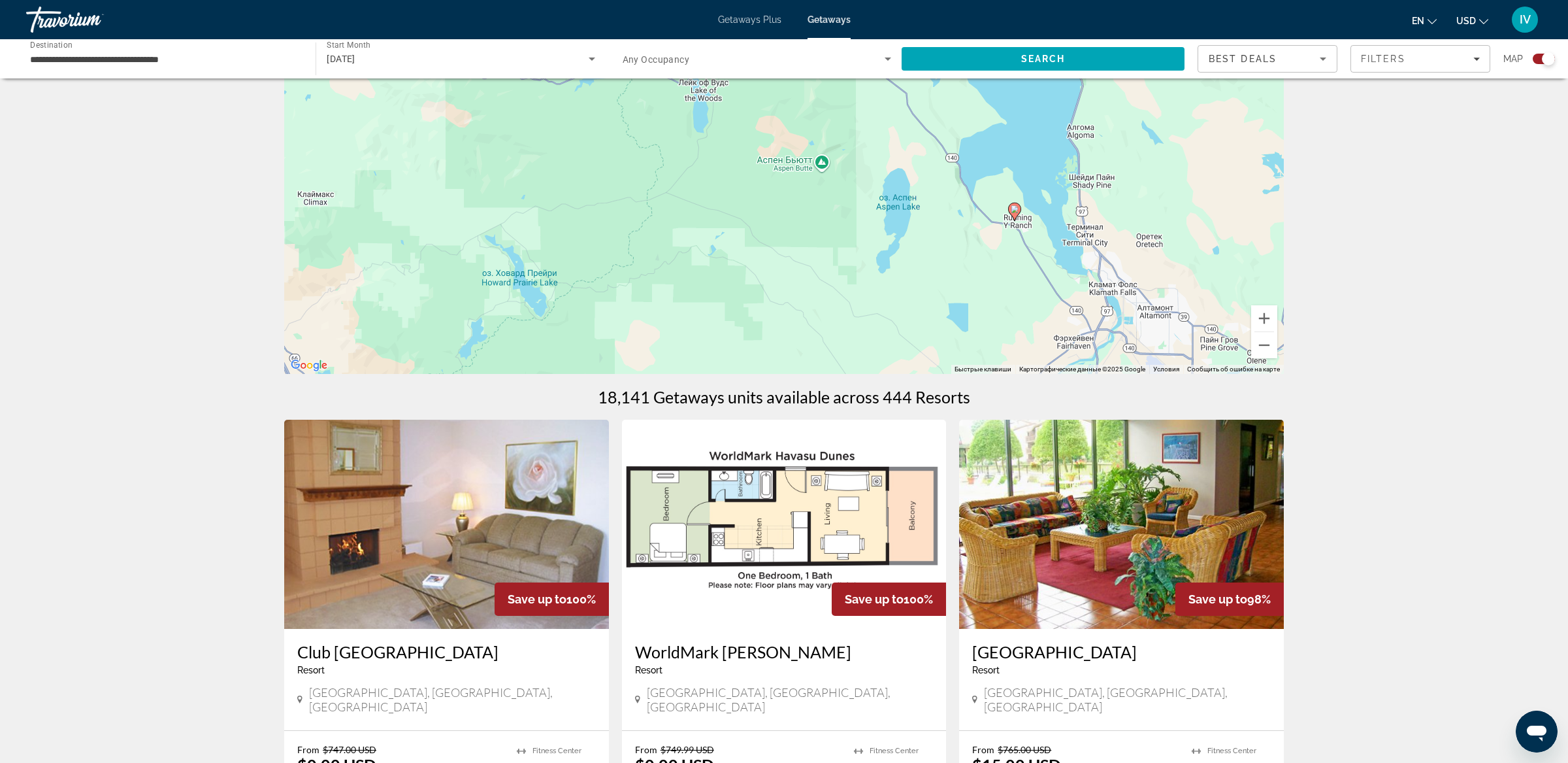
click at [1012, 210] on image "Main content" at bounding box center [1014, 208] width 8 height 8
type input "**********"
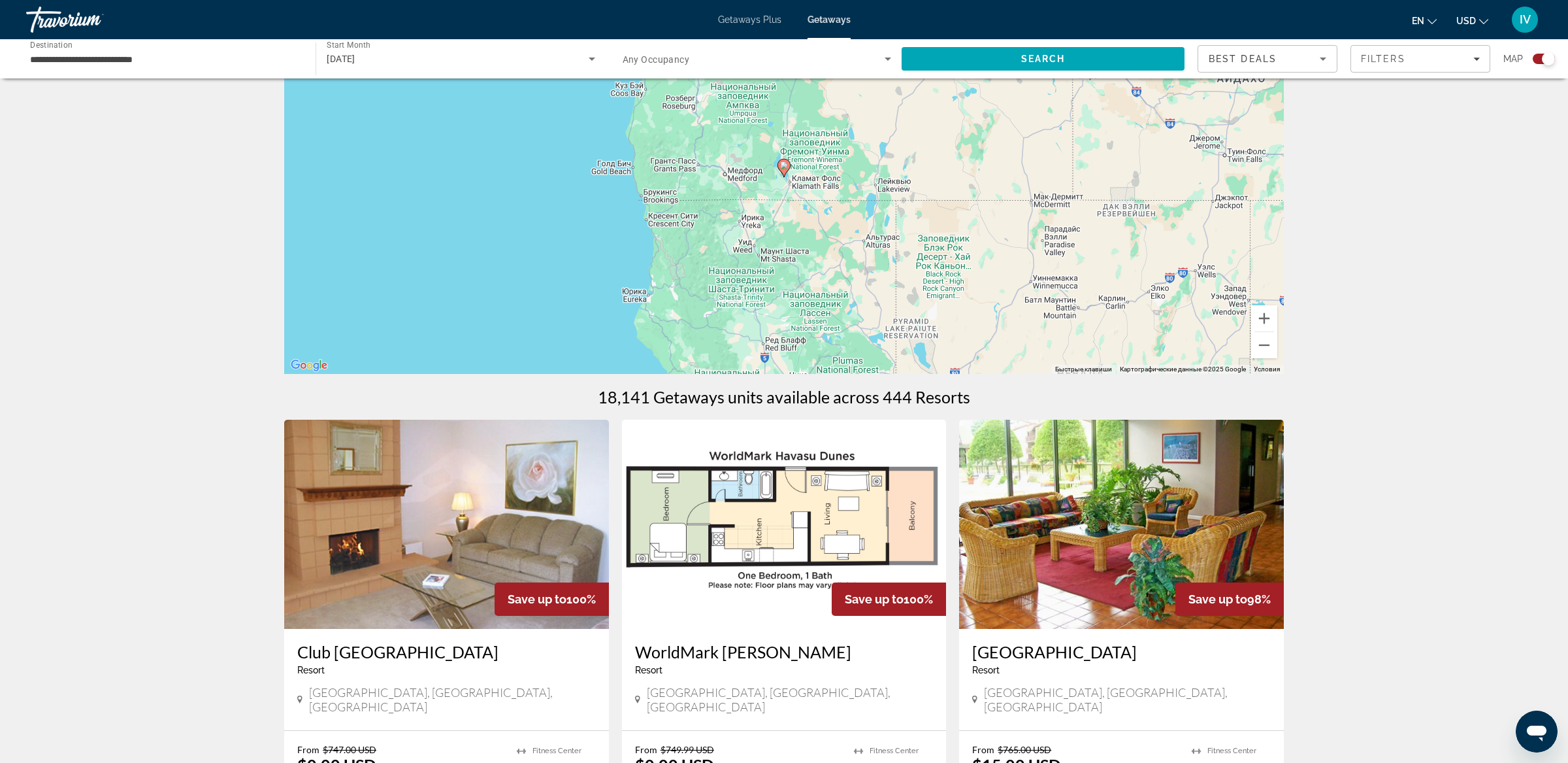
click at [782, 168] on image "Main content" at bounding box center [784, 165] width 8 height 8
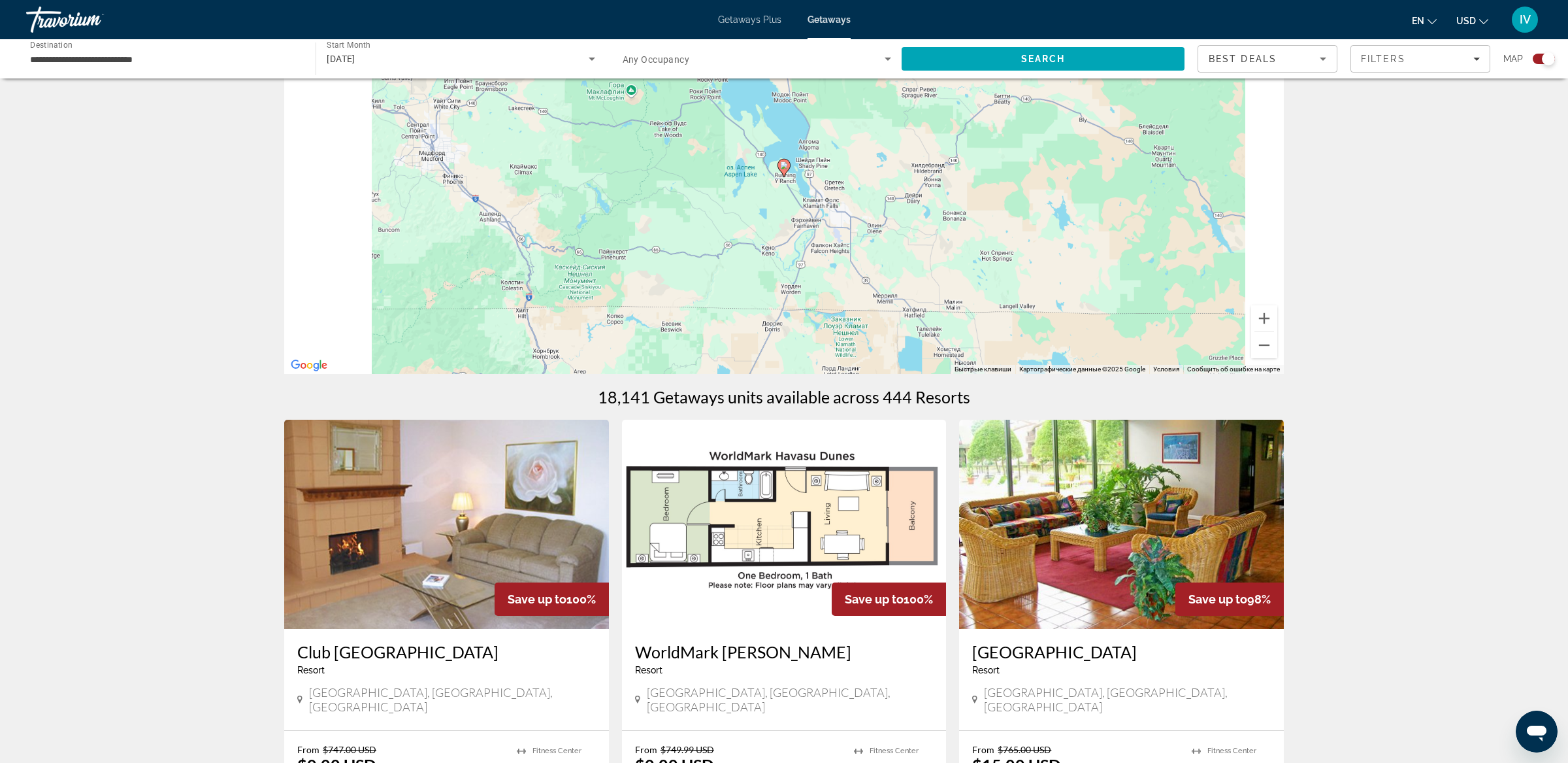
click at [782, 168] on image "Main content" at bounding box center [784, 165] width 8 height 8
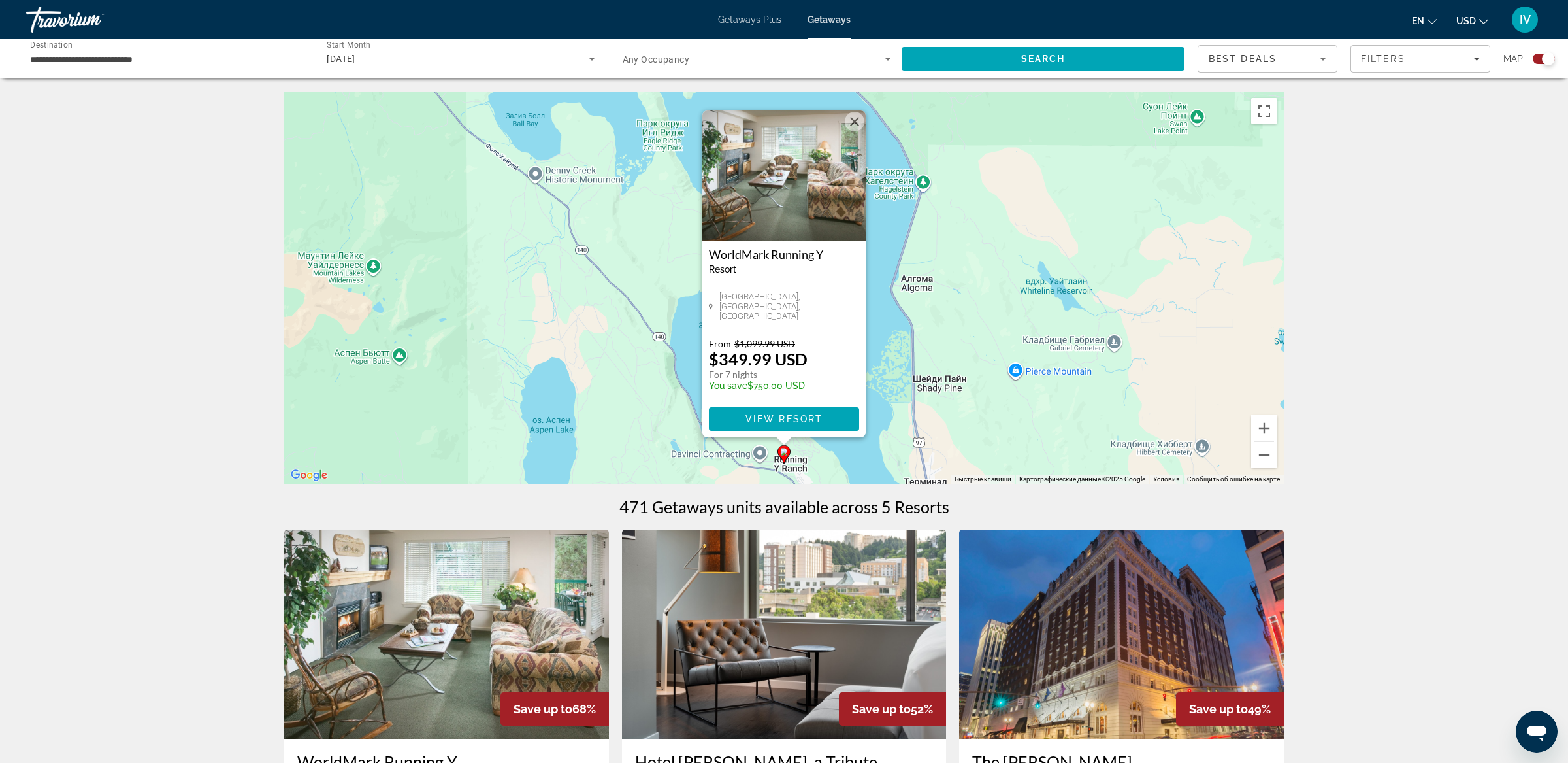
click at [546, 638] on img "Main content" at bounding box center [446, 634] width 325 height 209
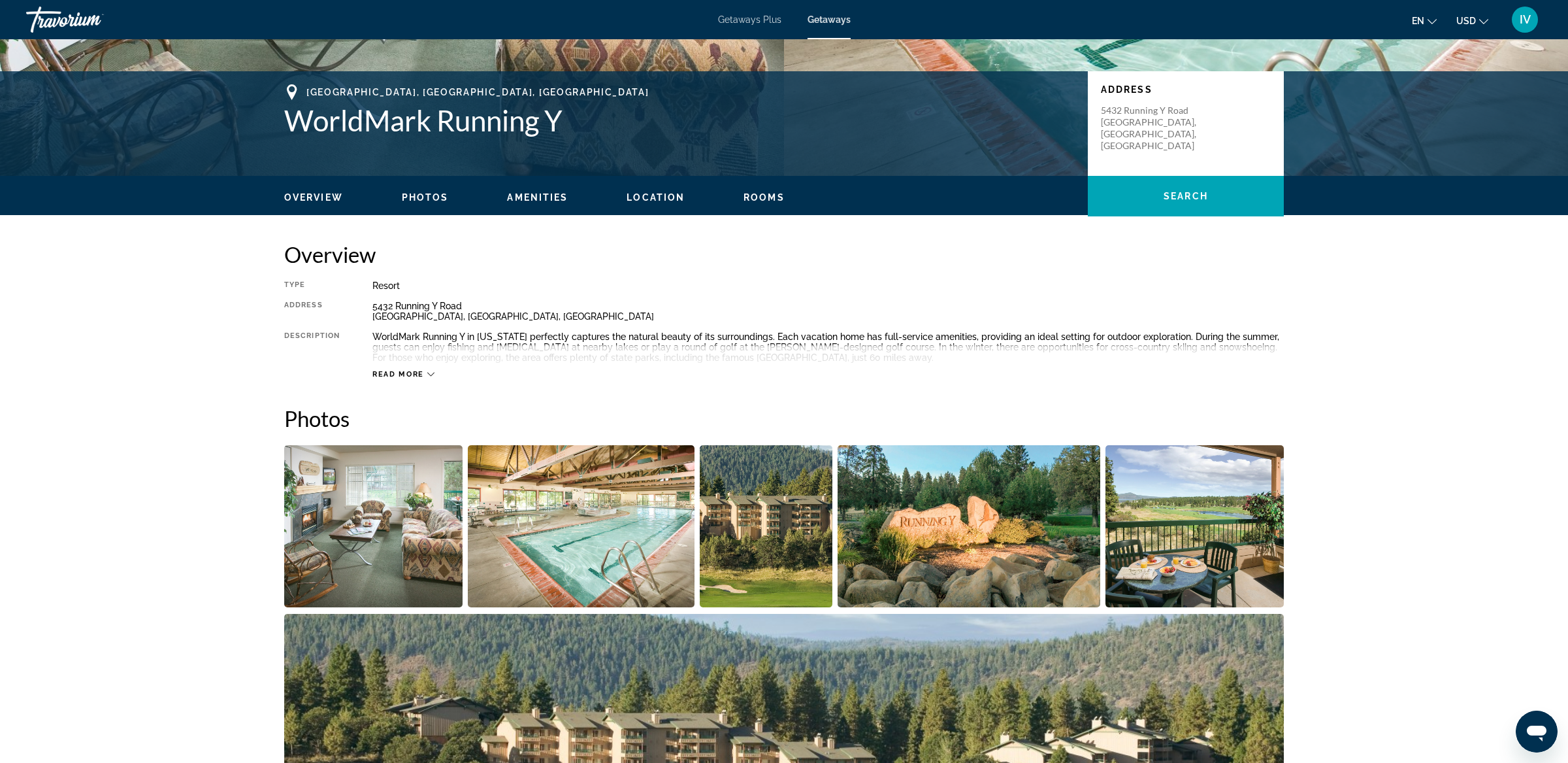
scroll to position [355, 0]
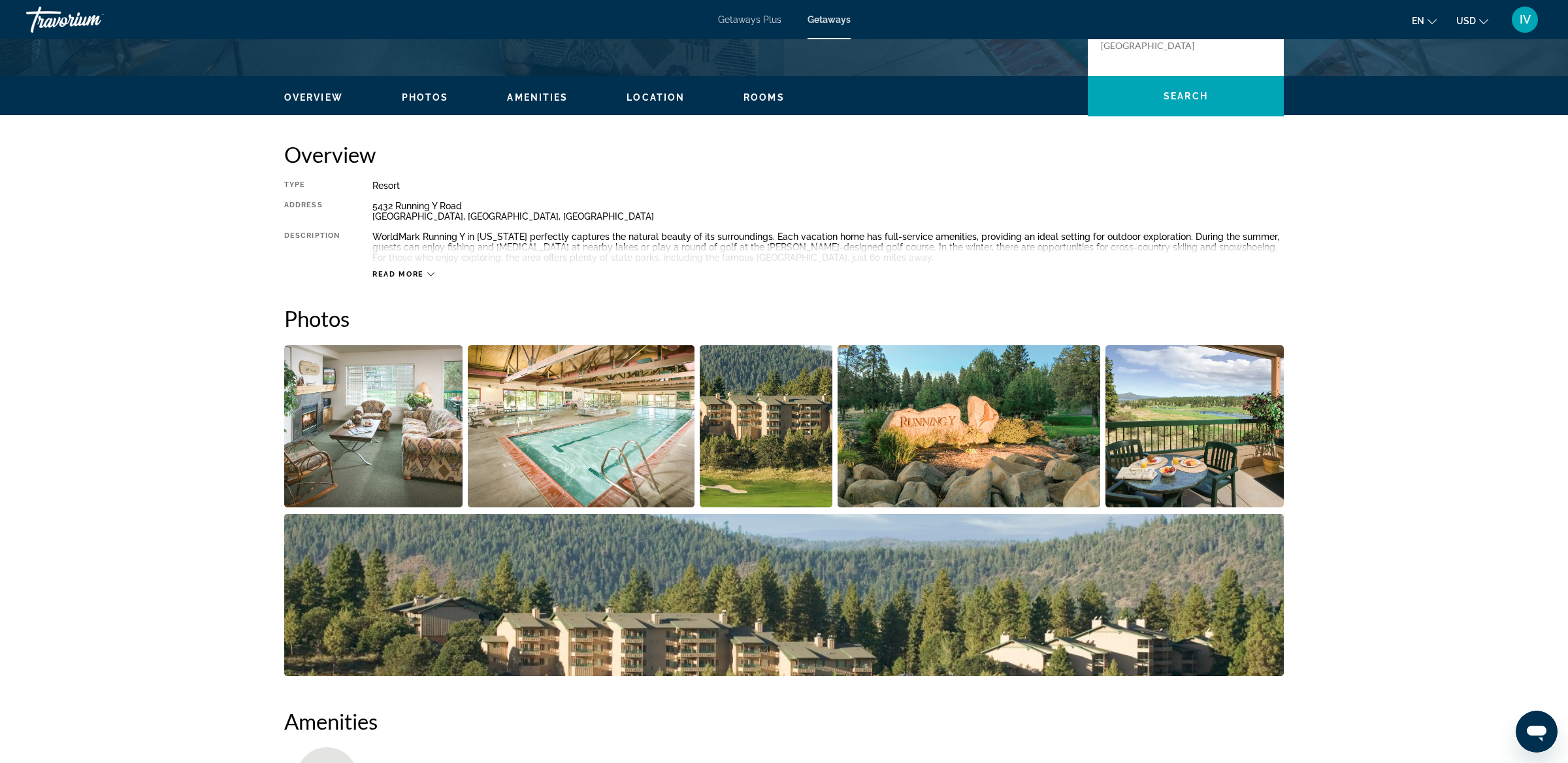
click at [763, 450] on img "Open full-screen image slider" at bounding box center [765, 426] width 133 height 162
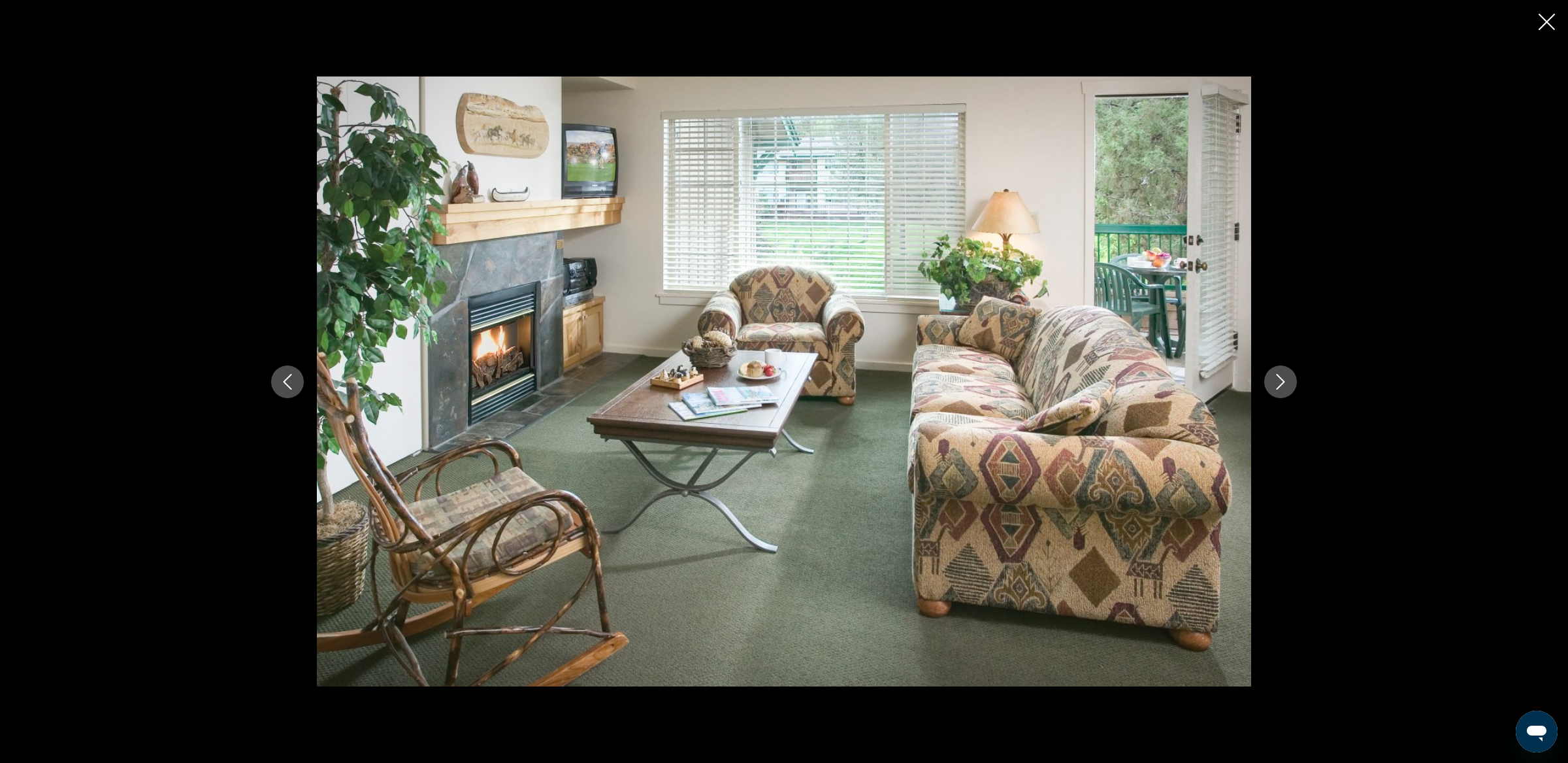
click at [1274, 377] on icon "Next image" at bounding box center [1280, 382] width 15 height 15
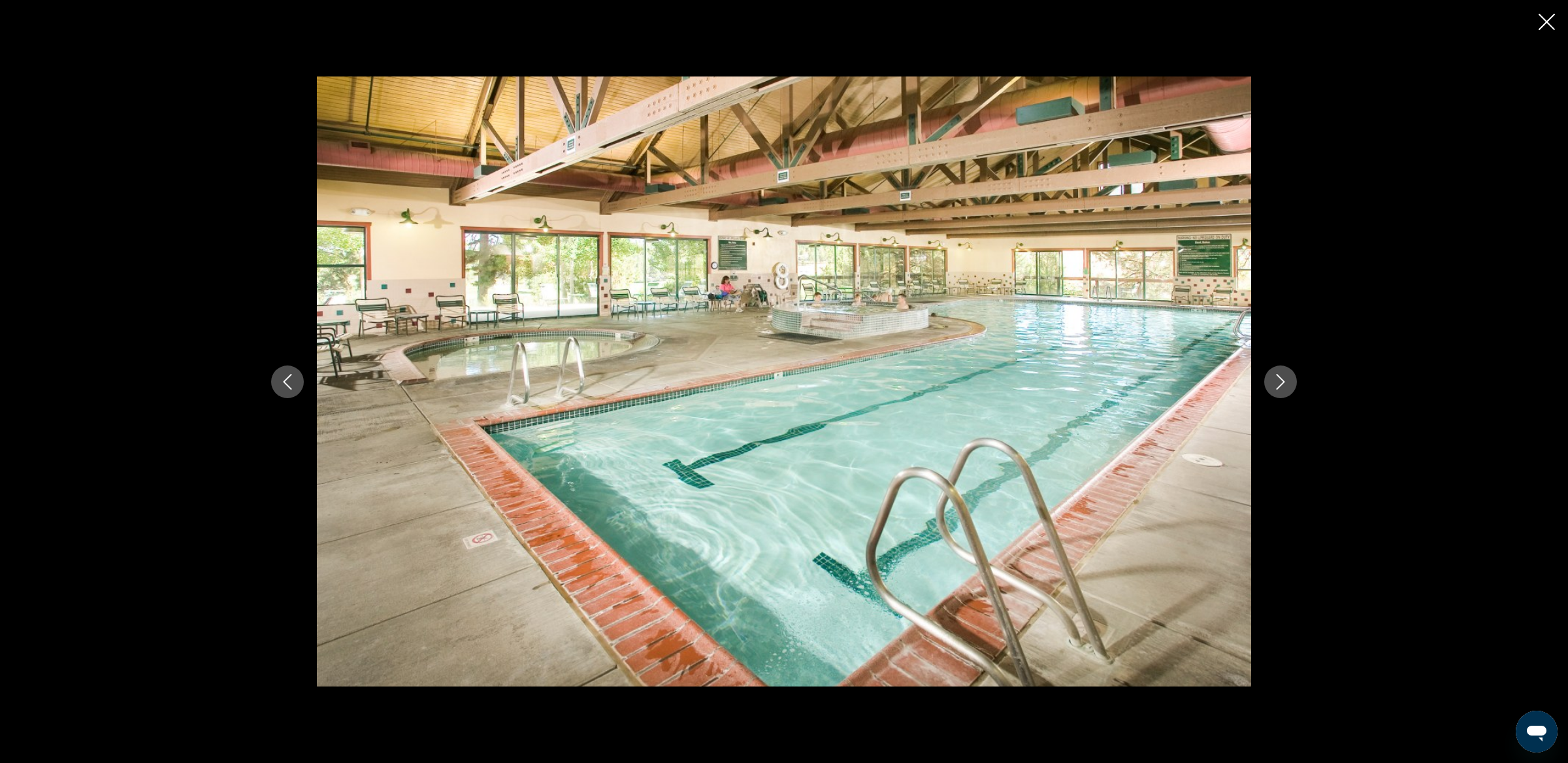
scroll to position [359, 0]
click at [1274, 377] on icon "Next image" at bounding box center [1280, 382] width 15 height 15
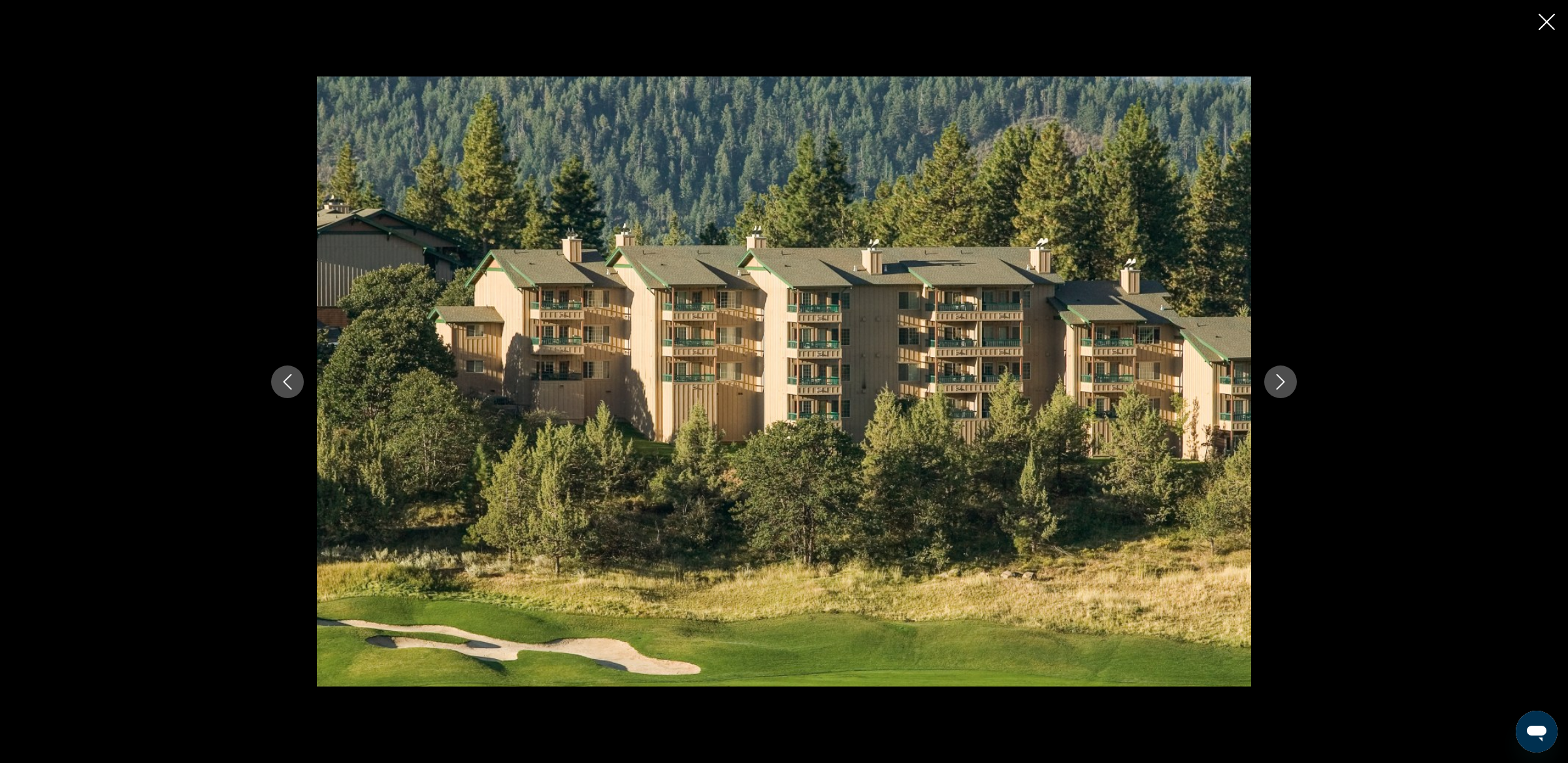
click at [1275, 383] on icon "Next image" at bounding box center [1280, 382] width 15 height 15
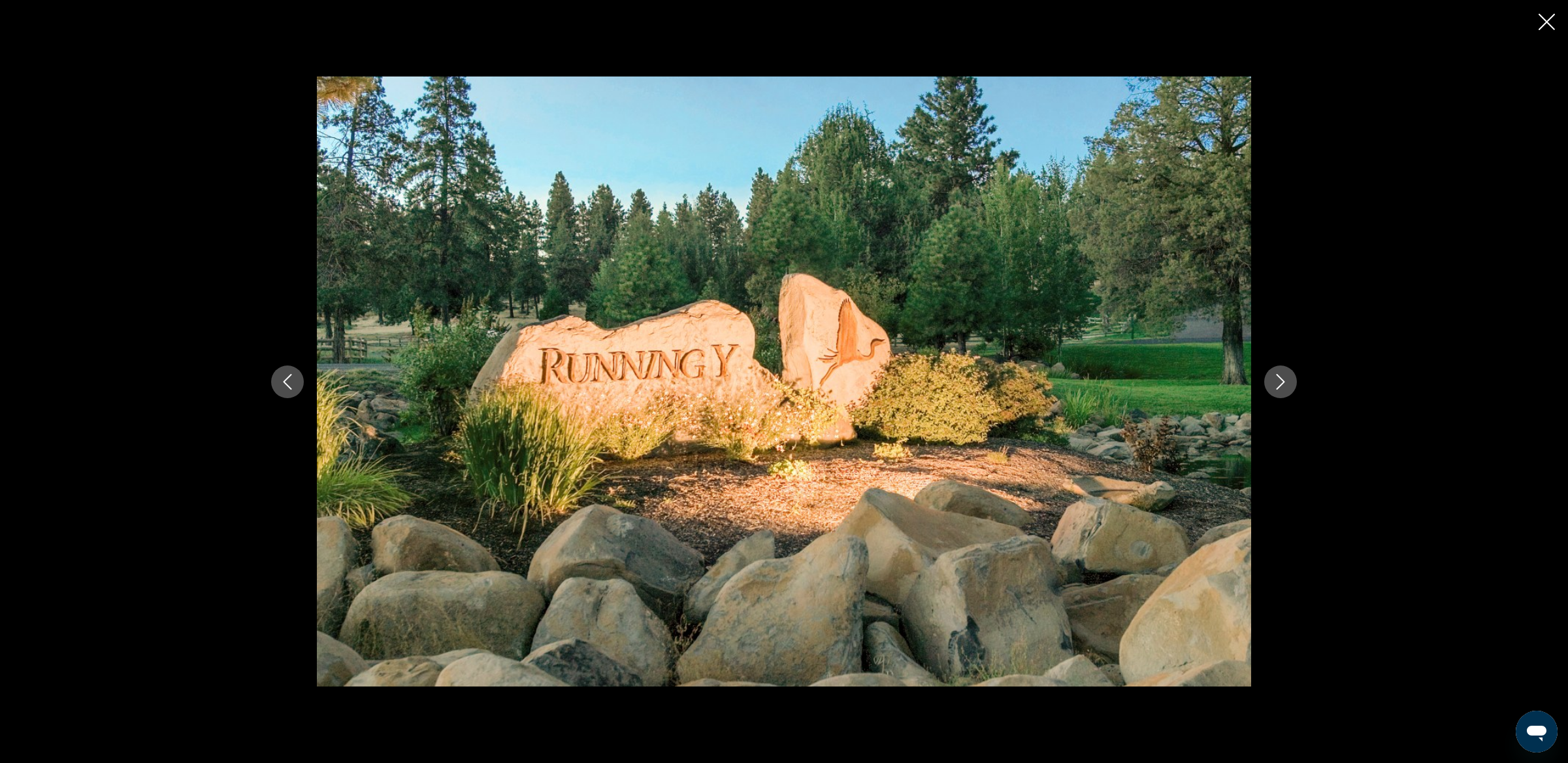
click at [1275, 383] on icon "Next image" at bounding box center [1280, 382] width 15 height 15
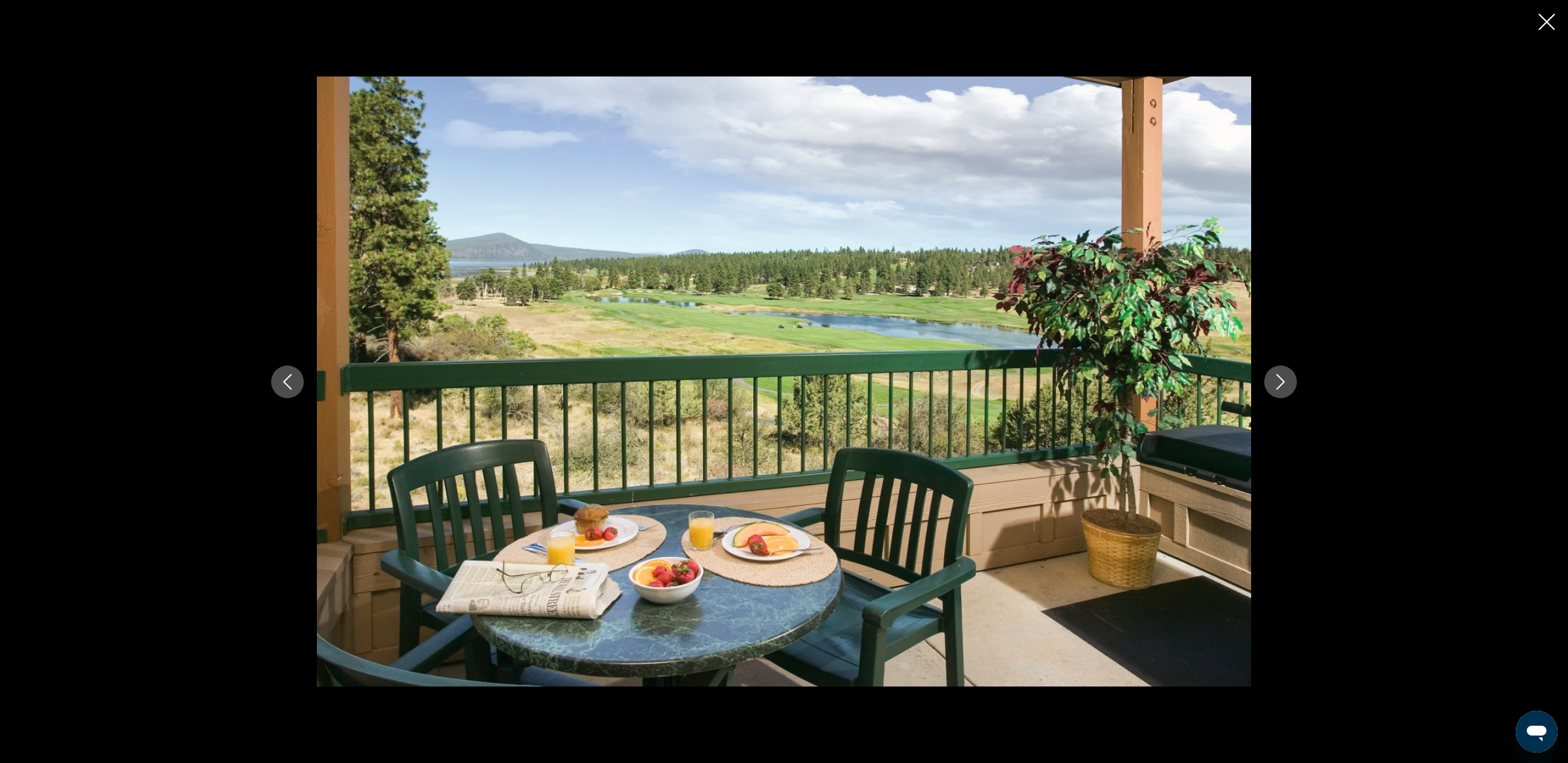
click at [1275, 383] on icon "Next image" at bounding box center [1280, 382] width 15 height 15
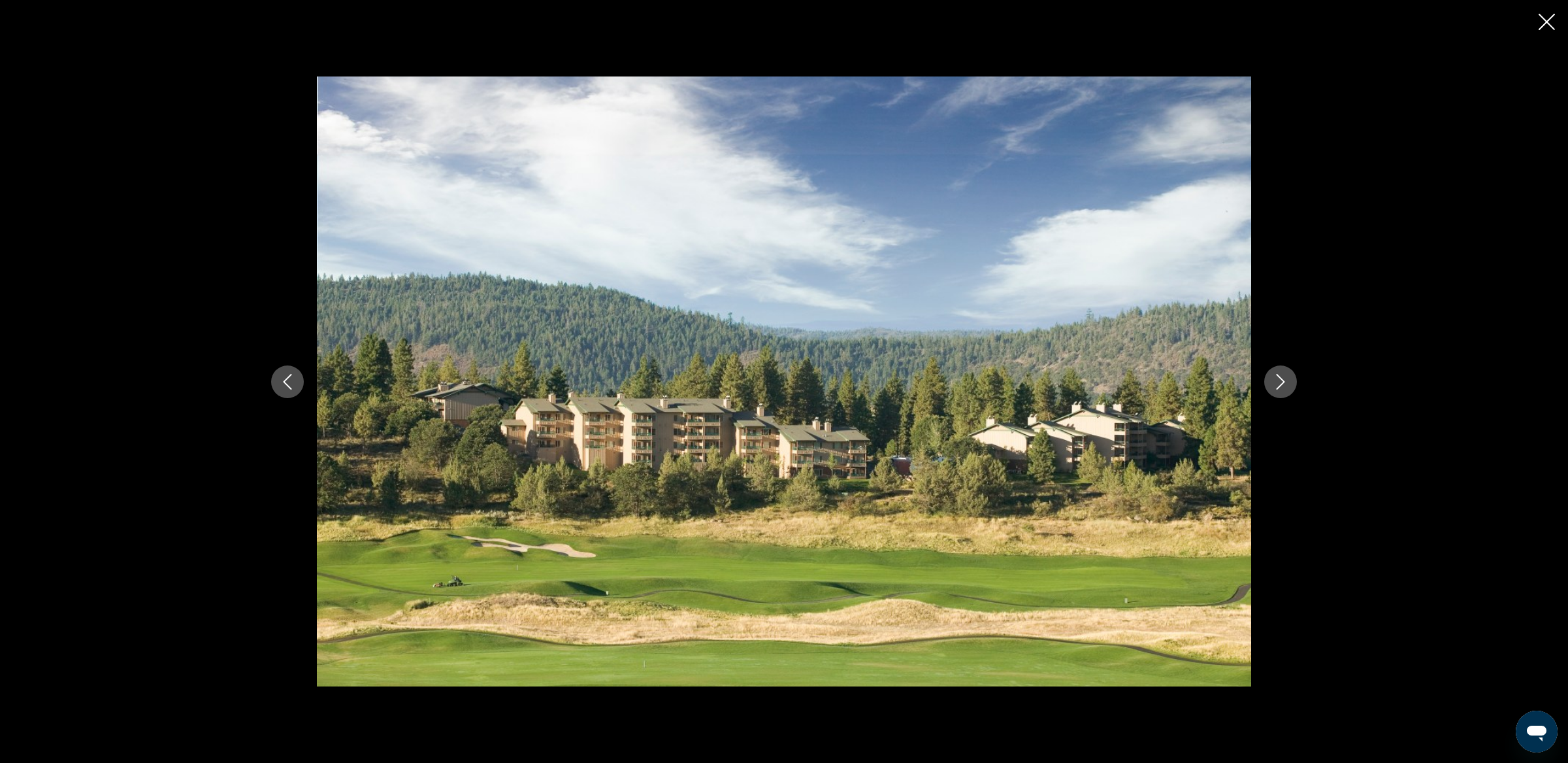
click at [1275, 383] on icon "Next image" at bounding box center [1280, 382] width 15 height 15
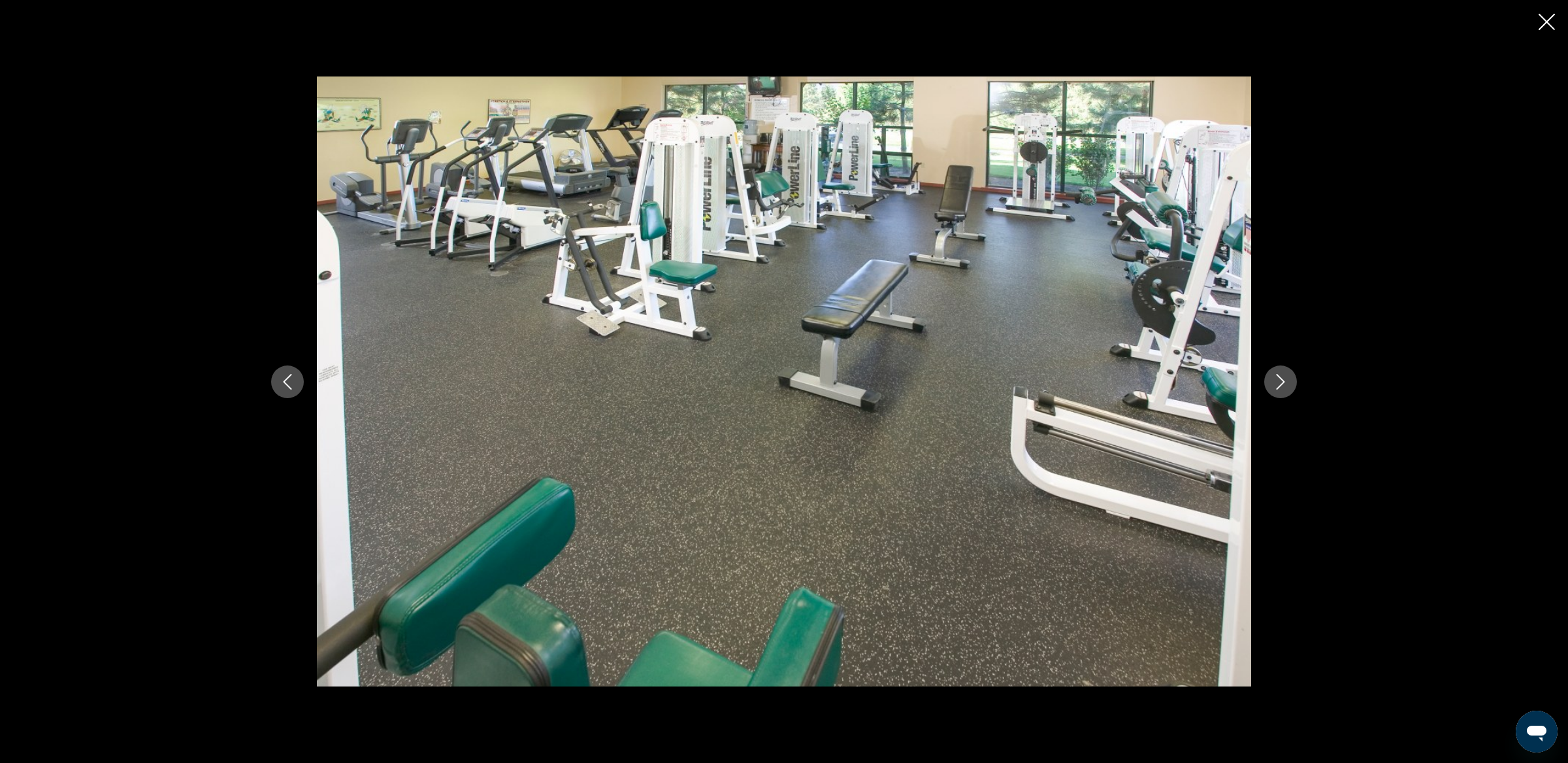
click at [1275, 383] on icon "Next image" at bounding box center [1280, 382] width 15 height 15
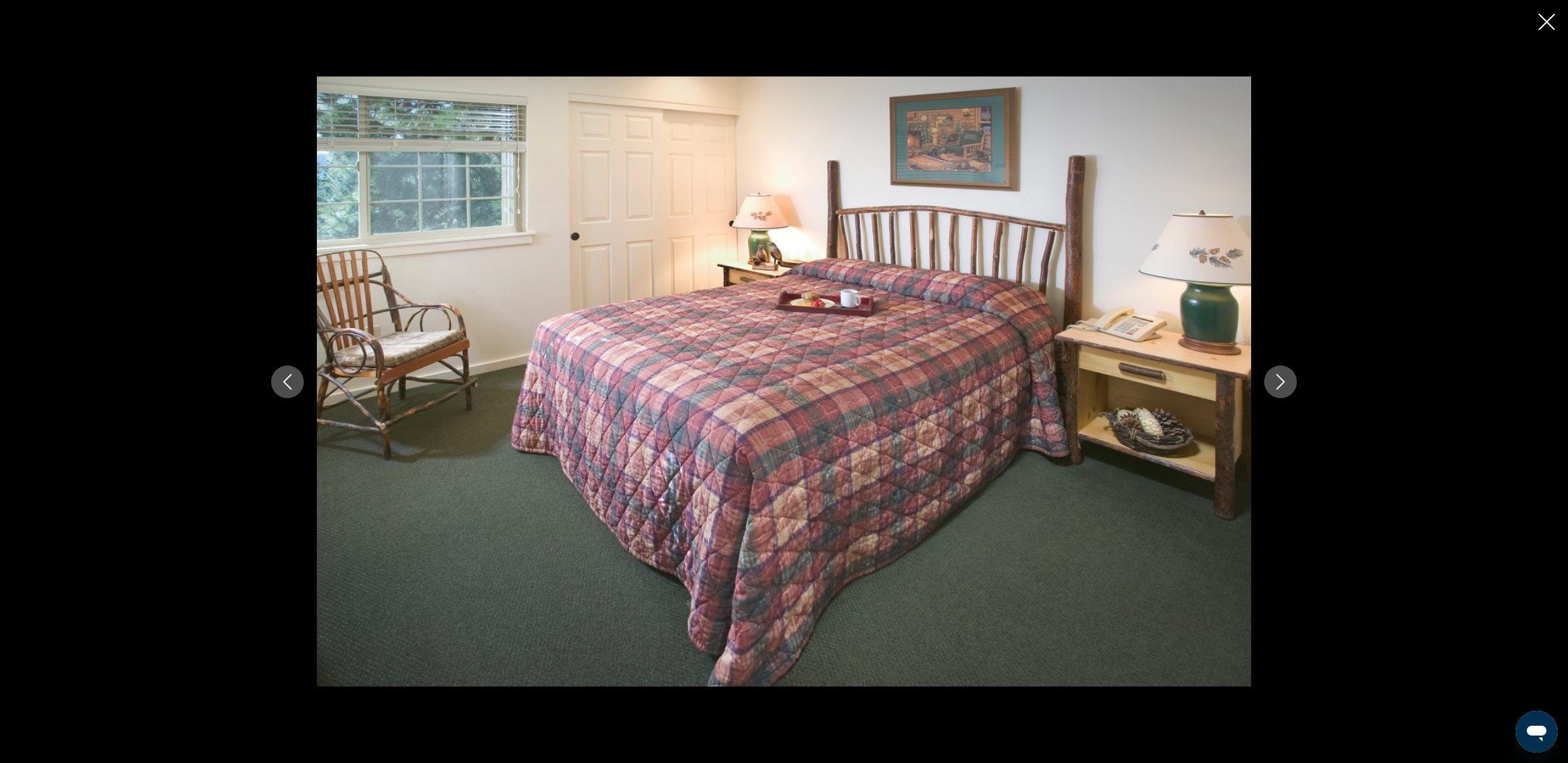
click at [1275, 383] on icon "Next image" at bounding box center [1280, 382] width 15 height 15
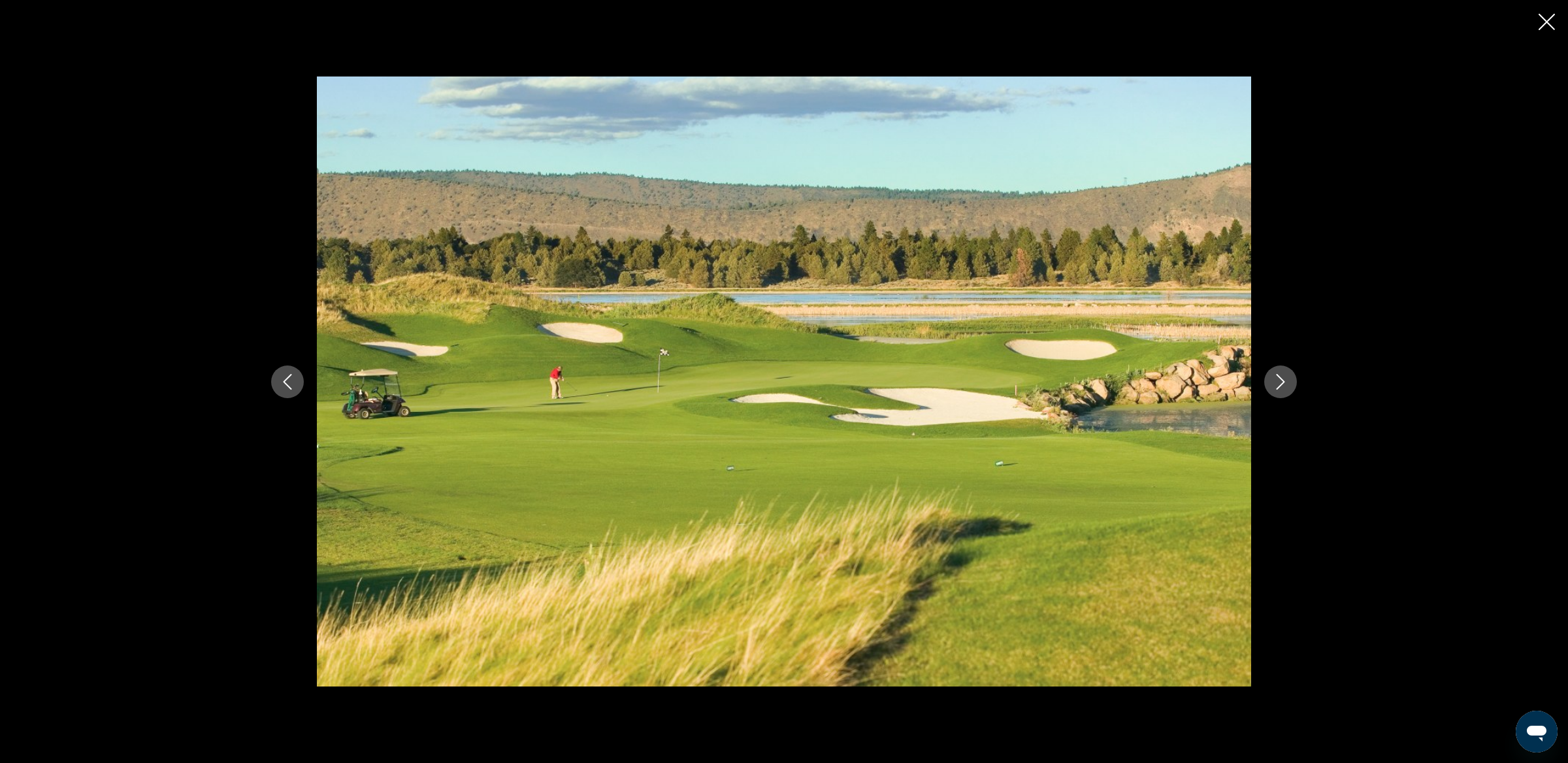
click at [1278, 372] on button "Next image" at bounding box center [1280, 381] width 33 height 33
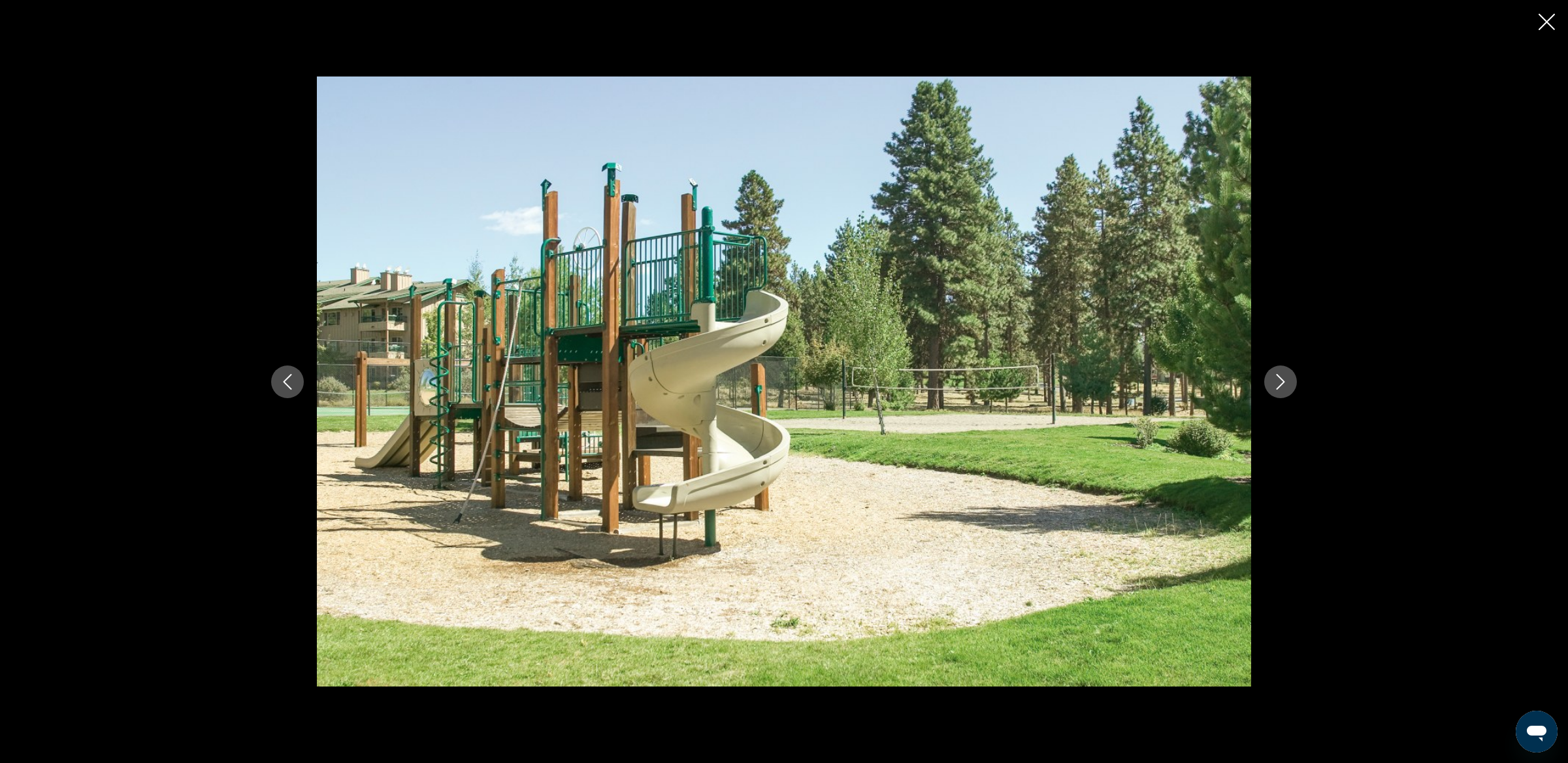
click at [1278, 372] on button "Next image" at bounding box center [1280, 381] width 33 height 33
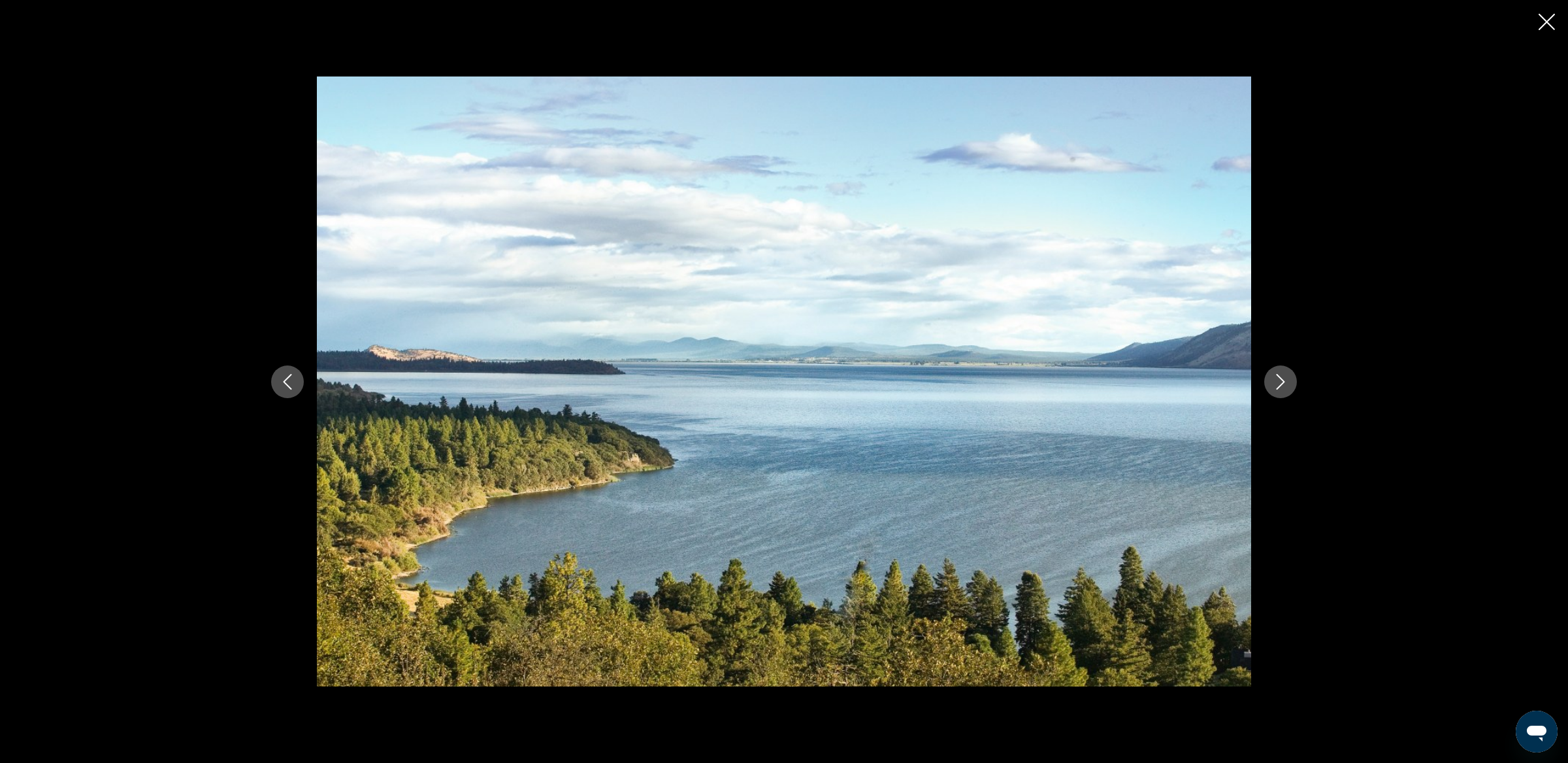
click at [1278, 372] on button "Next image" at bounding box center [1280, 381] width 33 height 33
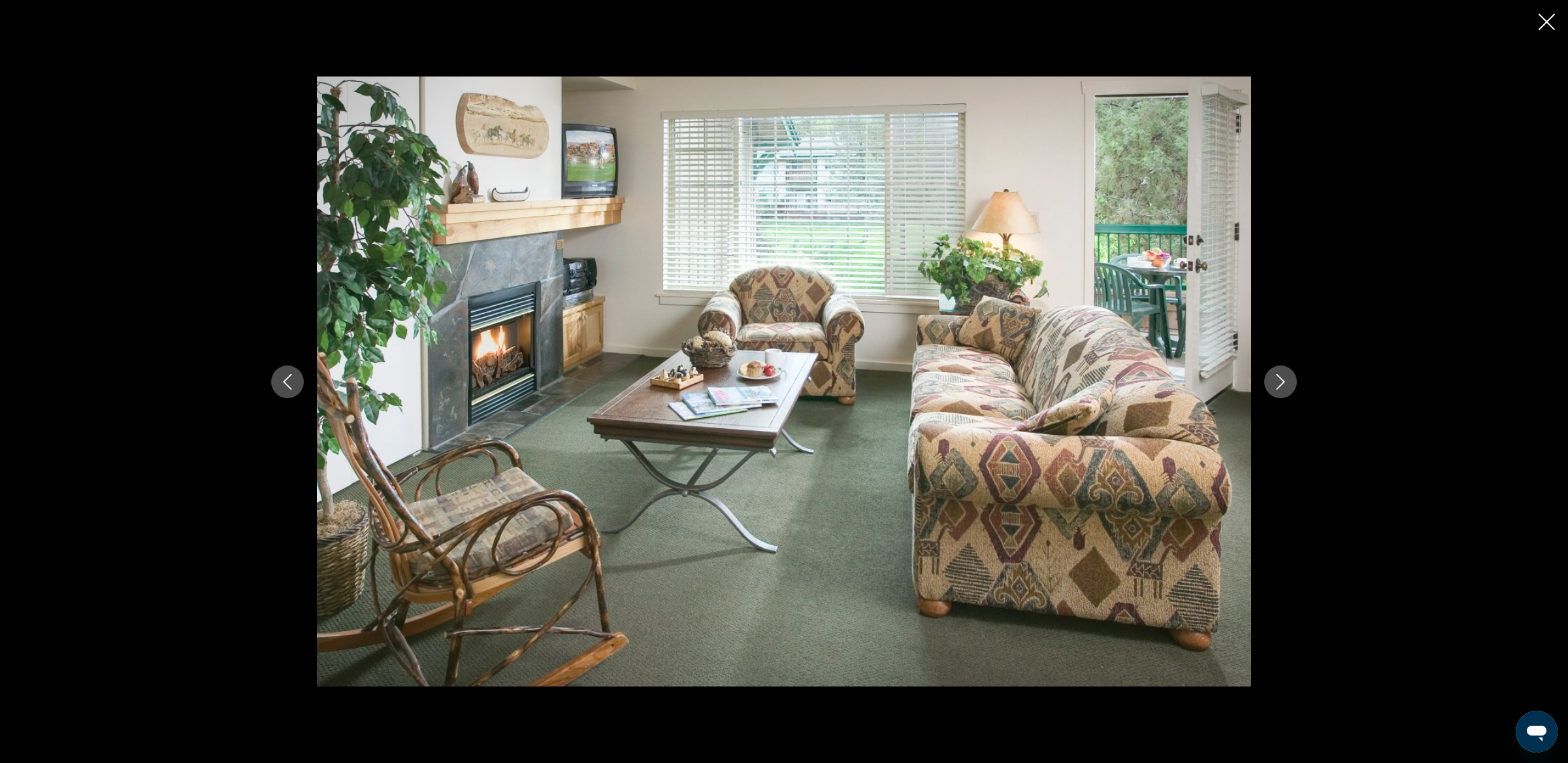
click at [1278, 372] on button "Next image" at bounding box center [1280, 381] width 33 height 33
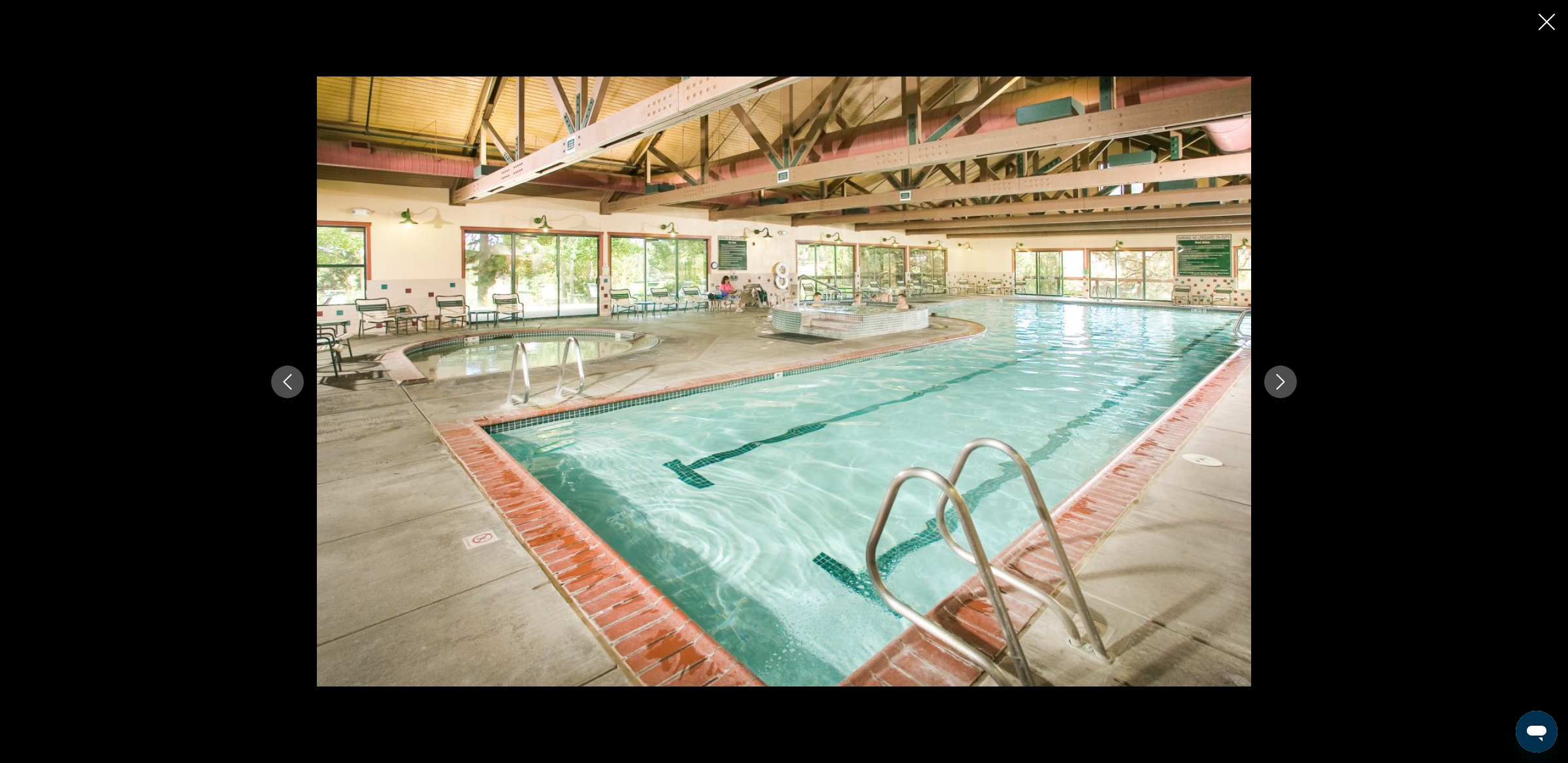
click at [1278, 372] on button "Next image" at bounding box center [1280, 381] width 33 height 33
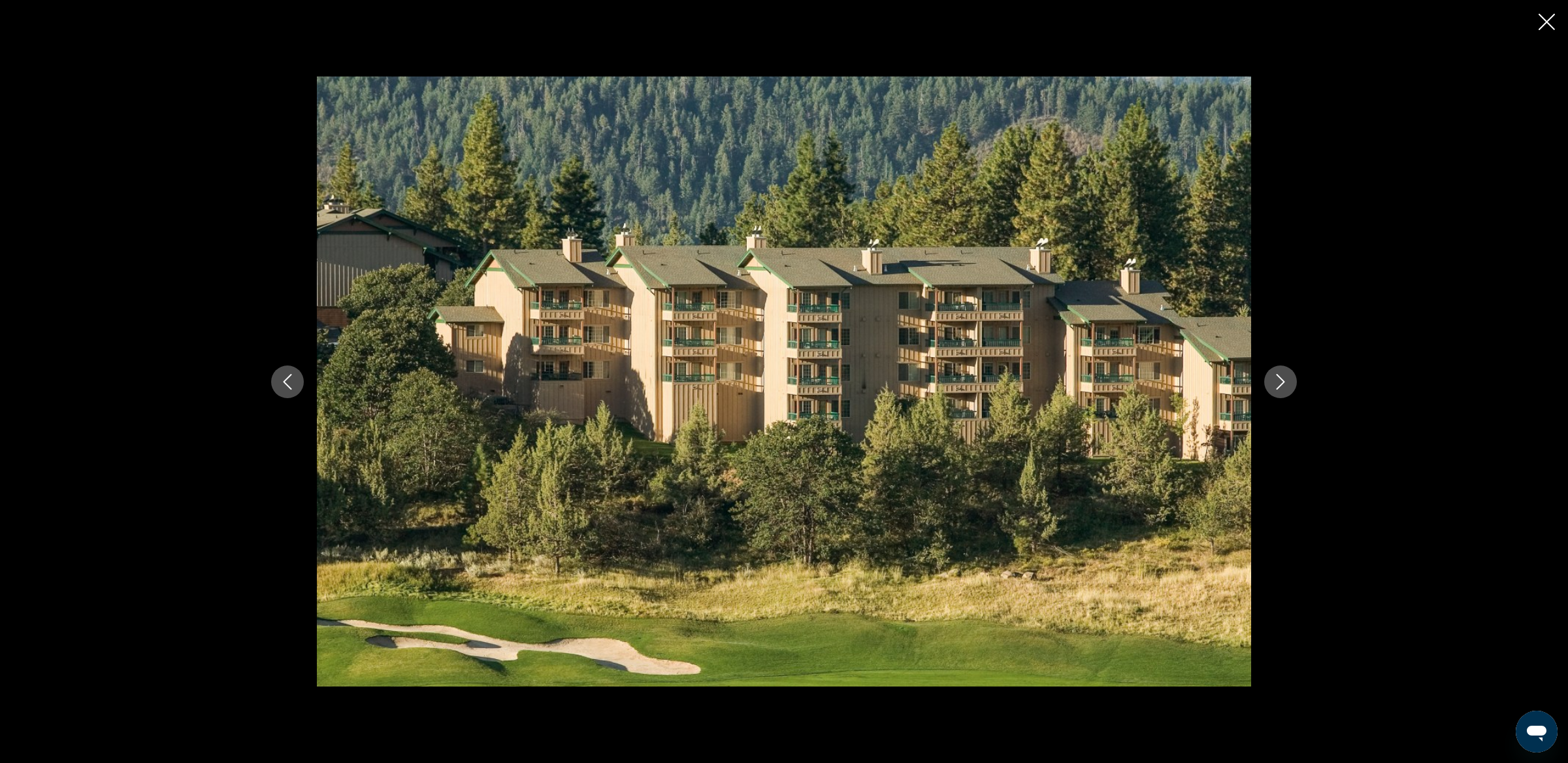
click at [1549, 26] on icon "Close slideshow" at bounding box center [1546, 22] width 16 height 16
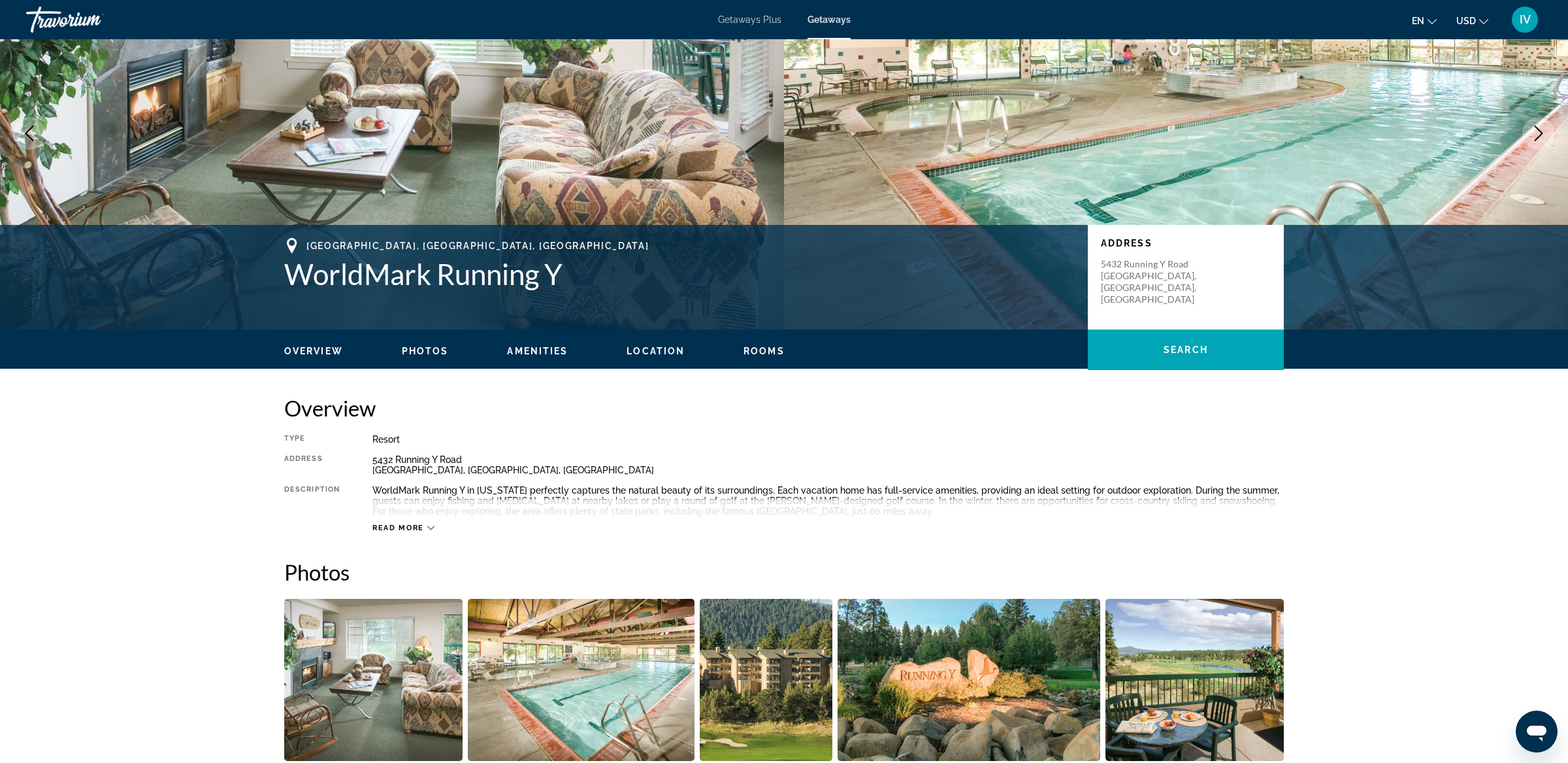
scroll to position [42, 0]
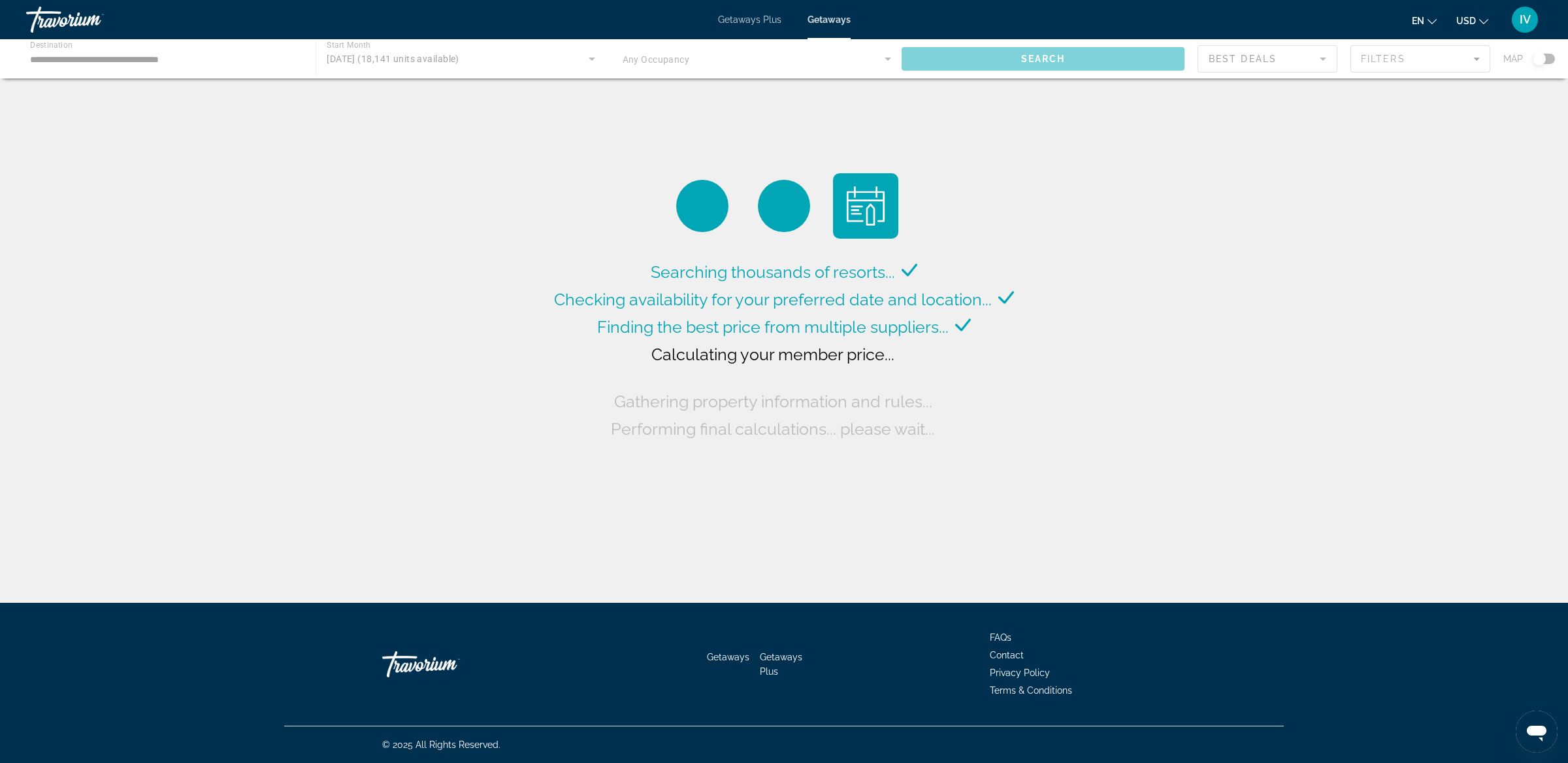
click at [1547, 60] on div "Main content" at bounding box center [784, 59] width 1568 height 39
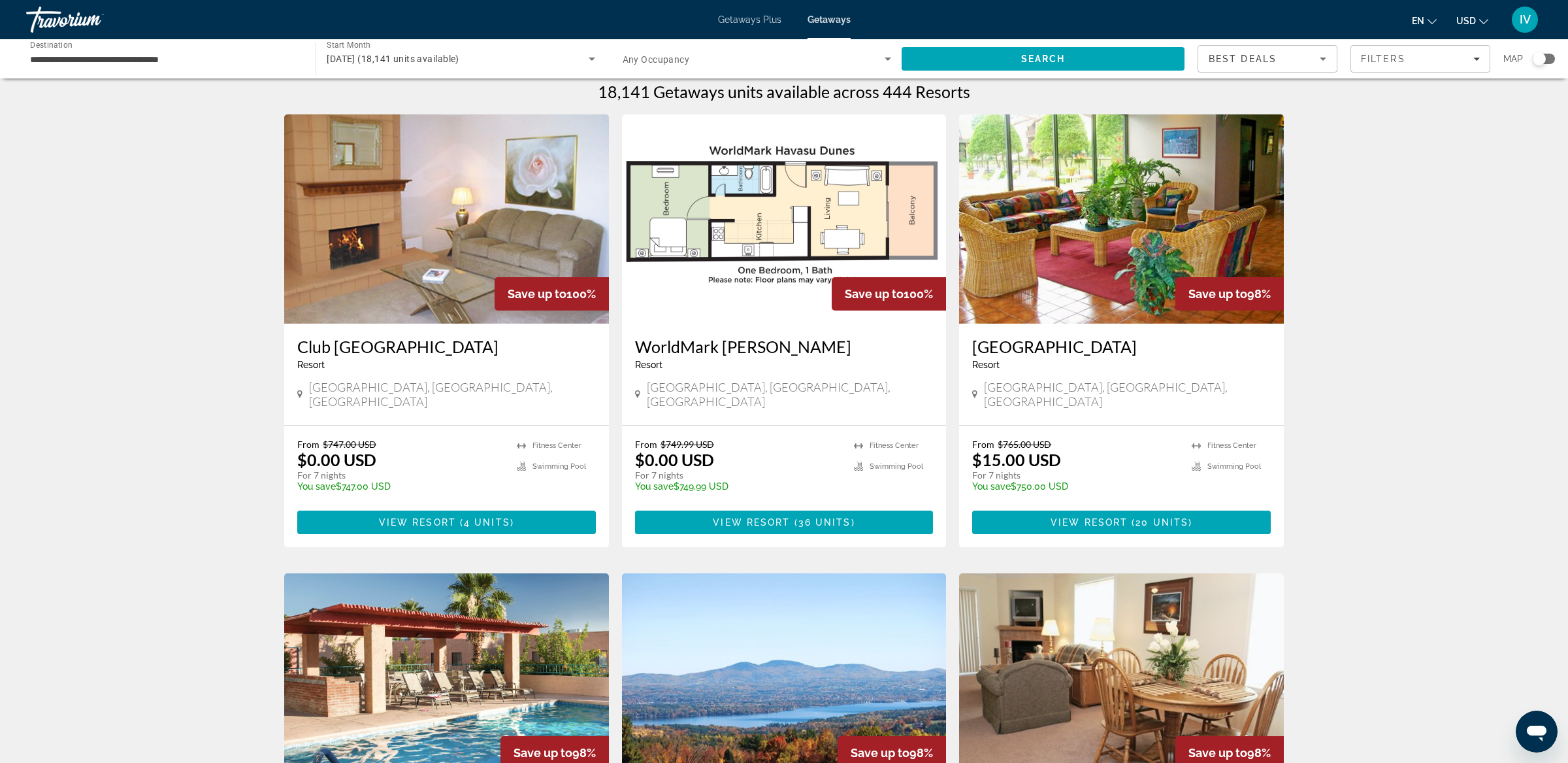
click at [1548, 60] on div "Search widget" at bounding box center [1543, 58] width 22 height 11
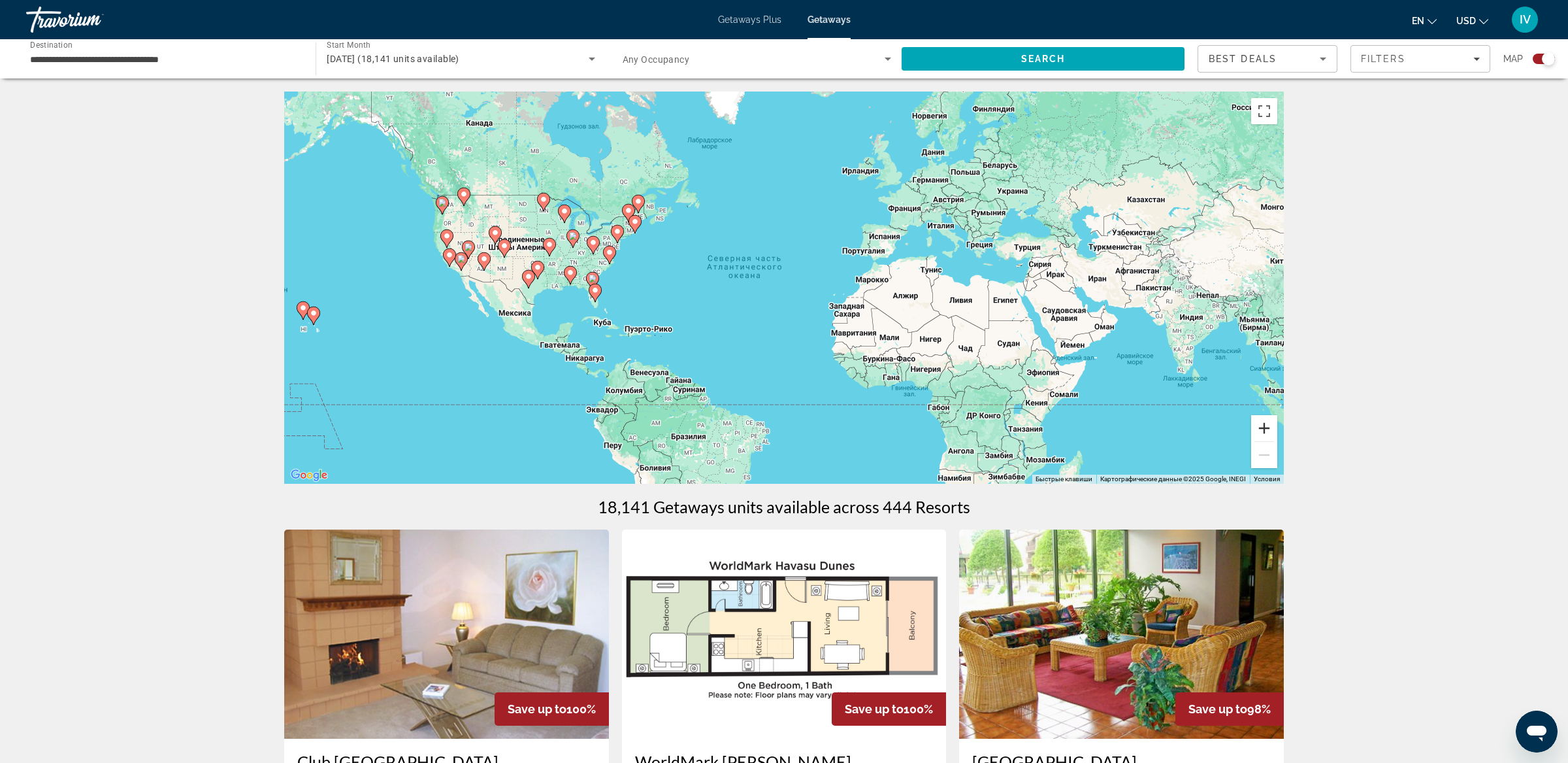
click at [1265, 432] on button "Увеличить" at bounding box center [1264, 427] width 26 height 26
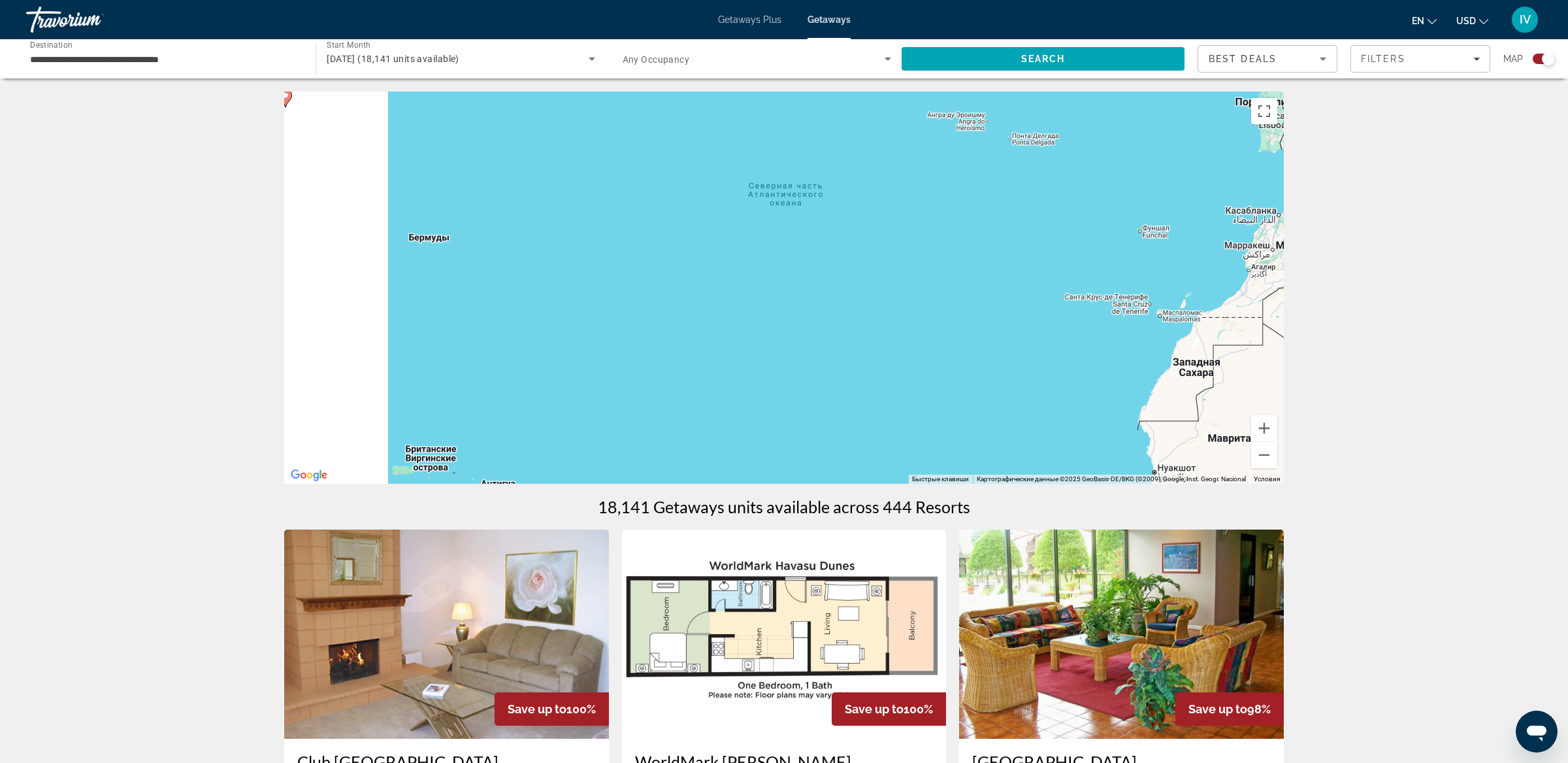
drag, startPoint x: 721, startPoint y: 344, endPoint x: 1026, endPoint y: 350, distance: 305.1
click at [1048, 340] on div "Чтобы активировать перетаскивание с помощью клавиатуры, нажмите Alt + Ввод. Пос…" at bounding box center [784, 287] width 1000 height 392
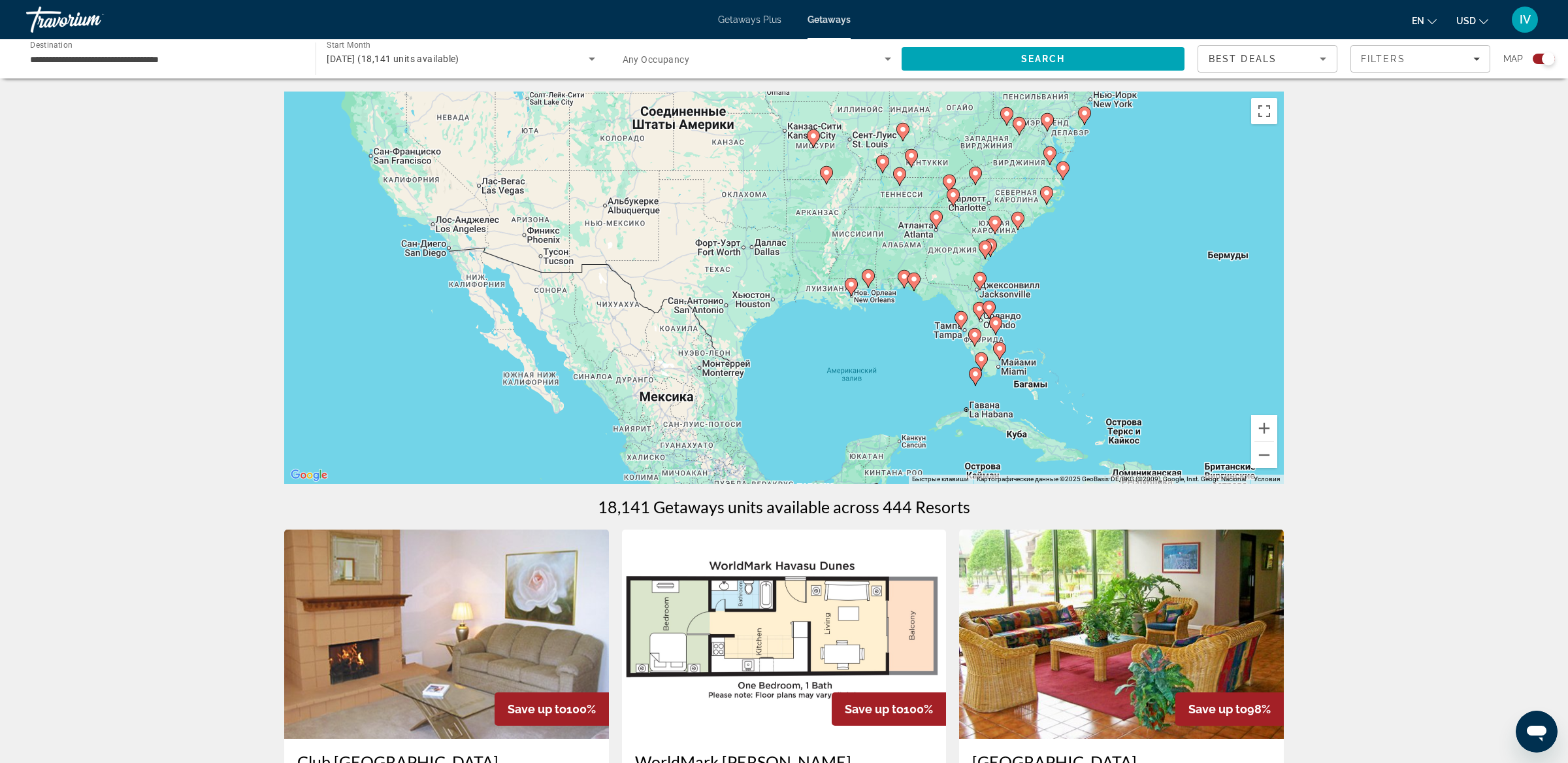
drag, startPoint x: 599, startPoint y: 284, endPoint x: 811, endPoint y: 357, distance: 224.2
click at [811, 357] on div "Чтобы активировать перетаскивание с помощью клавиатуры, нажмите Alt + Ввод. Пос…" at bounding box center [784, 287] width 1000 height 392
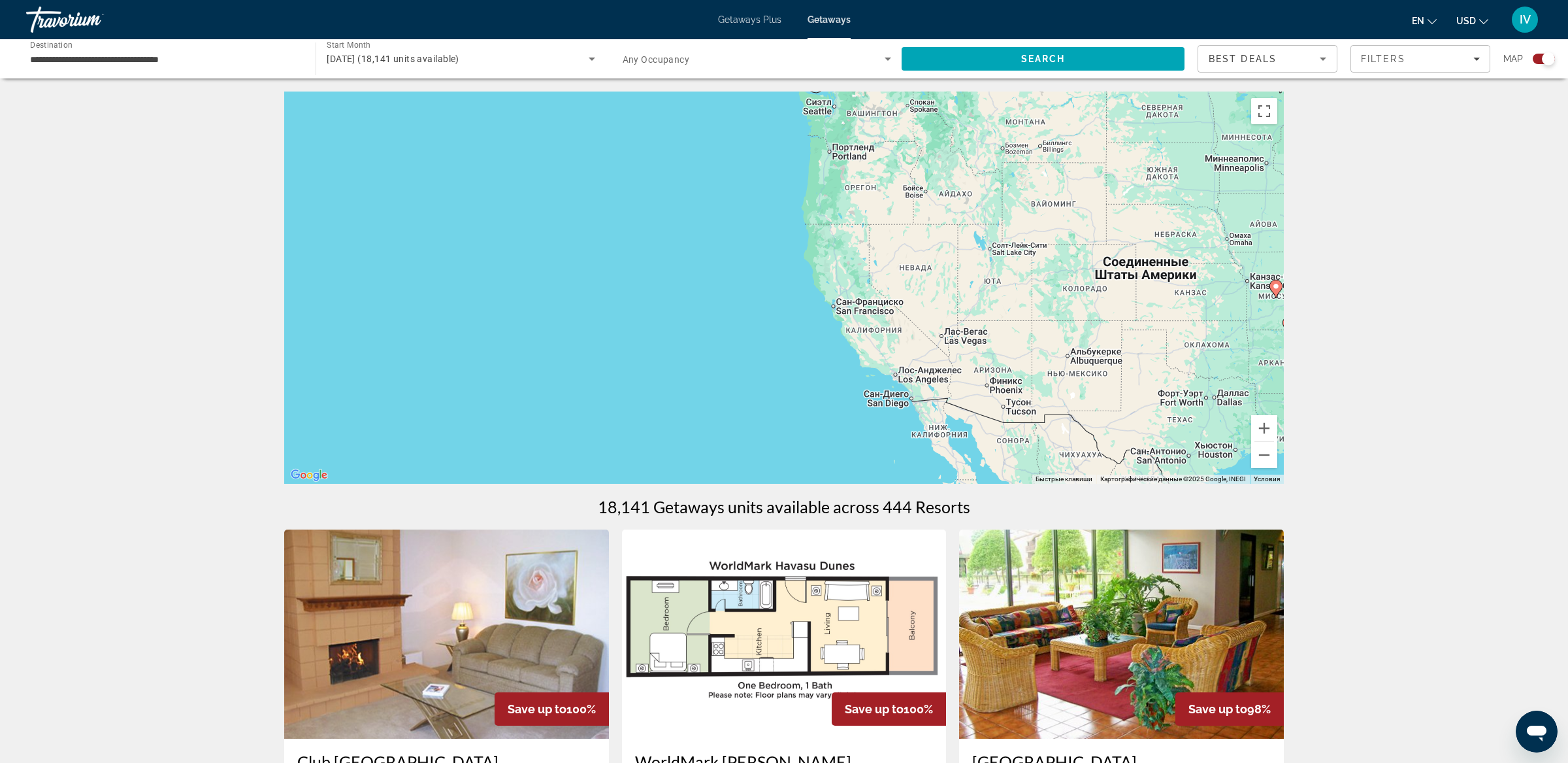
drag, startPoint x: 650, startPoint y: 327, endPoint x: 645, endPoint y: 400, distance: 73.2
click at [645, 400] on div "Чтобы активировать перетаскивание с помощью клавиатуры, нажмите Alt + Ввод. Пос…" at bounding box center [784, 287] width 1000 height 392
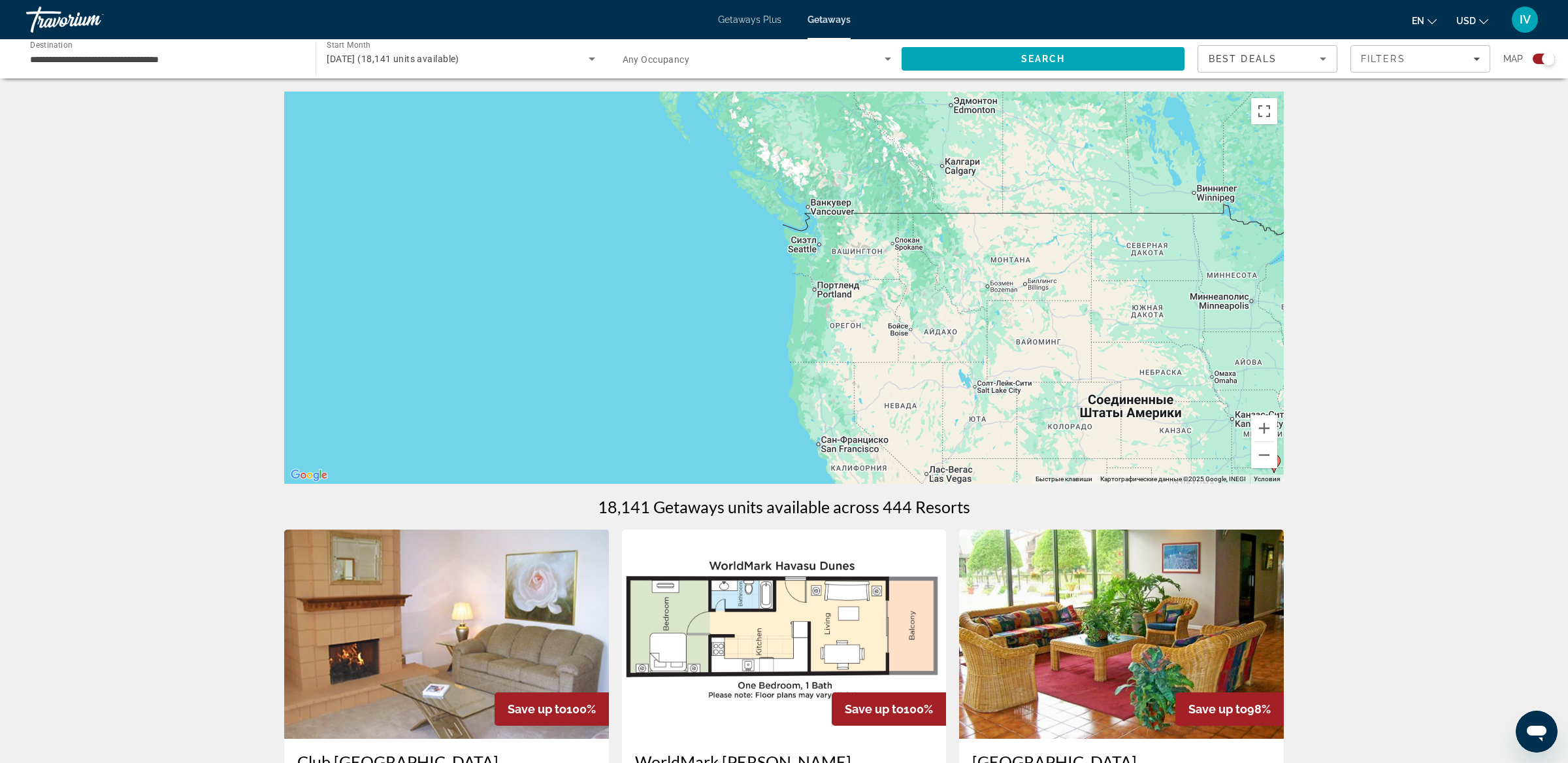
drag, startPoint x: 766, startPoint y: 353, endPoint x: 754, endPoint y: 420, distance: 68.1
click at [754, 423] on div "Чтобы активировать перетаскивание с помощью клавиатуры, нажмите Alt + Ввод. Пос…" at bounding box center [784, 287] width 1000 height 392
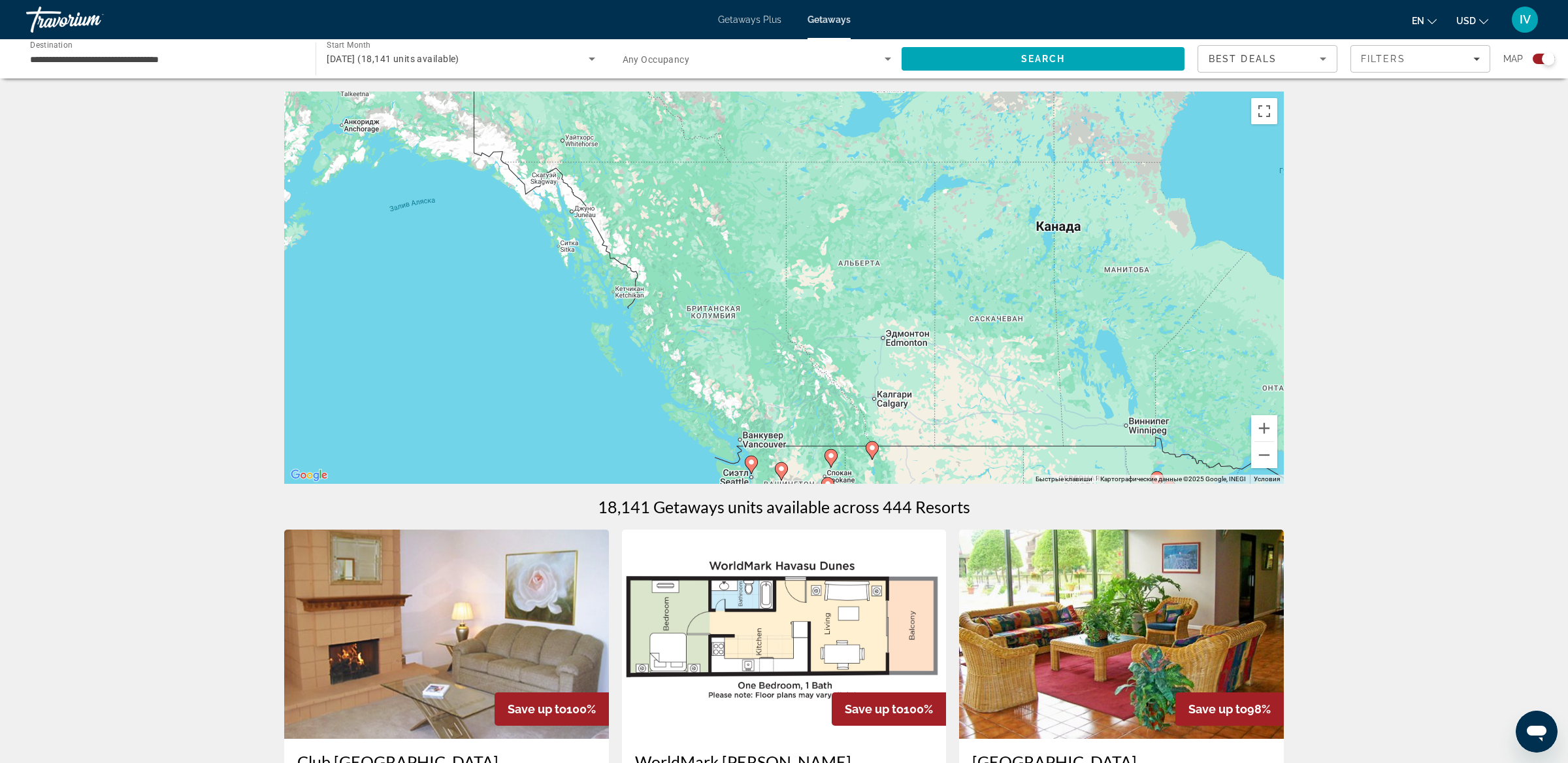
drag, startPoint x: 776, startPoint y: 291, endPoint x: 766, endPoint y: 187, distance: 104.5
click at [766, 187] on div "Чтобы активировать перетаскивание с помощью клавиатуры, нажмите Alt + Ввод. Пос…" at bounding box center [784, 287] width 1000 height 392
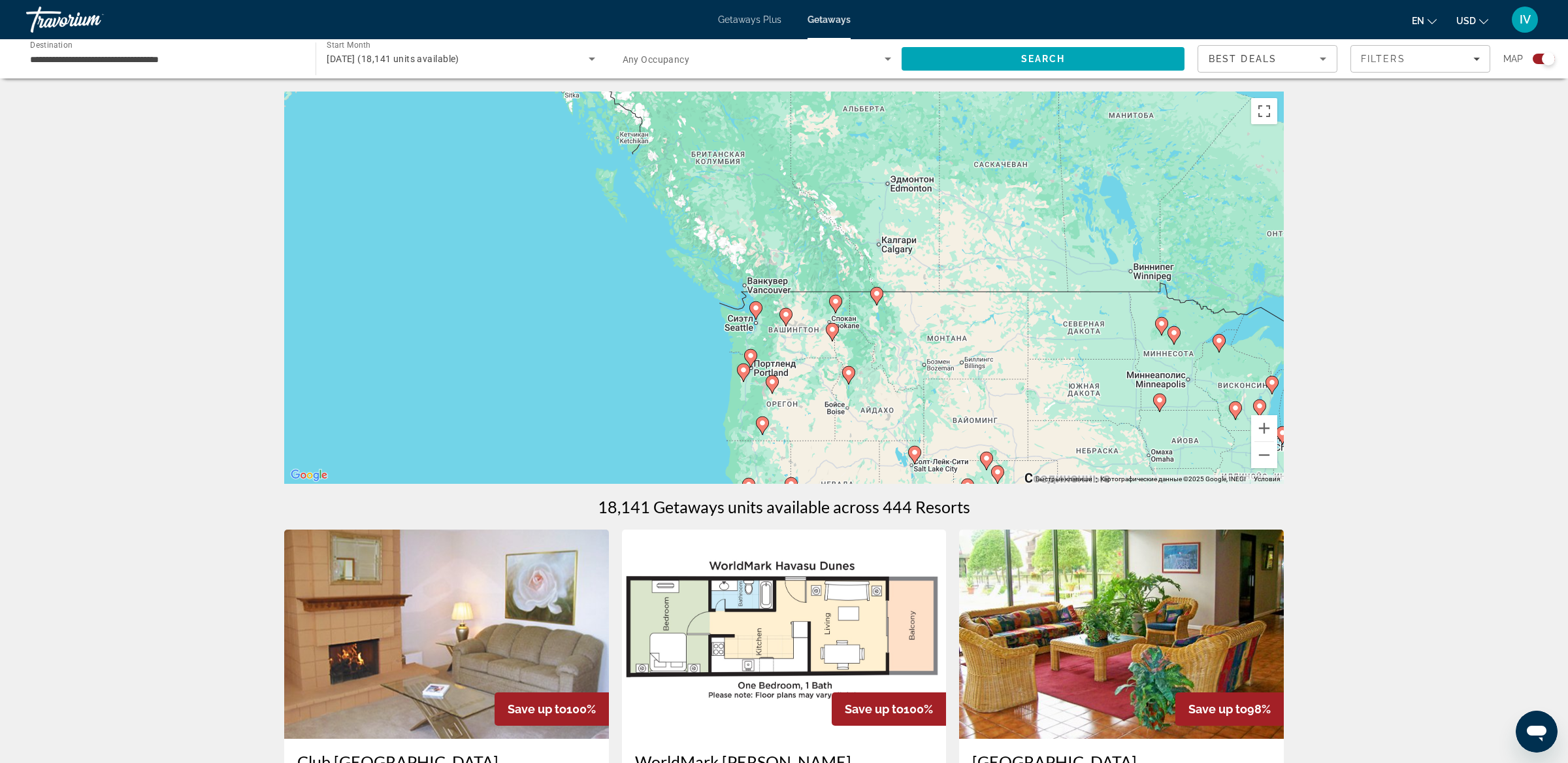
drag, startPoint x: 784, startPoint y: 293, endPoint x: 971, endPoint y: 407, distance: 219.0
click at [810, 376] on div "Чтобы активировать перетаскивание с помощью клавиатуры, нажмите Alt + Ввод. Пос…" at bounding box center [784, 287] width 1000 height 392
click at [1261, 425] on button "Увеличить" at bounding box center [1264, 427] width 26 height 26
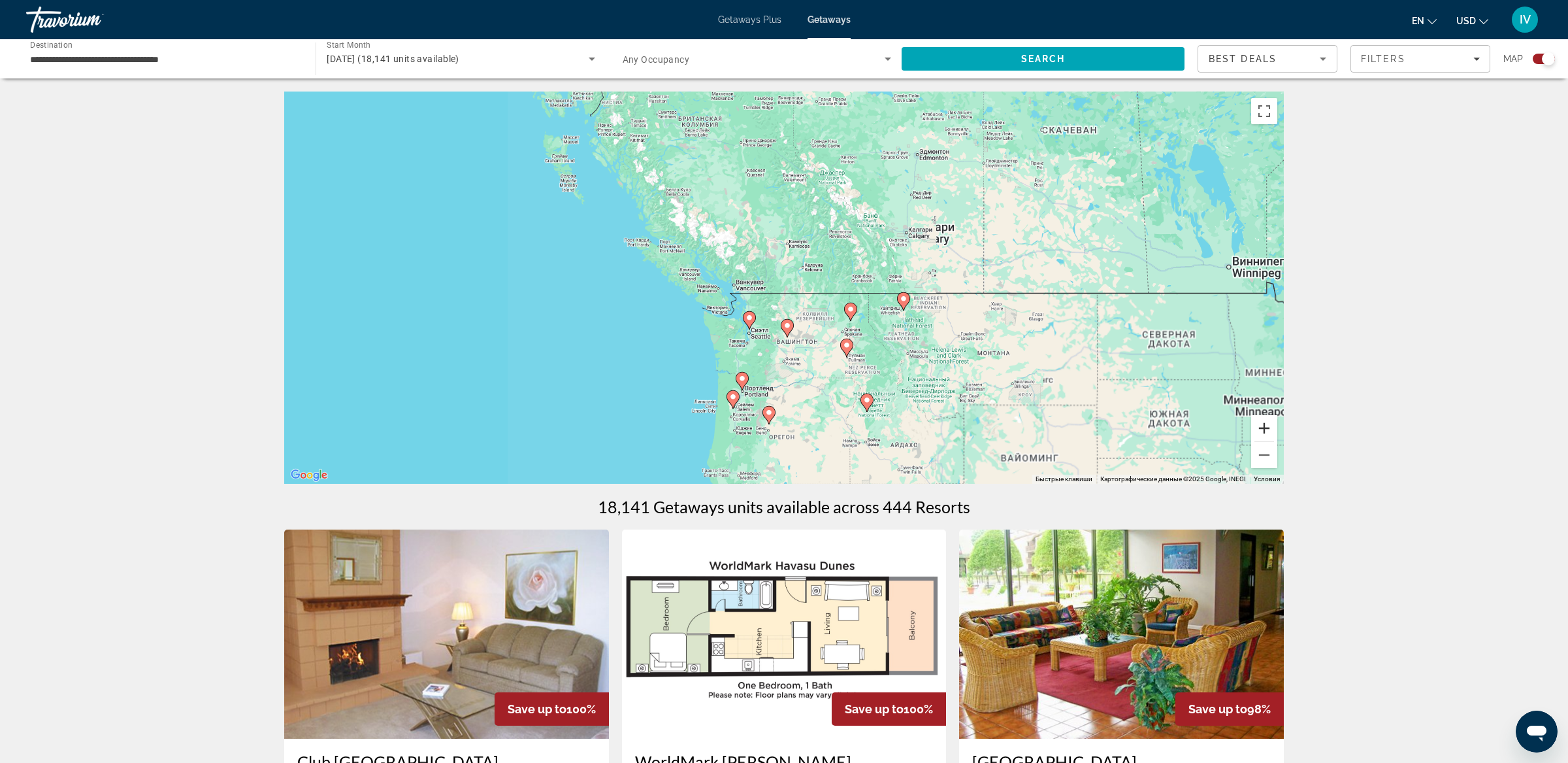
click at [1261, 425] on button "Увеличить" at bounding box center [1264, 427] width 26 height 26
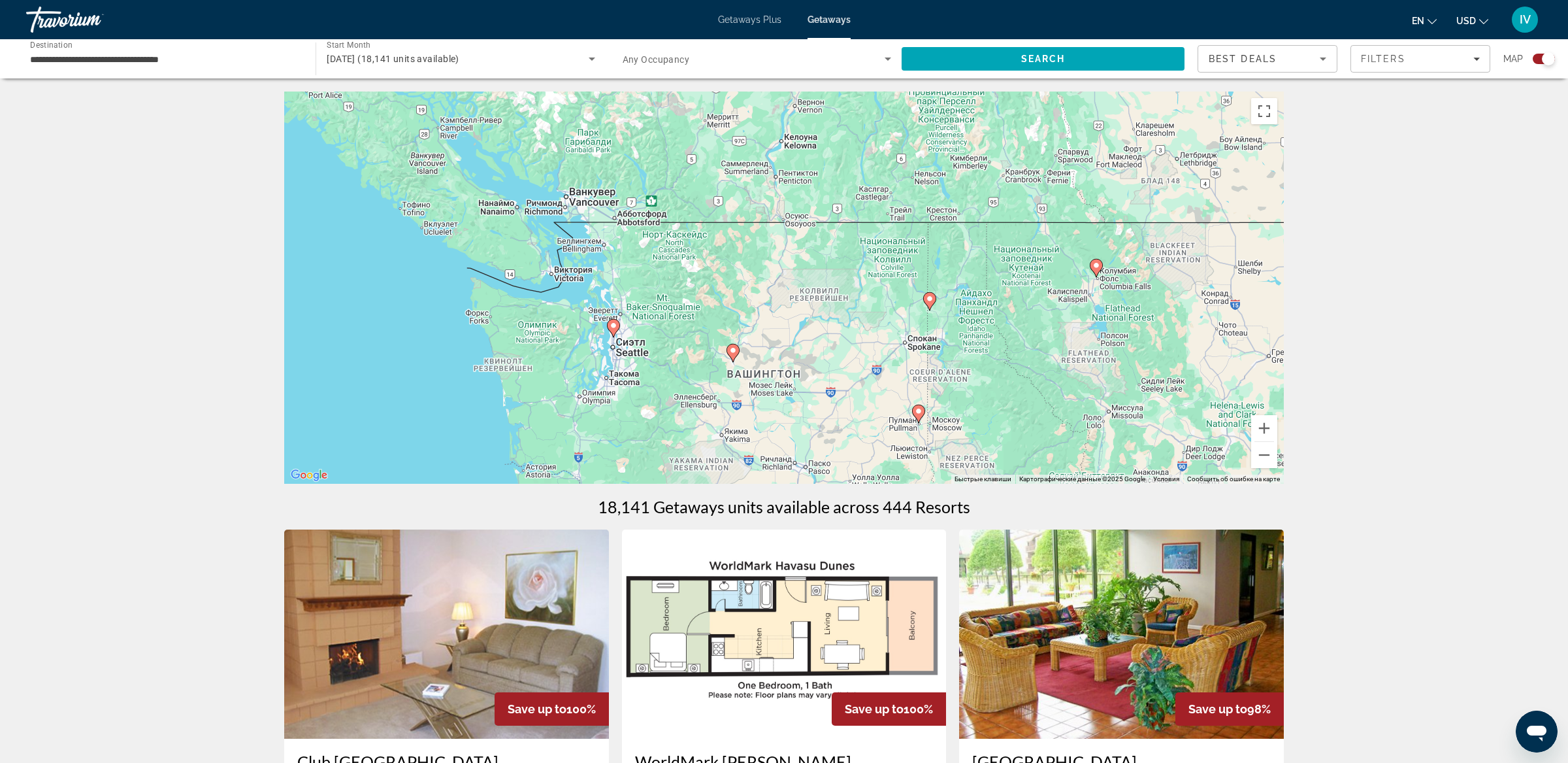
drag, startPoint x: 1119, startPoint y: 342, endPoint x: 1086, endPoint y: 300, distance: 53.4
click at [1086, 300] on div "Чтобы активировать перетаскивание с помощью клавиатуры, нажмите Alt + Ввод. Пос…" at bounding box center [784, 287] width 1000 height 392
click at [1271, 421] on button "Увеличить" at bounding box center [1264, 427] width 26 height 26
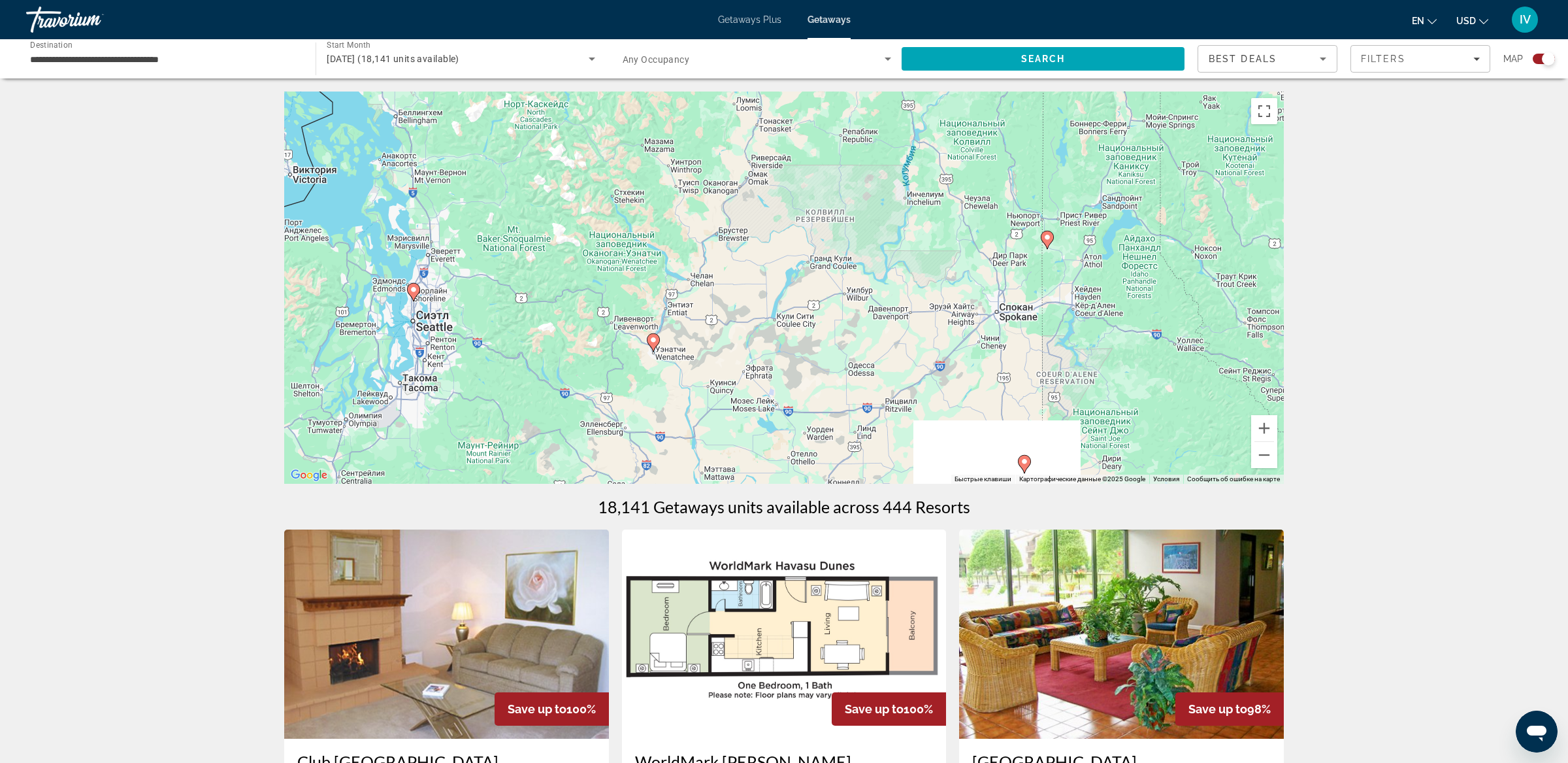
drag, startPoint x: 1160, startPoint y: 357, endPoint x: 1139, endPoint y: 287, distance: 73.1
click at [1139, 287] on div "Чтобы активировать перетаскивание с помощью клавиатуры, нажмите Alt + Ввод. Пос…" at bounding box center [784, 287] width 1000 height 392
click at [1265, 425] on button "Увеличить" at bounding box center [1264, 427] width 26 height 26
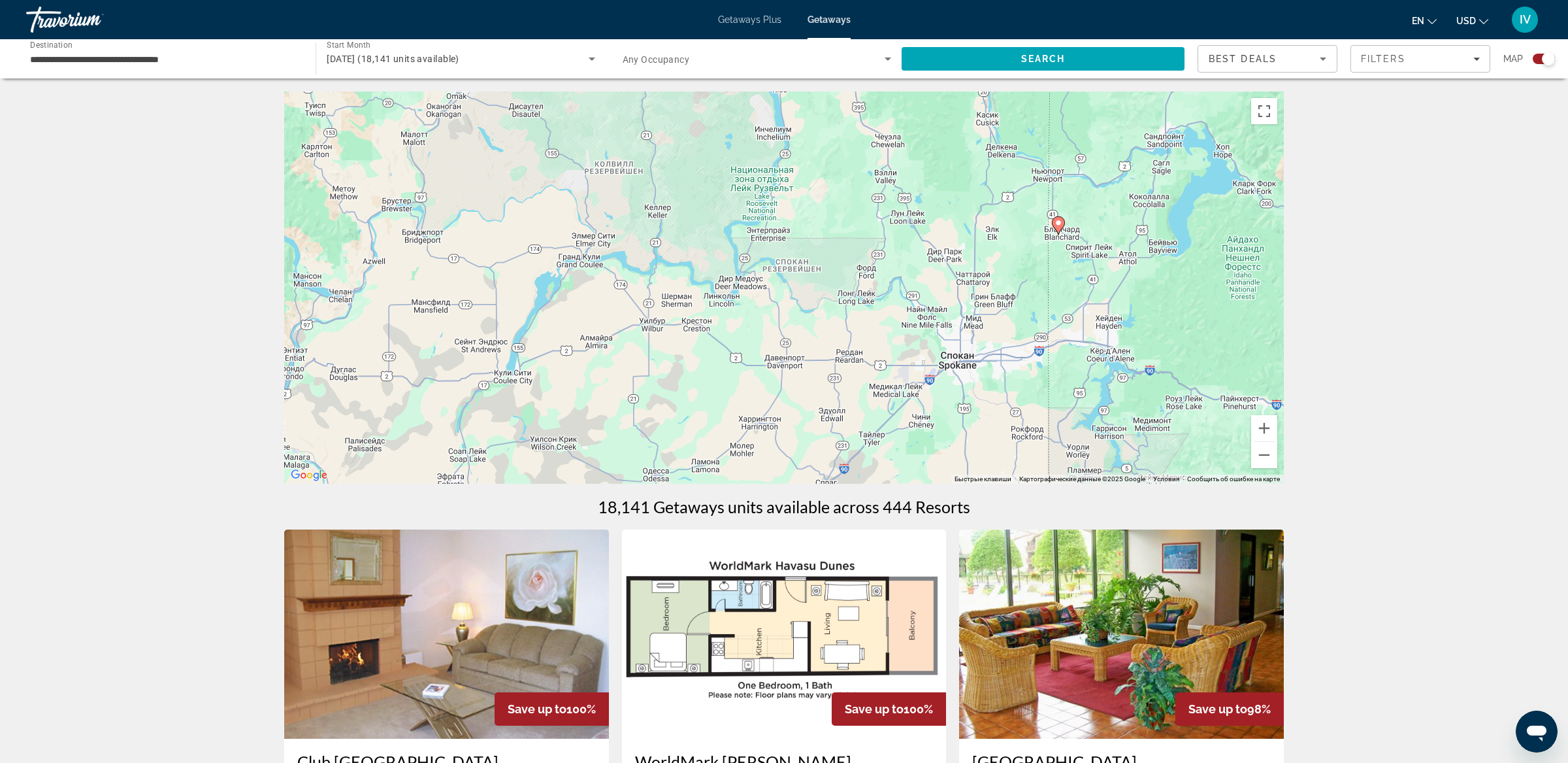
drag, startPoint x: 1161, startPoint y: 304, endPoint x: 906, endPoint y: 331, distance: 256.4
click at [902, 334] on div "Чтобы активировать перетаскивание с помощью клавиатуры, нажмите Alt + Ввод. Пос…" at bounding box center [784, 287] width 1000 height 392
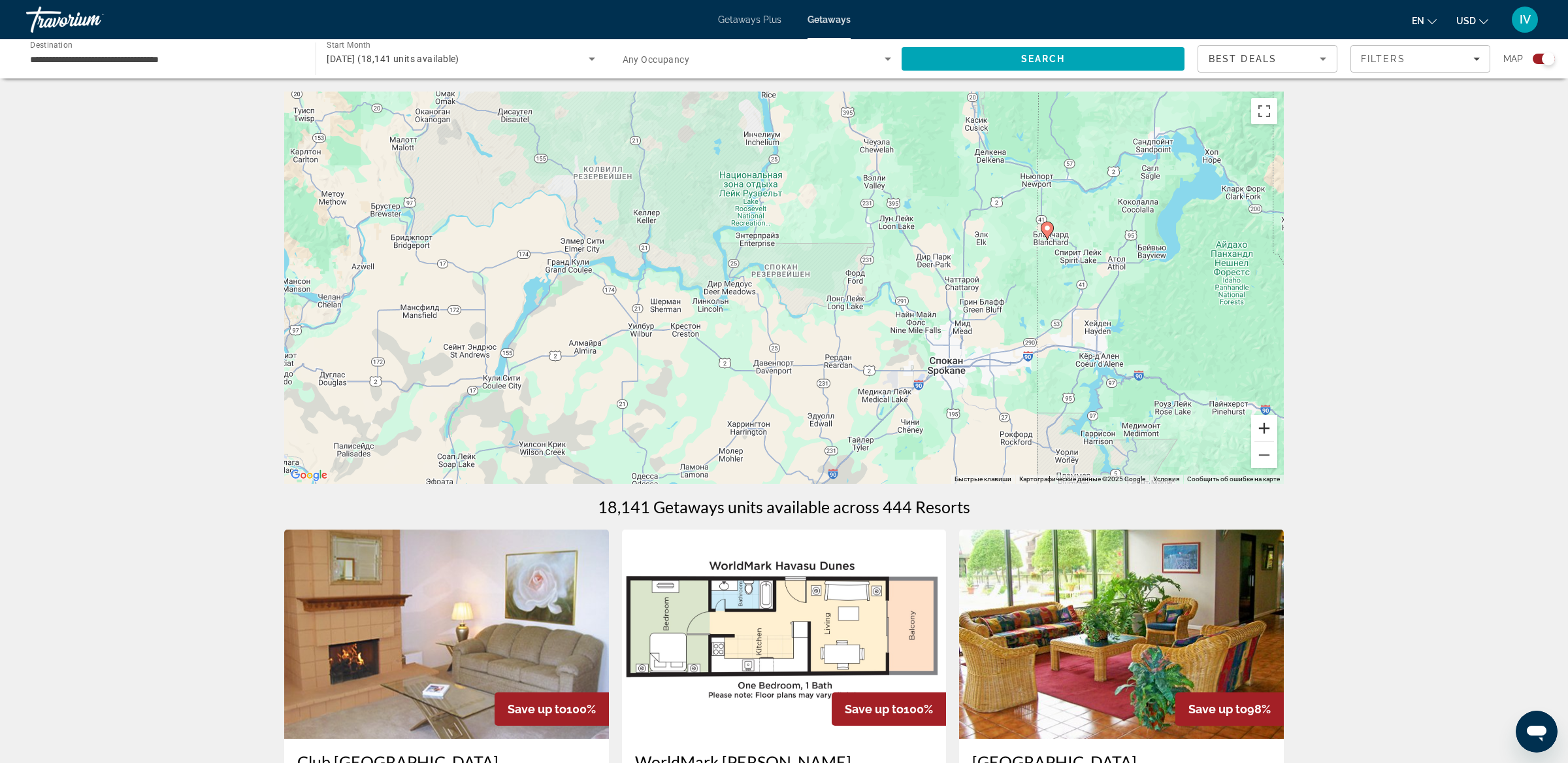
click at [1264, 427] on button "Увеличить" at bounding box center [1264, 427] width 26 height 26
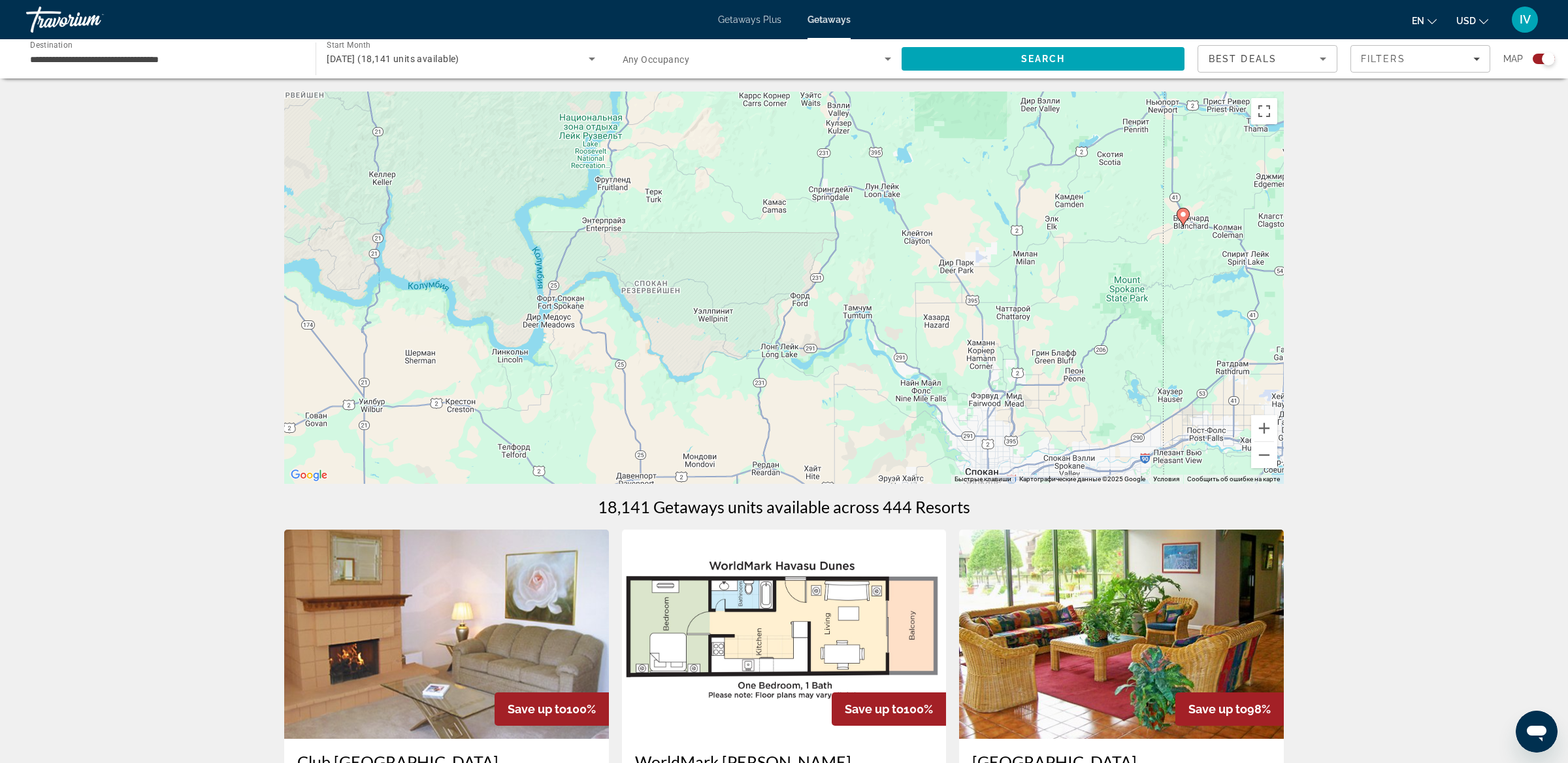
drag, startPoint x: 1094, startPoint y: 332, endPoint x: 932, endPoint y: 369, distance: 166.2
click at [930, 374] on div "Чтобы активировать перетаскивание с помощью клавиатуры, нажмите Alt + Ввод. Пос…" at bounding box center [784, 287] width 1000 height 392
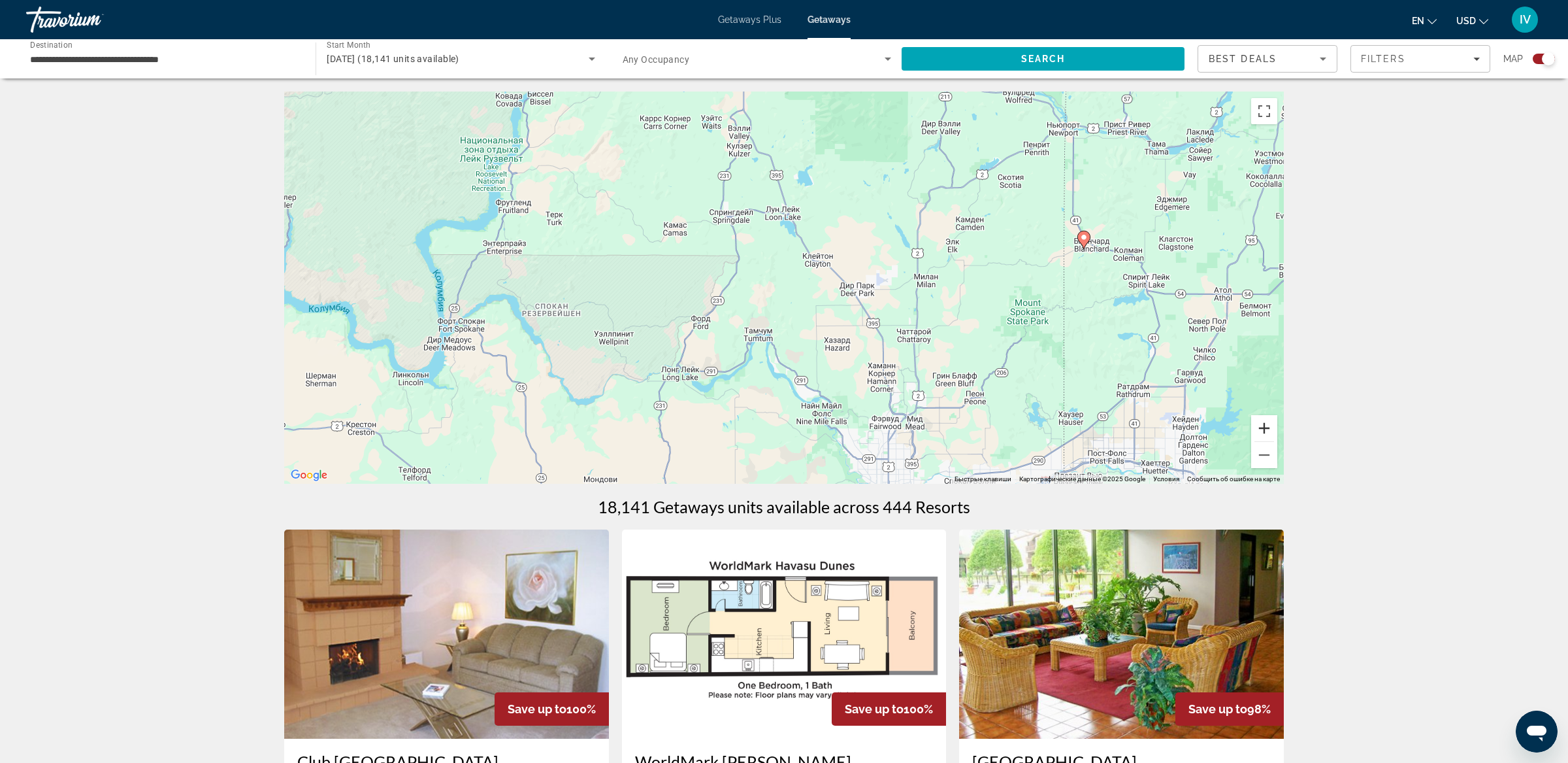
click at [1265, 428] on button "Увеличить" at bounding box center [1264, 427] width 26 height 26
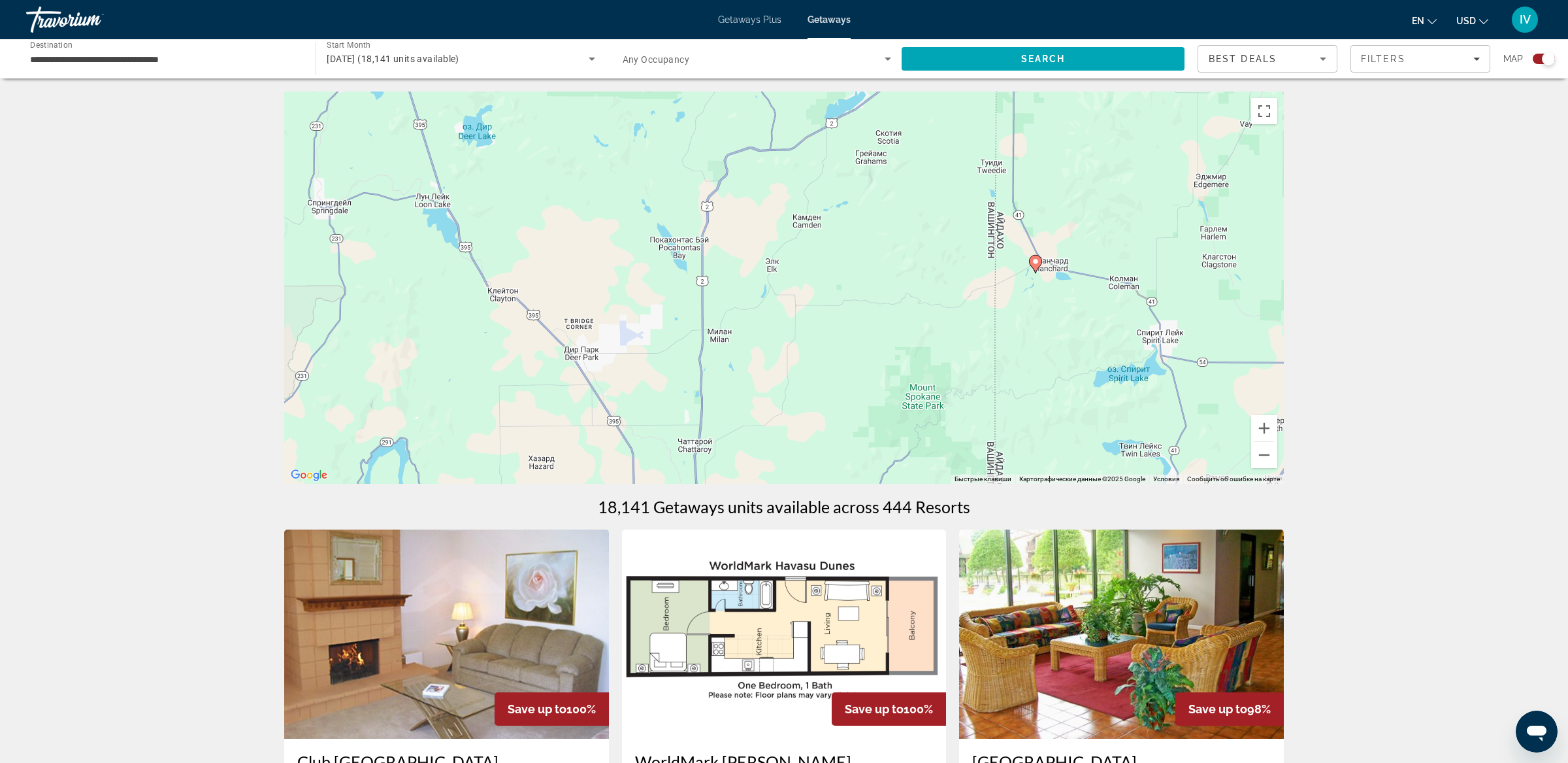
drag, startPoint x: 1044, startPoint y: 271, endPoint x: 780, endPoint y: 323, distance: 269.1
click at [772, 327] on div "Чтобы активировать перетаскивание с помощью клавиатуры, нажмите Alt + Ввод. Пос…" at bounding box center [784, 287] width 1000 height 392
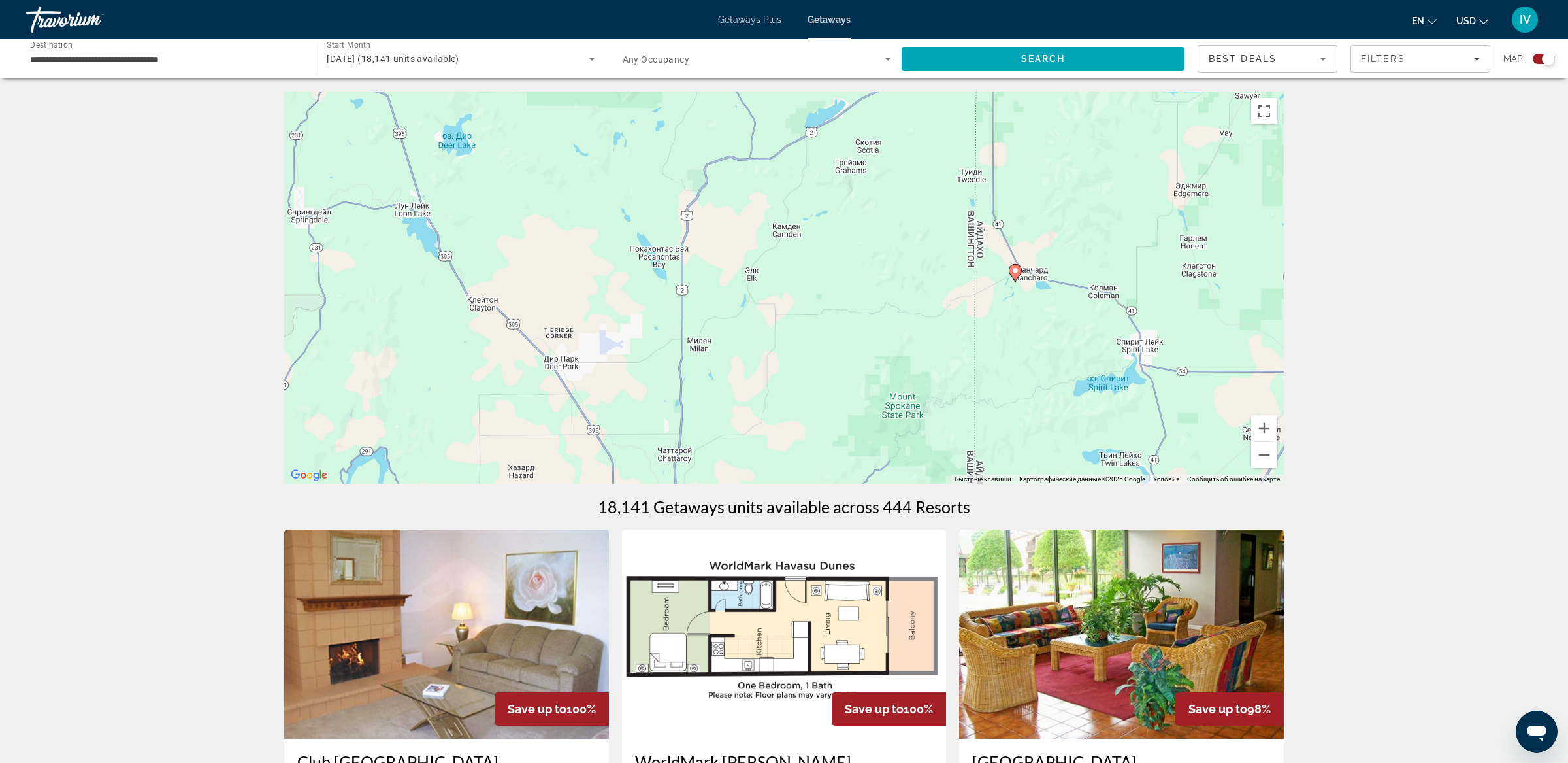
click at [1014, 271] on image "Main content" at bounding box center [1014, 270] width 8 height 8
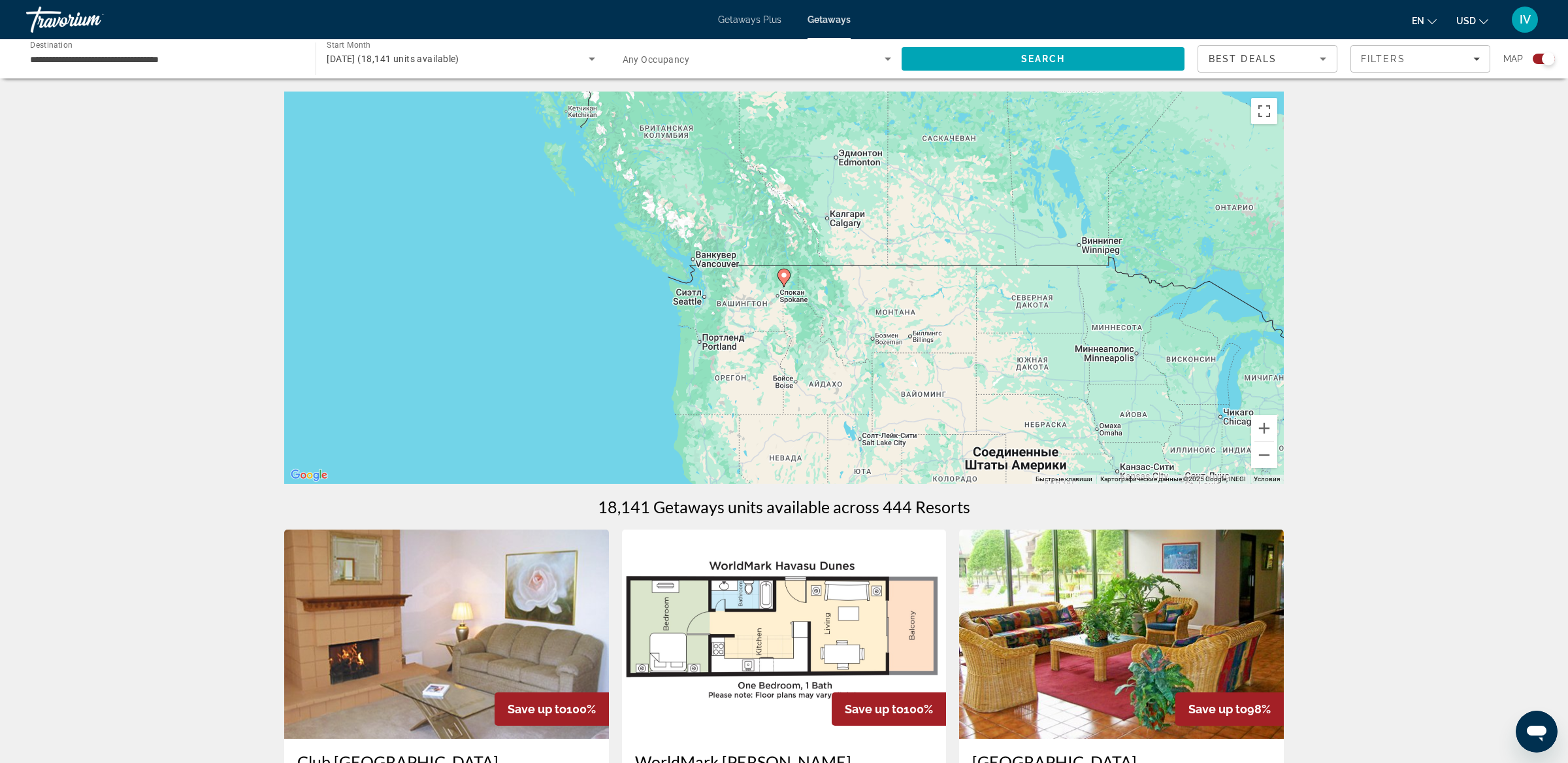
click at [783, 279] on icon "Main content" at bounding box center [784, 278] width 12 height 17
type input "**********"
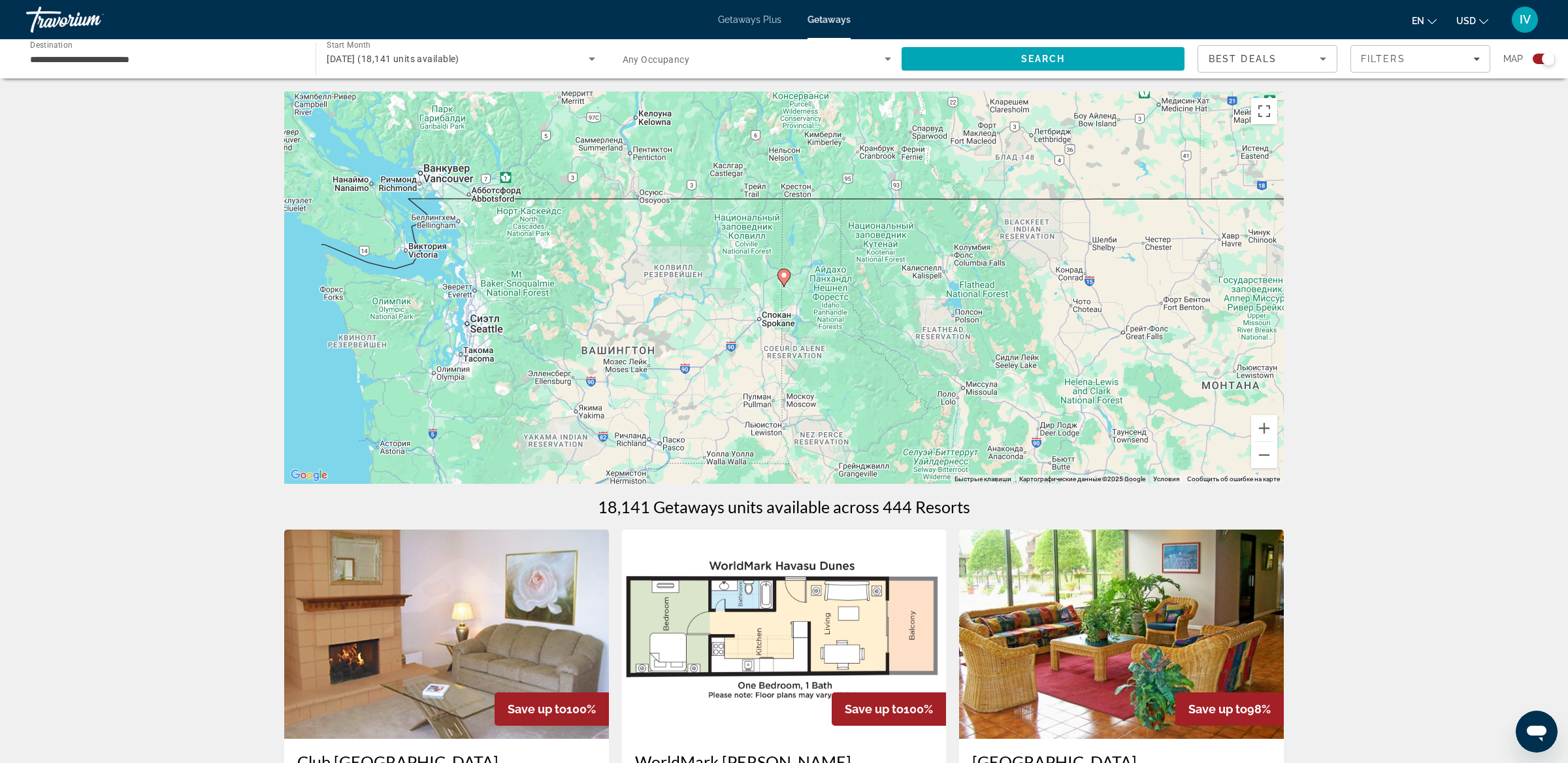
click at [784, 280] on icon "Main content" at bounding box center [784, 278] width 12 height 17
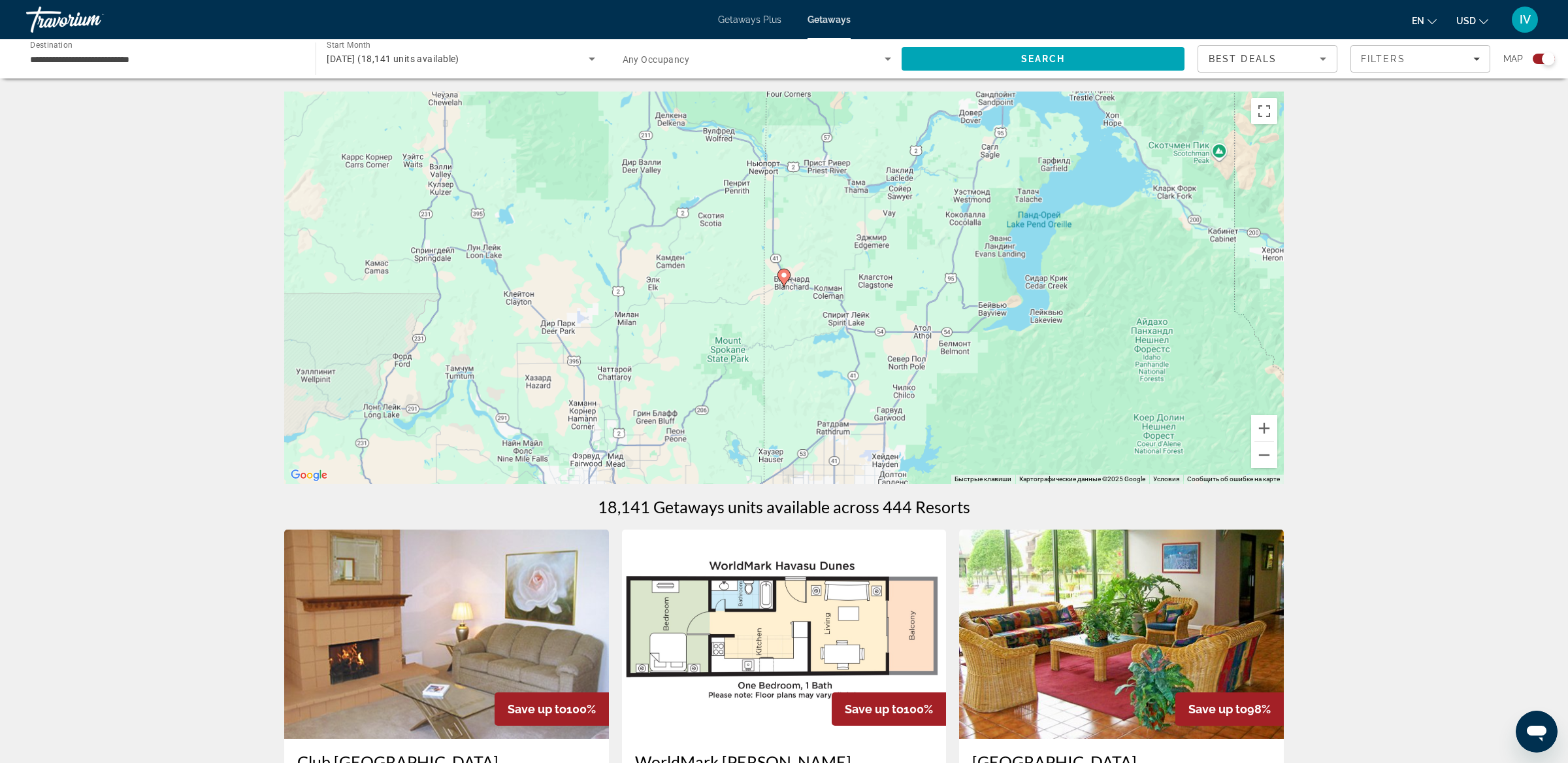
click at [783, 280] on icon "Main content" at bounding box center [784, 278] width 12 height 17
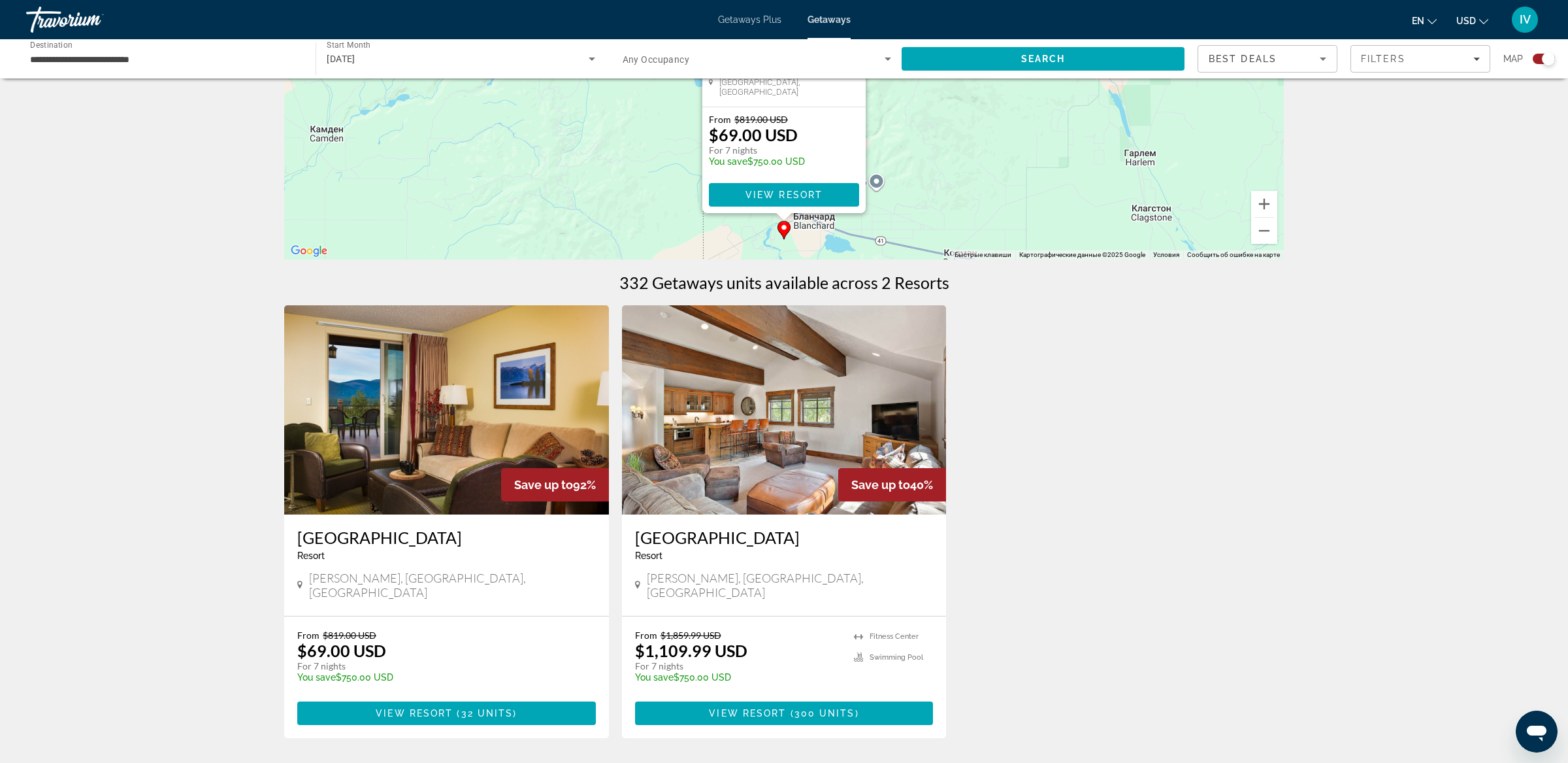
scroll to position [228, 0]
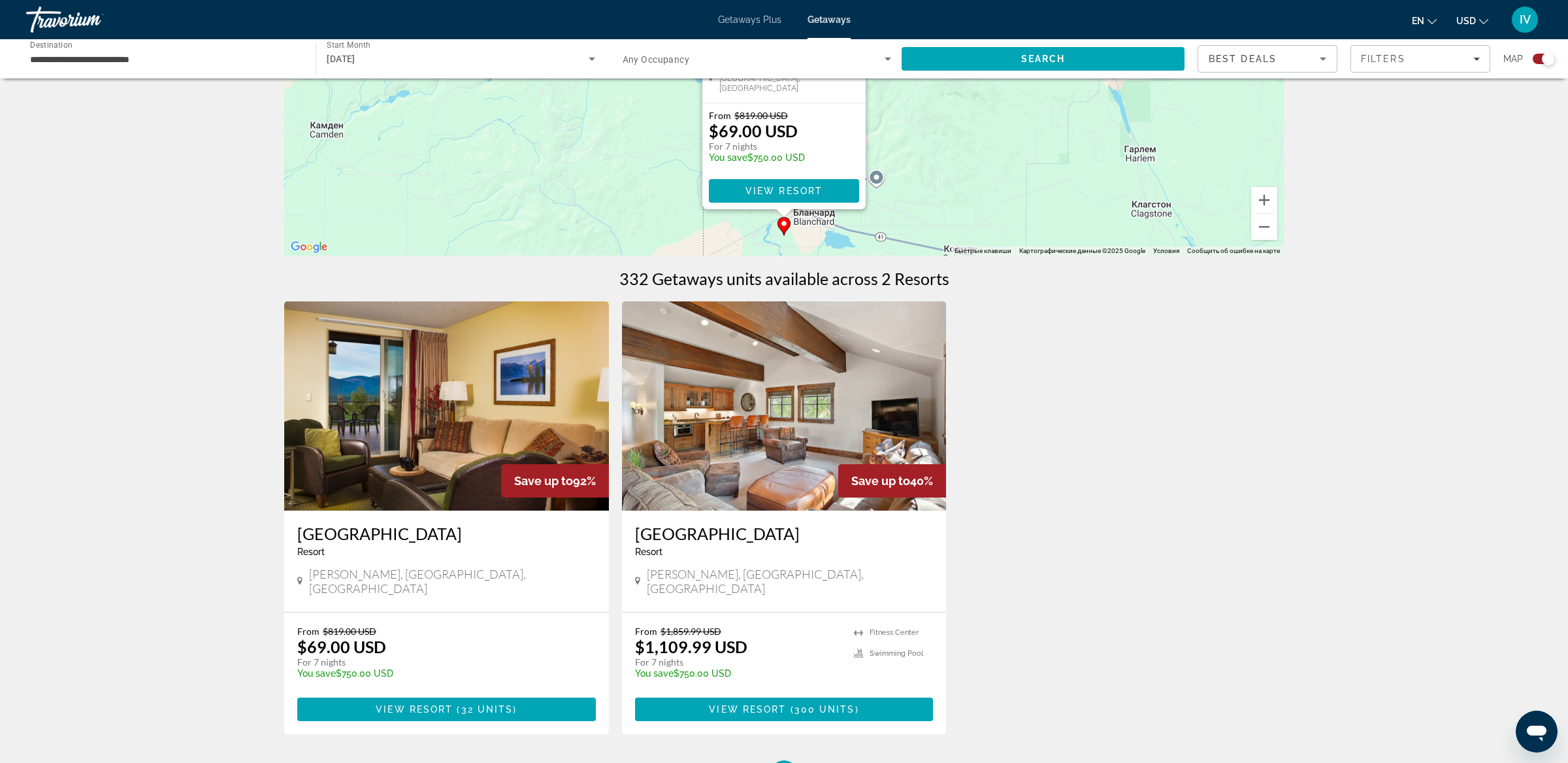
click at [401, 432] on img "Main content" at bounding box center [446, 406] width 325 height 209
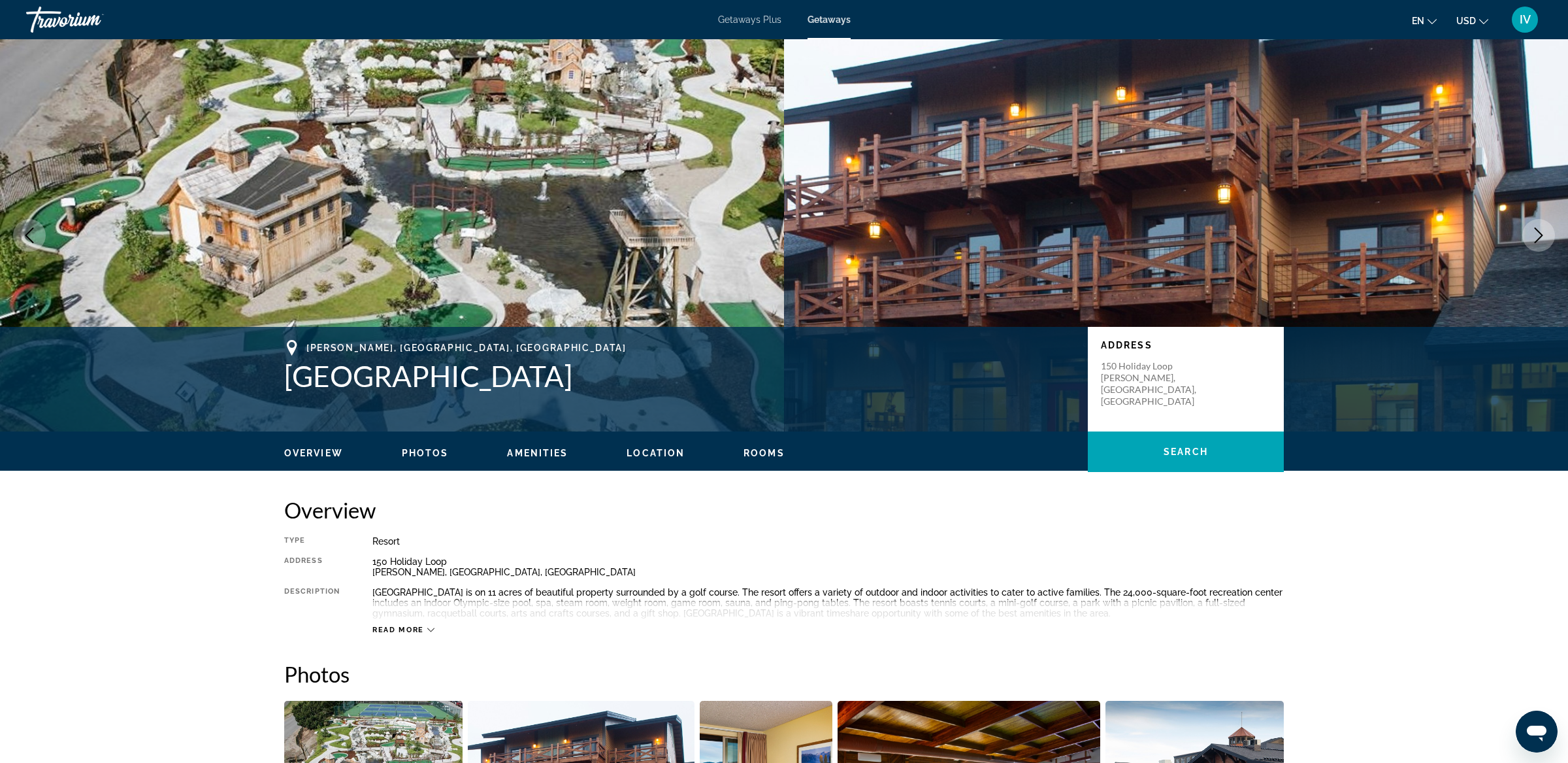
click at [1544, 230] on icon "Next image" at bounding box center [1538, 235] width 15 height 15
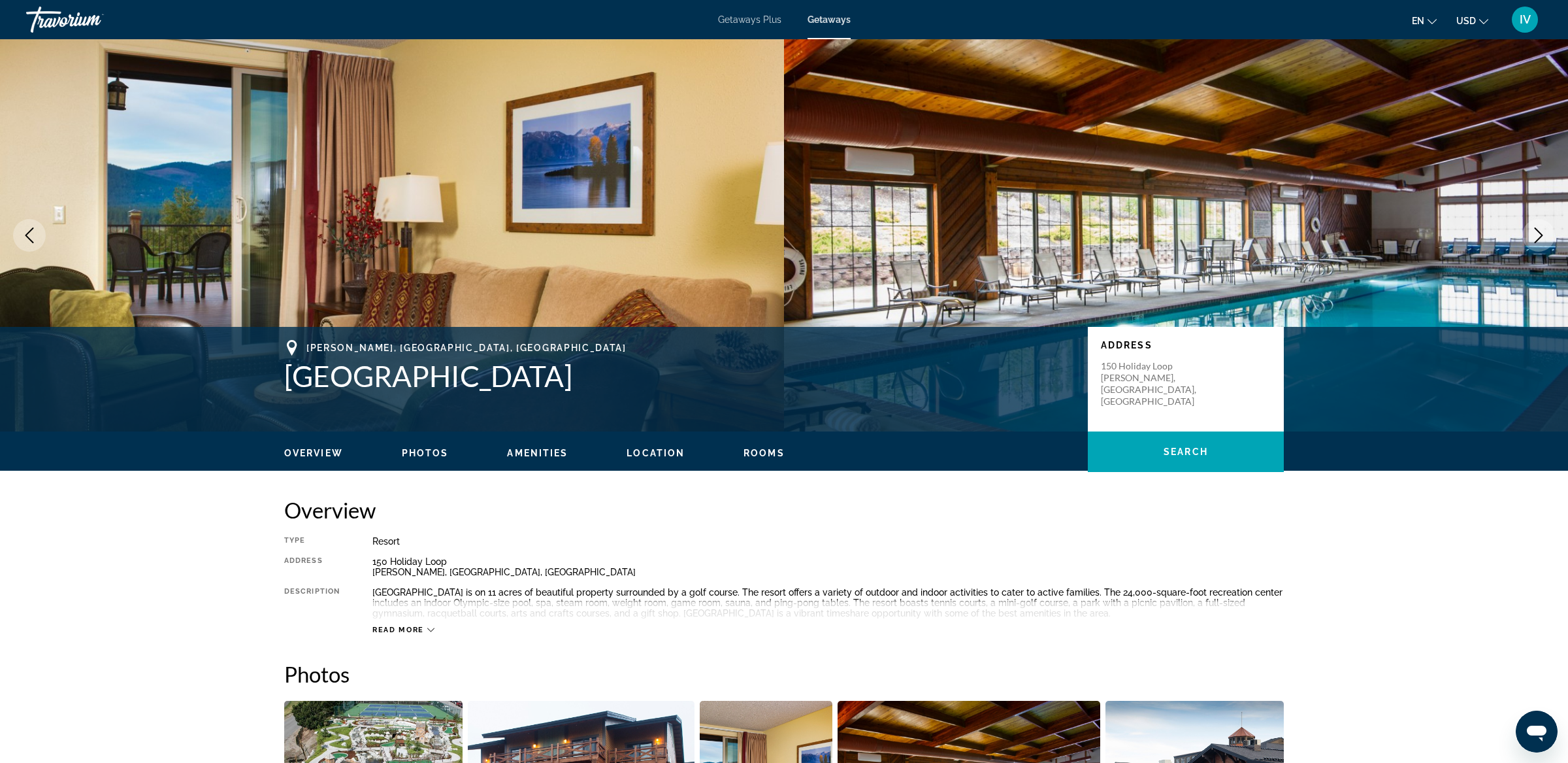
click at [1544, 230] on icon "Next image" at bounding box center [1538, 235] width 15 height 15
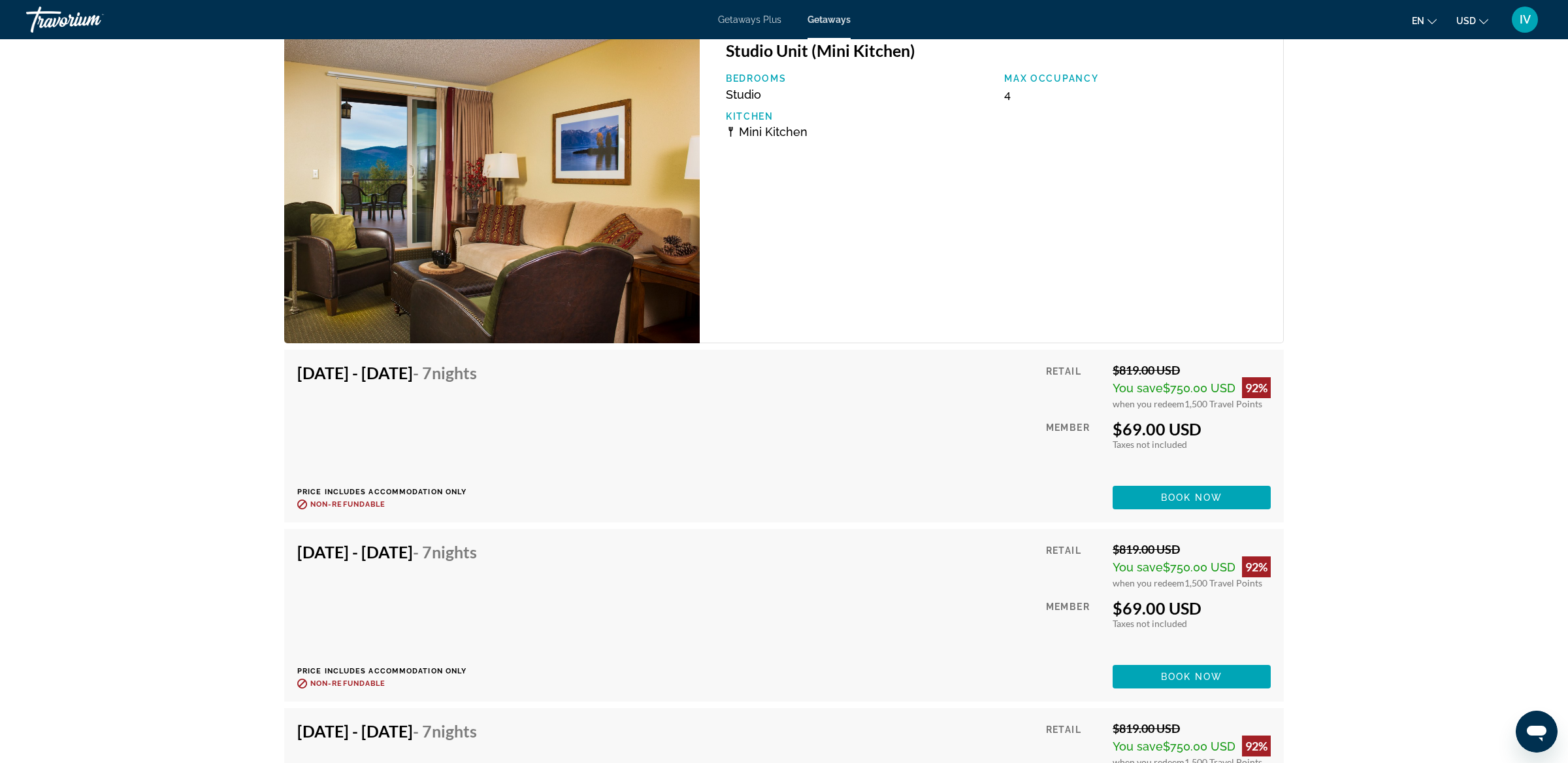
scroll to position [1963, 0]
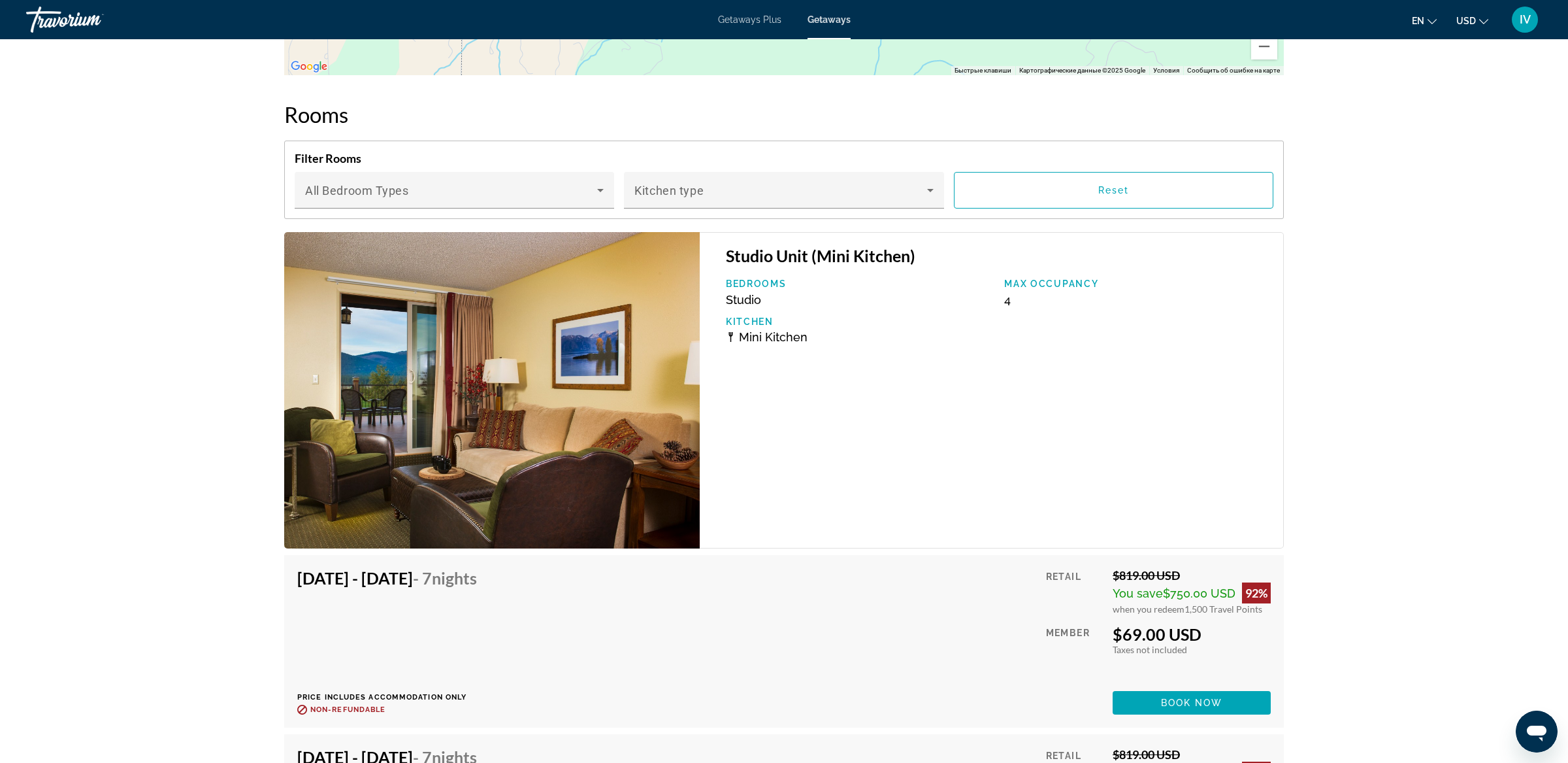
click at [628, 405] on img "Main content" at bounding box center [492, 390] width 415 height 317
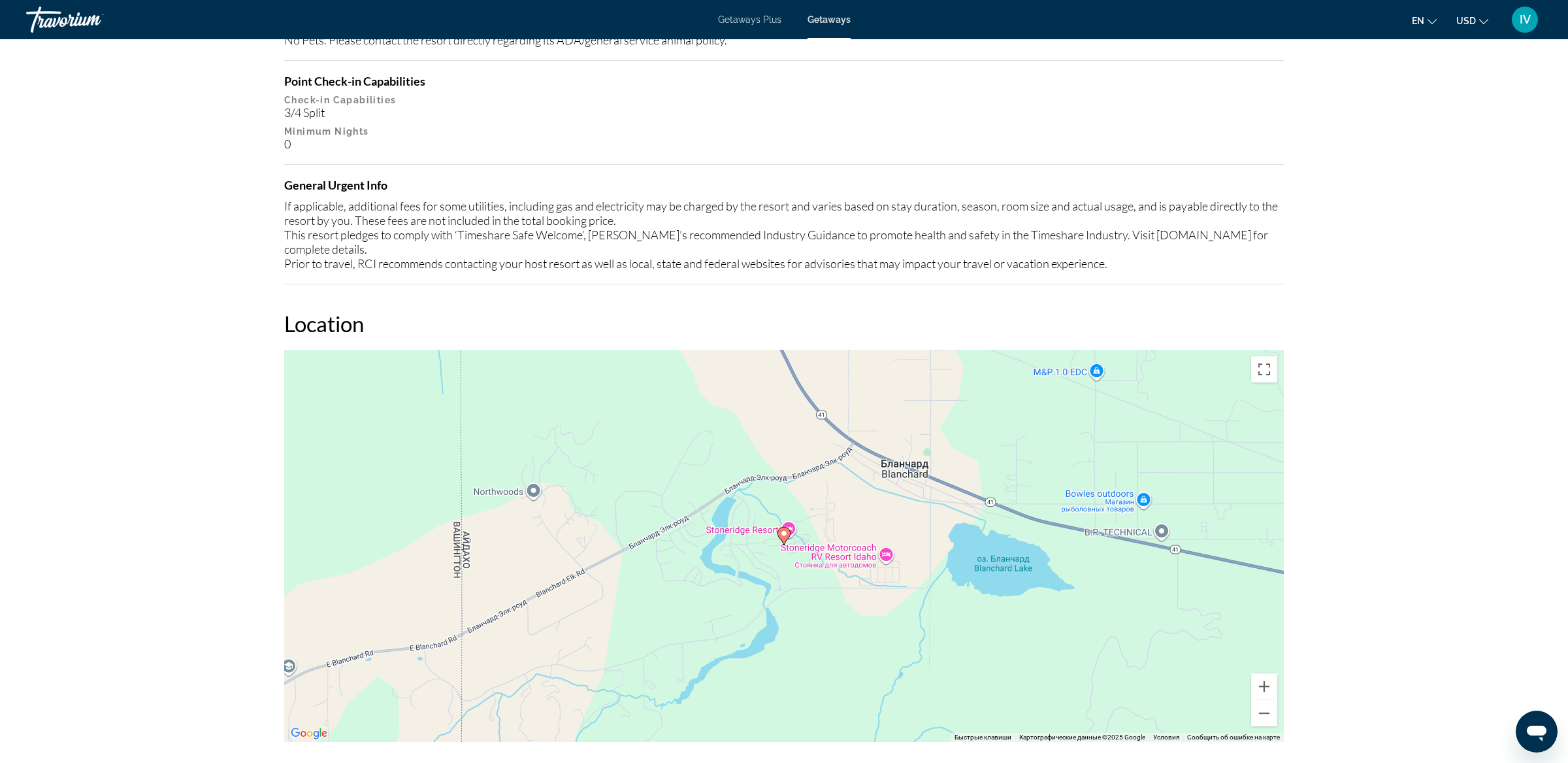
scroll to position [1294, 0]
click at [1264, 703] on button "Уменьшить" at bounding box center [1264, 715] width 26 height 26
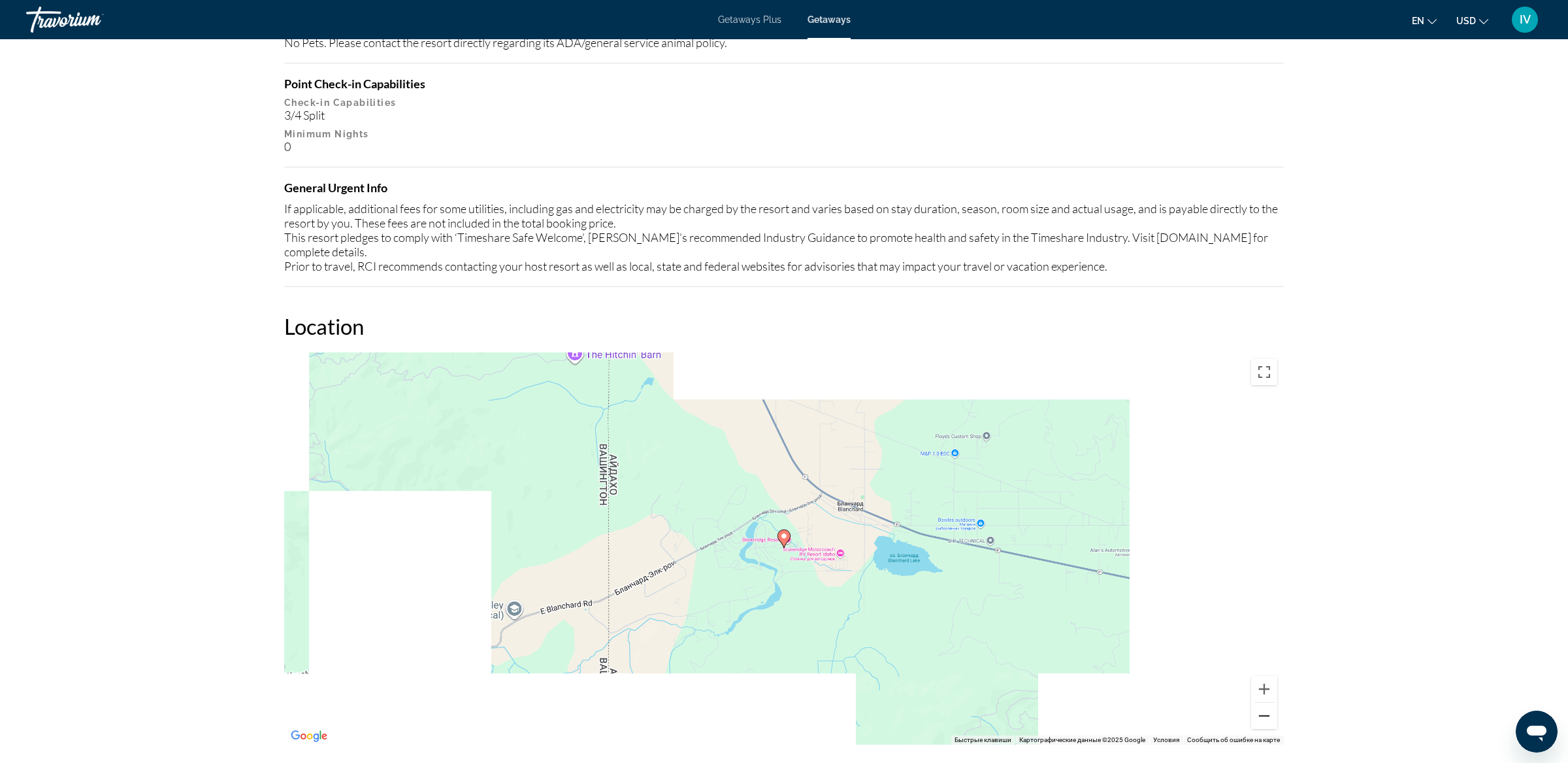
click at [1264, 703] on button "Уменьшить" at bounding box center [1264, 715] width 26 height 26
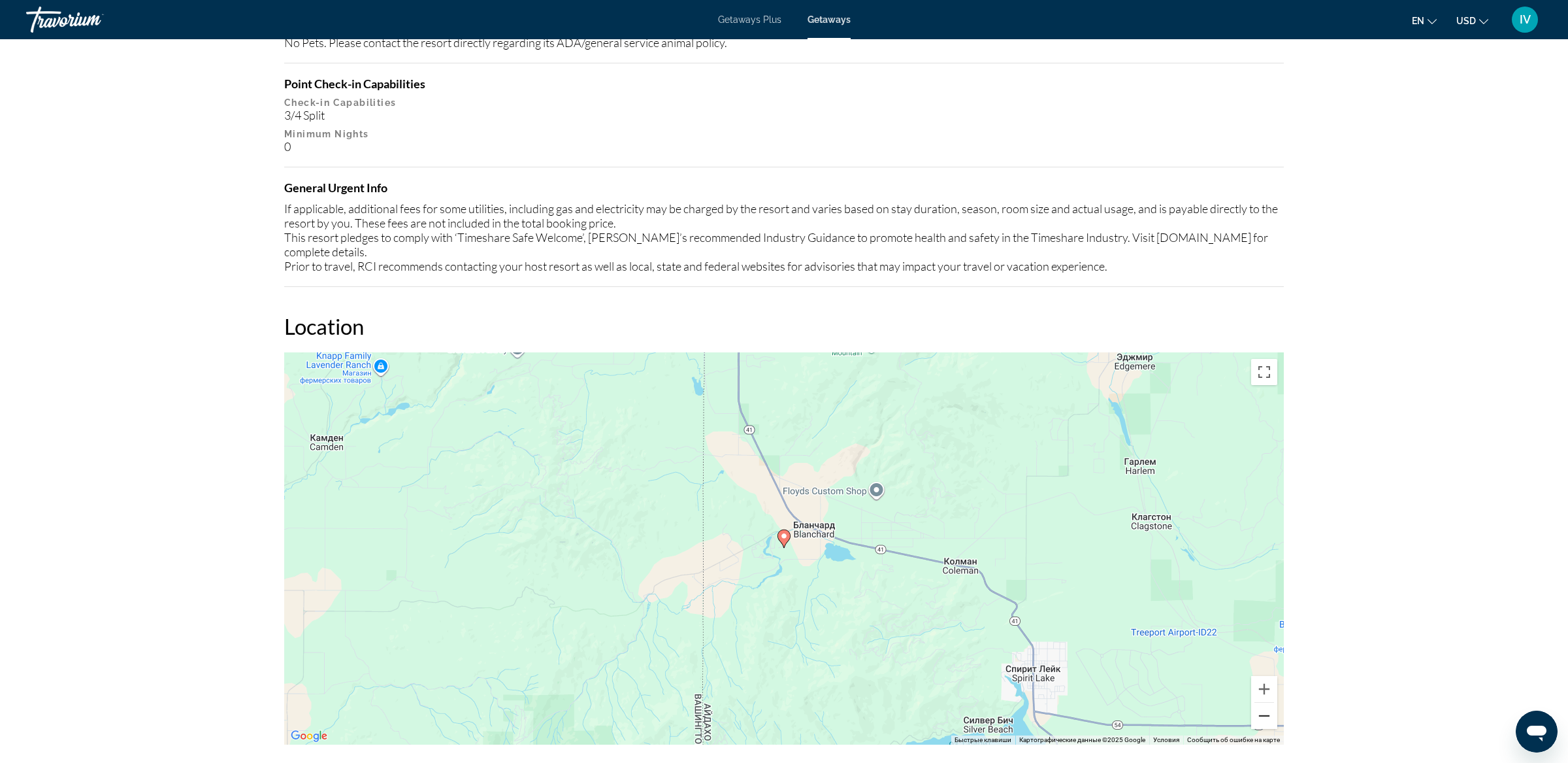
click at [1264, 703] on button "Уменьшить" at bounding box center [1264, 715] width 26 height 26
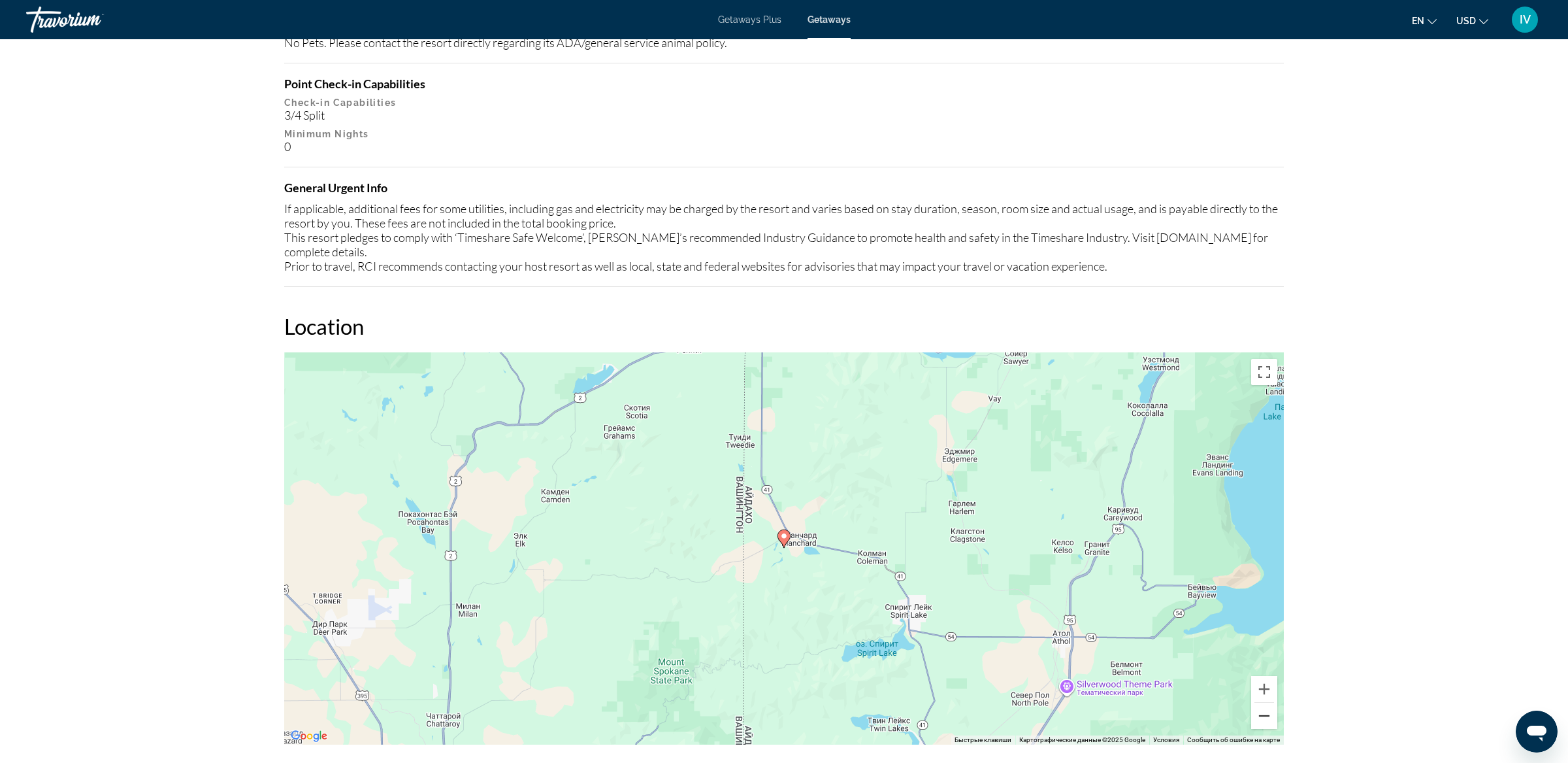
click at [1264, 703] on button "Уменьшить" at bounding box center [1264, 715] width 26 height 26
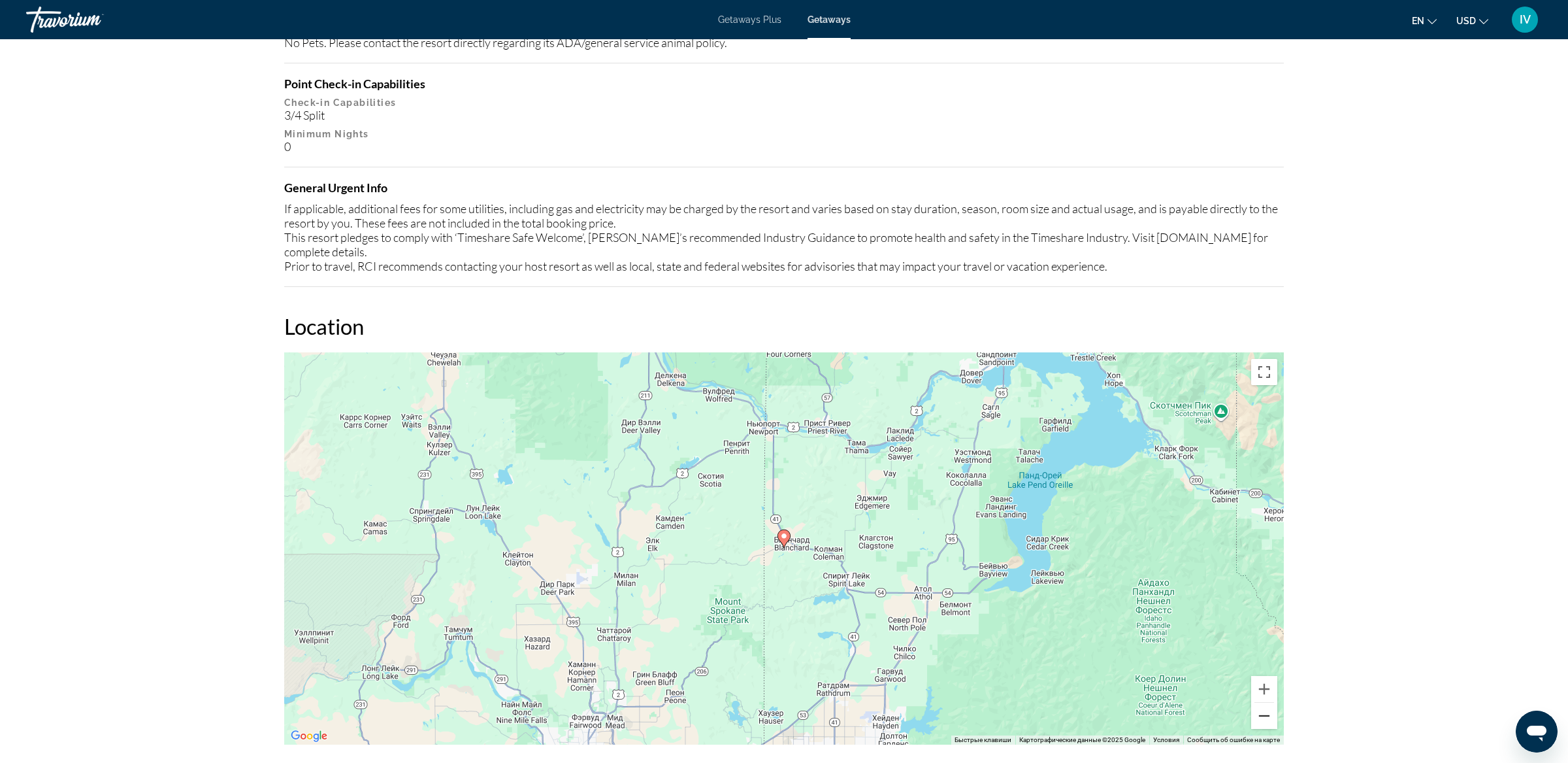
click at [1264, 703] on button "Уменьшить" at bounding box center [1264, 715] width 26 height 26
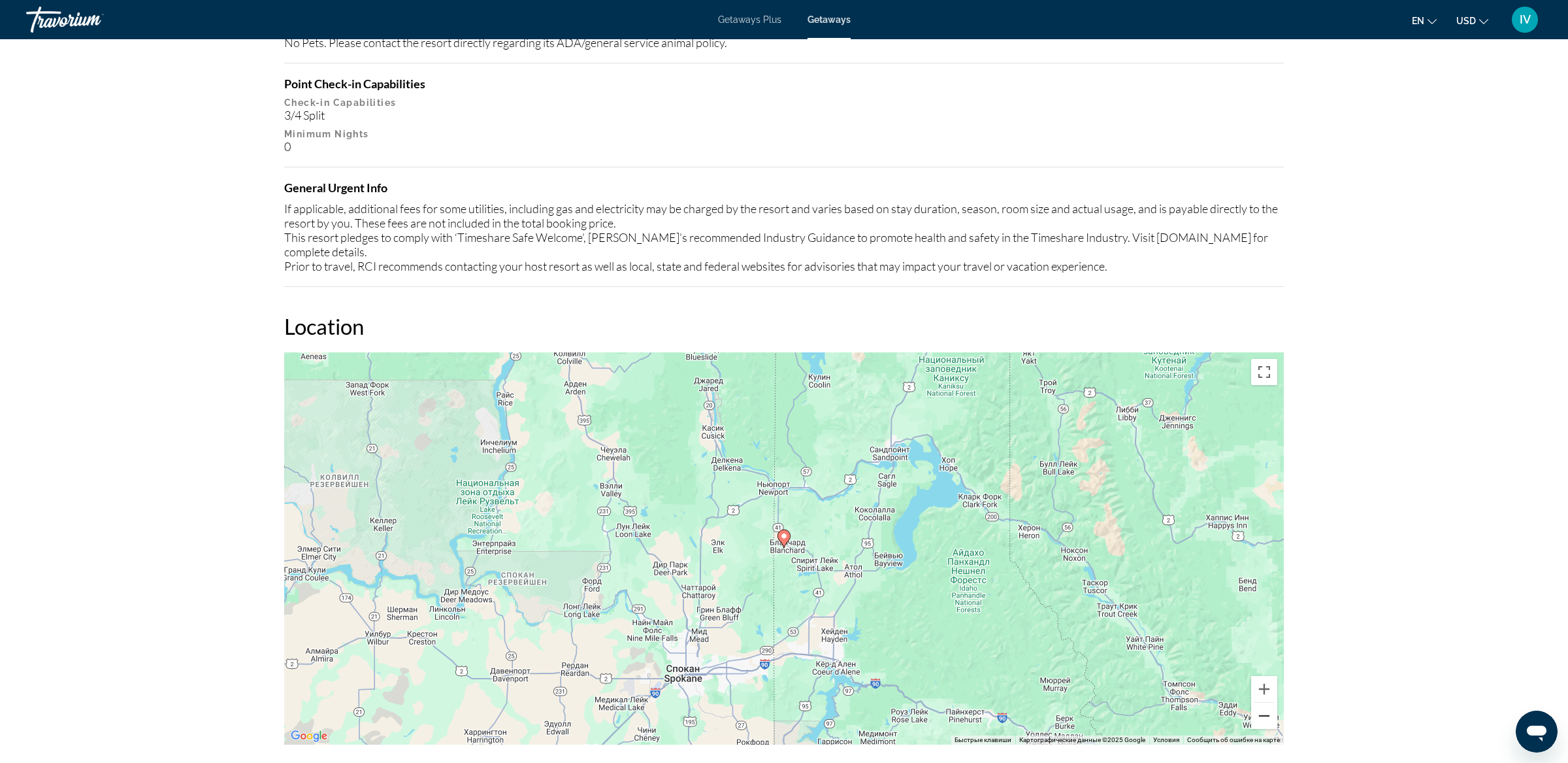
click at [1264, 703] on button "Уменьшить" at bounding box center [1264, 715] width 26 height 26
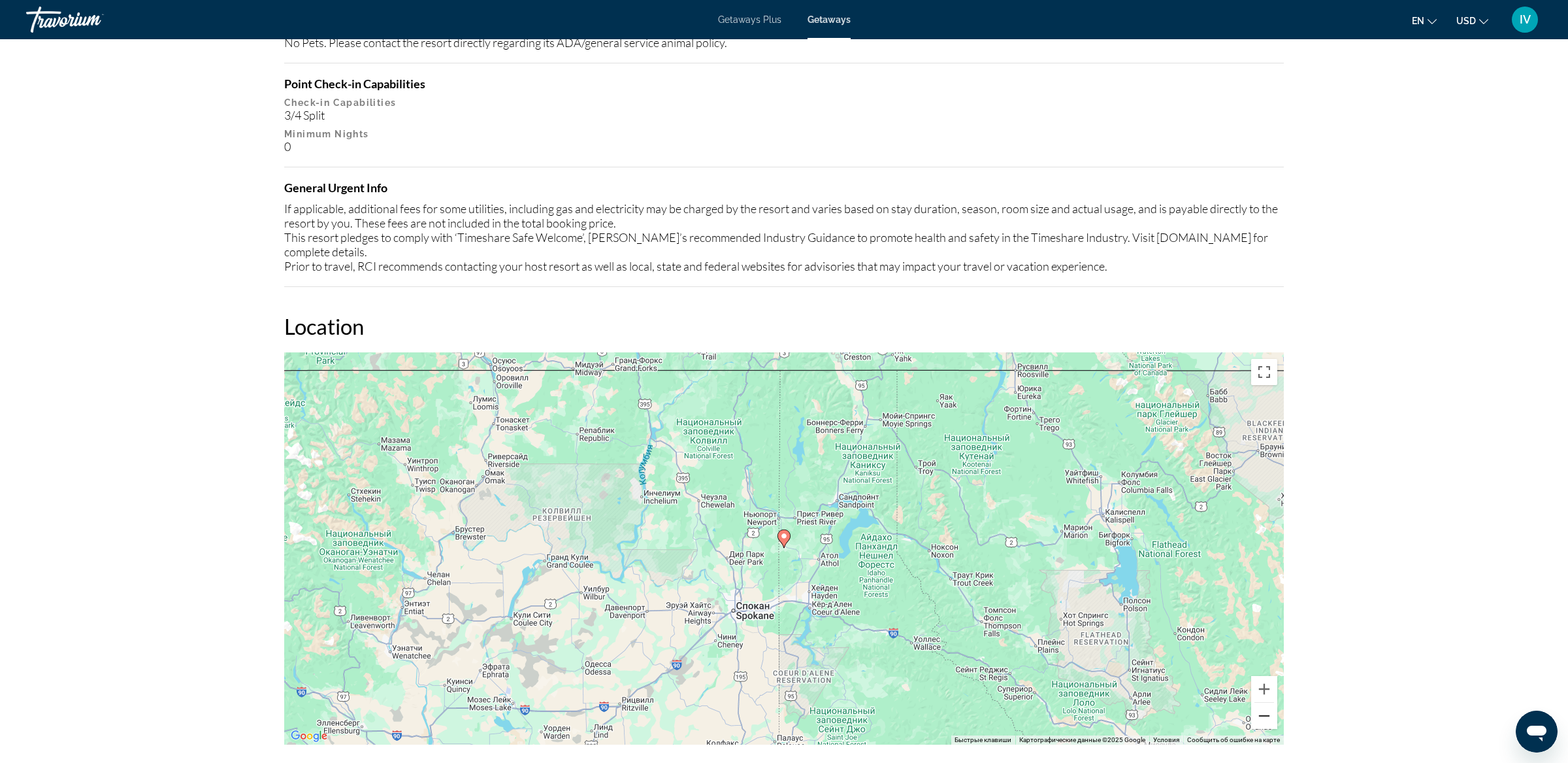
click at [1264, 703] on button "Уменьшить" at bounding box center [1264, 715] width 26 height 26
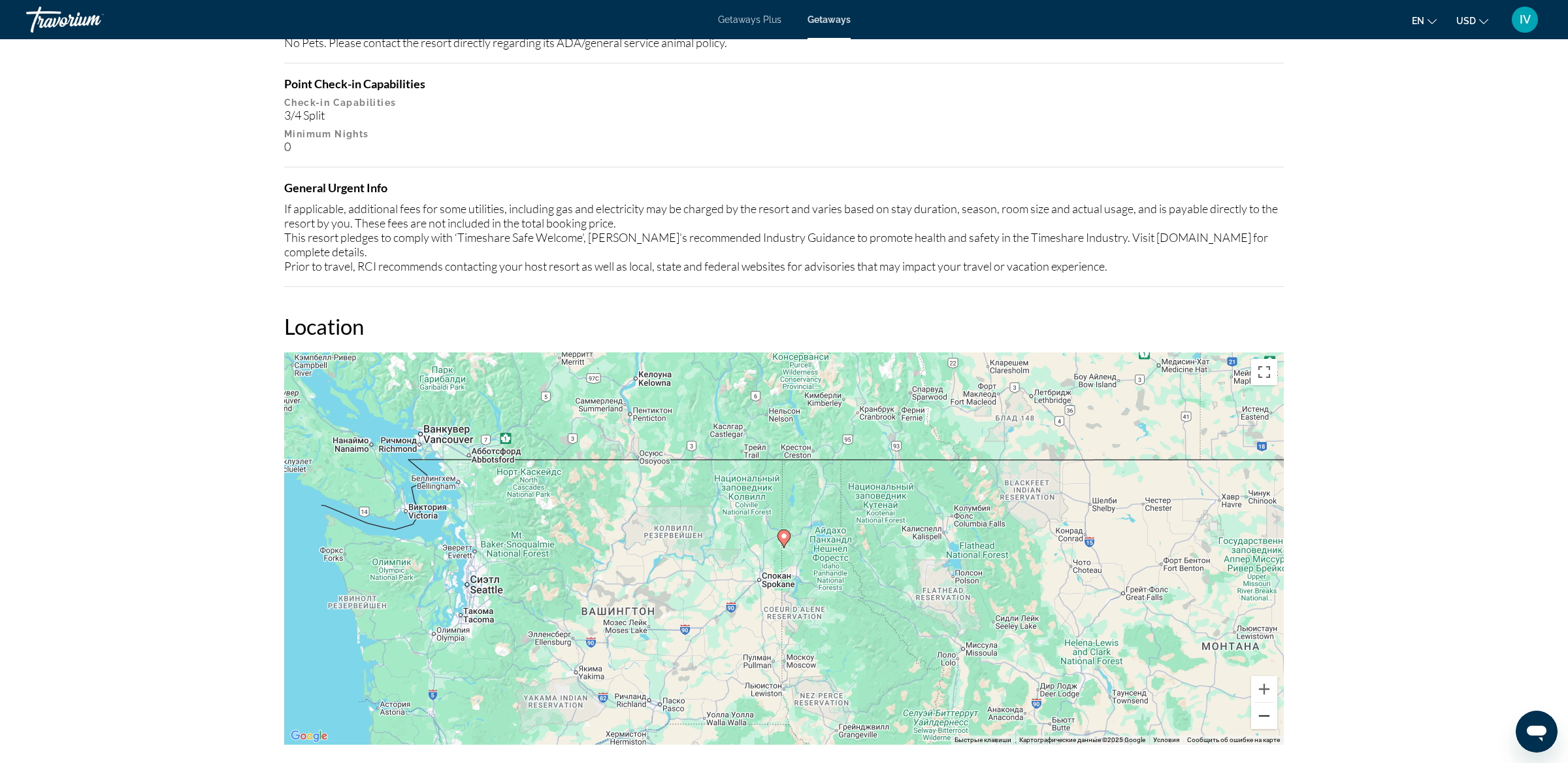
click at [1264, 703] on button "Уменьшить" at bounding box center [1264, 715] width 26 height 26
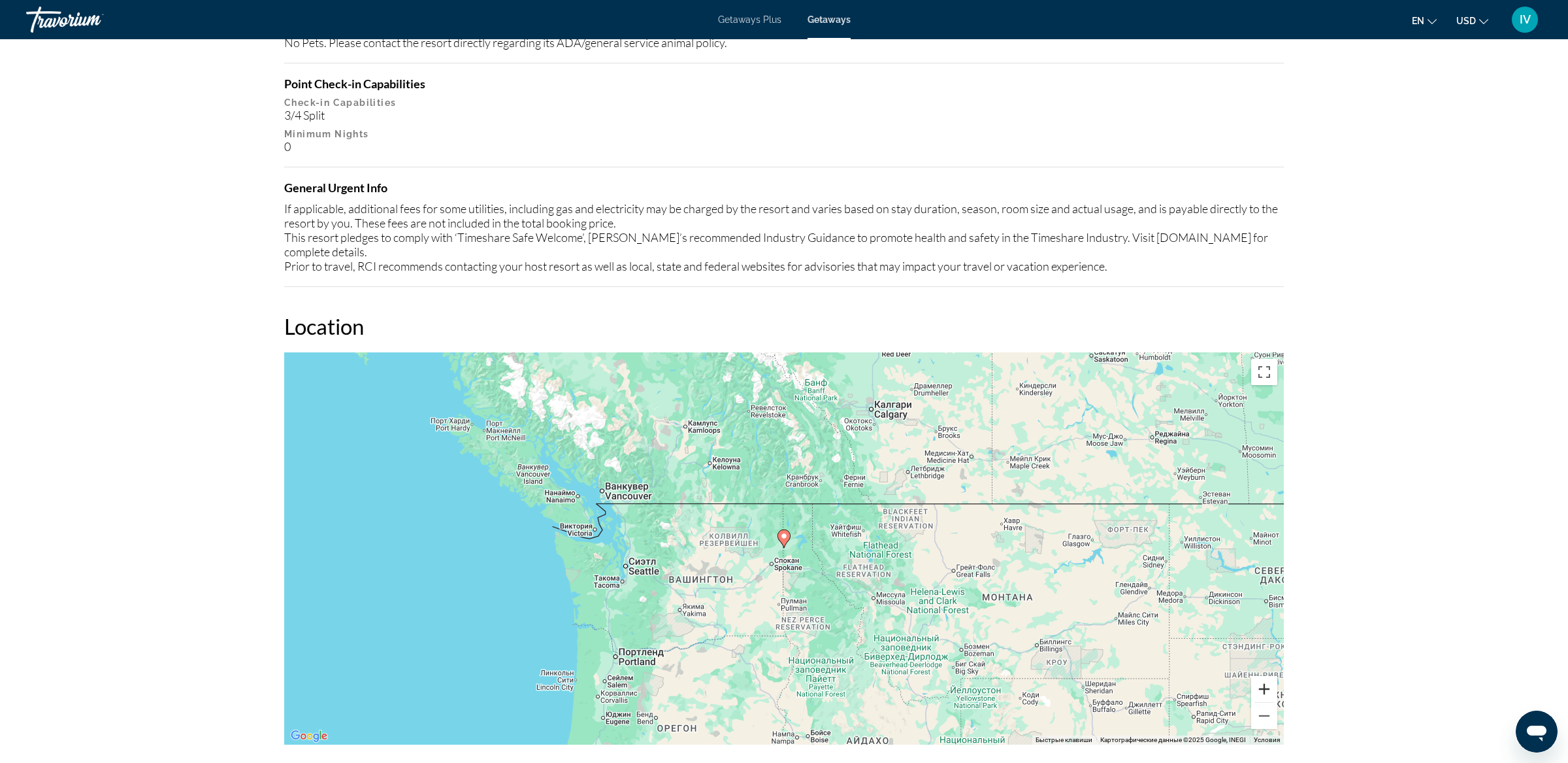
click at [1271, 676] on button "Увеличить" at bounding box center [1264, 689] width 26 height 26
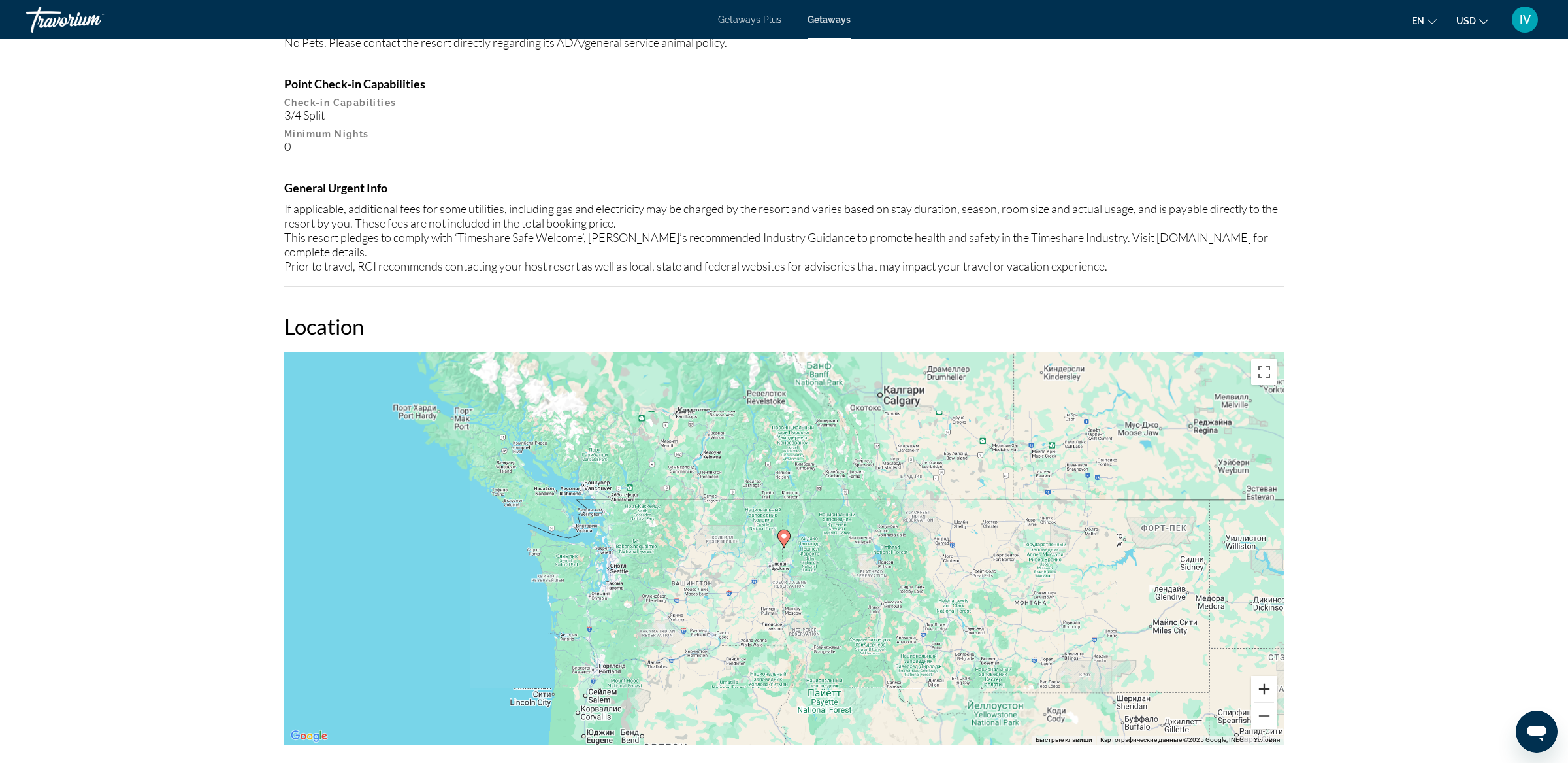
click at [1271, 676] on button "Увеличить" at bounding box center [1264, 689] width 26 height 26
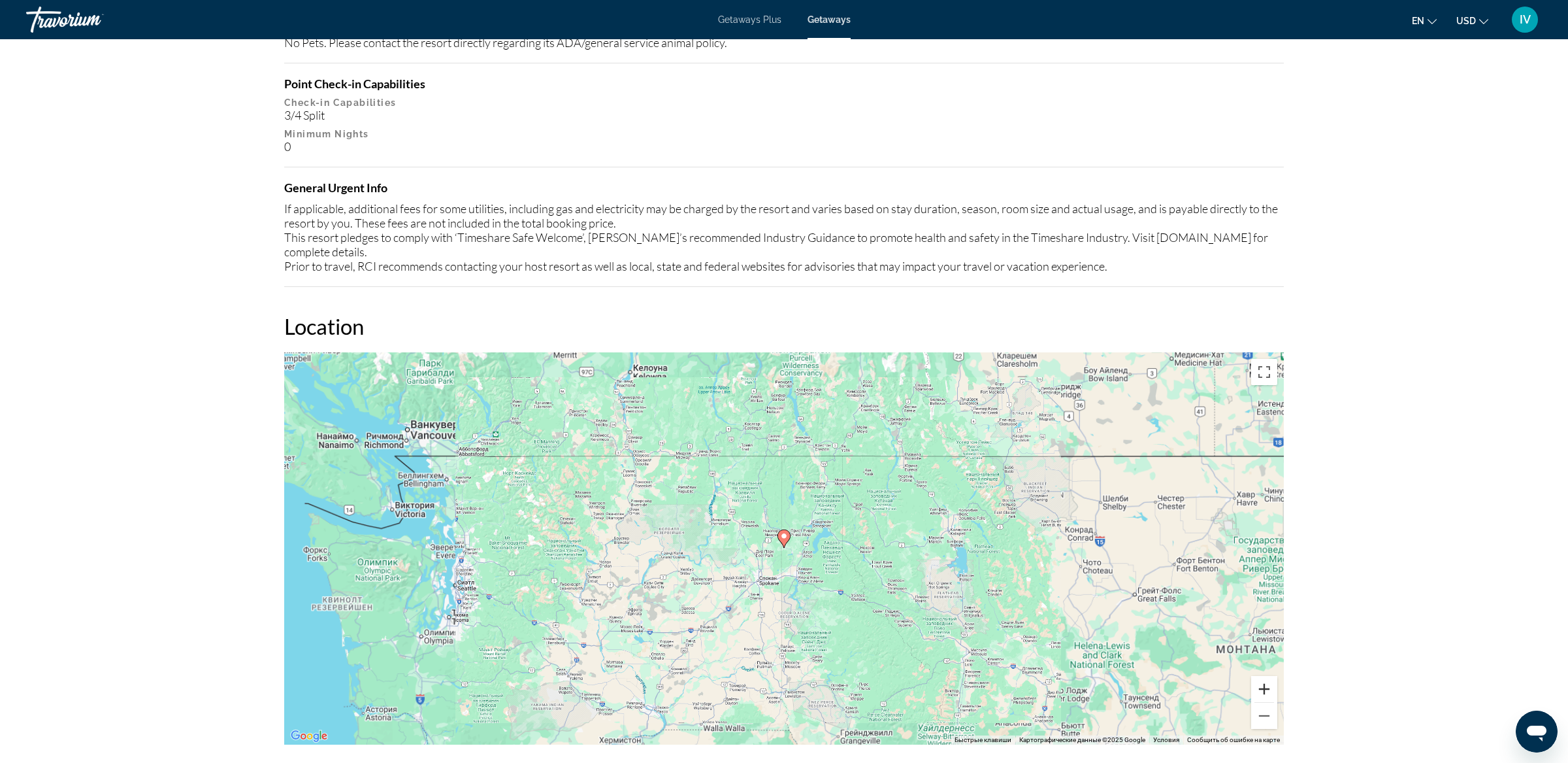
click at [1271, 676] on button "Увеличить" at bounding box center [1264, 689] width 26 height 26
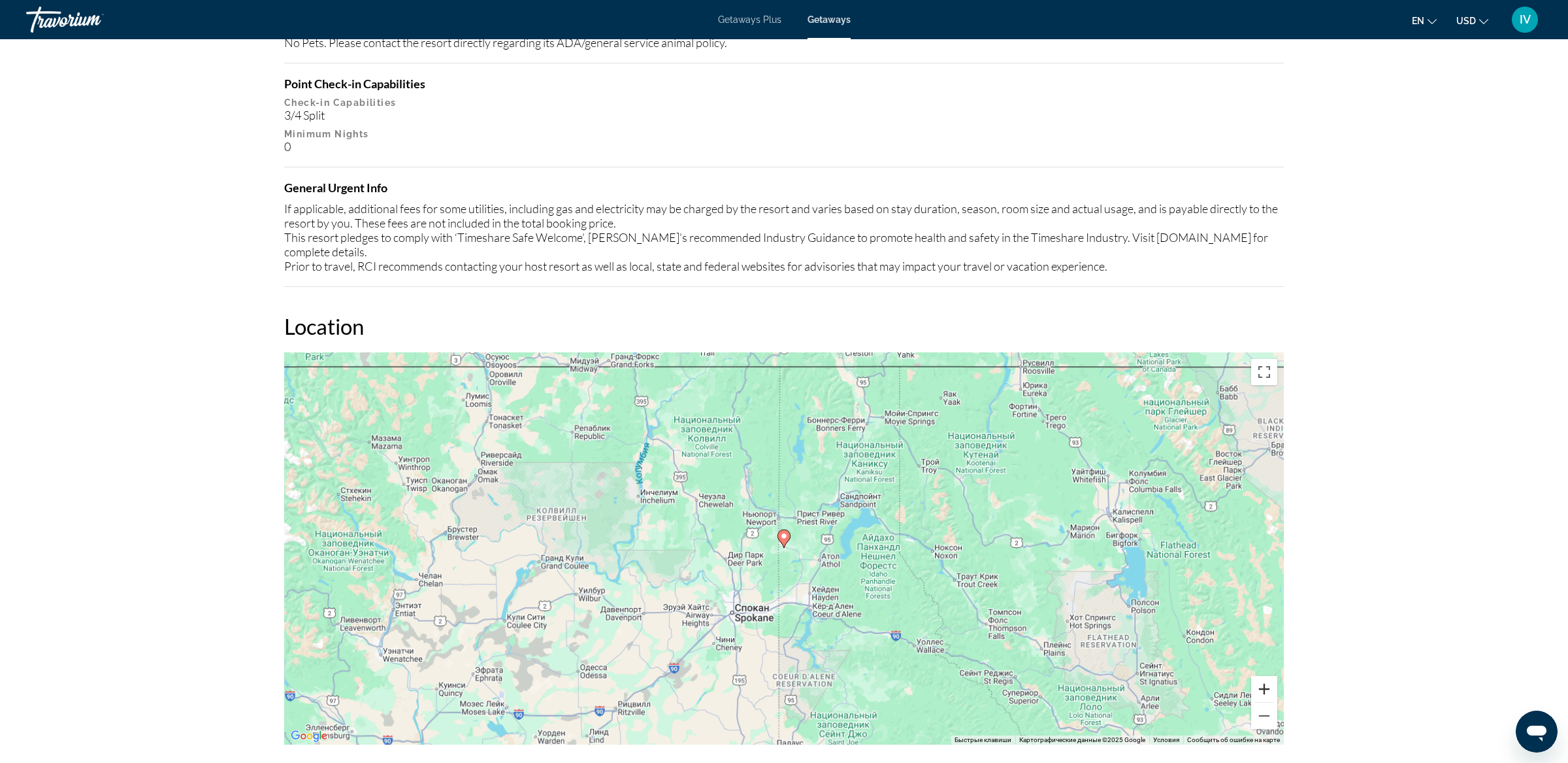
click at [1271, 676] on button "Увеличить" at bounding box center [1264, 689] width 26 height 26
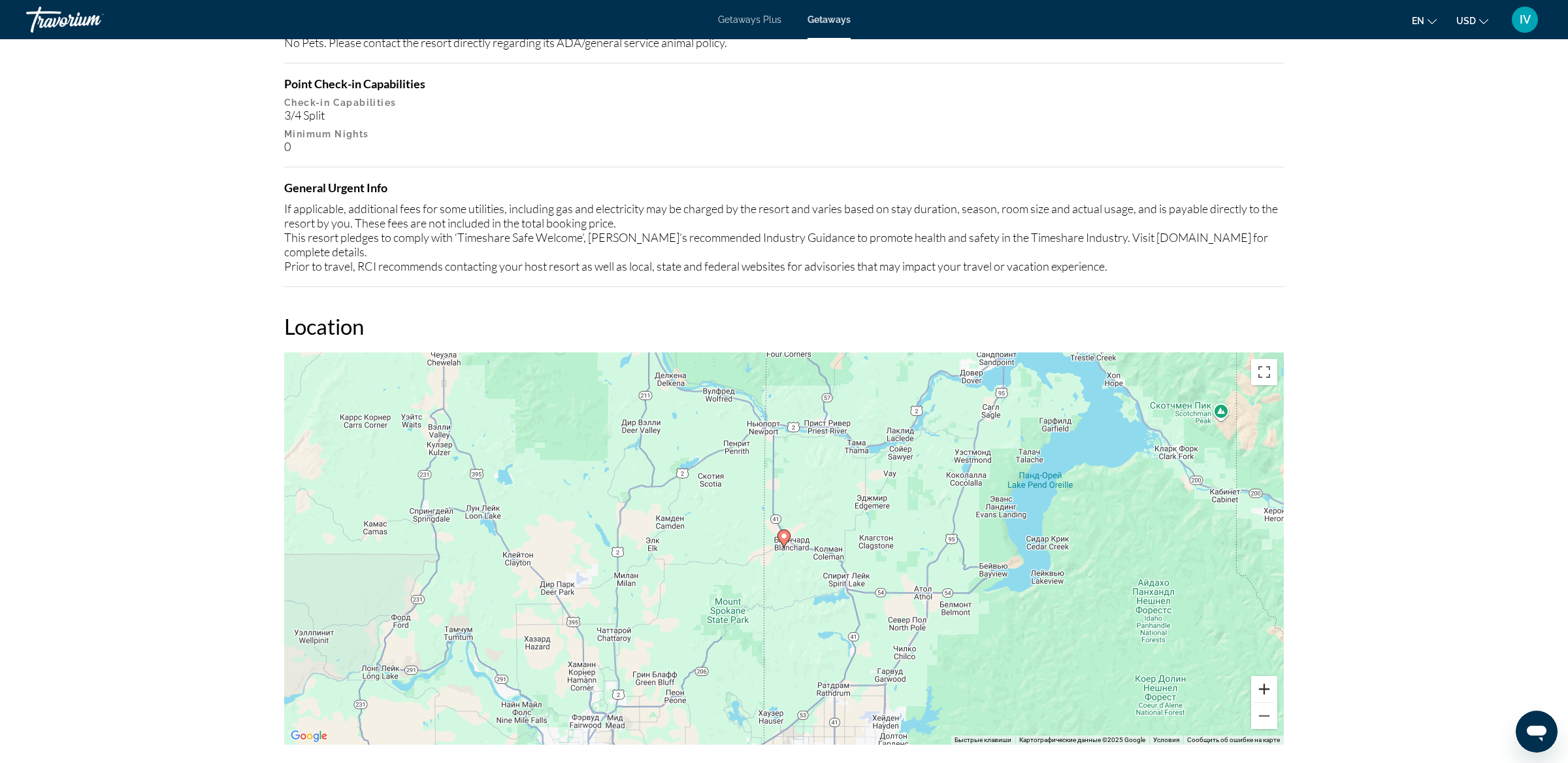
click at [1271, 676] on button "Увеличить" at bounding box center [1264, 689] width 26 height 26
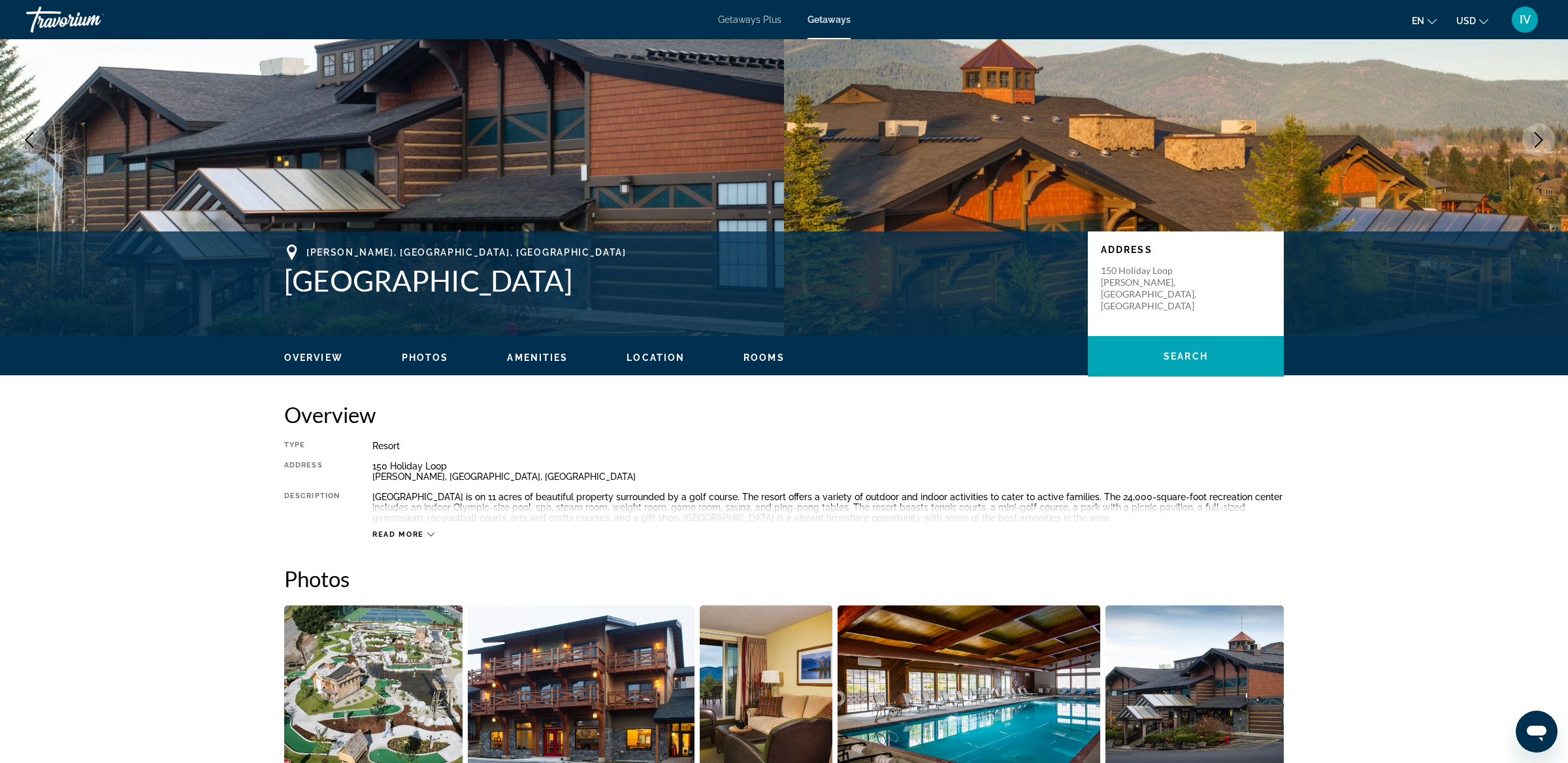
scroll to position [0, 0]
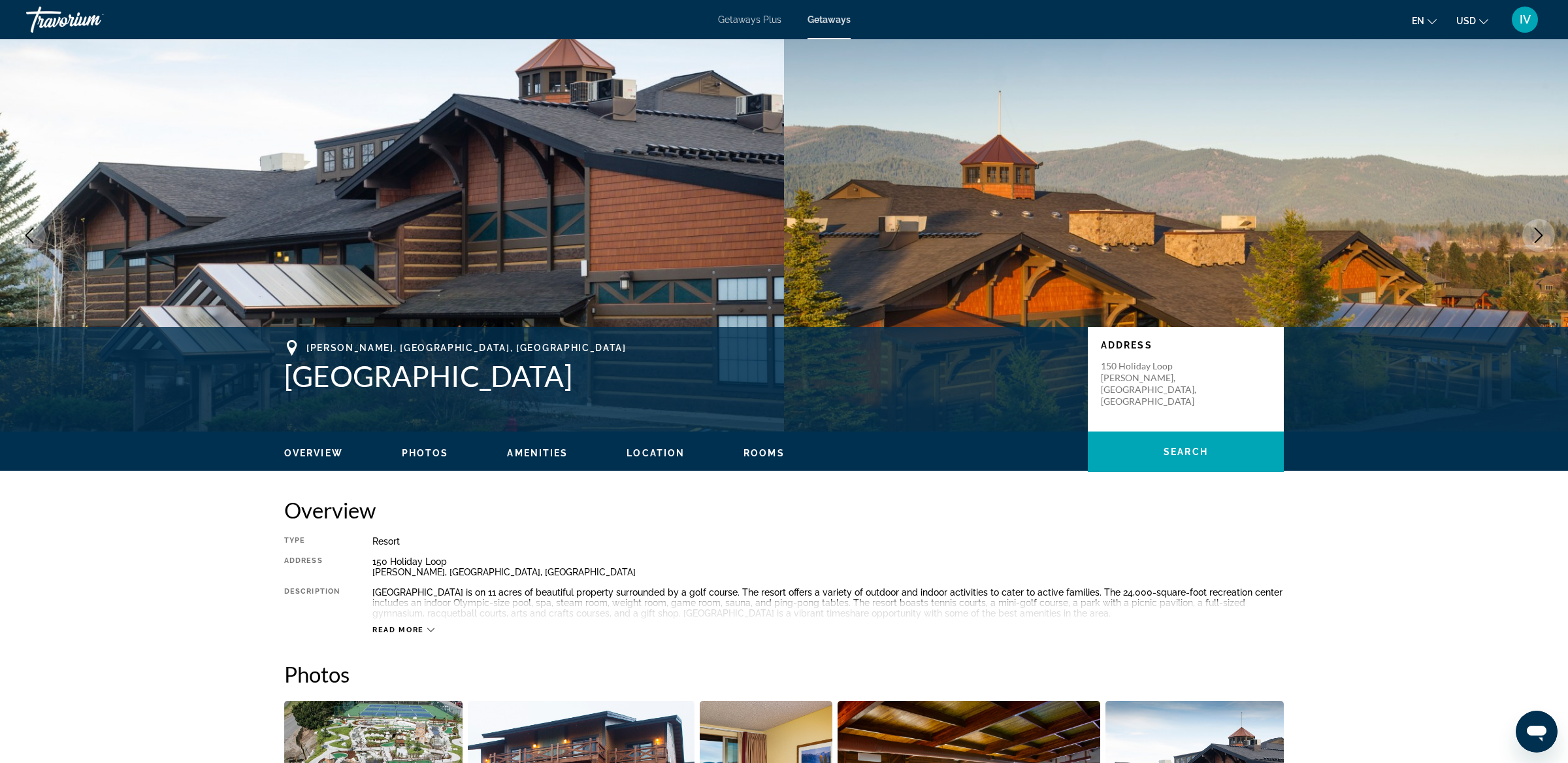
click at [1544, 237] on icon "Next image" at bounding box center [1538, 235] width 15 height 15
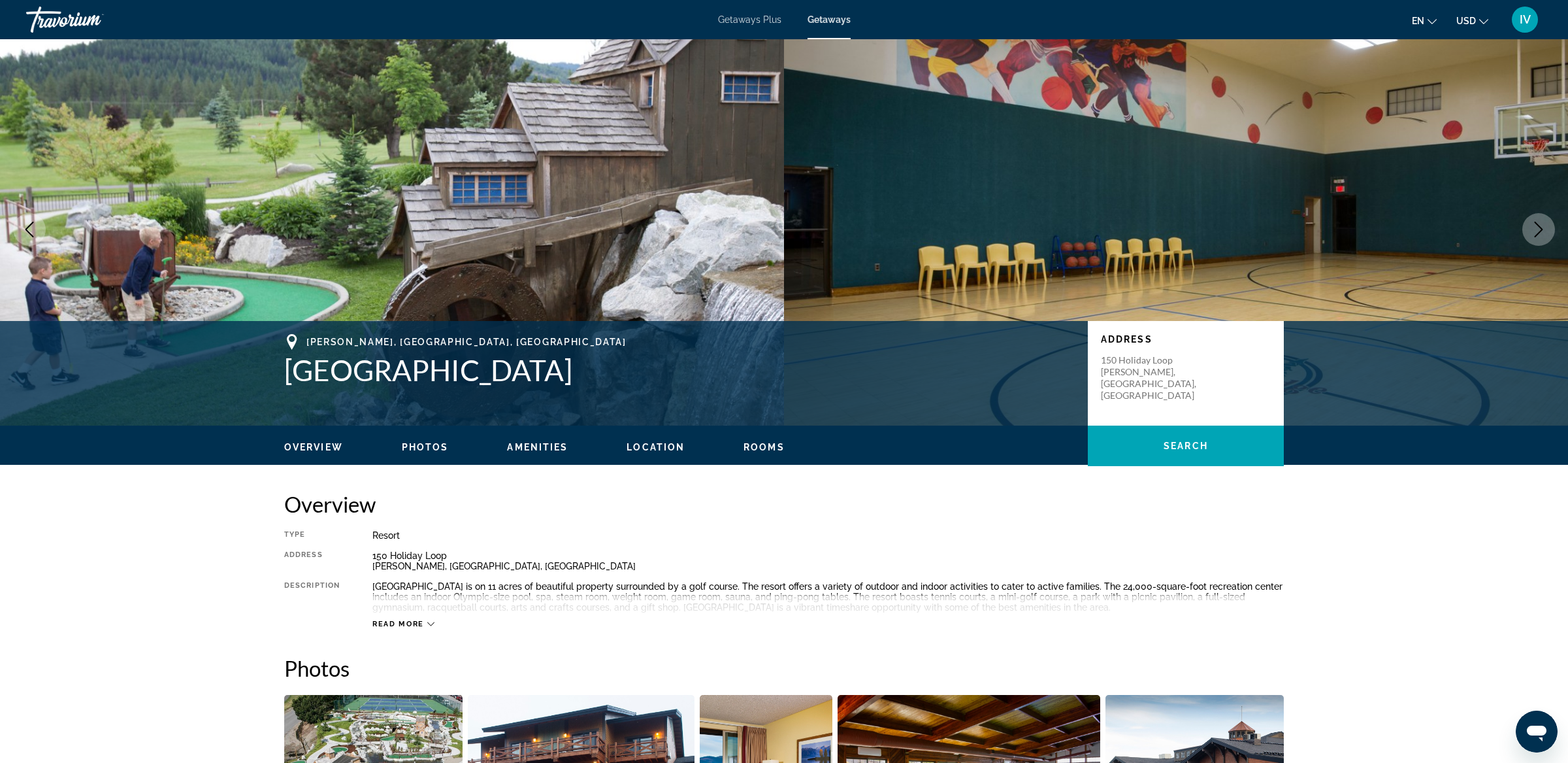
scroll to position [5, 0]
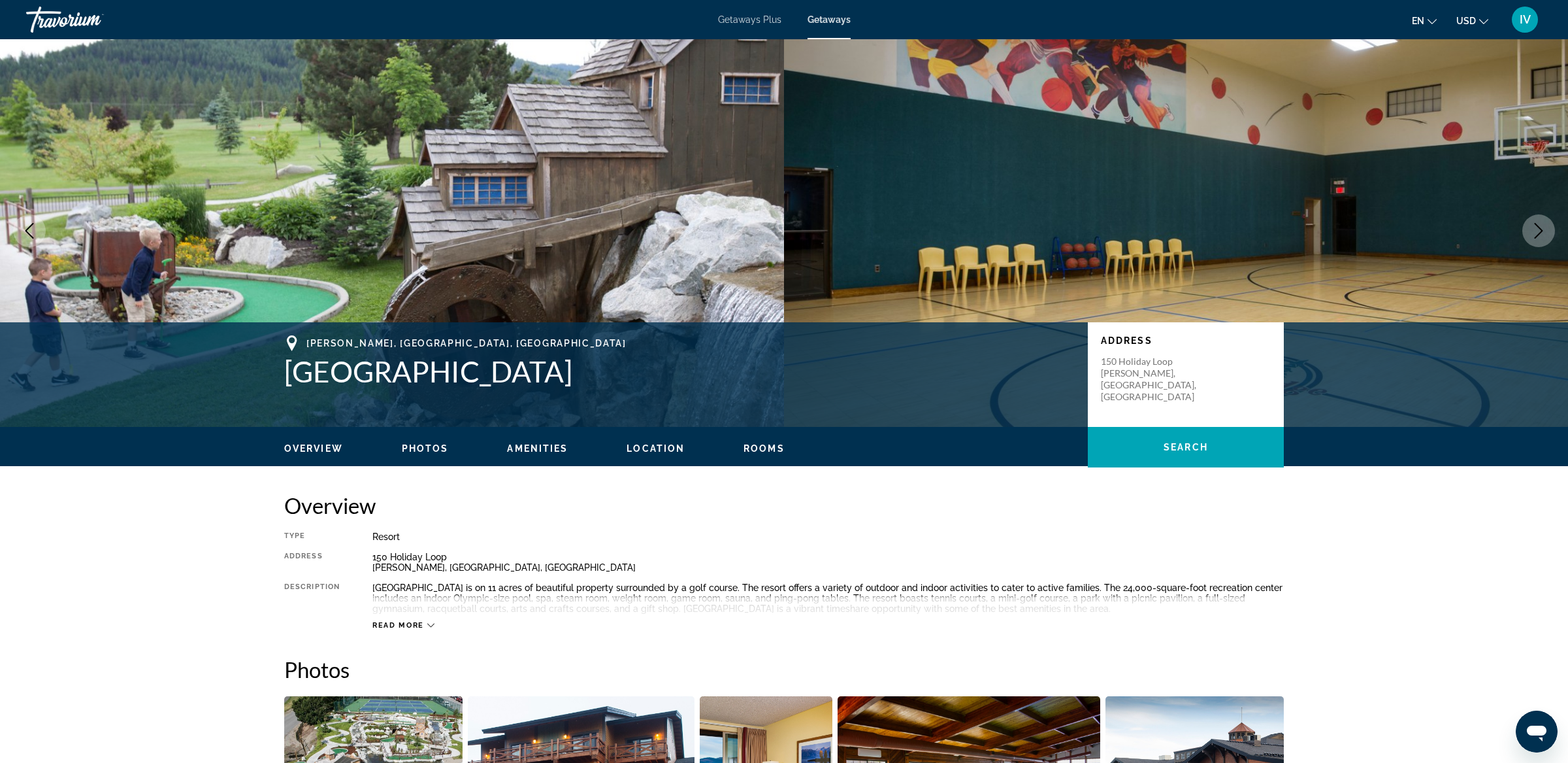
click at [1544, 237] on icon "Next image" at bounding box center [1538, 230] width 15 height 15
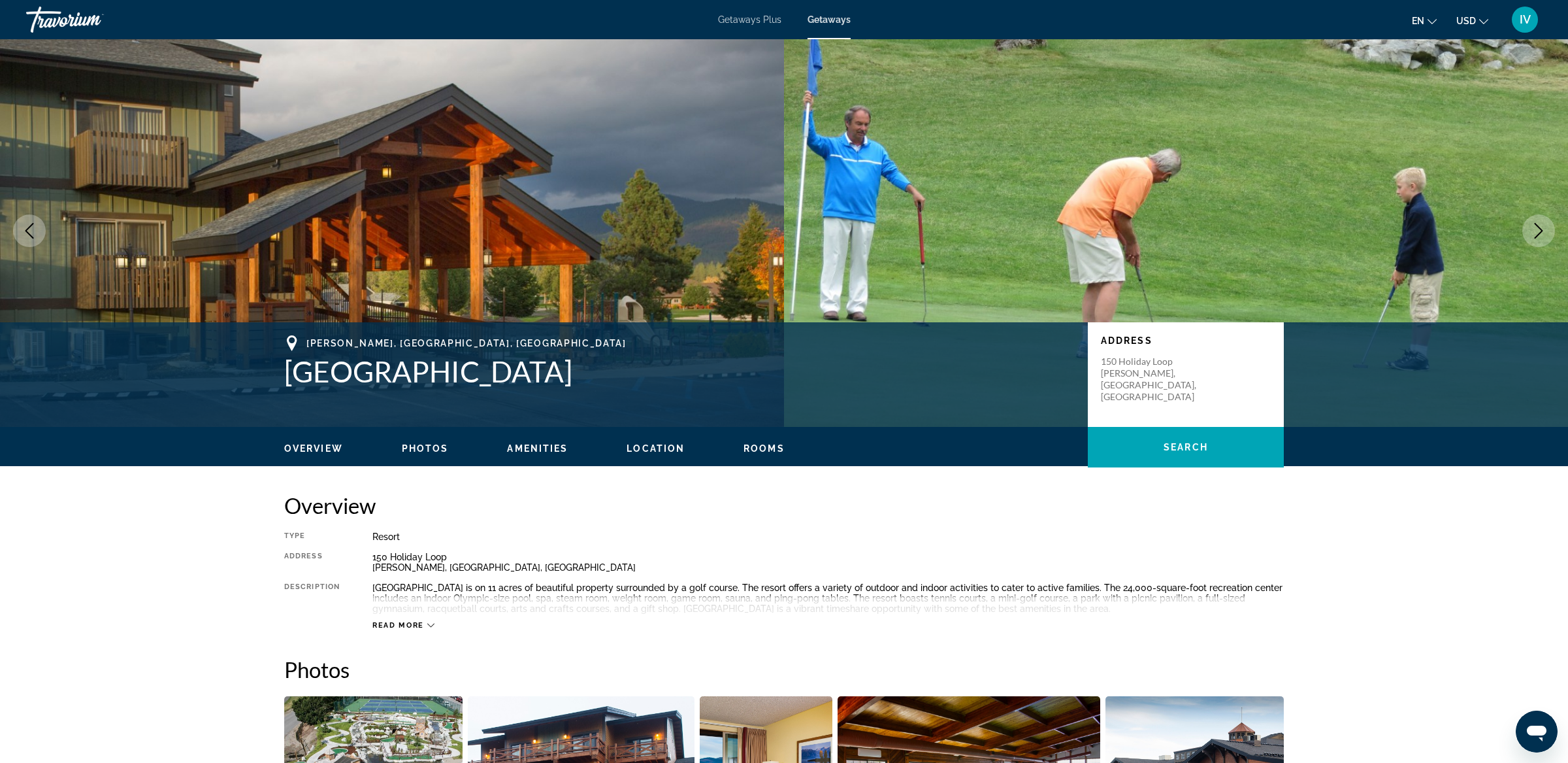
click at [1544, 237] on icon "Next image" at bounding box center [1538, 230] width 15 height 15
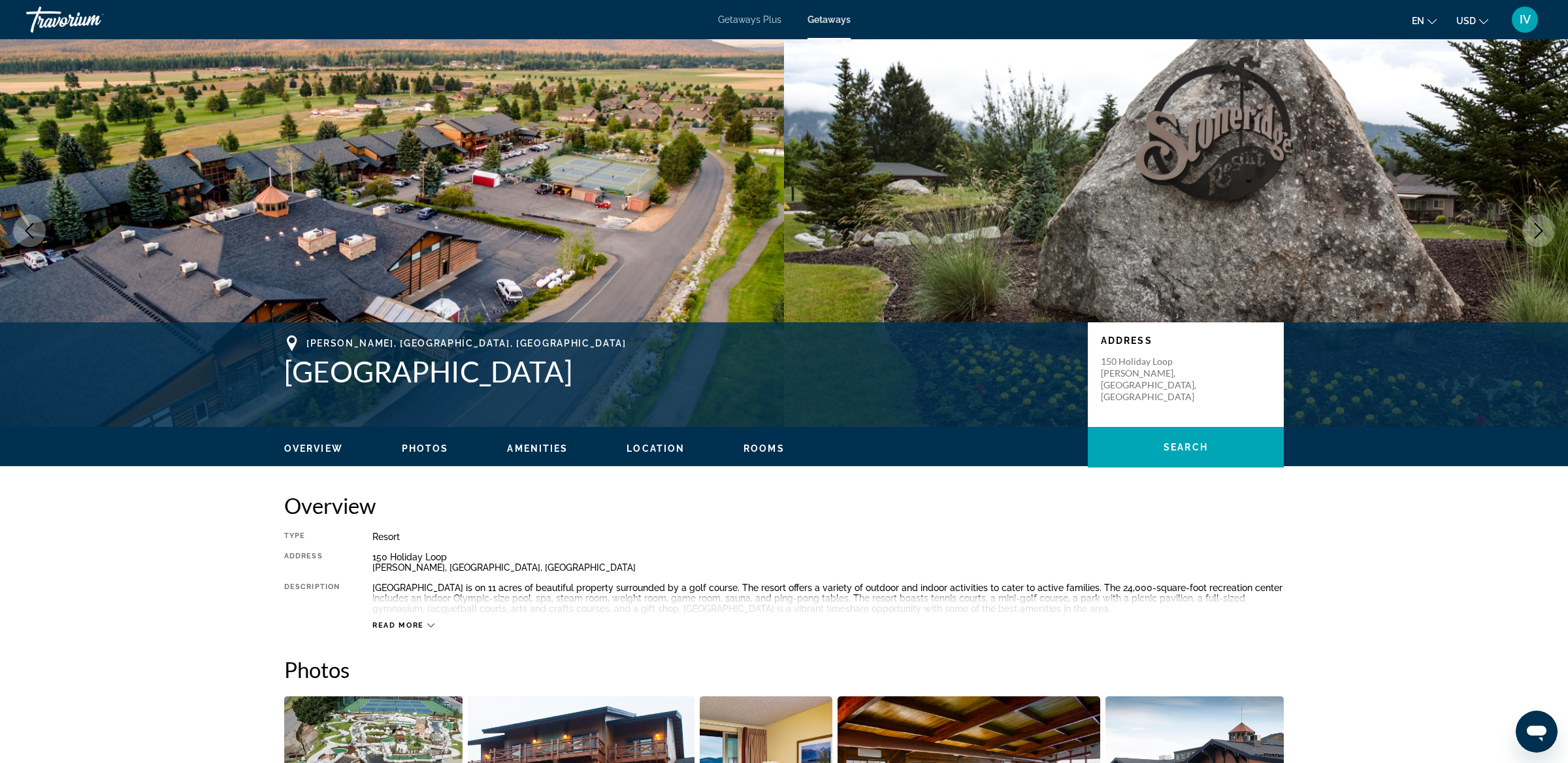
click at [1544, 237] on icon "Next image" at bounding box center [1538, 230] width 15 height 15
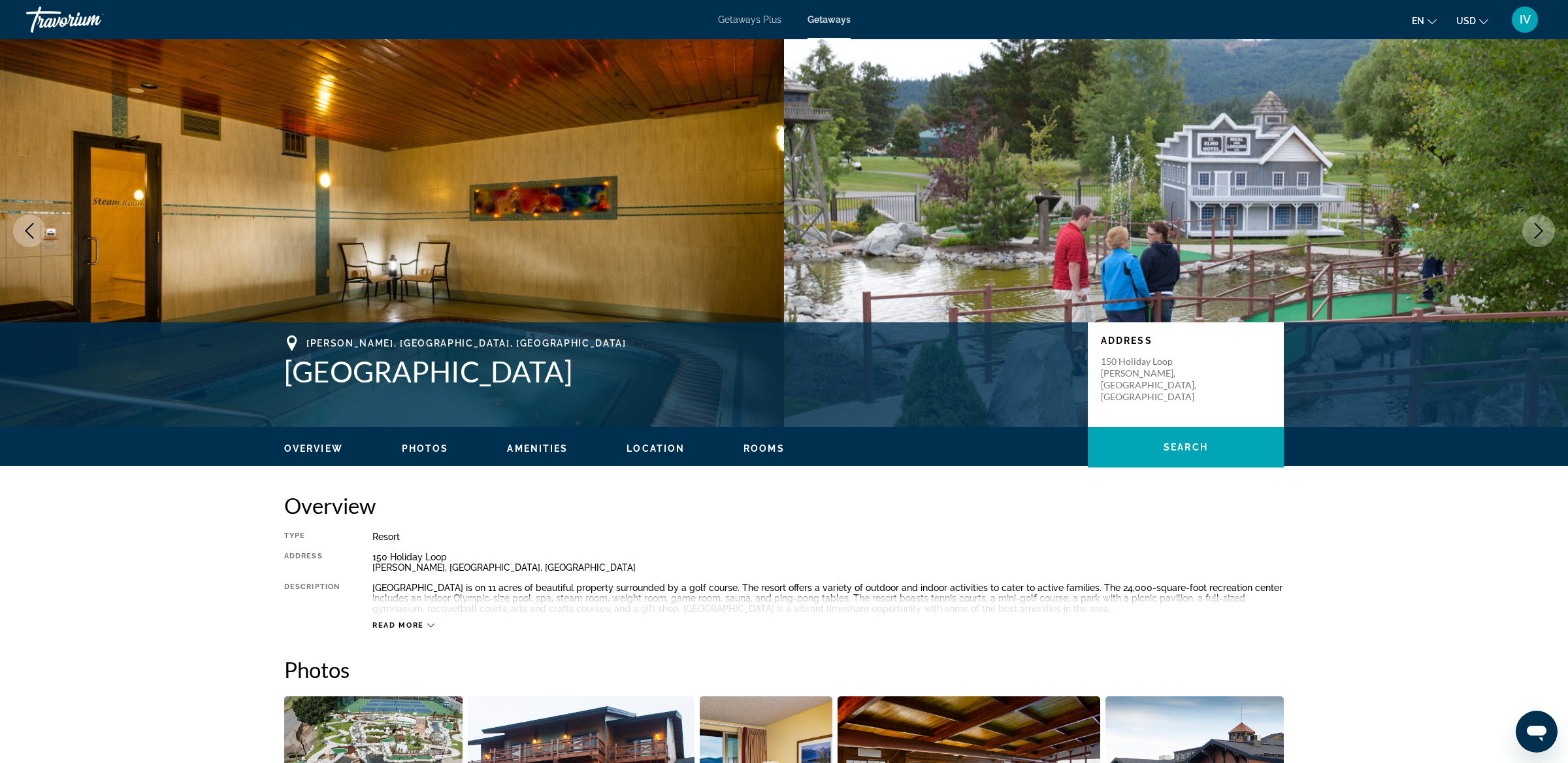
click at [1544, 237] on icon "Next image" at bounding box center [1538, 230] width 15 height 15
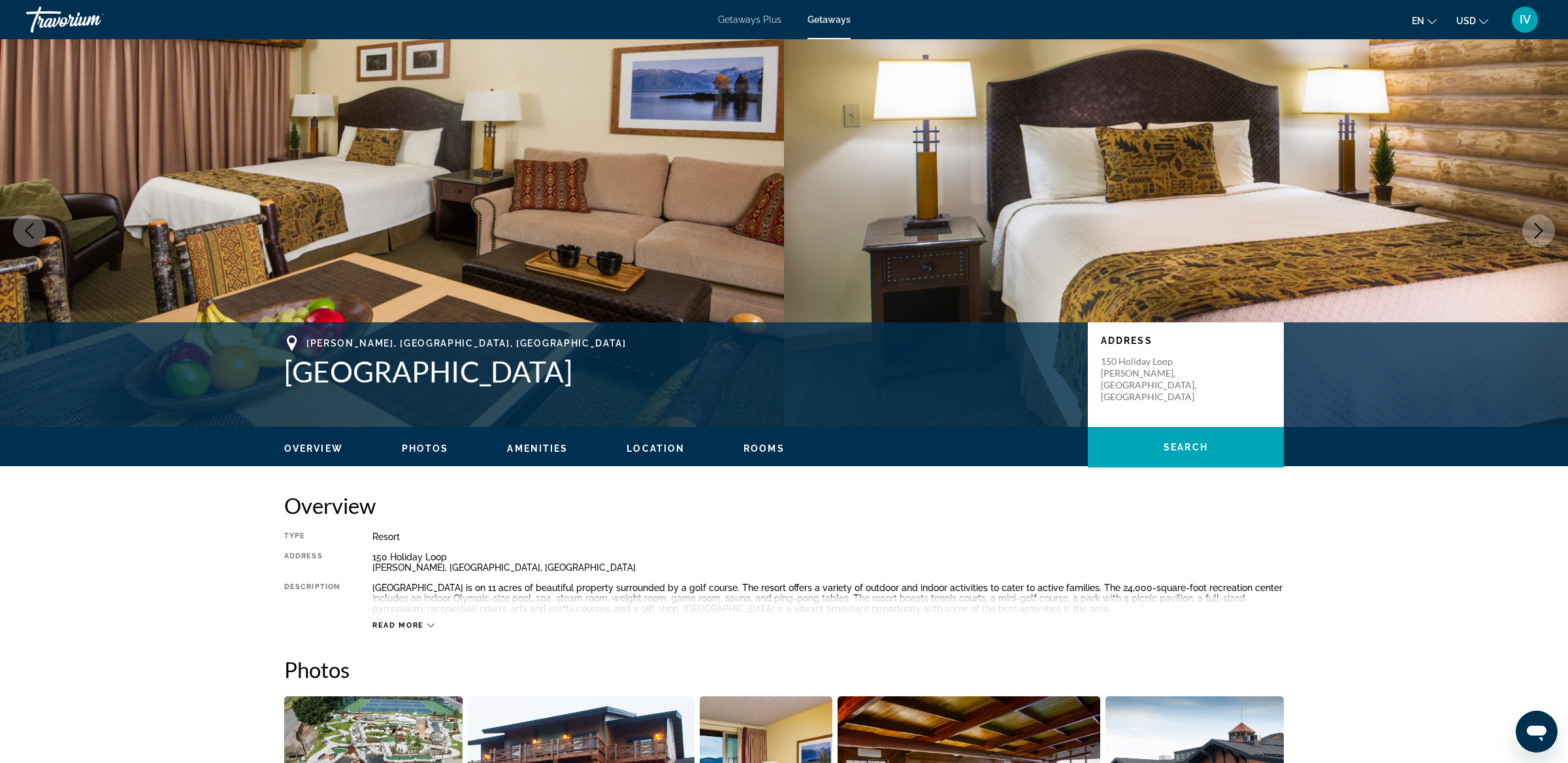
click at [1544, 237] on icon "Next image" at bounding box center [1538, 230] width 15 height 15
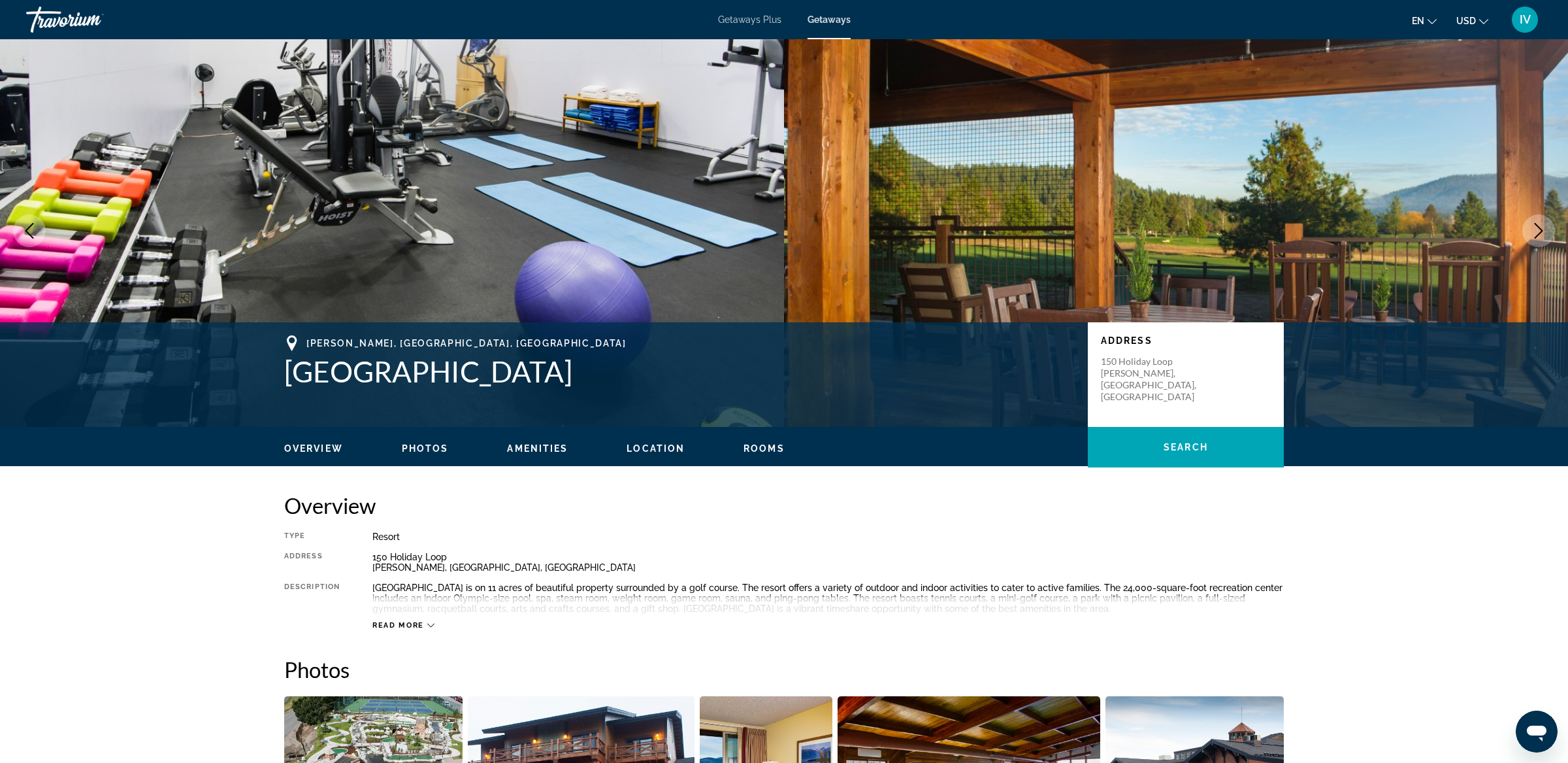
click at [1544, 237] on icon "Next image" at bounding box center [1538, 230] width 15 height 15
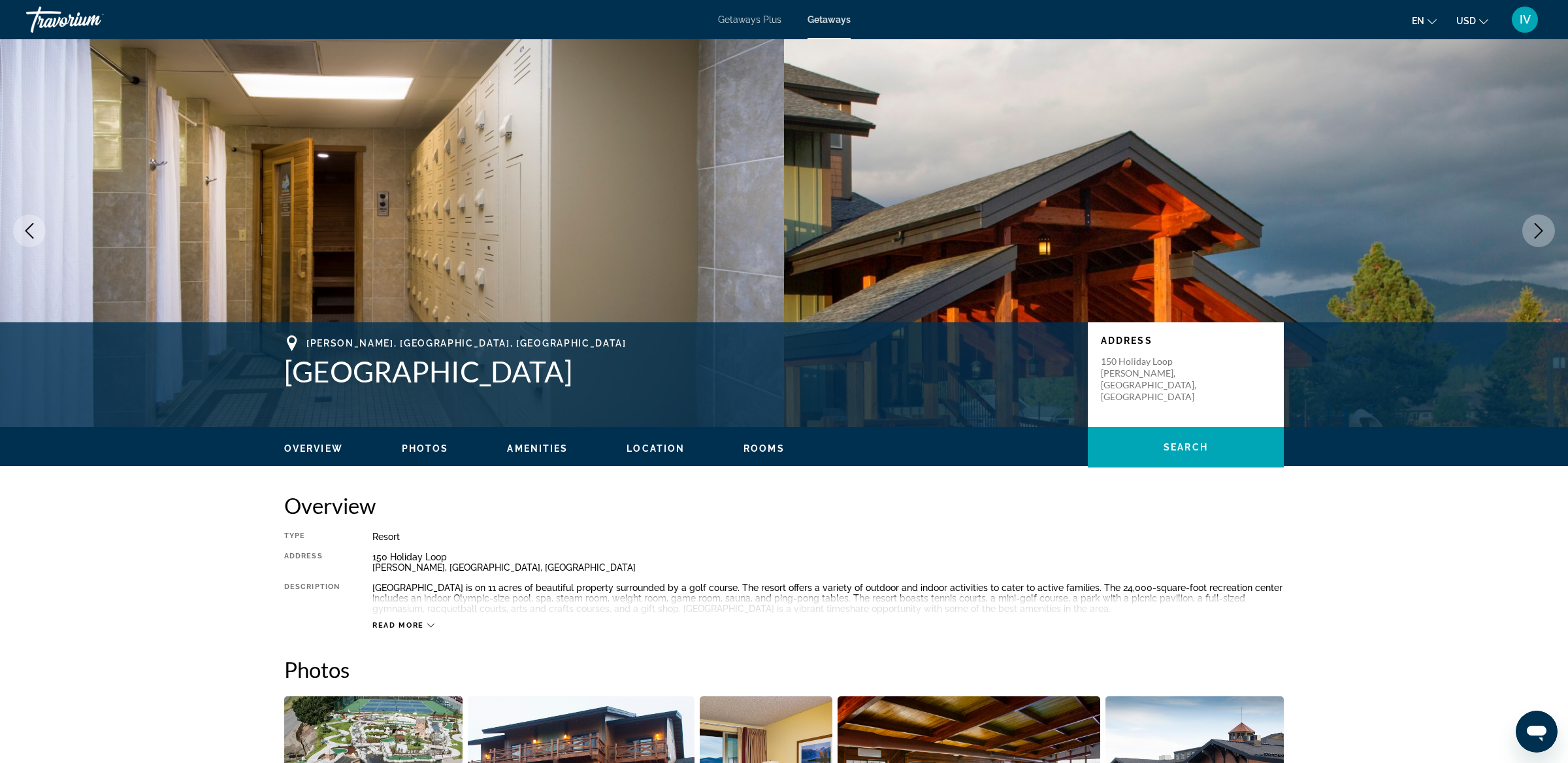
click at [1544, 237] on icon "Next image" at bounding box center [1538, 230] width 15 height 15
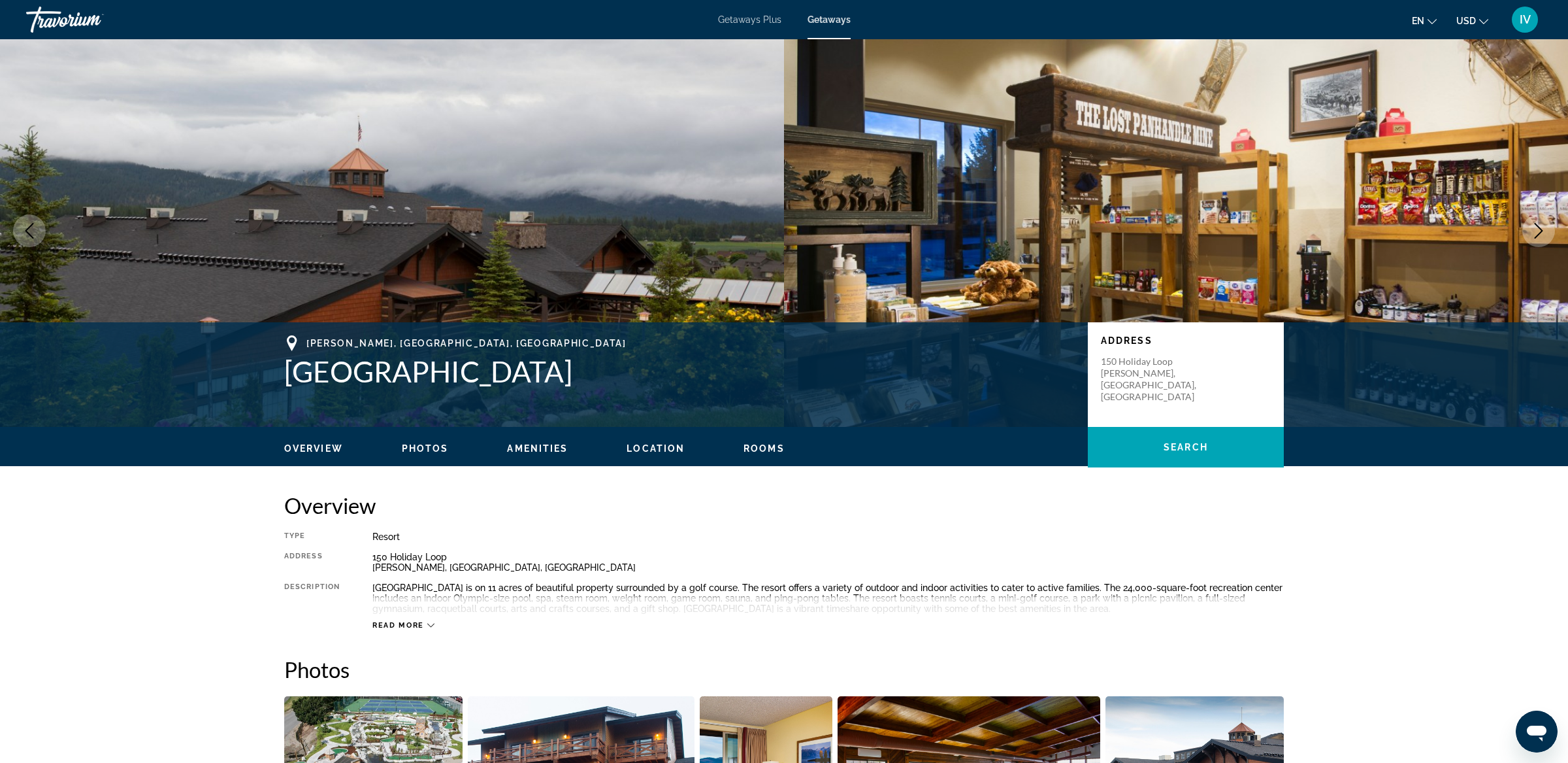
click at [1544, 237] on icon "Next image" at bounding box center [1538, 230] width 15 height 15
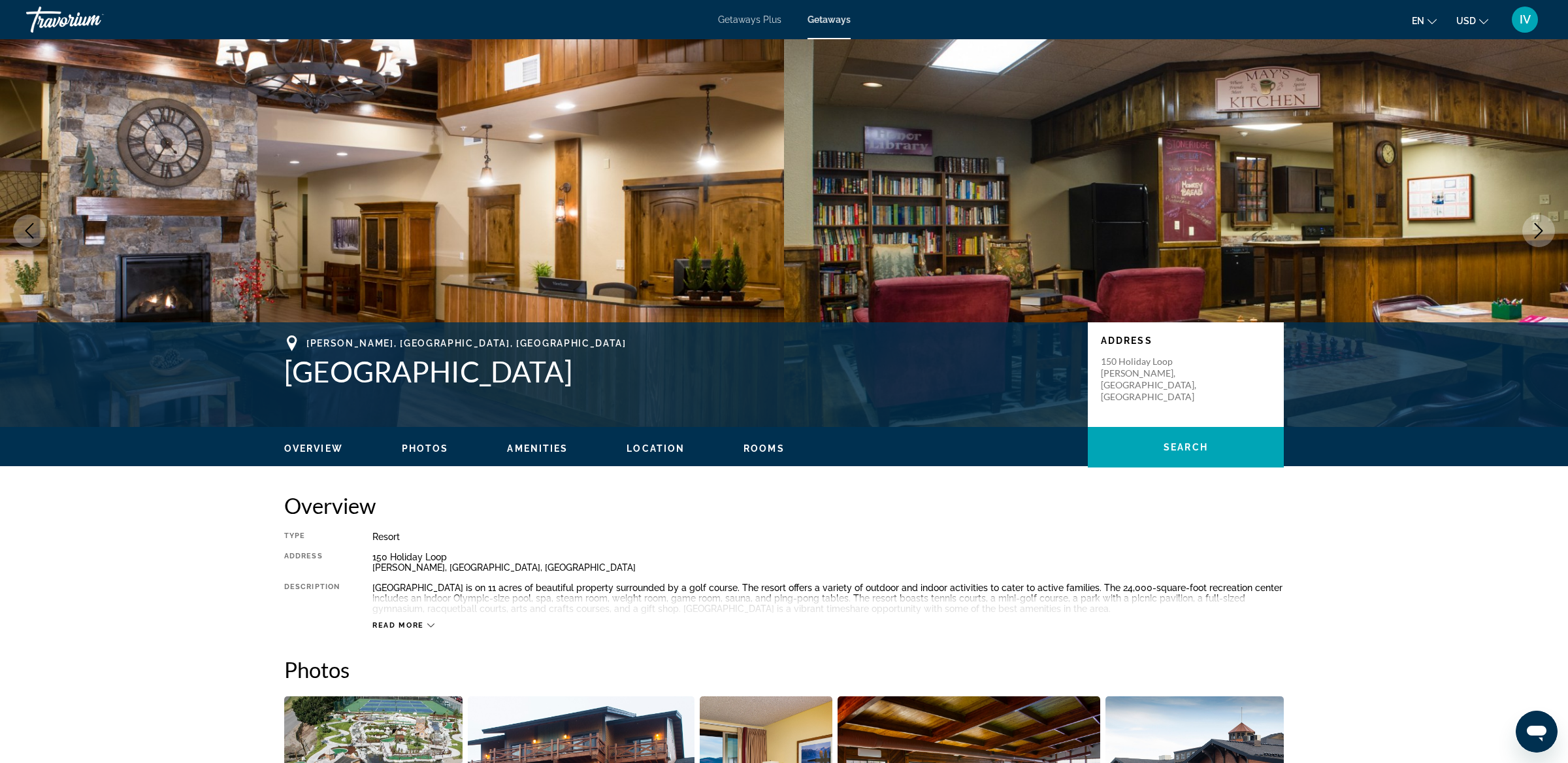
click at [833, 19] on span "Getaways" at bounding box center [829, 19] width 43 height 11
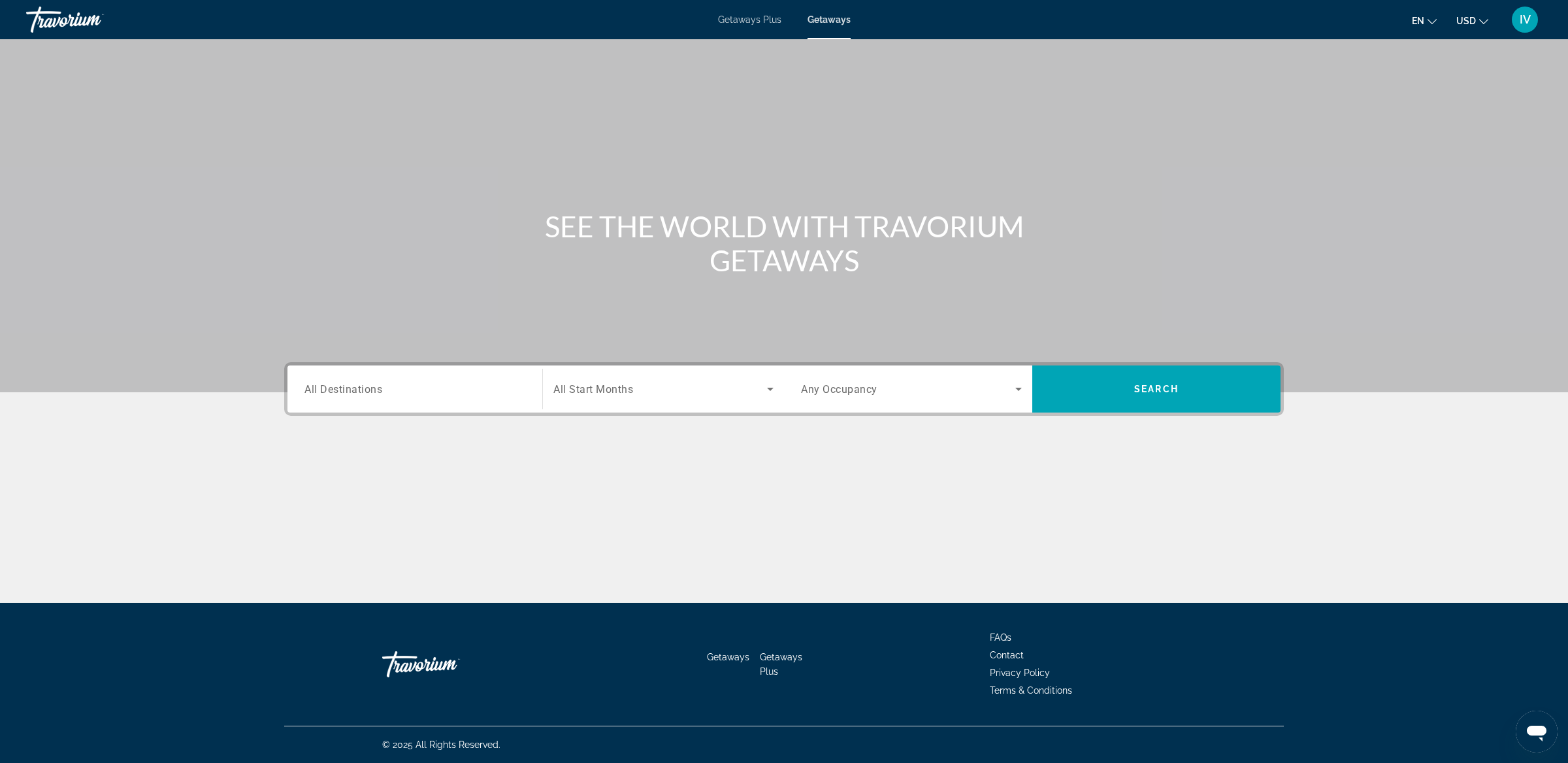
click at [513, 394] on input "Destination All Destinations" at bounding box center [415, 390] width 221 height 15
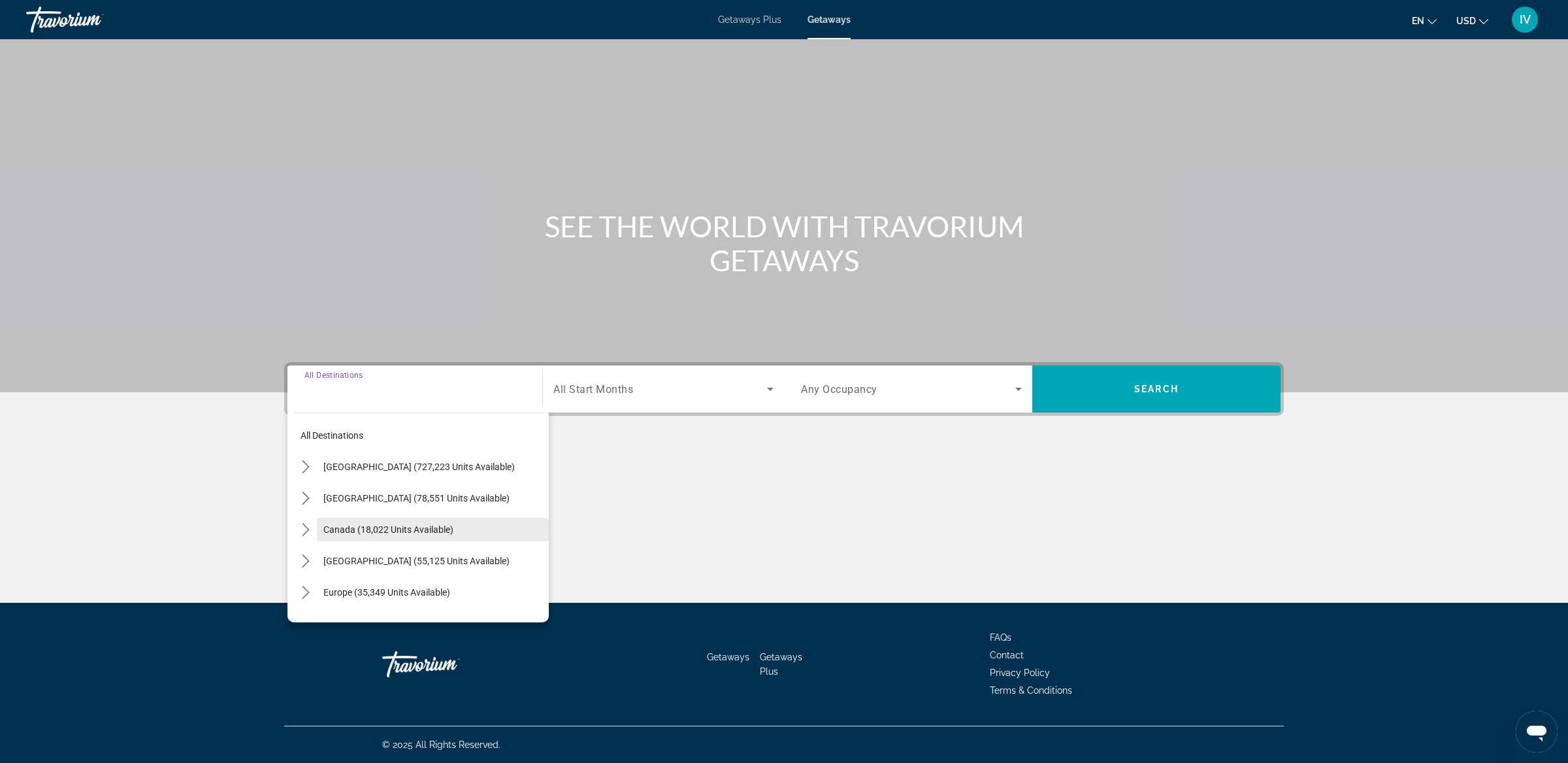
click at [368, 527] on span "Canada (18,022 units available)" at bounding box center [388, 529] width 130 height 11
type input "**********"
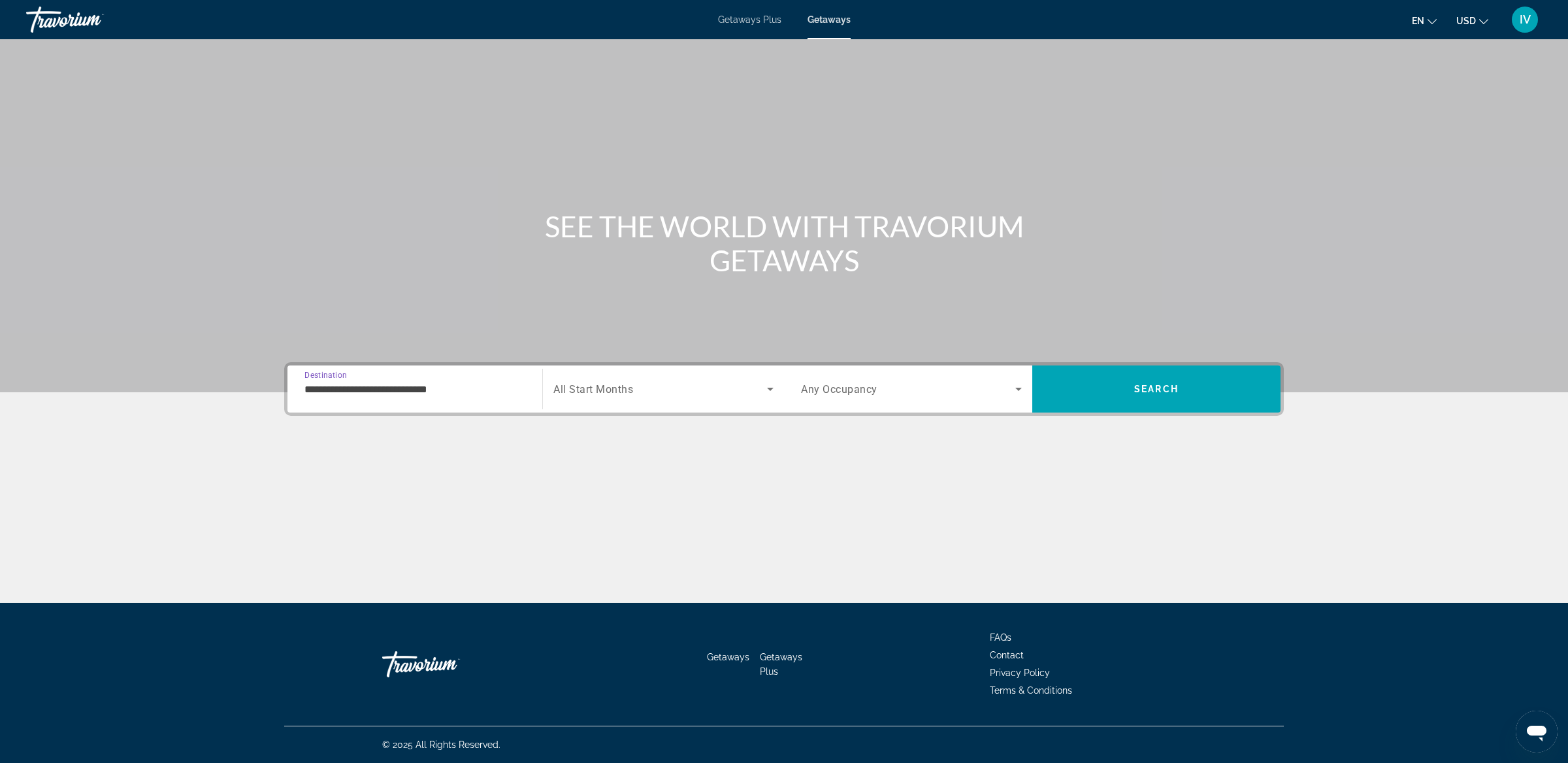
click at [724, 392] on span "Search widget" at bounding box center [660, 389] width 213 height 15
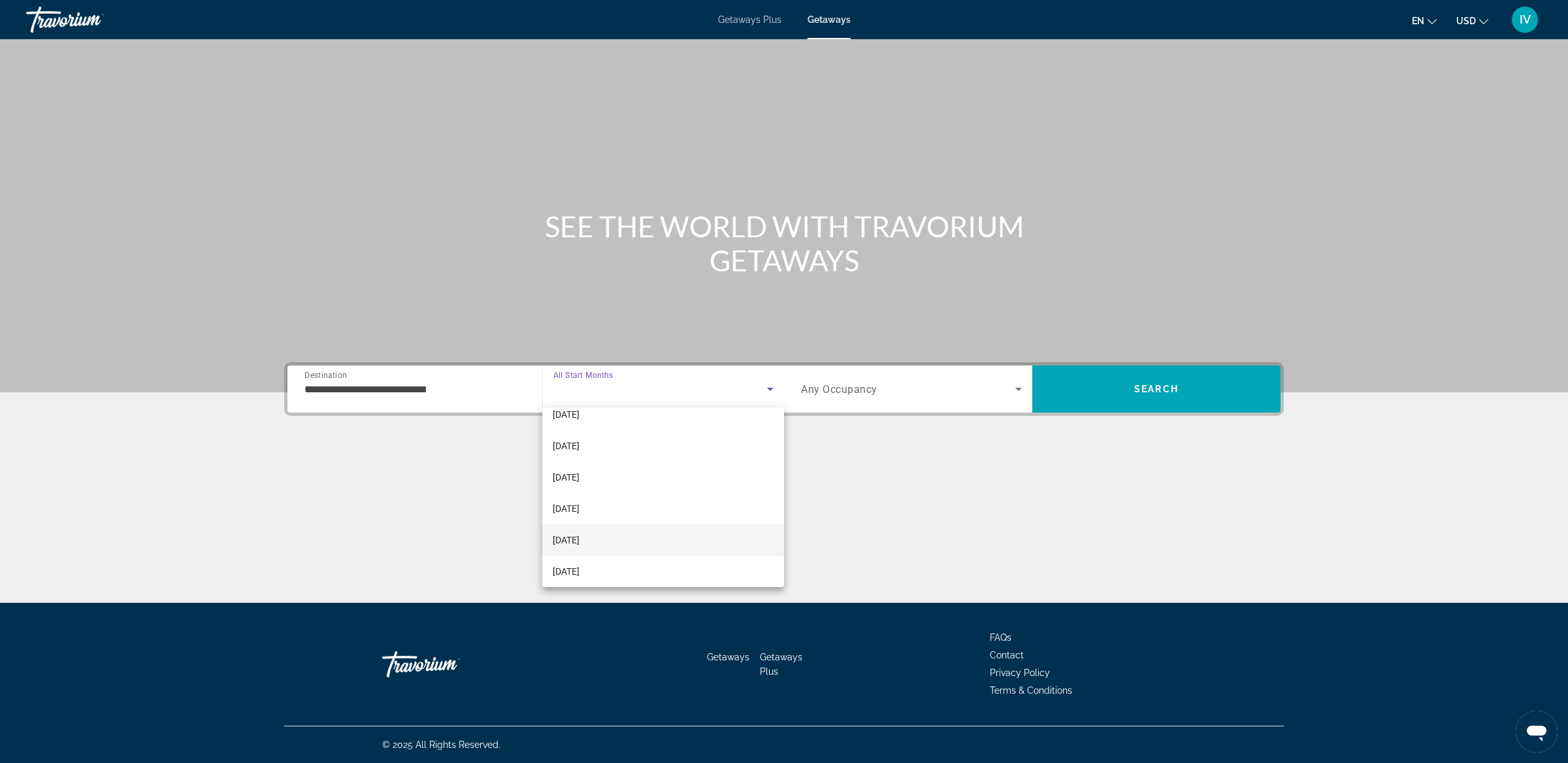
scroll to position [213, 0]
click at [636, 493] on mat-option "[DATE]" at bounding box center [663, 498] width 241 height 32
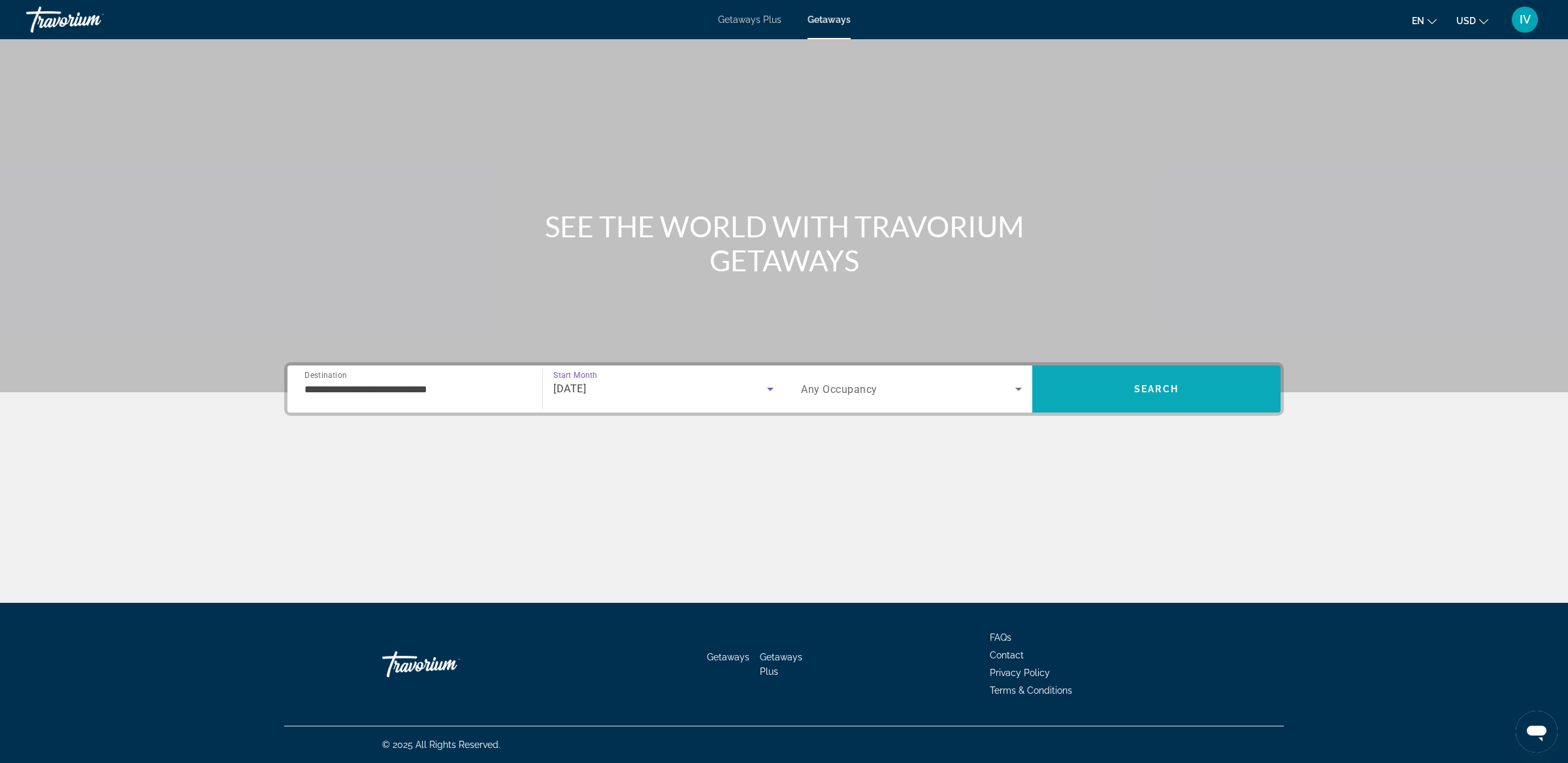
click at [1094, 380] on span "Search" at bounding box center [1156, 389] width 248 height 32
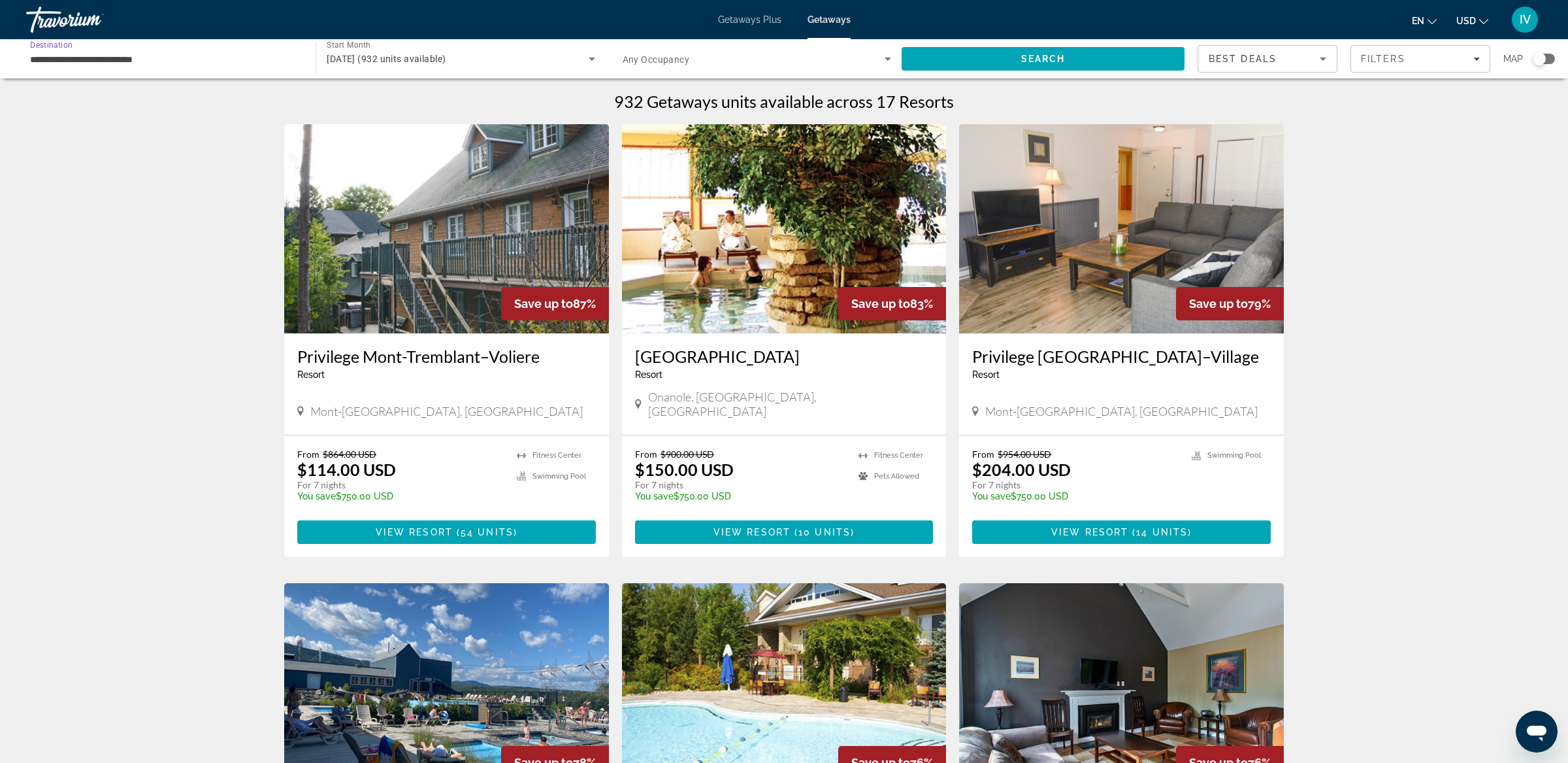
click at [199, 62] on input "**********" at bounding box center [164, 60] width 269 height 15
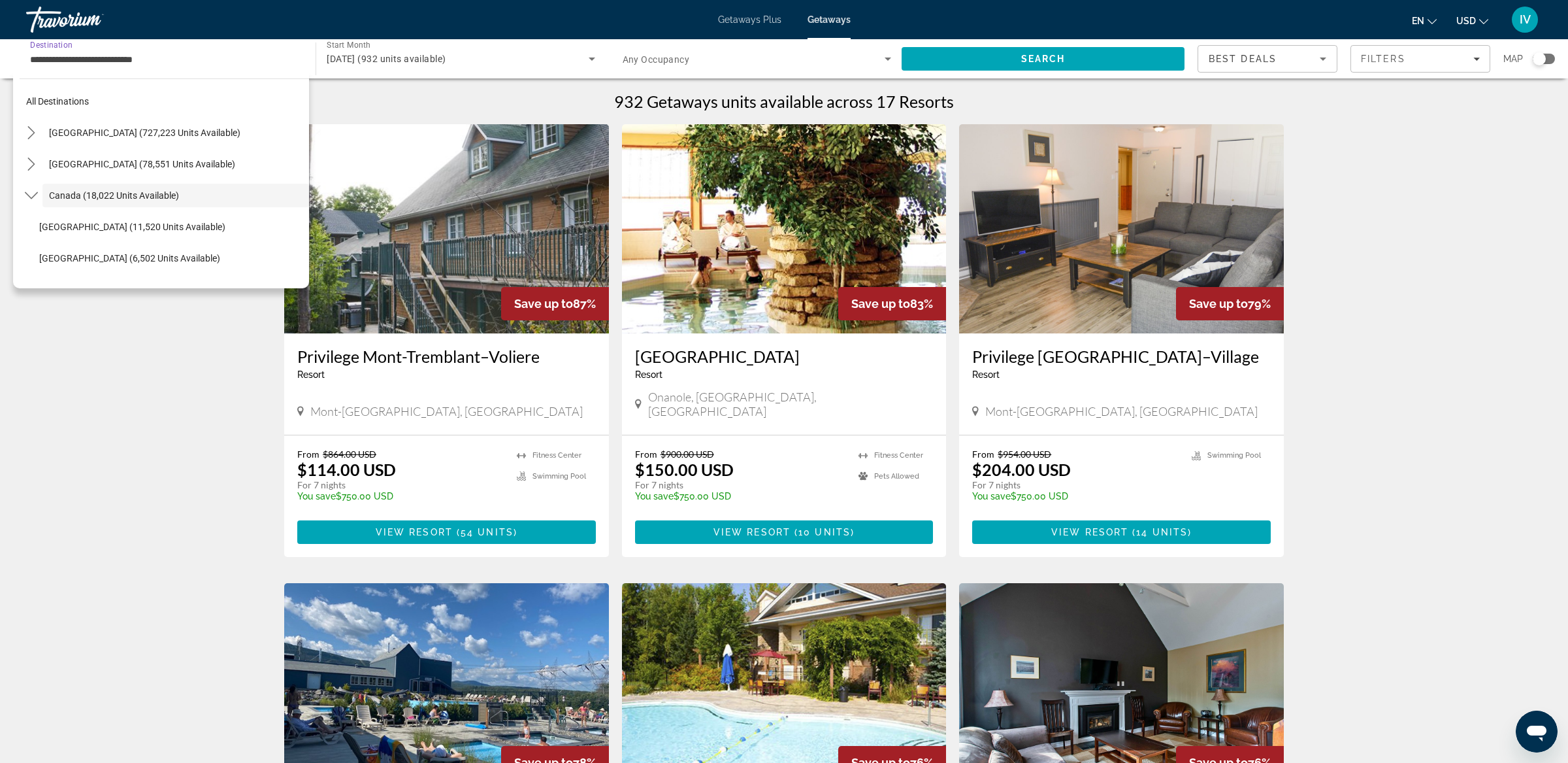
scroll to position [15, 0]
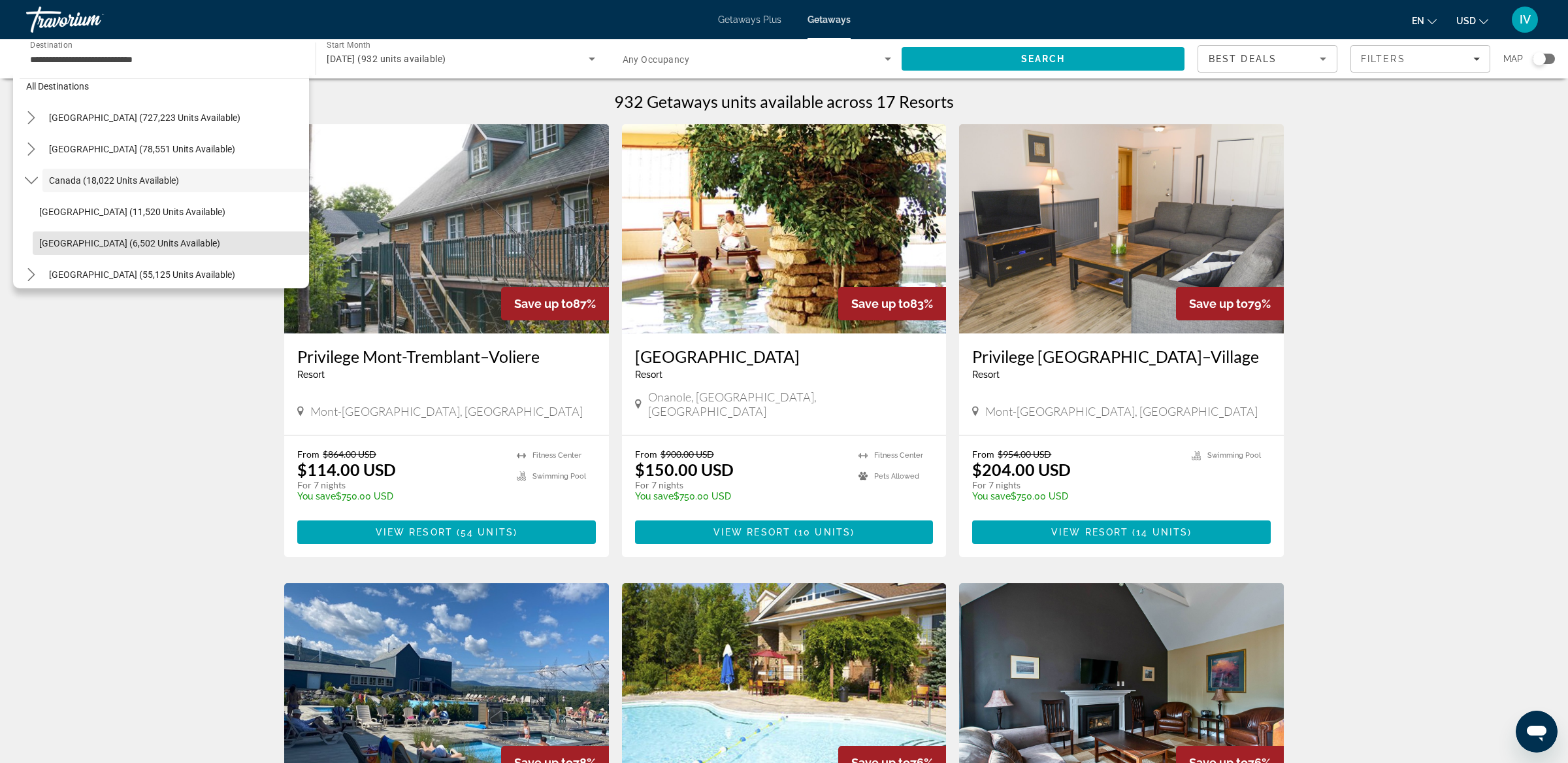
drag, startPoint x: 173, startPoint y: 246, endPoint x: 194, endPoint y: 239, distance: 22.1
click at [173, 246] on span "[GEOGRAPHIC_DATA] (6,502 units available)" at bounding box center [130, 243] width 181 height 11
type input "**********"
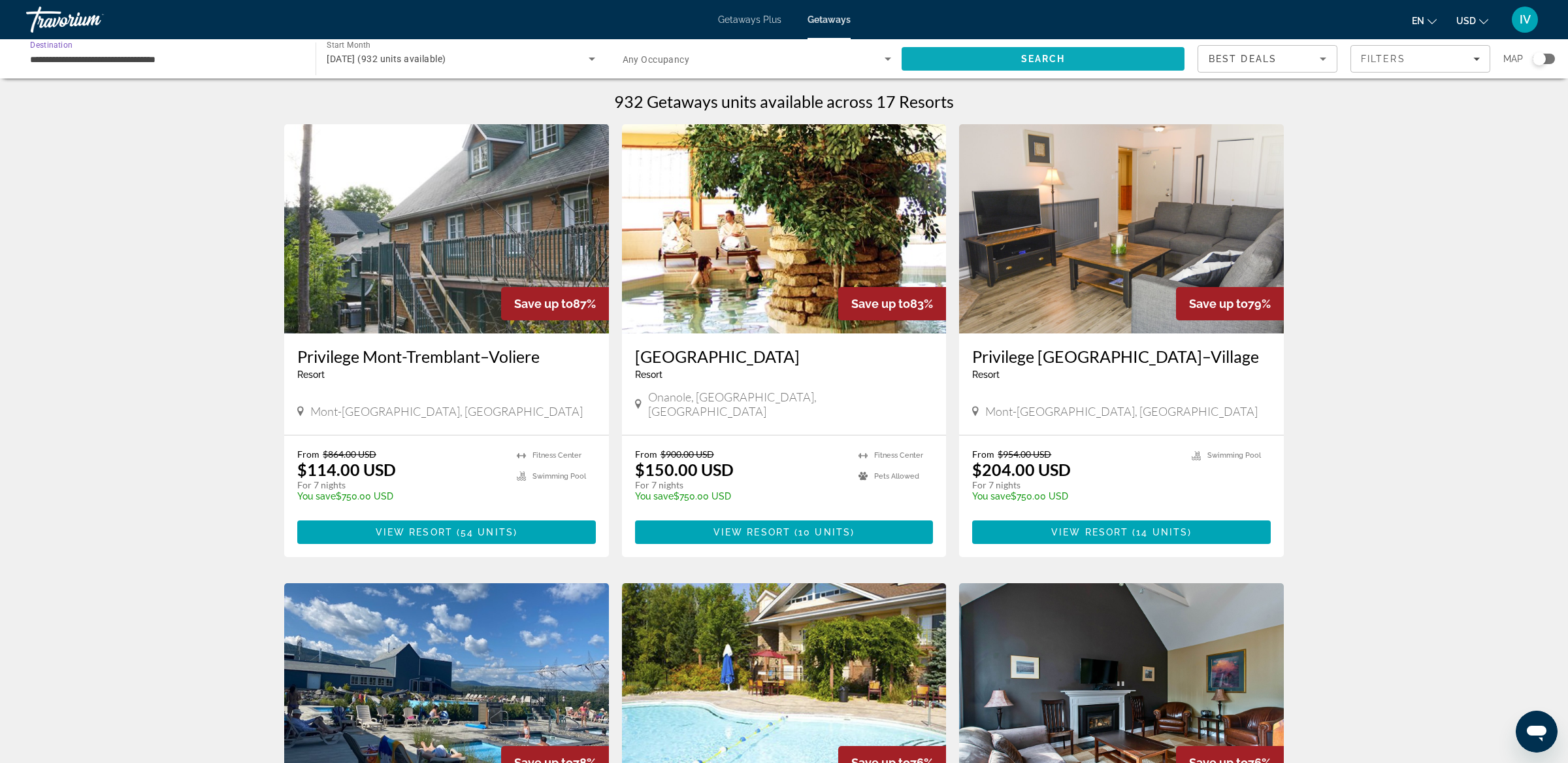
click at [1005, 53] on span "Search" at bounding box center [1043, 58] width 283 height 32
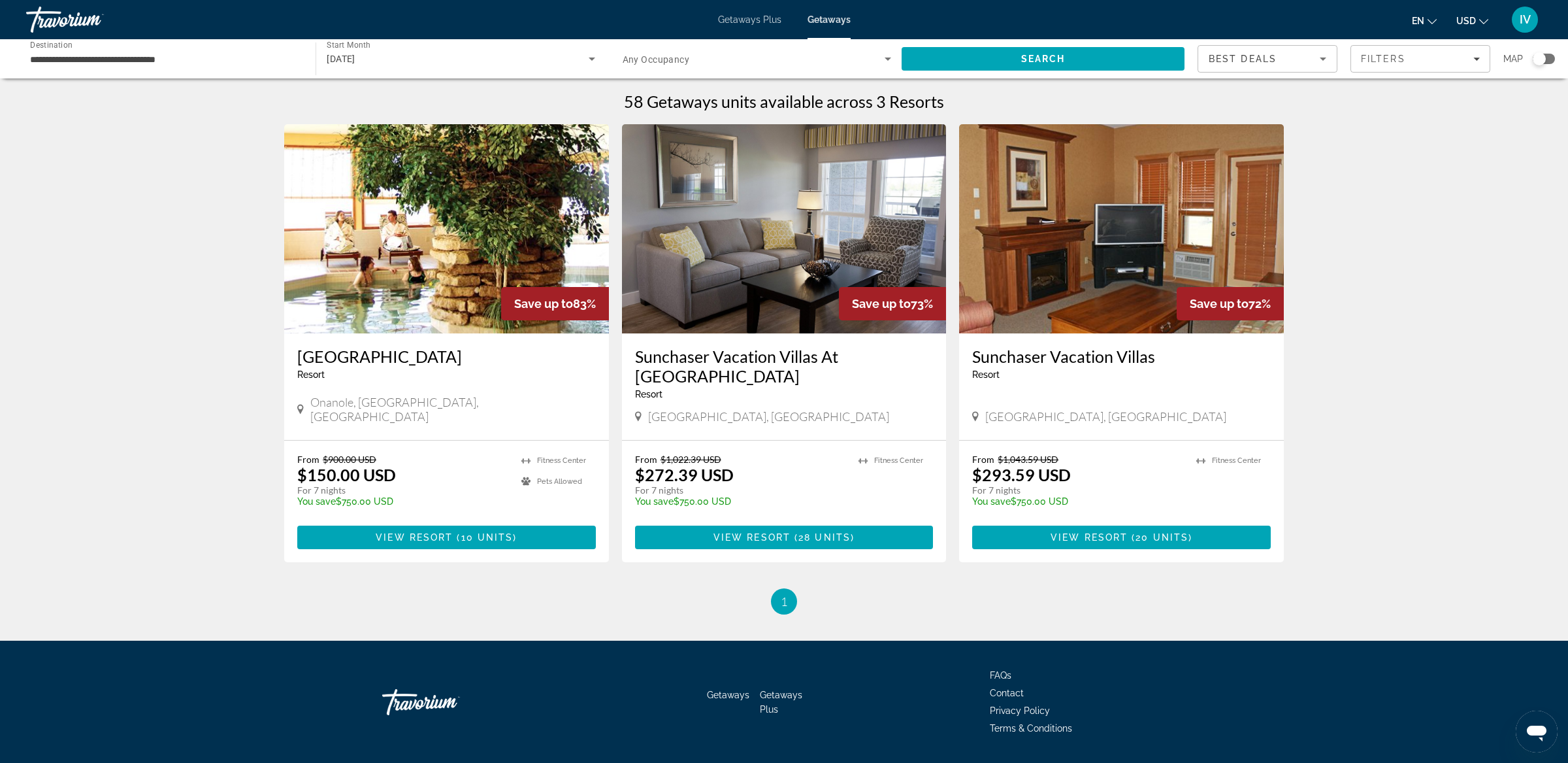
click at [735, 285] on img "Main content" at bounding box center [784, 229] width 325 height 209
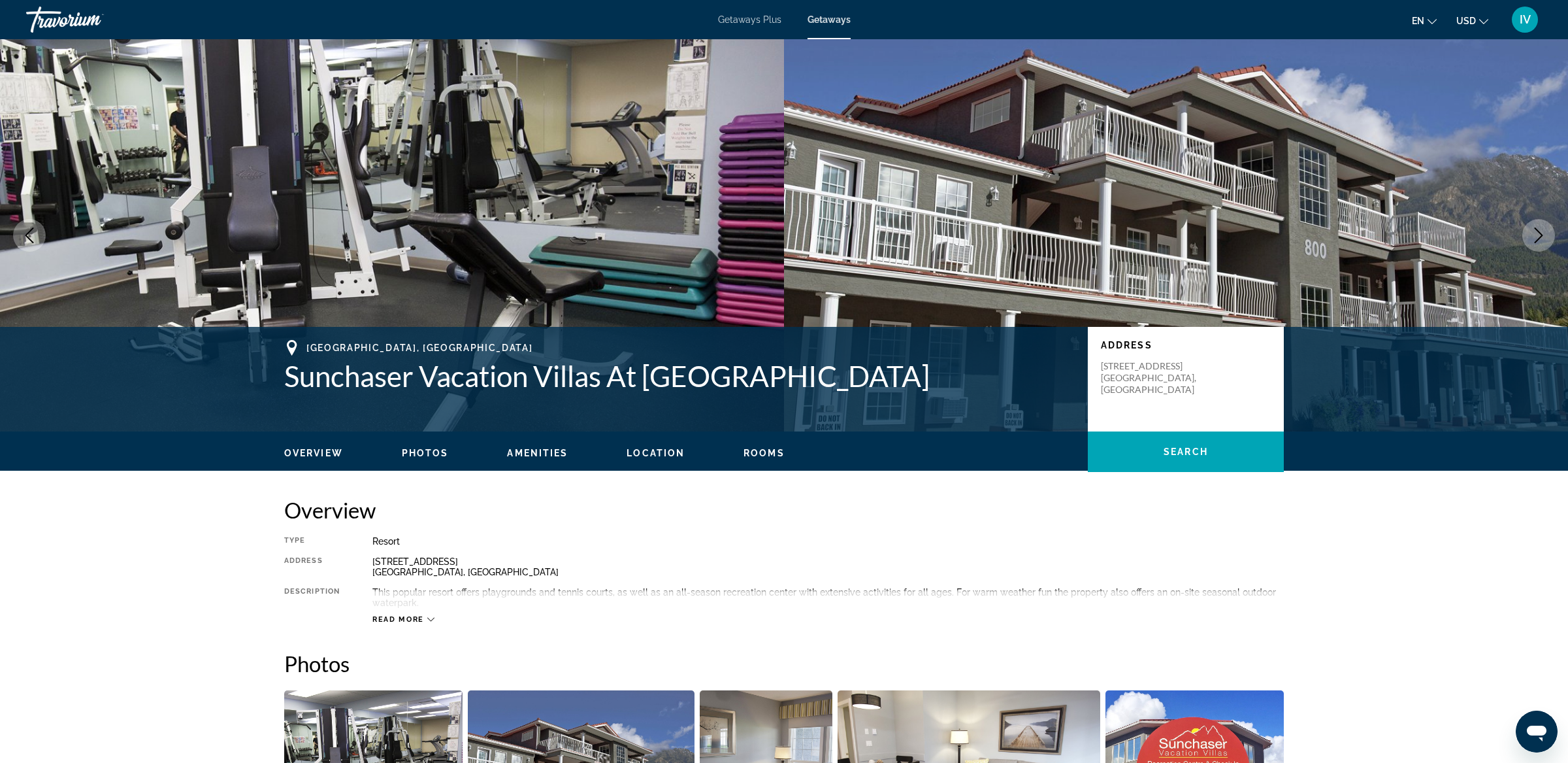
click at [1539, 234] on icon "Next image" at bounding box center [1538, 235] width 15 height 15
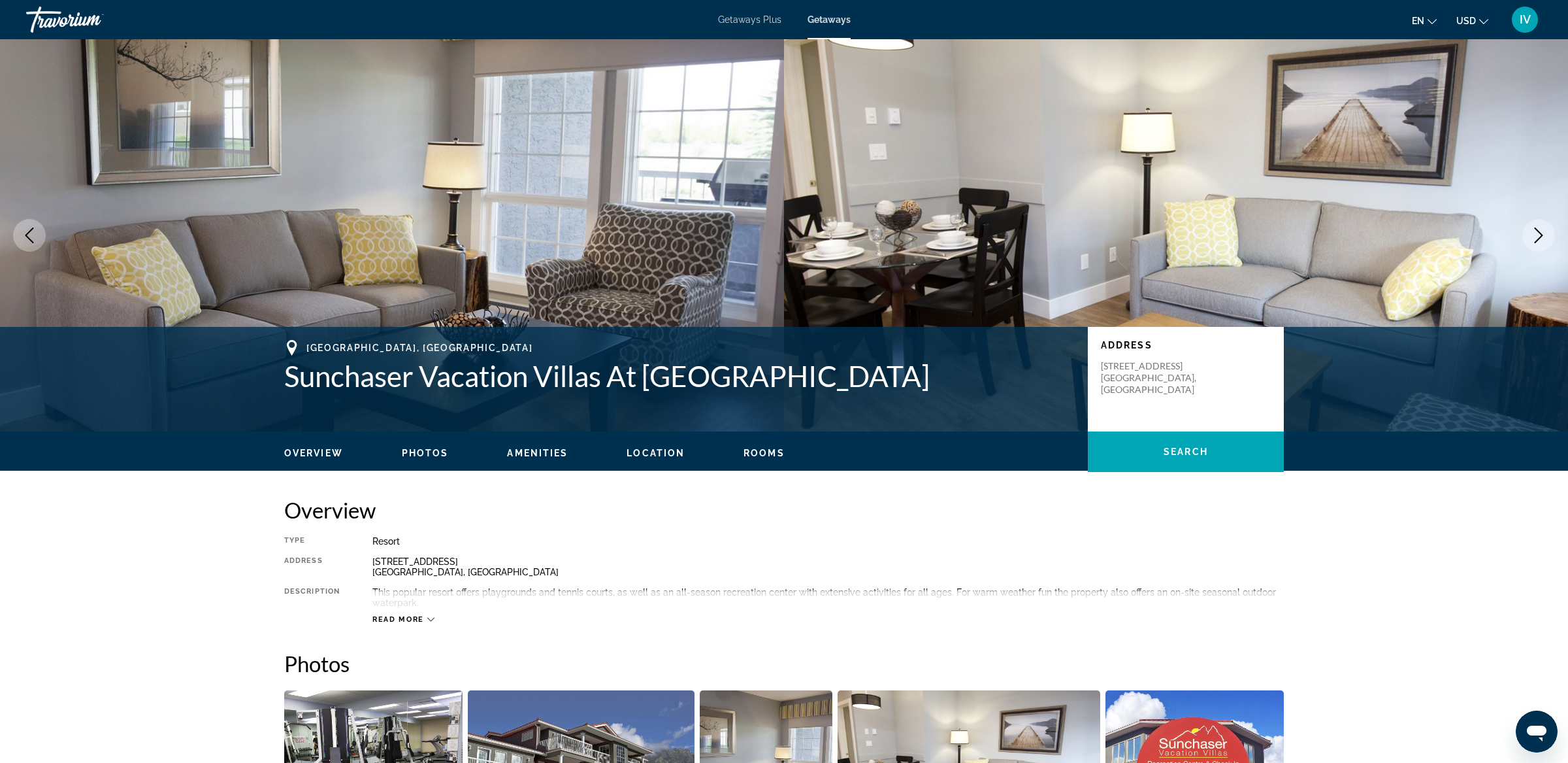
click at [1539, 234] on icon "Next image" at bounding box center [1538, 235] width 15 height 15
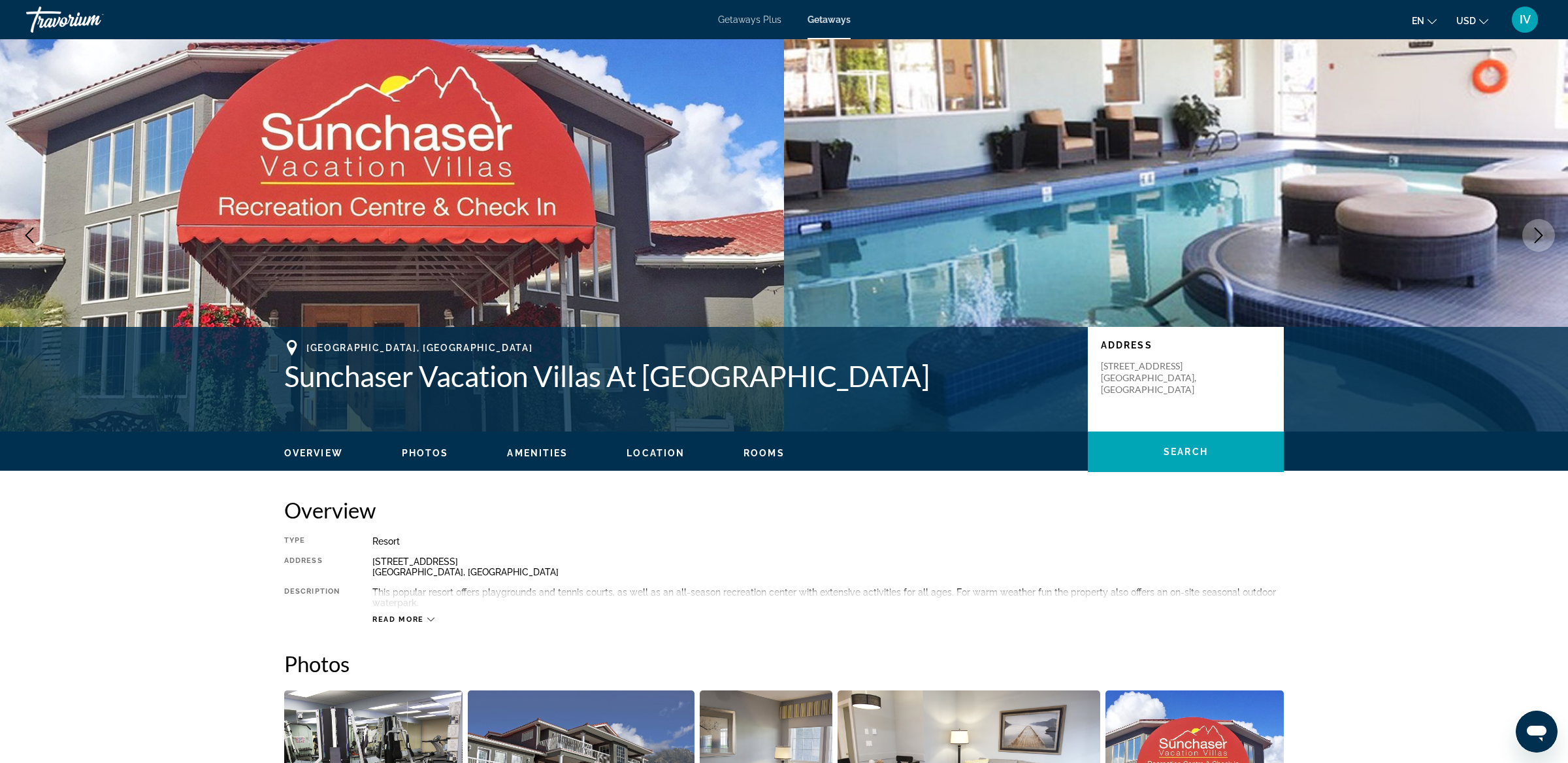
click at [1539, 234] on icon "Next image" at bounding box center [1538, 235] width 15 height 15
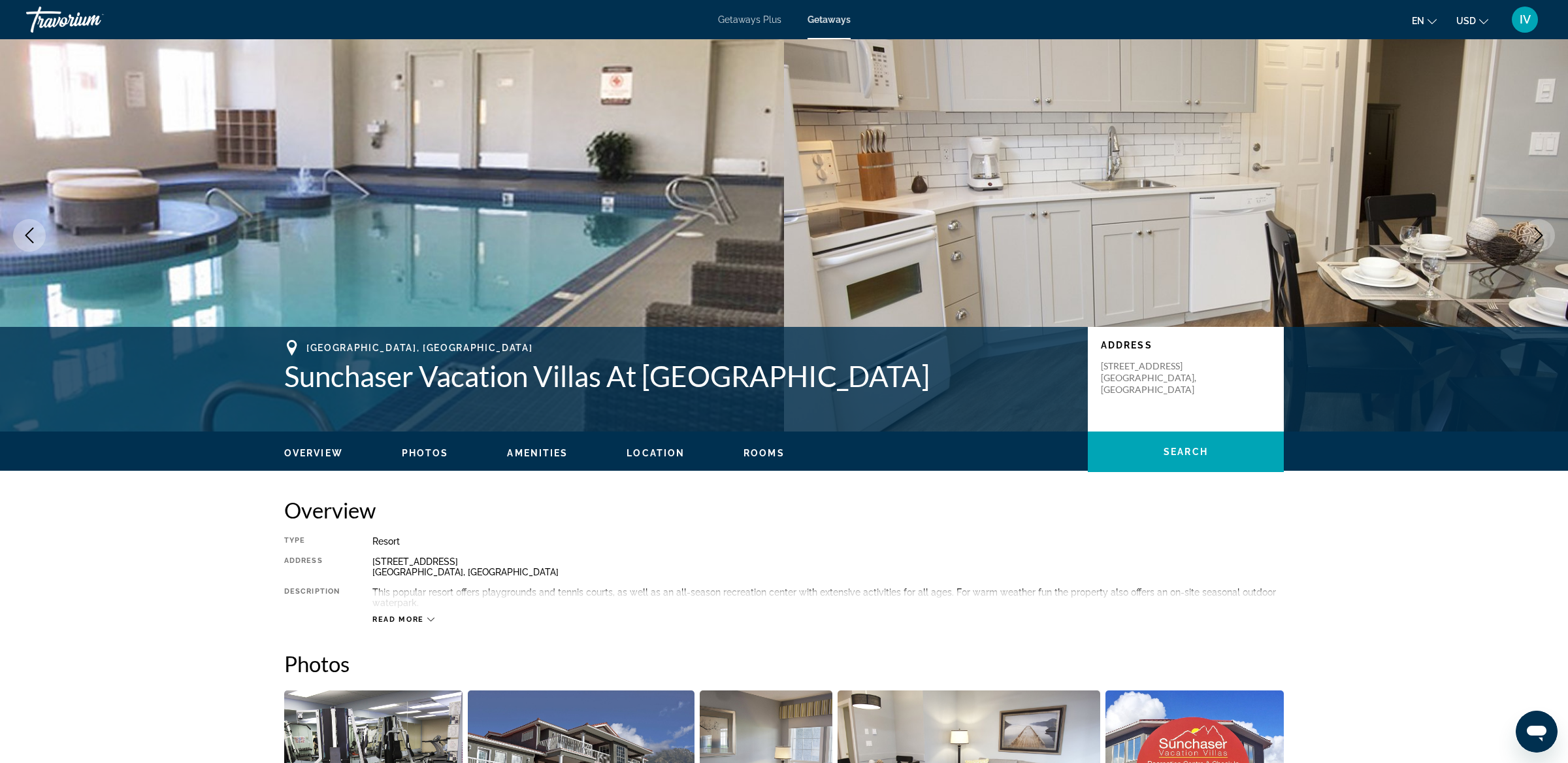
click at [1539, 234] on icon "Next image" at bounding box center [1538, 235] width 15 height 15
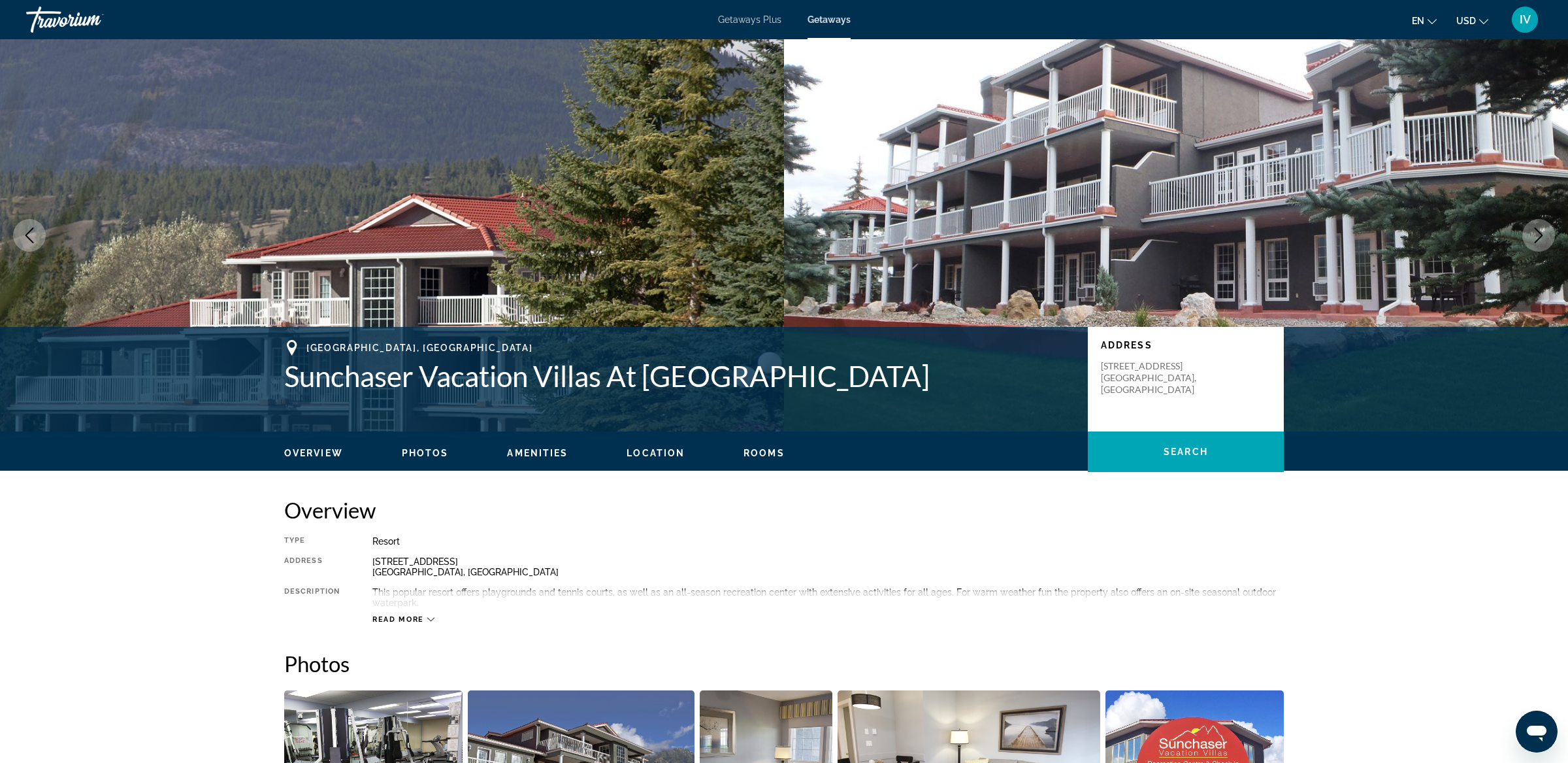
click at [1539, 234] on icon "Next image" at bounding box center [1538, 235] width 15 height 15
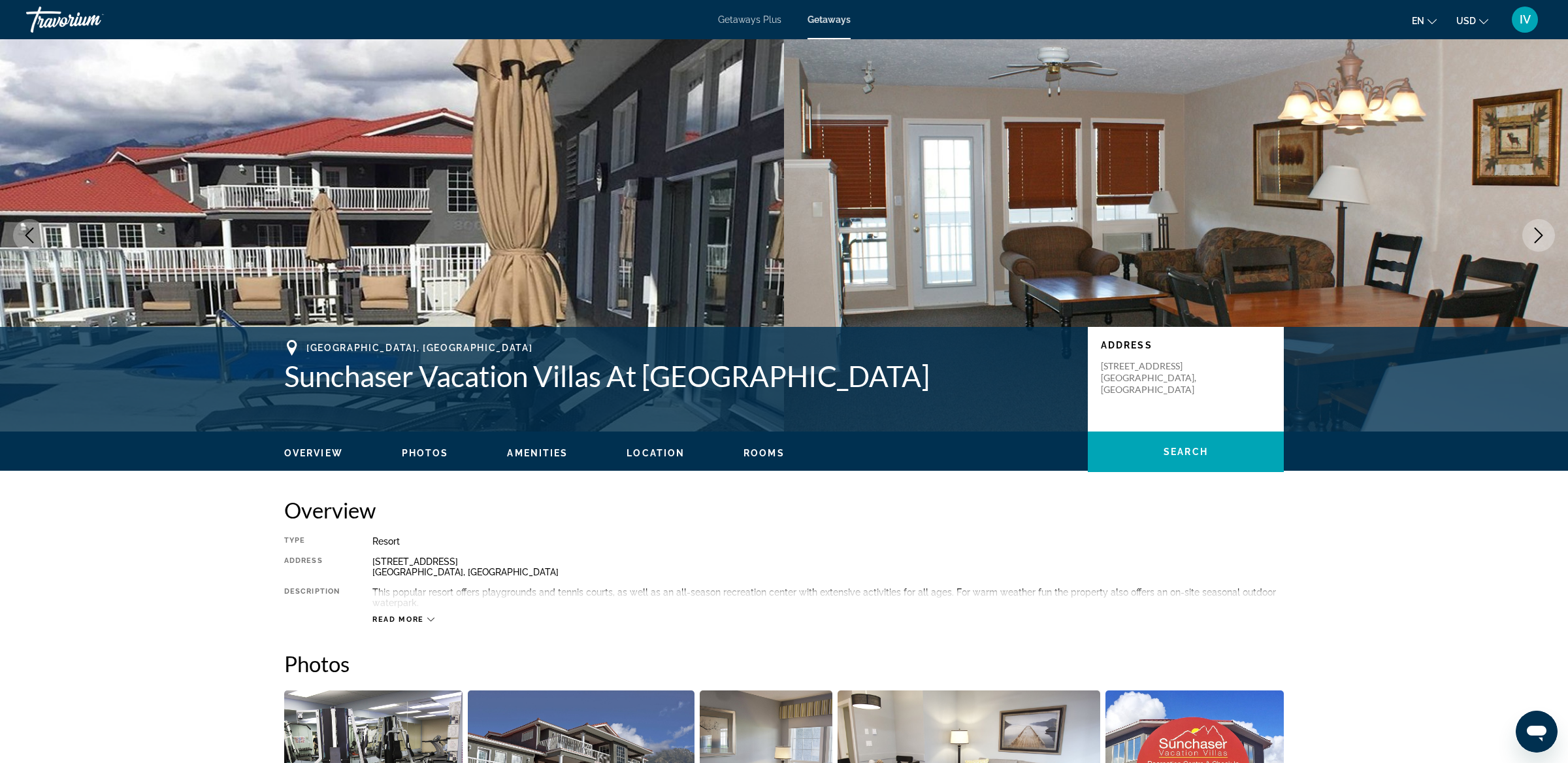
click at [1539, 234] on icon "Next image" at bounding box center [1538, 235] width 15 height 15
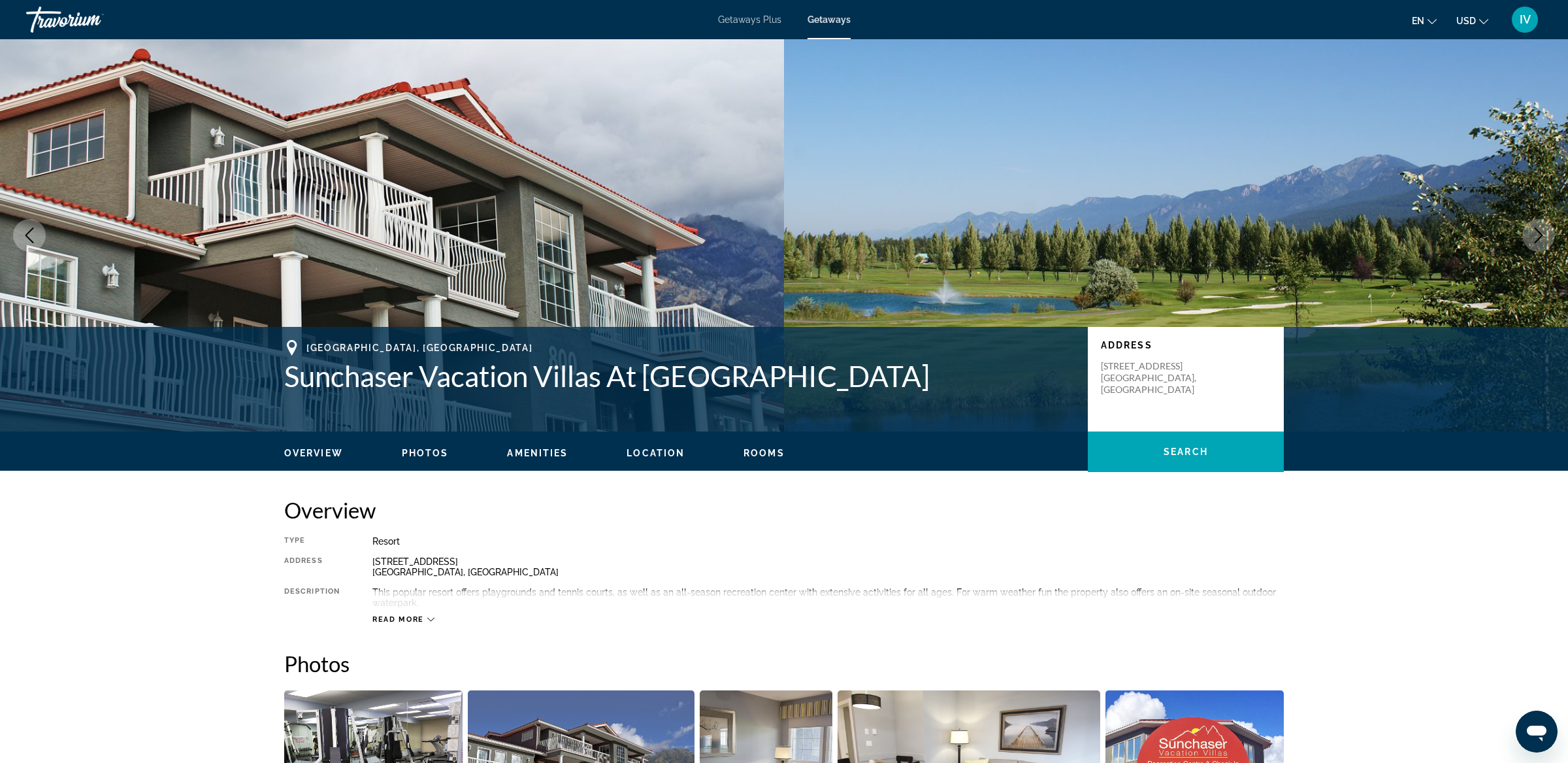
click at [1539, 234] on icon "Next image" at bounding box center [1538, 235] width 15 height 15
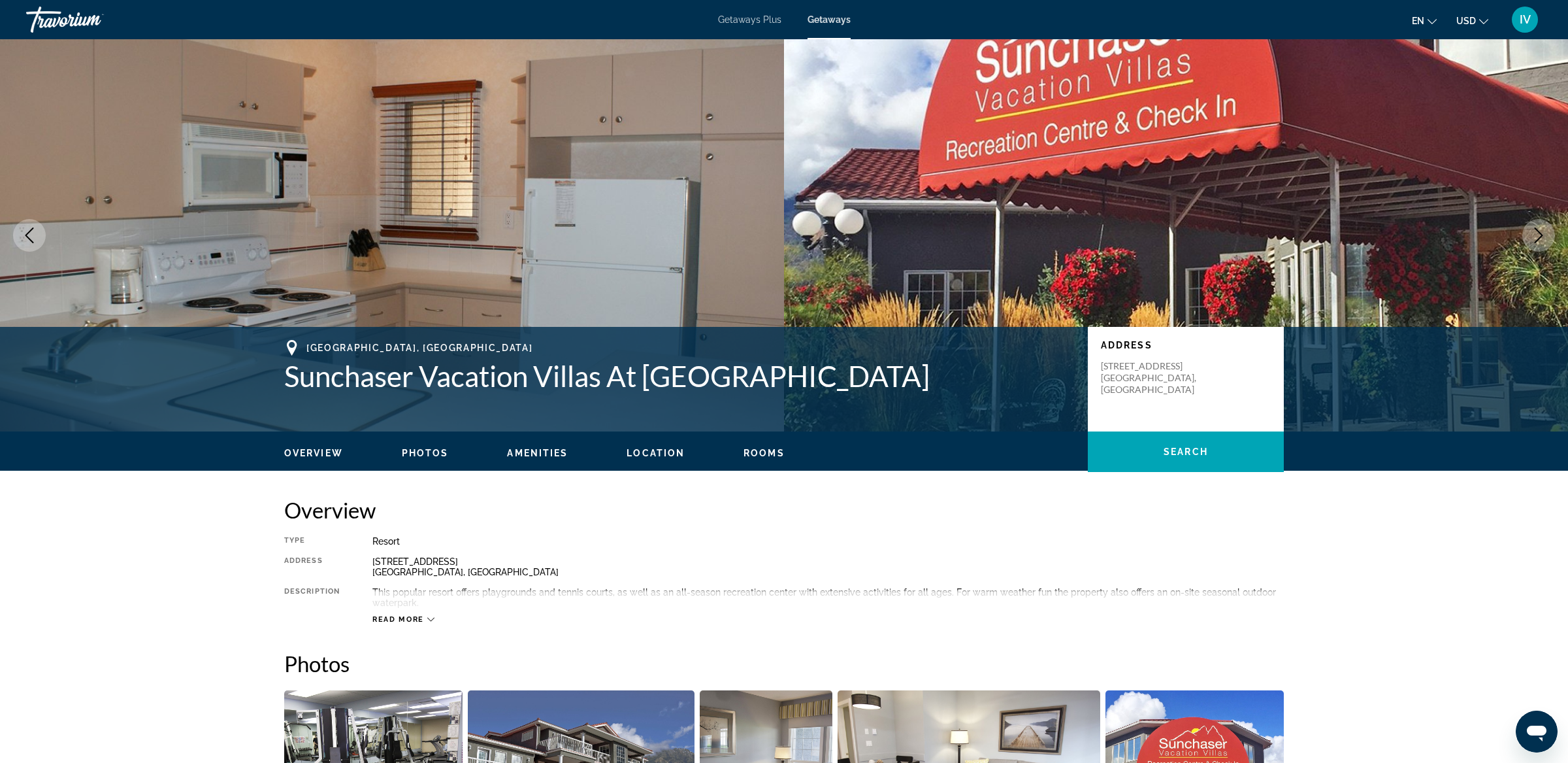
click at [1539, 234] on icon "Next image" at bounding box center [1538, 235] width 15 height 15
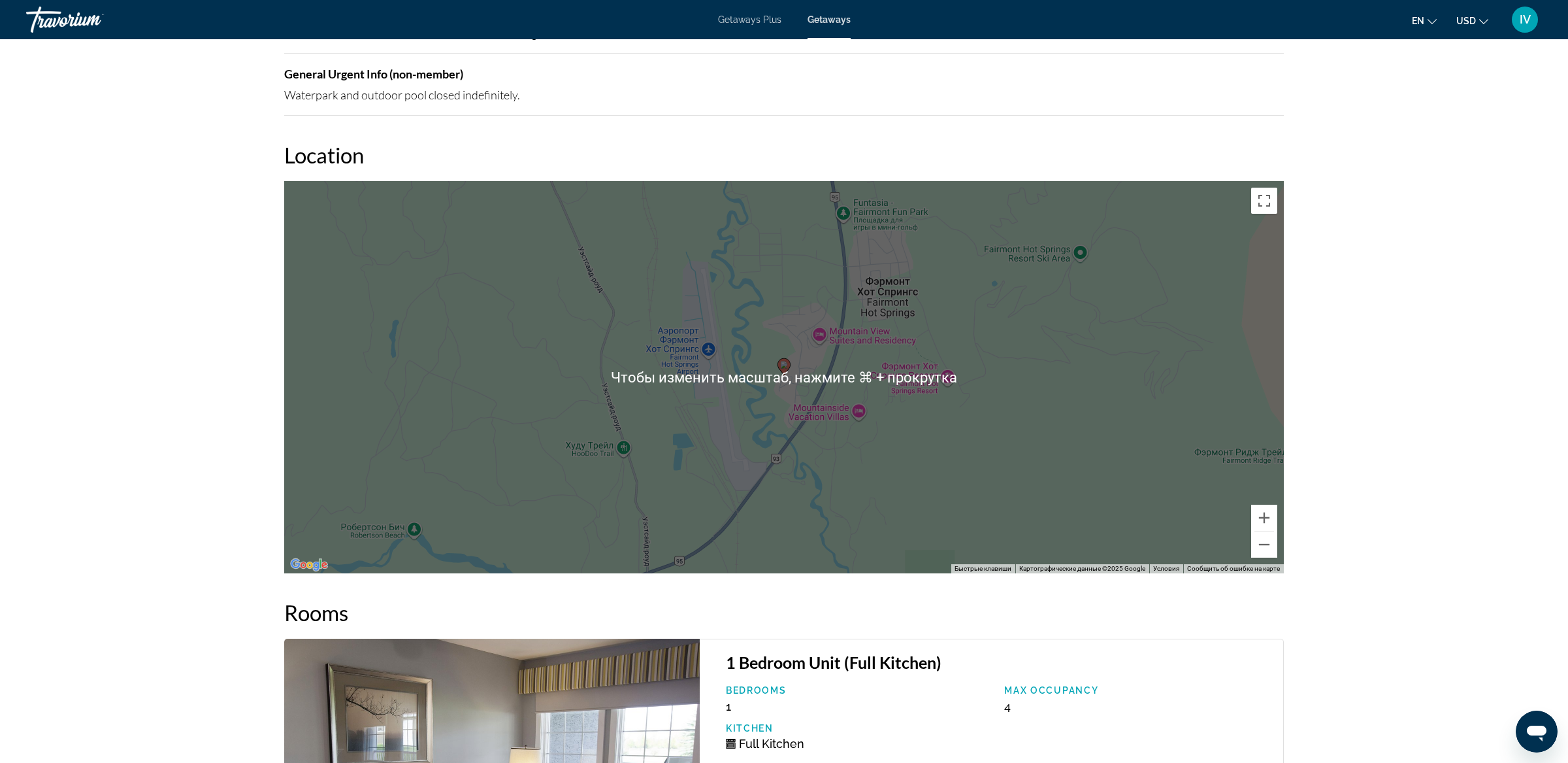
scroll to position [1765, 0]
click at [1265, 546] on button "Уменьшить" at bounding box center [1264, 543] width 26 height 26
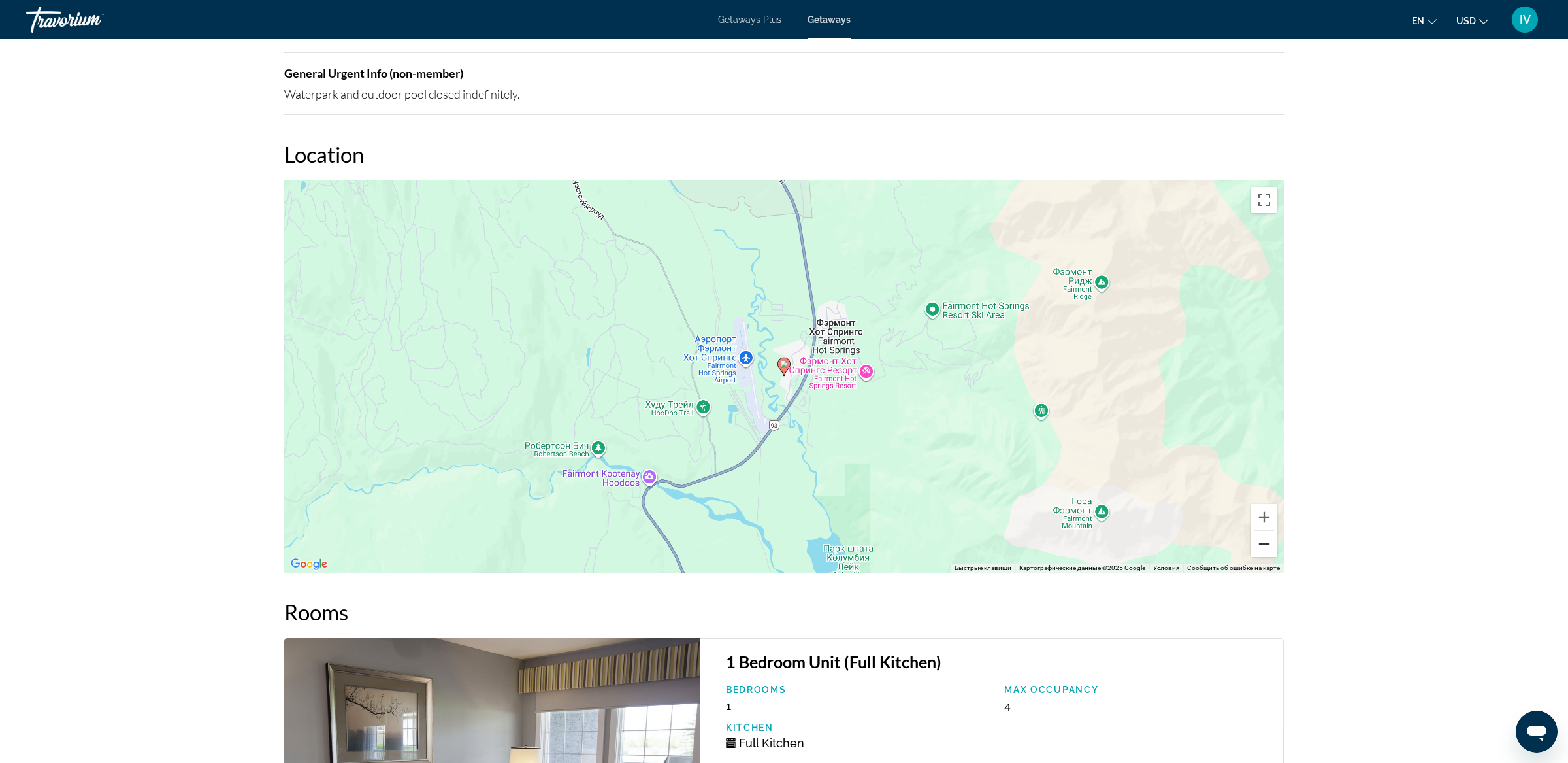
click at [1265, 546] on button "Уменьшить" at bounding box center [1264, 543] width 26 height 26
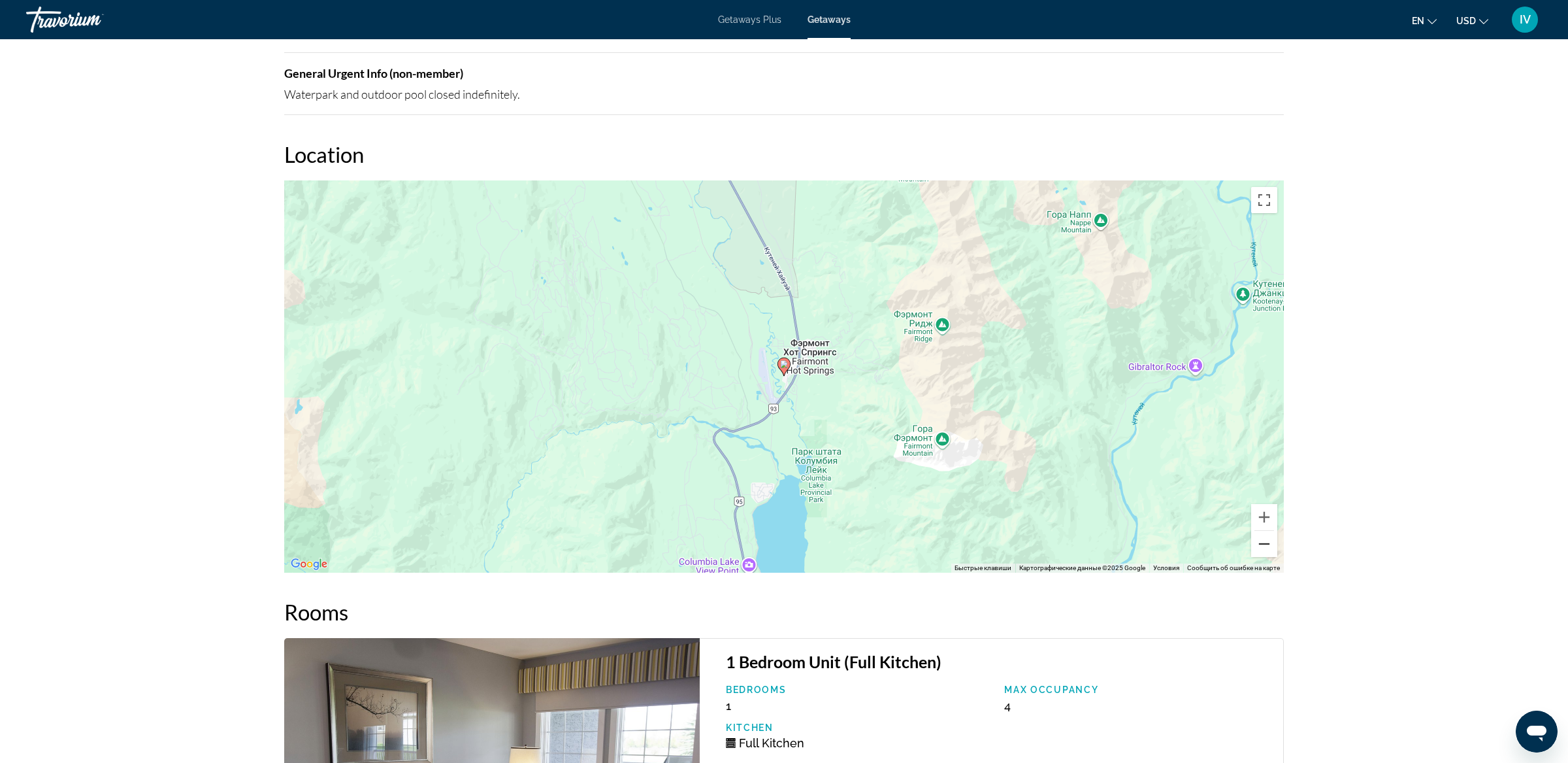
click at [1265, 546] on button "Уменьшить" at bounding box center [1264, 543] width 26 height 26
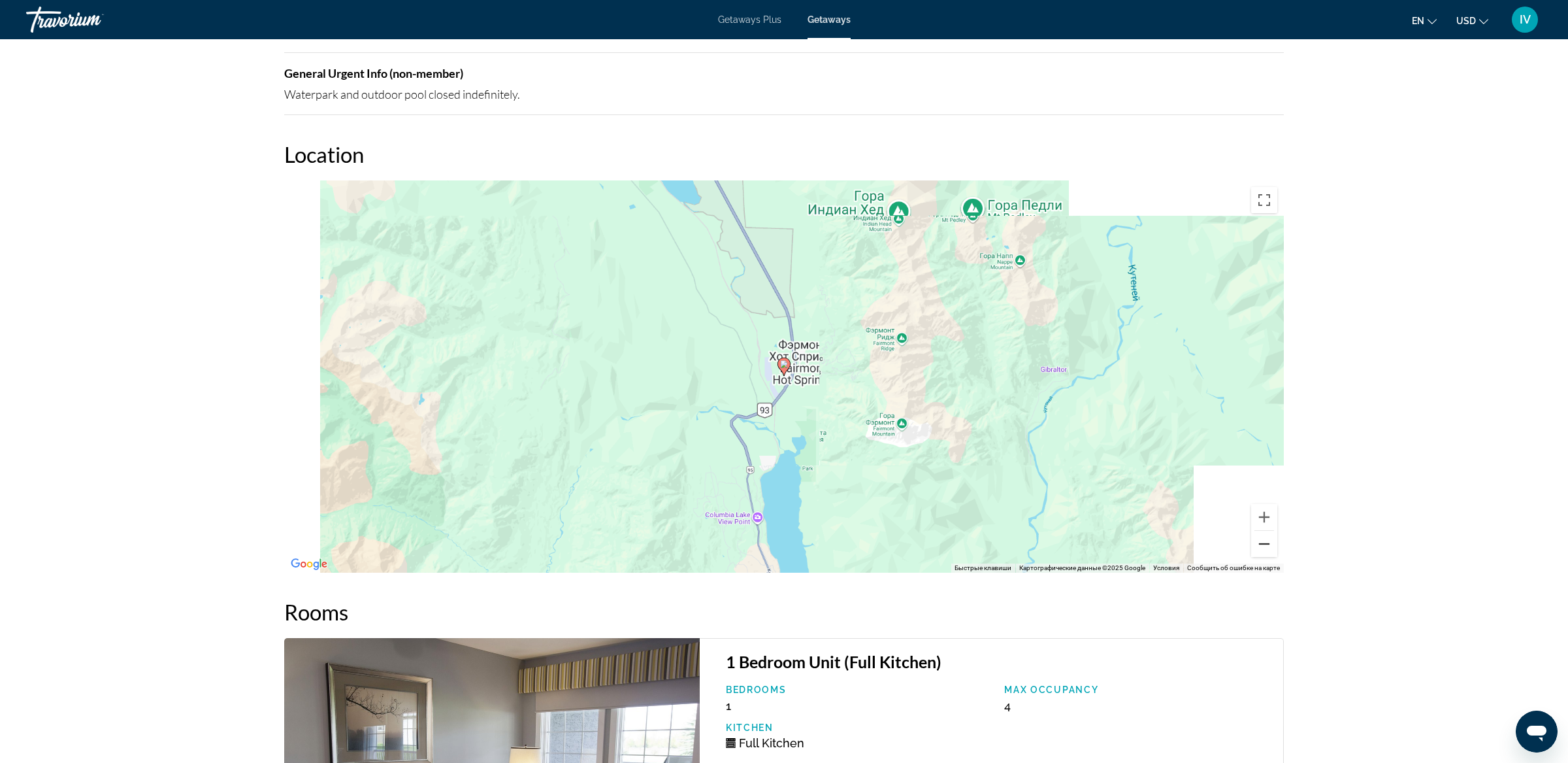
click at [1265, 546] on button "Уменьшить" at bounding box center [1264, 543] width 26 height 26
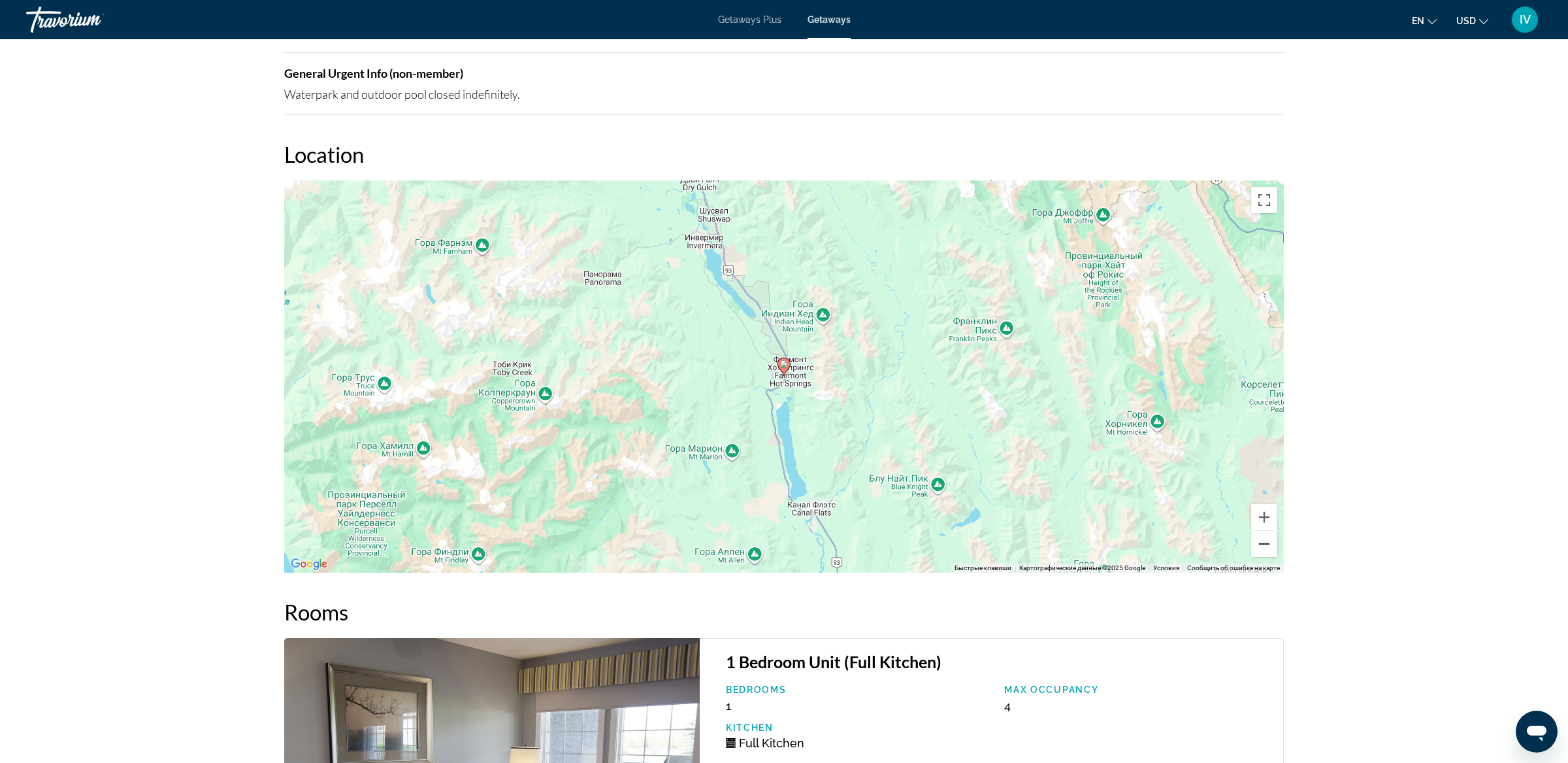
click at [1265, 546] on button "Уменьшить" at bounding box center [1264, 543] width 26 height 26
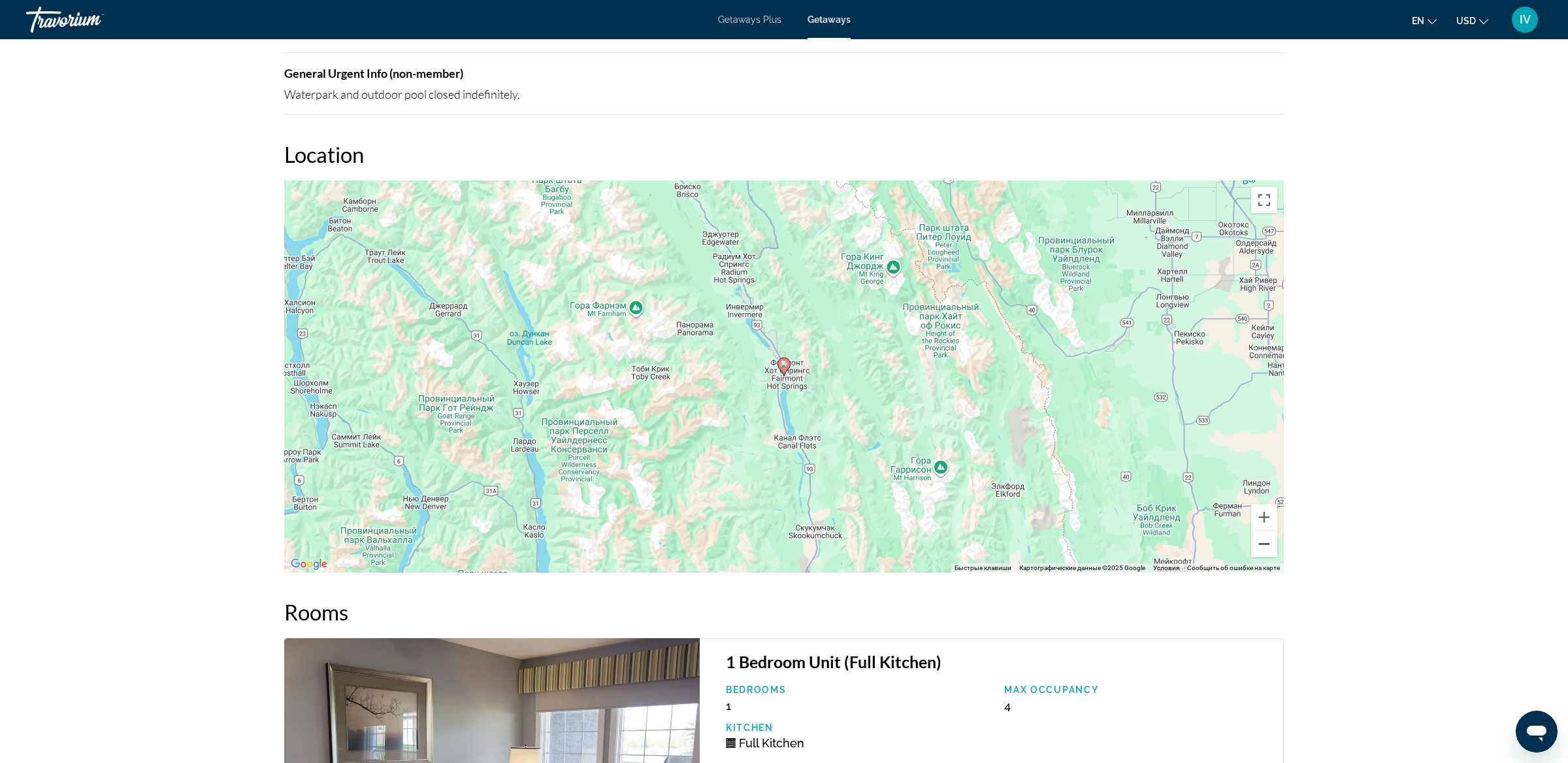
click at [1265, 546] on button "Уменьшить" at bounding box center [1264, 543] width 26 height 26
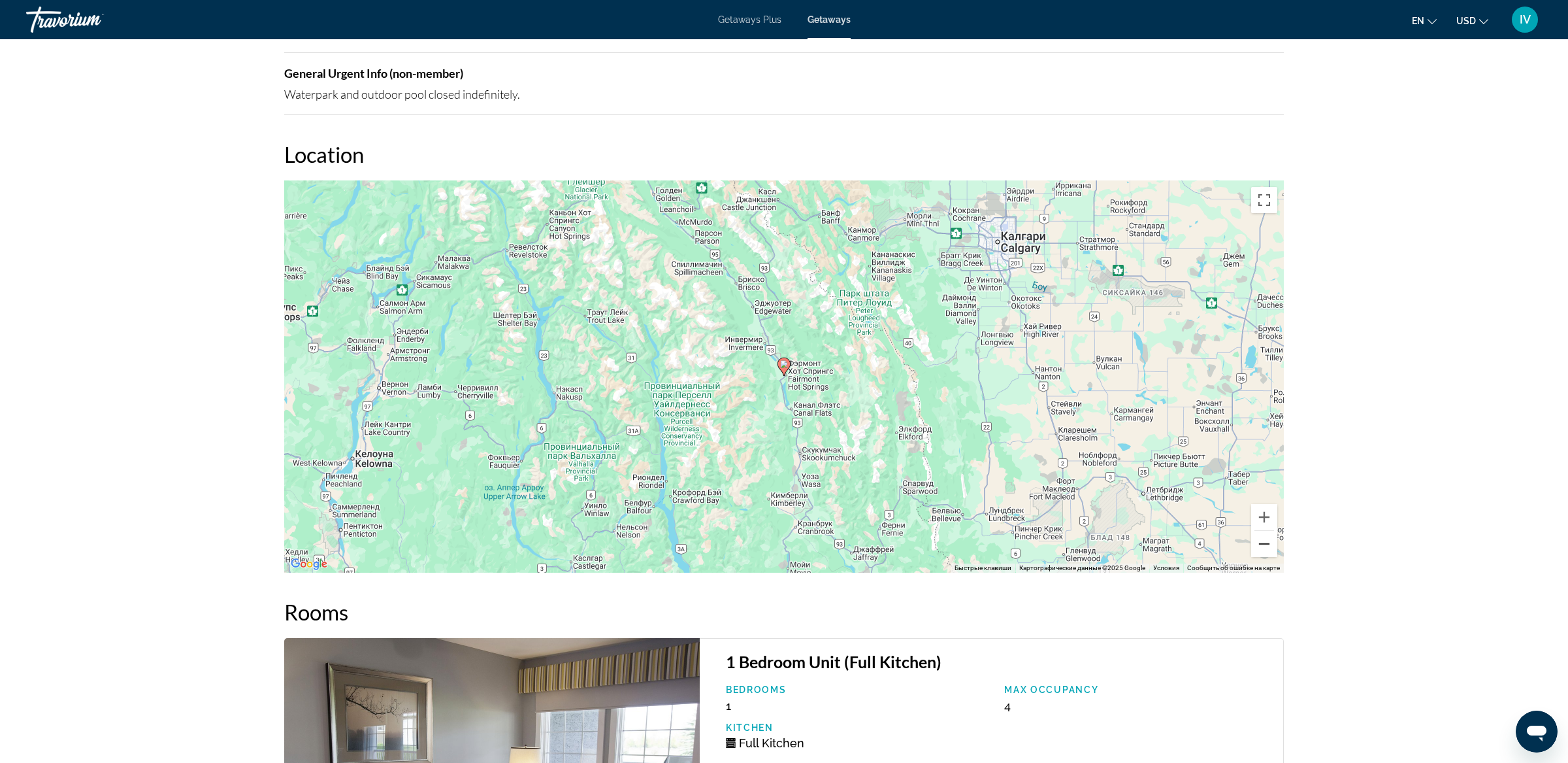
click at [1265, 546] on button "Уменьшить" at bounding box center [1264, 543] width 26 height 26
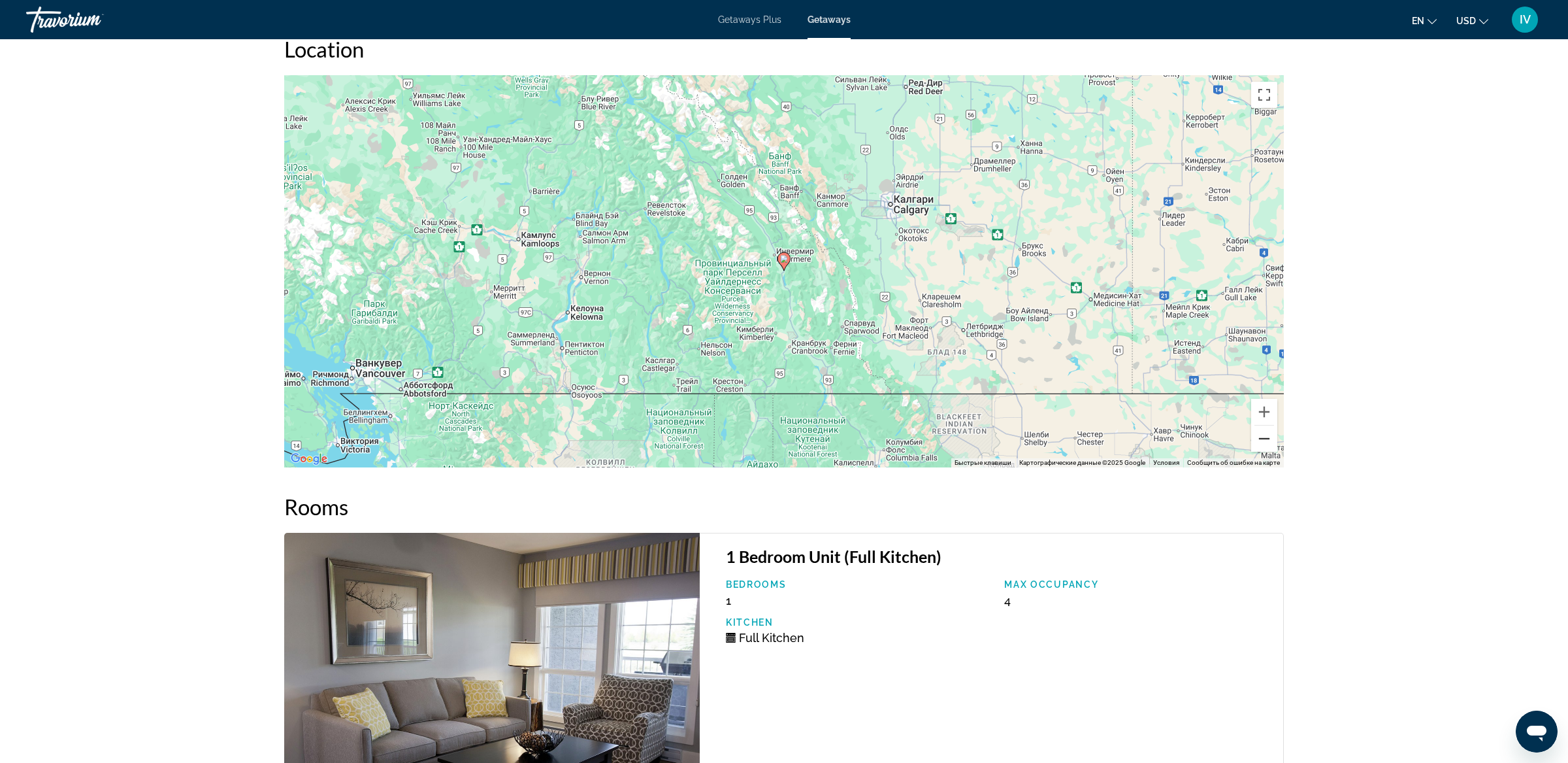
scroll to position [1822, 0]
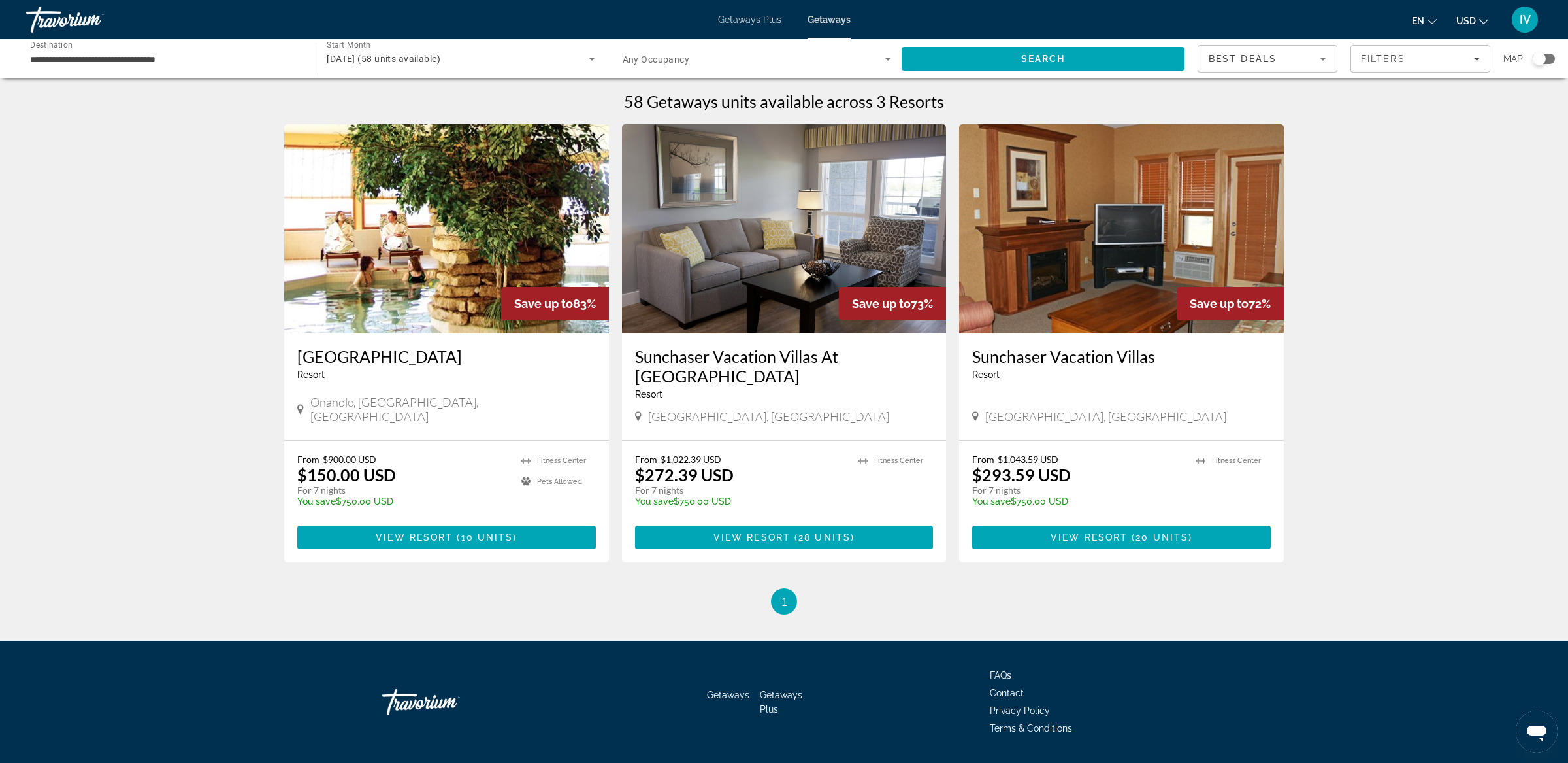
click at [354, 210] on img "Main content" at bounding box center [446, 229] width 325 height 209
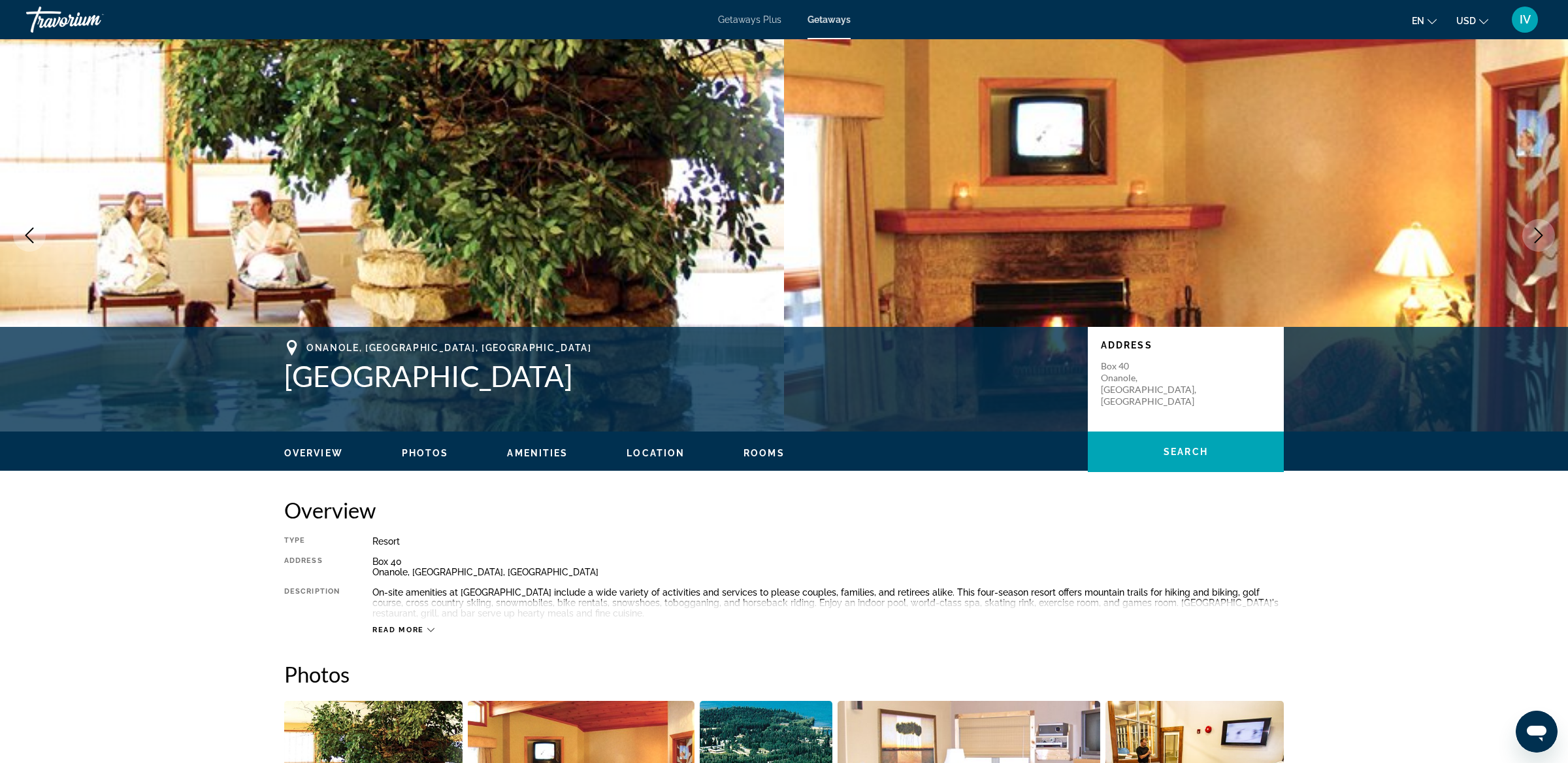
click at [1540, 232] on icon "Next image" at bounding box center [1538, 235] width 15 height 15
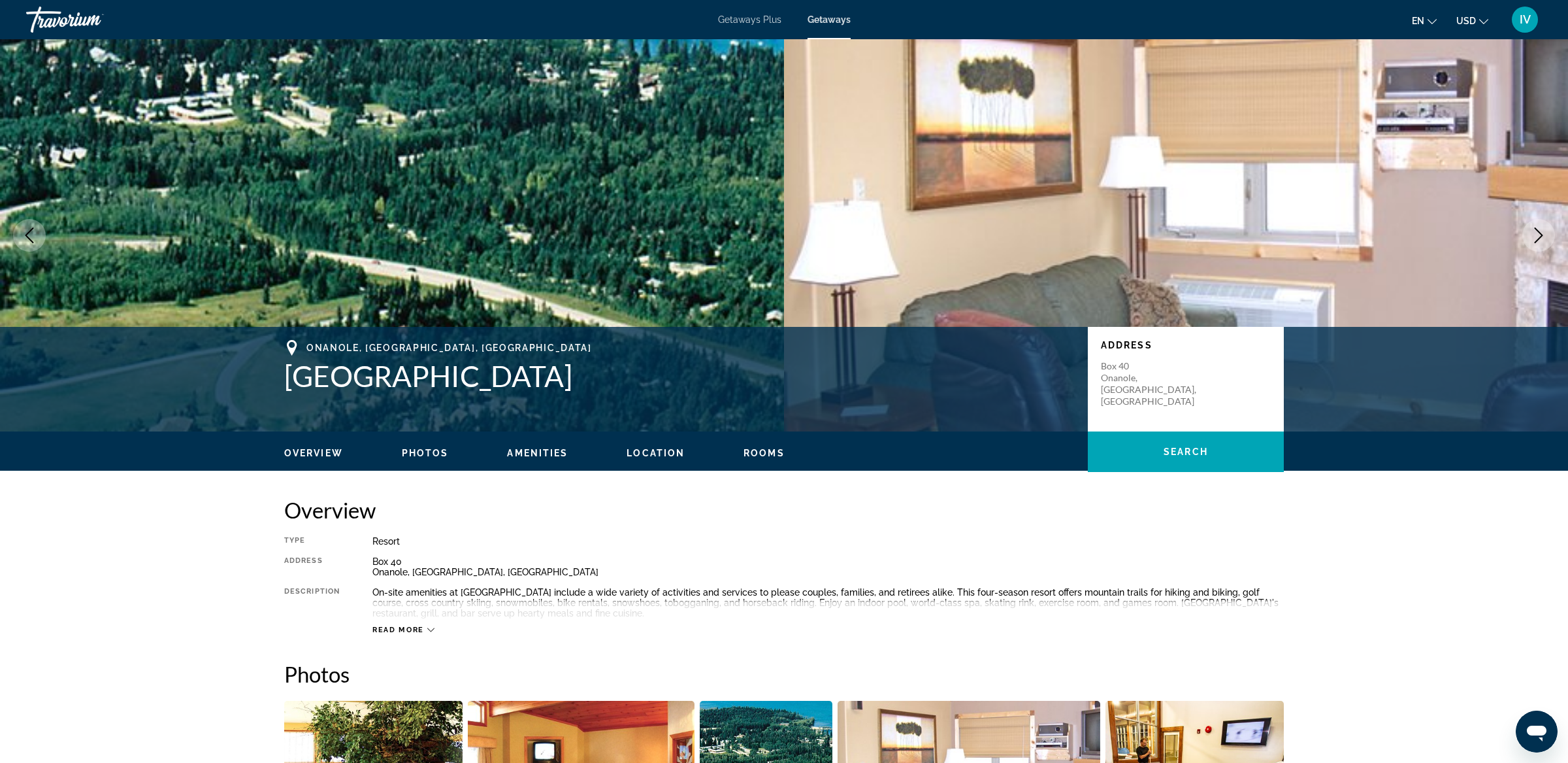
click at [1540, 232] on icon "Next image" at bounding box center [1538, 235] width 15 height 15
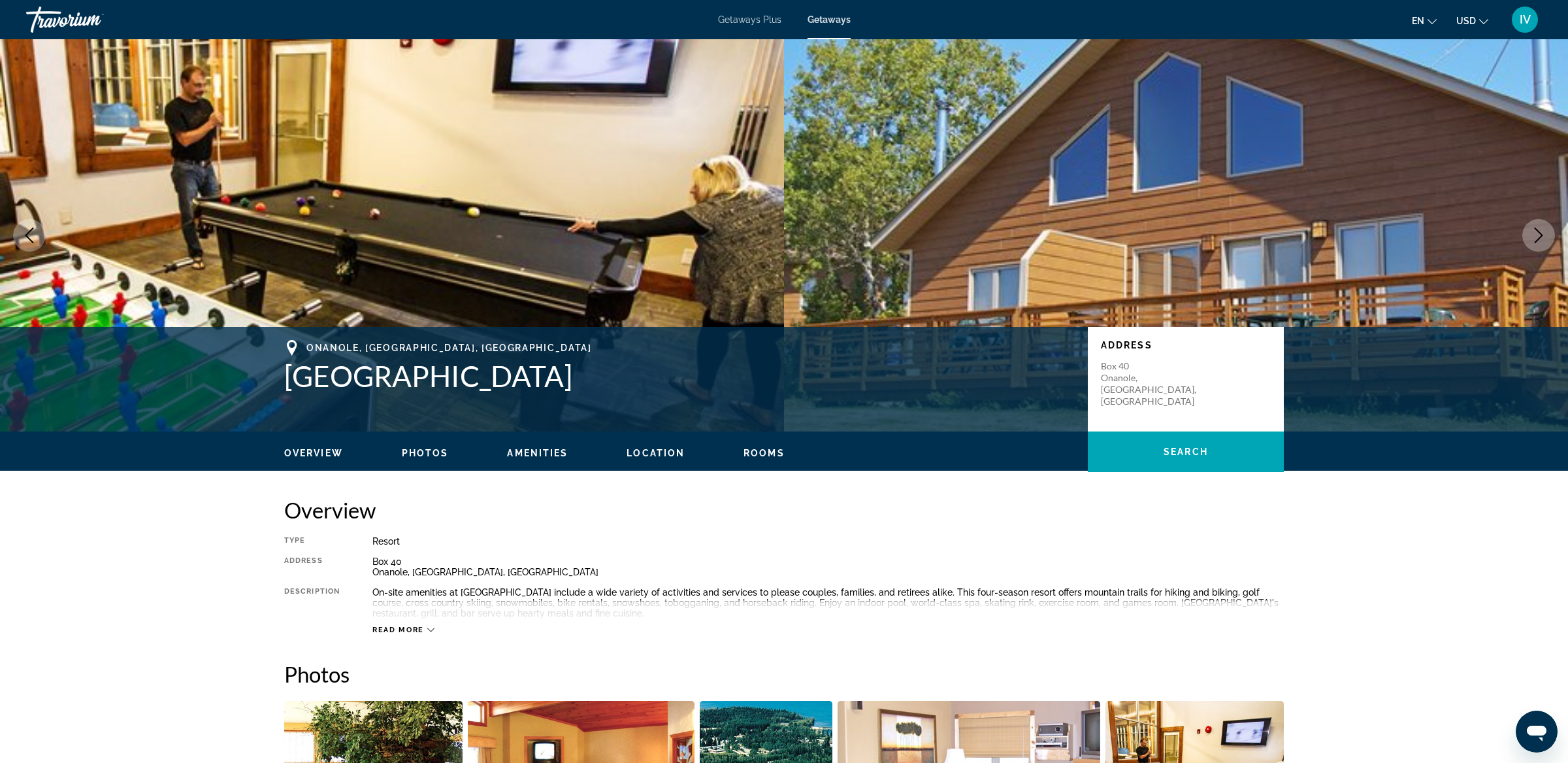
click at [1540, 232] on icon "Next image" at bounding box center [1538, 235] width 15 height 15
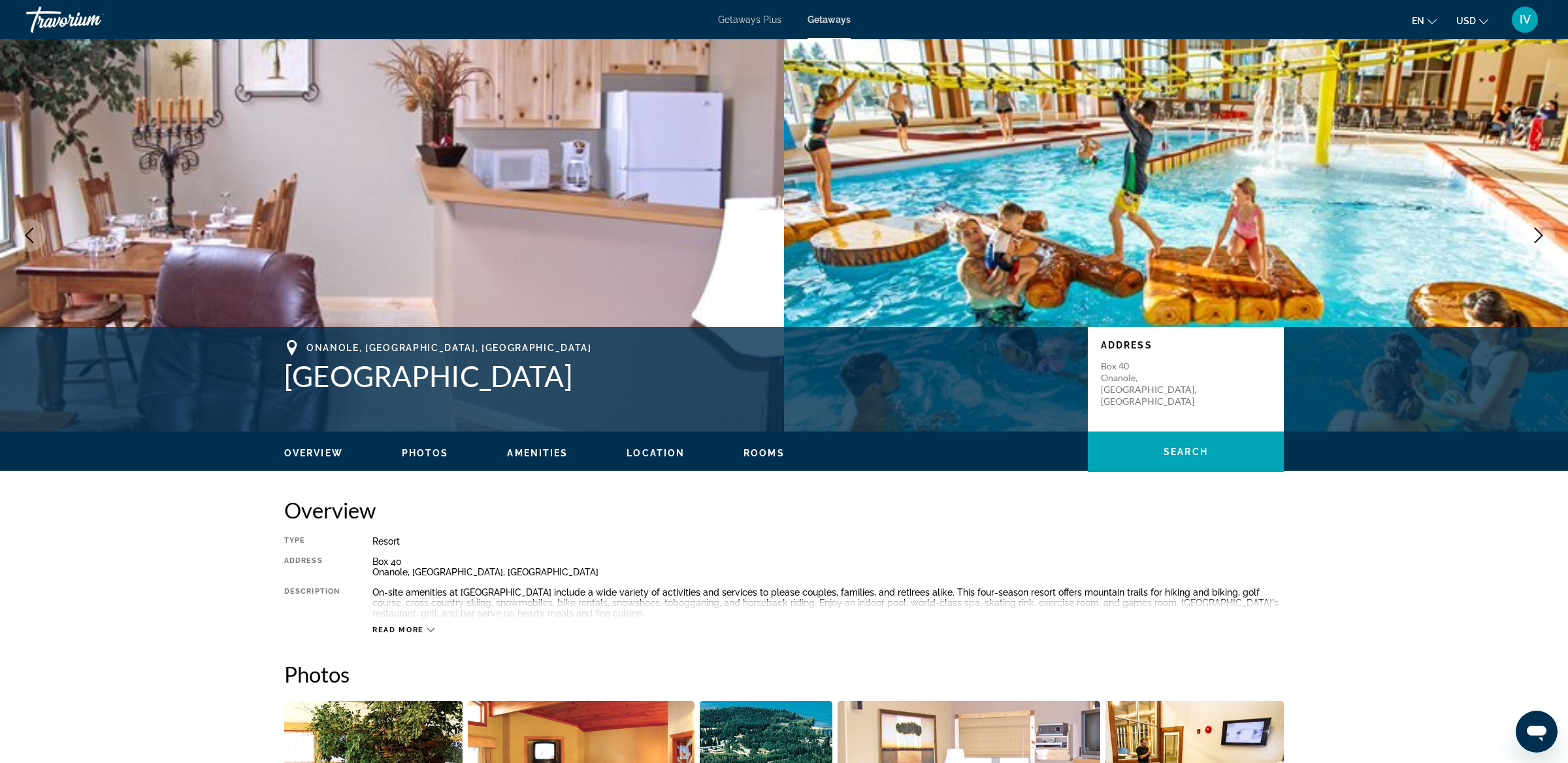
click at [1540, 232] on icon "Next image" at bounding box center [1538, 235] width 15 height 15
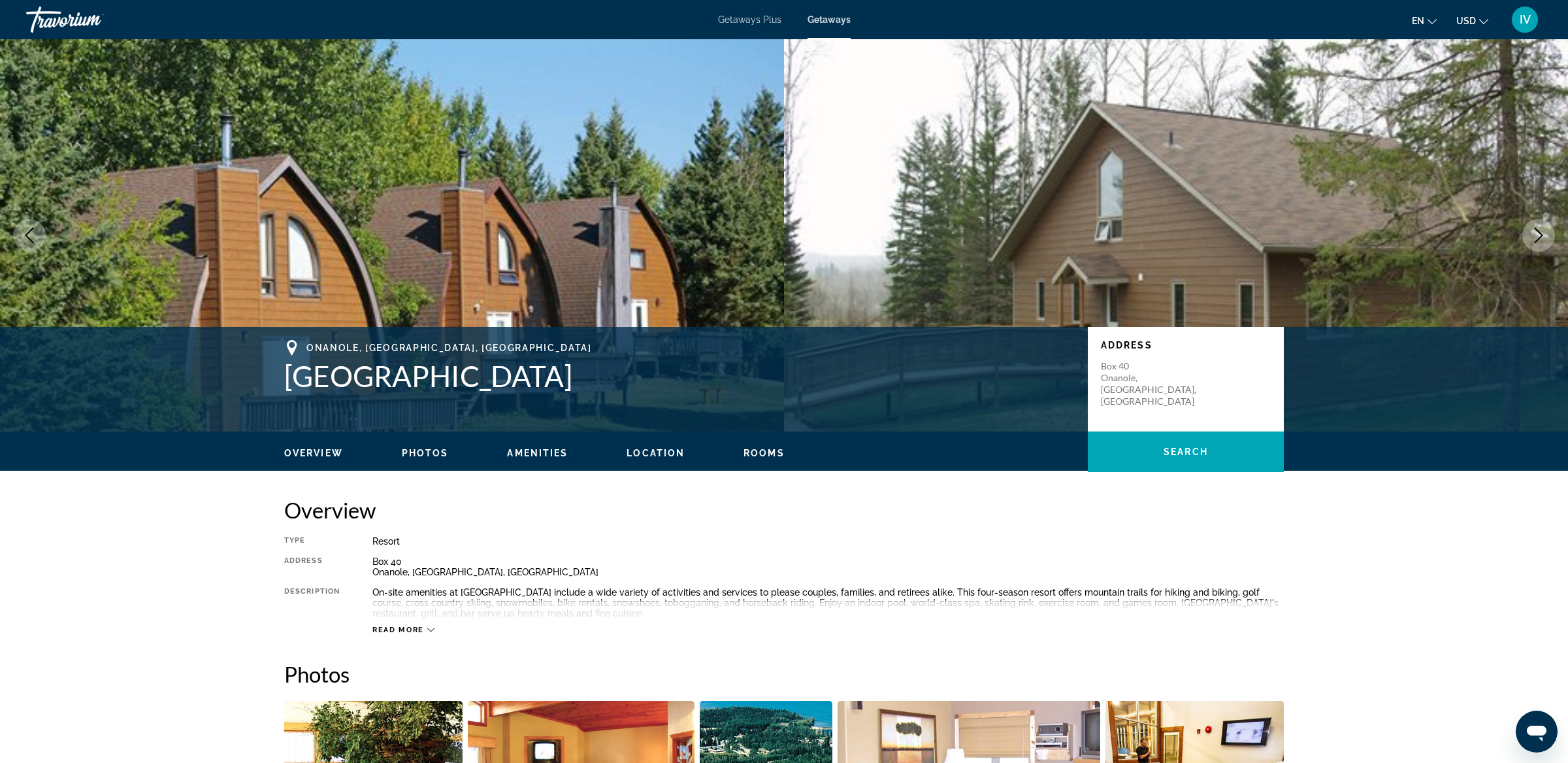
click at [1546, 246] on button "Next image" at bounding box center [1538, 235] width 33 height 33
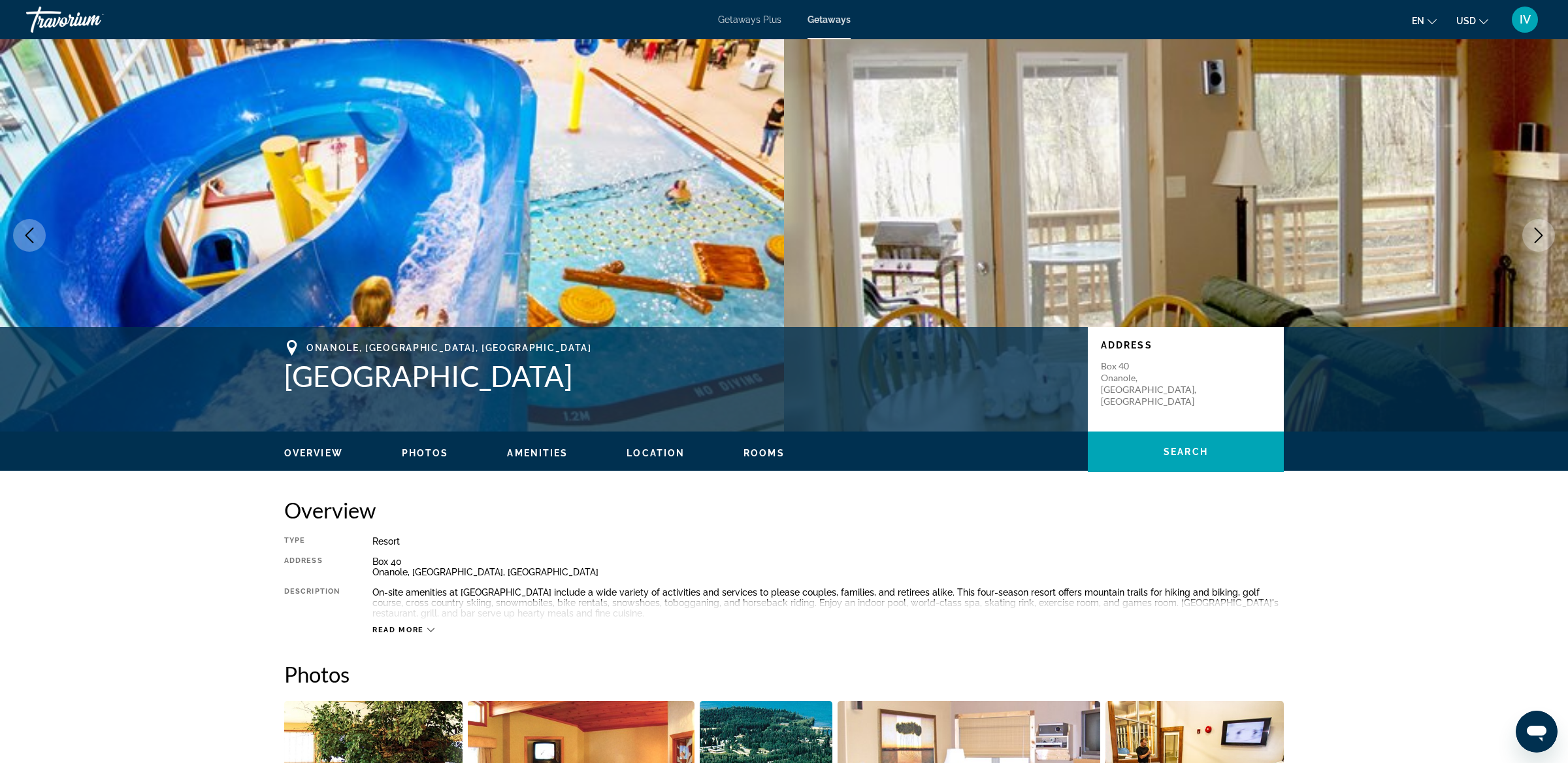
click at [1546, 246] on button "Next image" at bounding box center [1538, 235] width 33 height 33
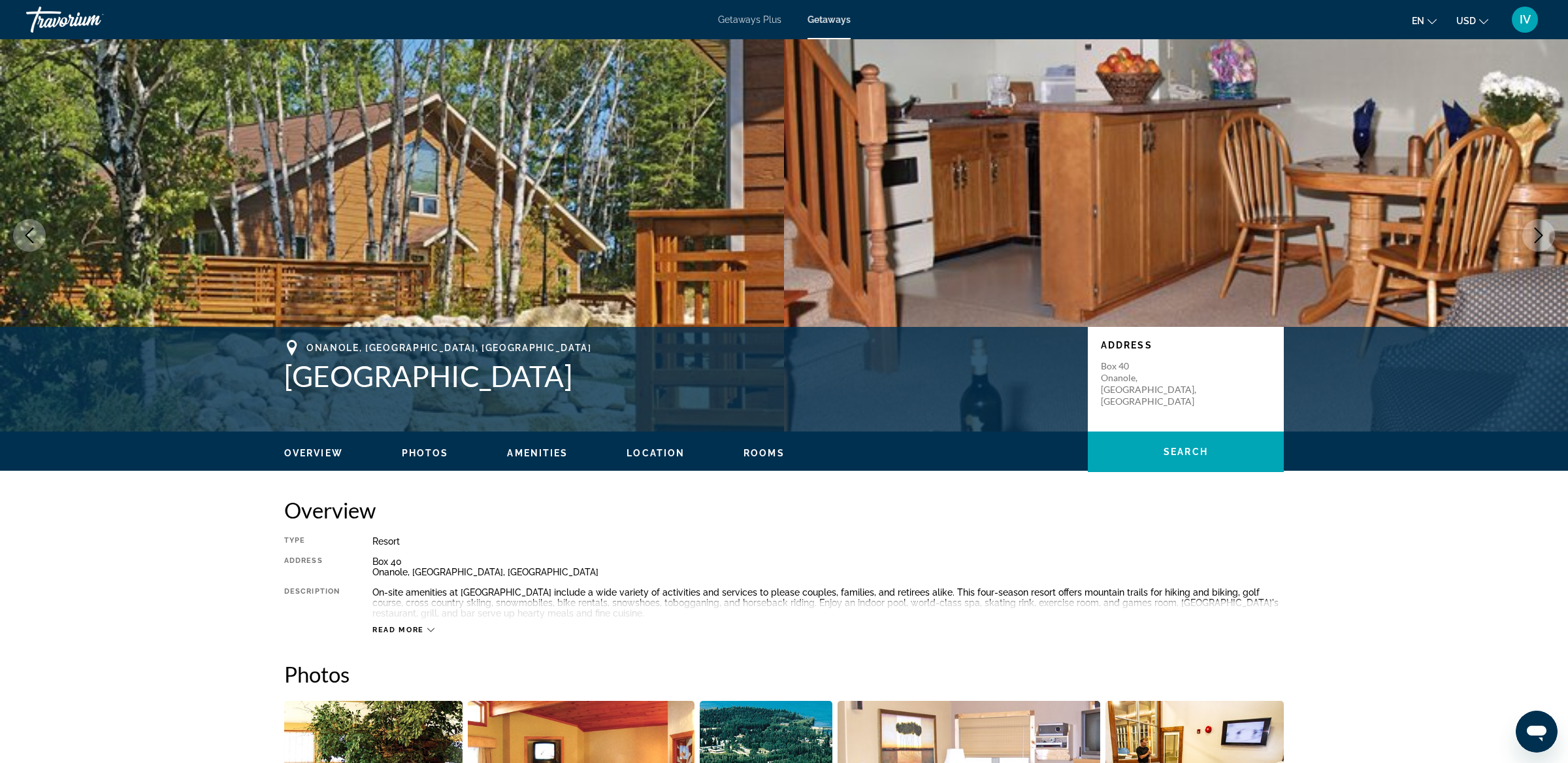
click at [1541, 232] on icon "Next image" at bounding box center [1538, 235] width 15 height 15
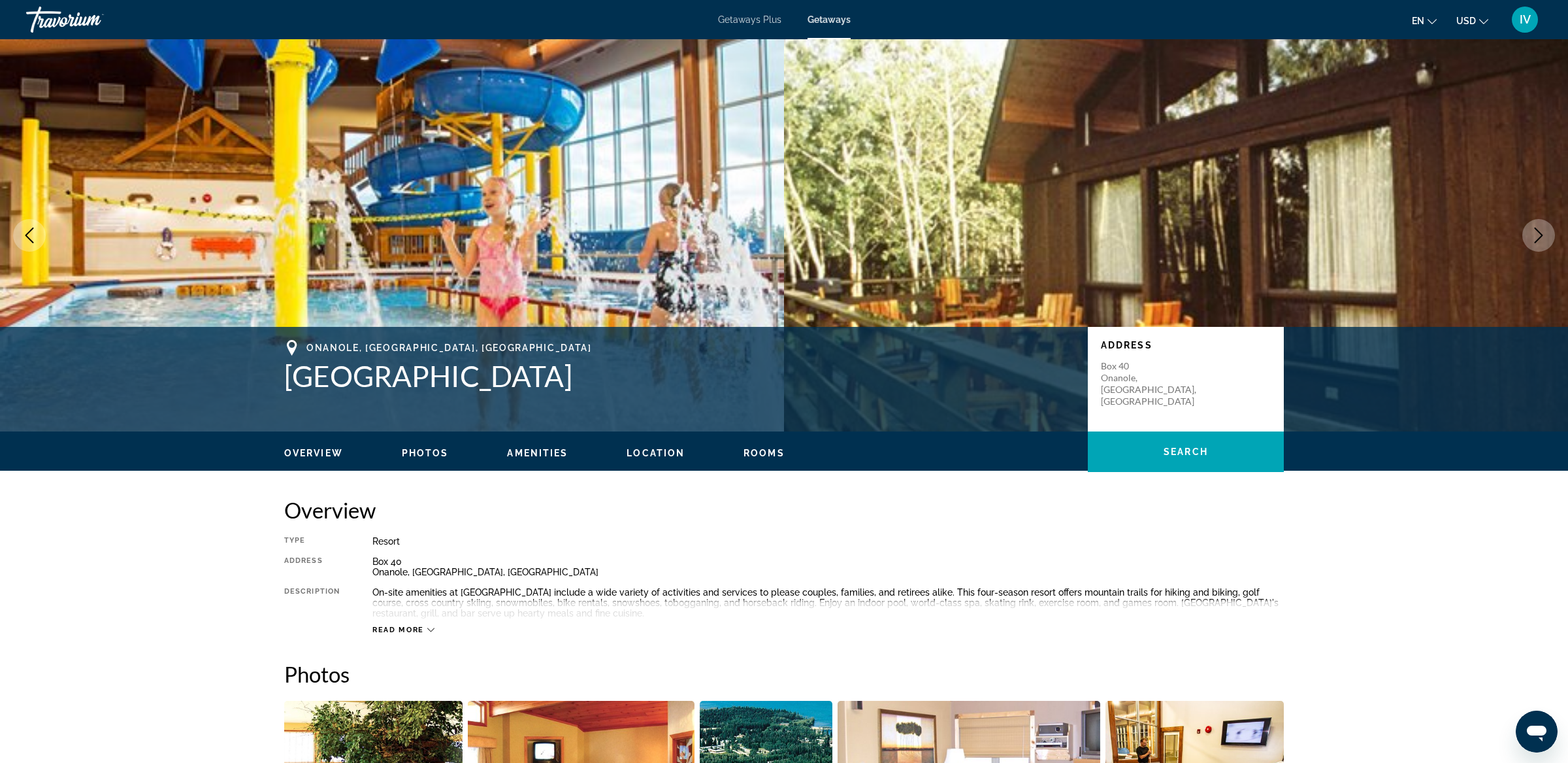
click at [1539, 231] on icon "Next image" at bounding box center [1538, 235] width 15 height 15
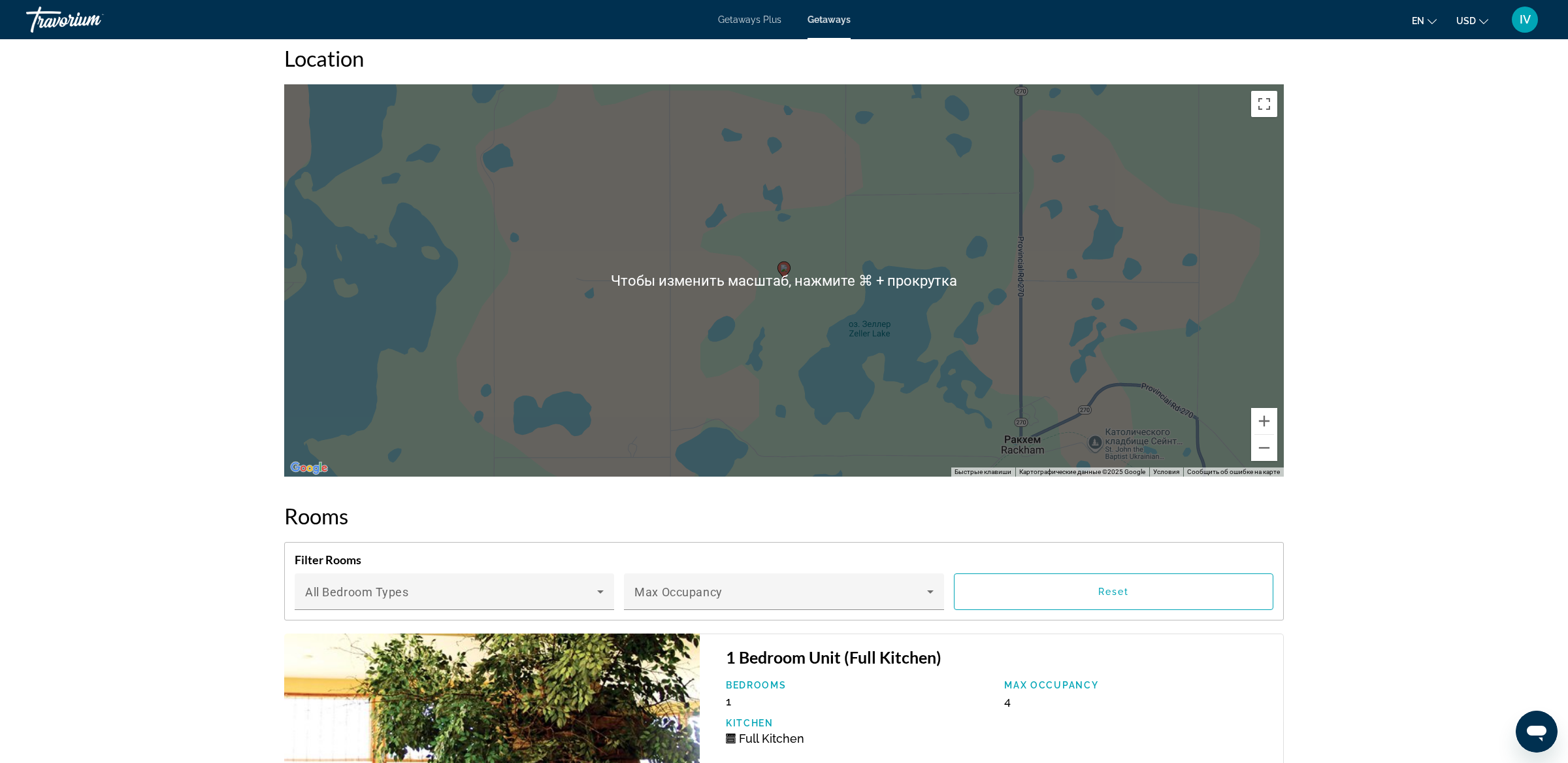
scroll to position [1858, 0]
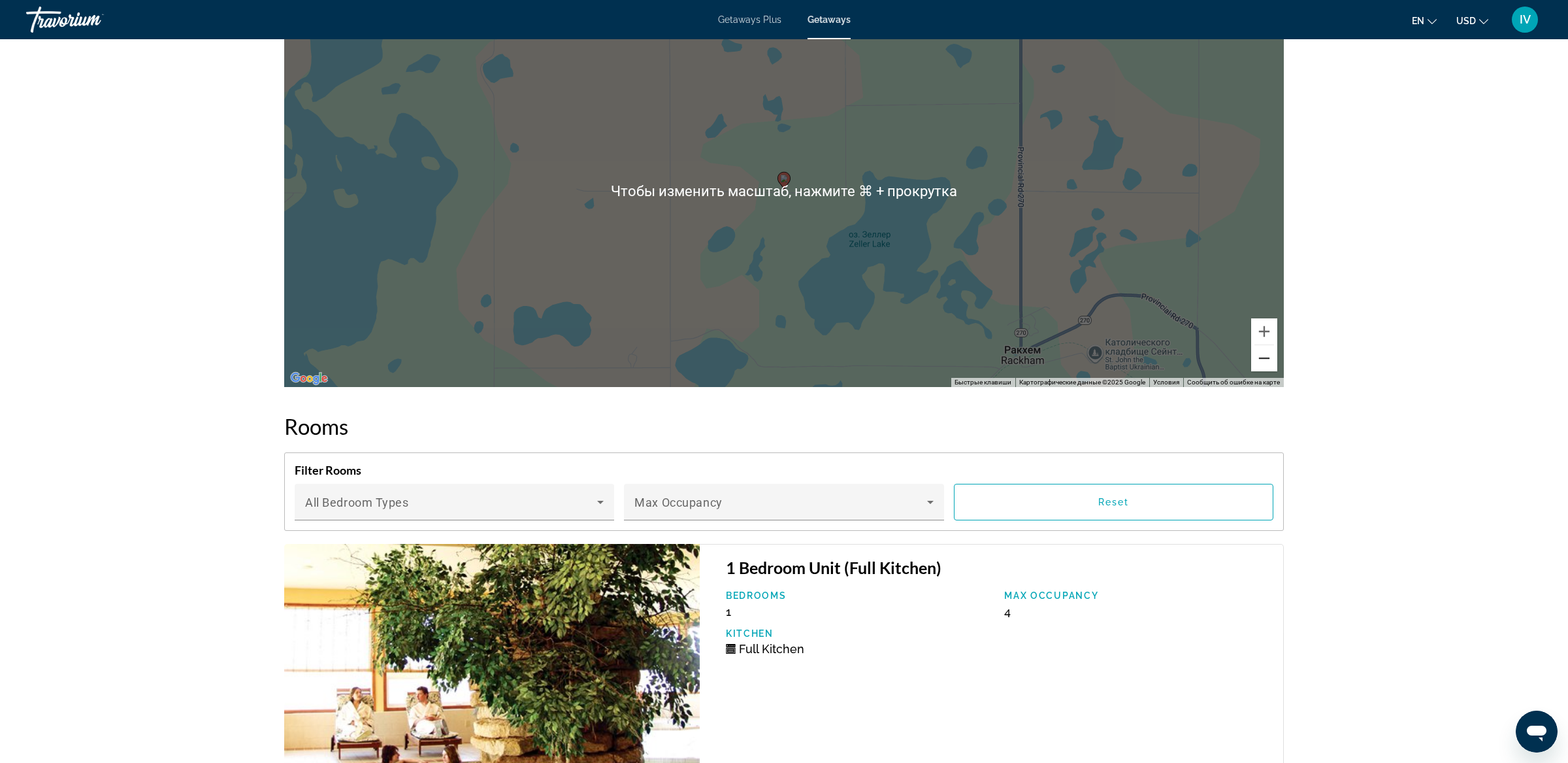
click at [1268, 360] on button "Уменьшить" at bounding box center [1264, 358] width 26 height 26
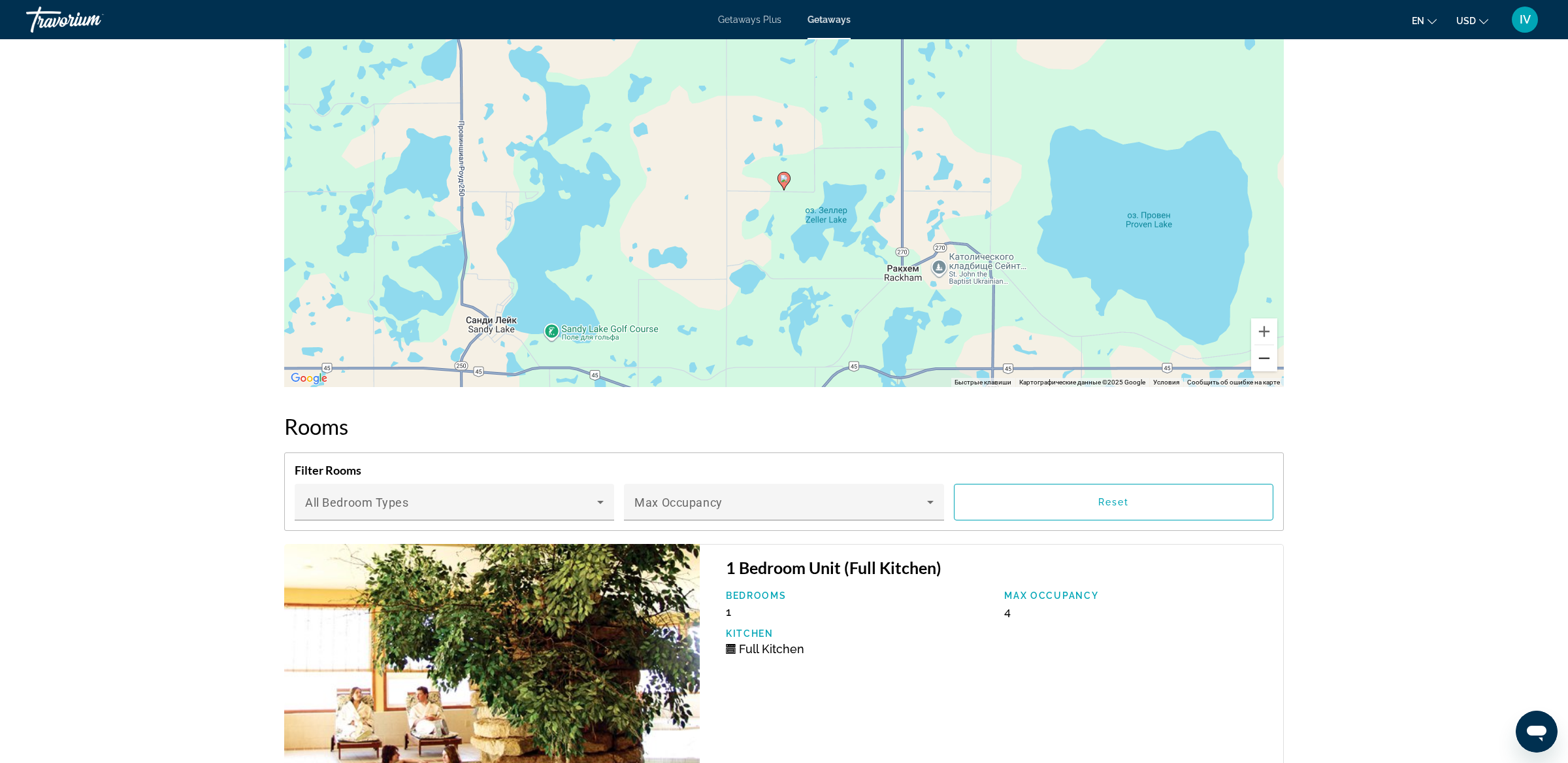
click at [1268, 360] on button "Уменьшить" at bounding box center [1264, 358] width 26 height 26
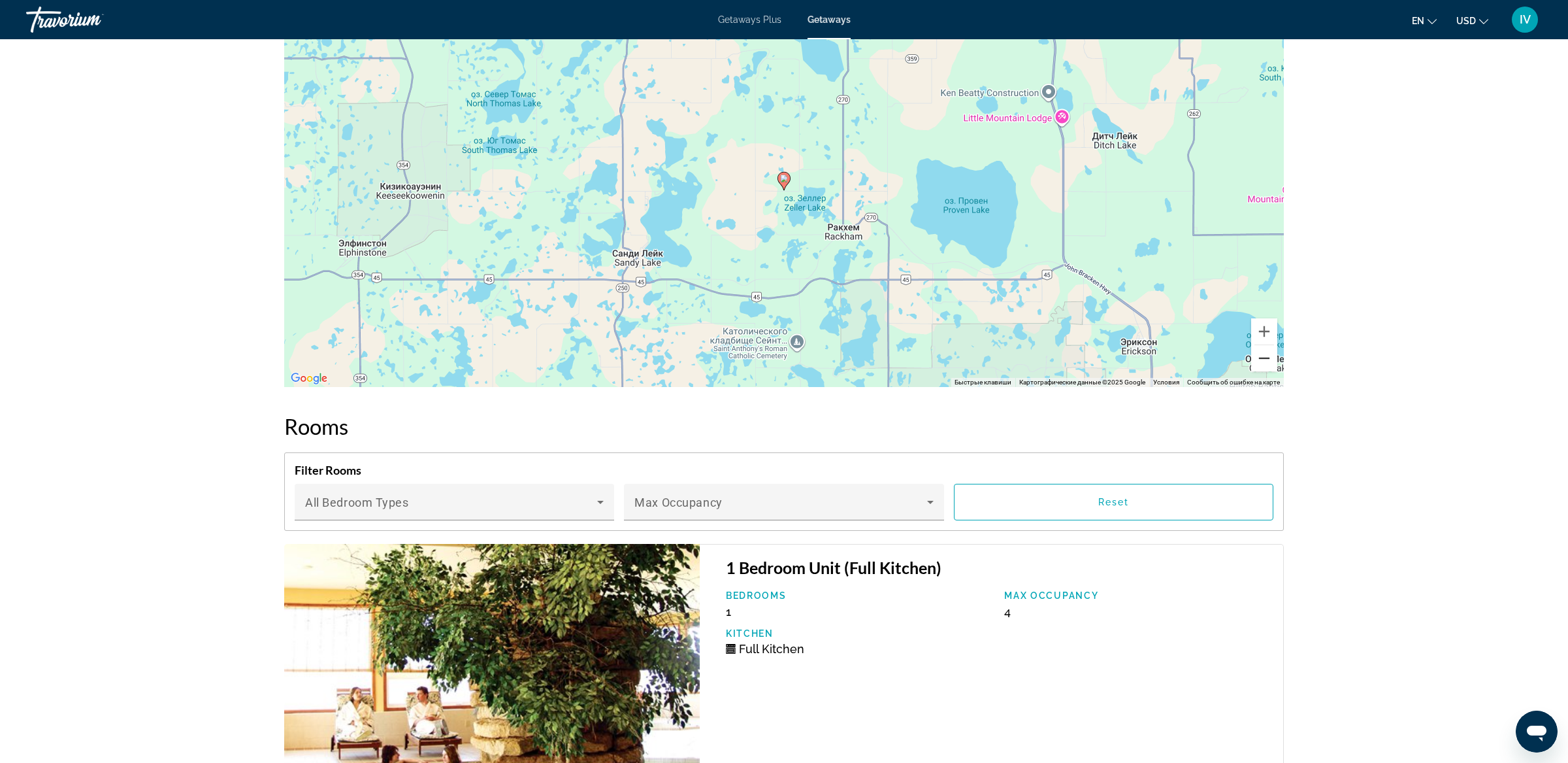
click at [1268, 360] on button "Уменьшить" at bounding box center [1264, 358] width 26 height 26
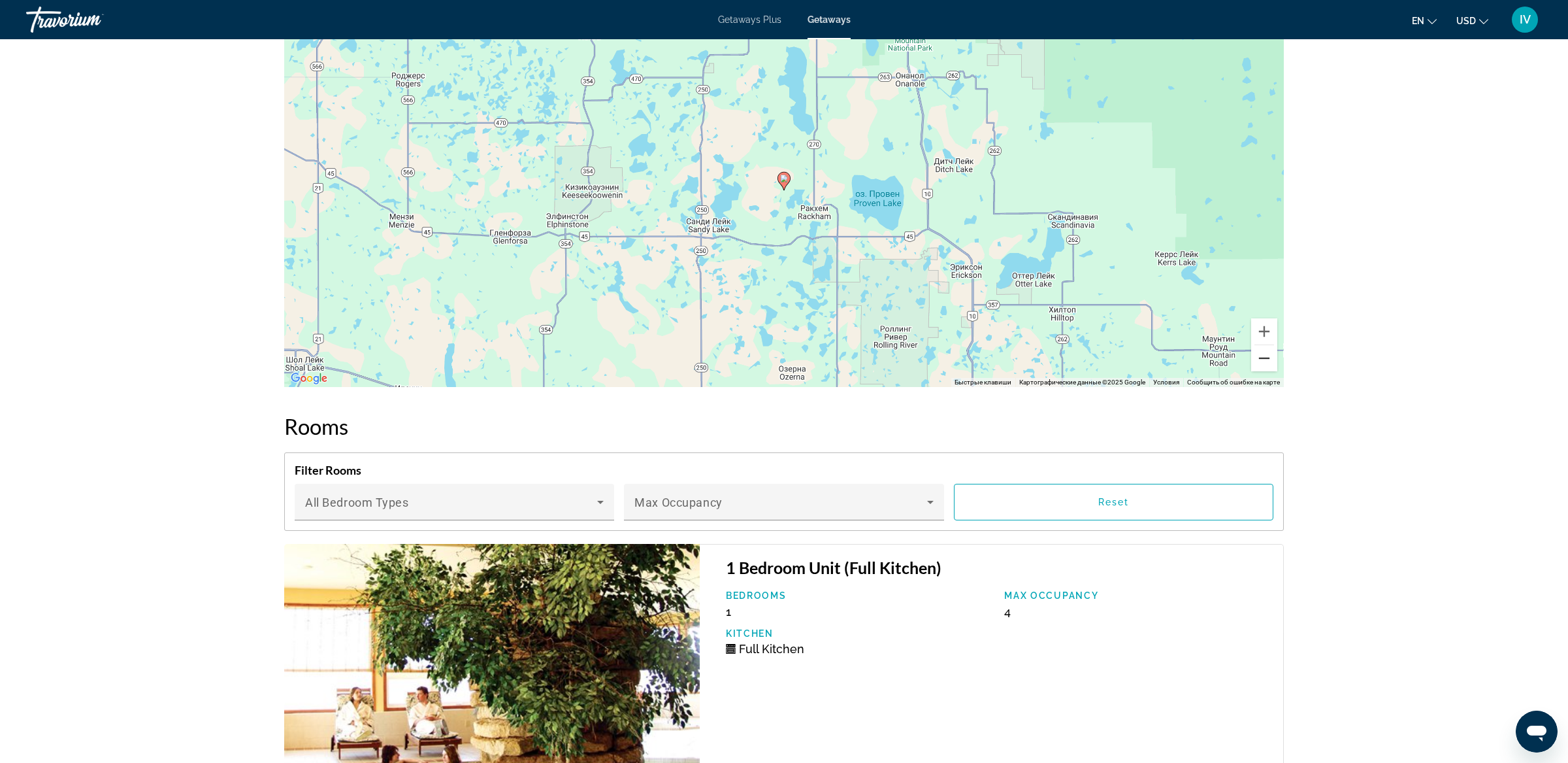
click at [1268, 360] on button "Уменьшить" at bounding box center [1264, 358] width 26 height 26
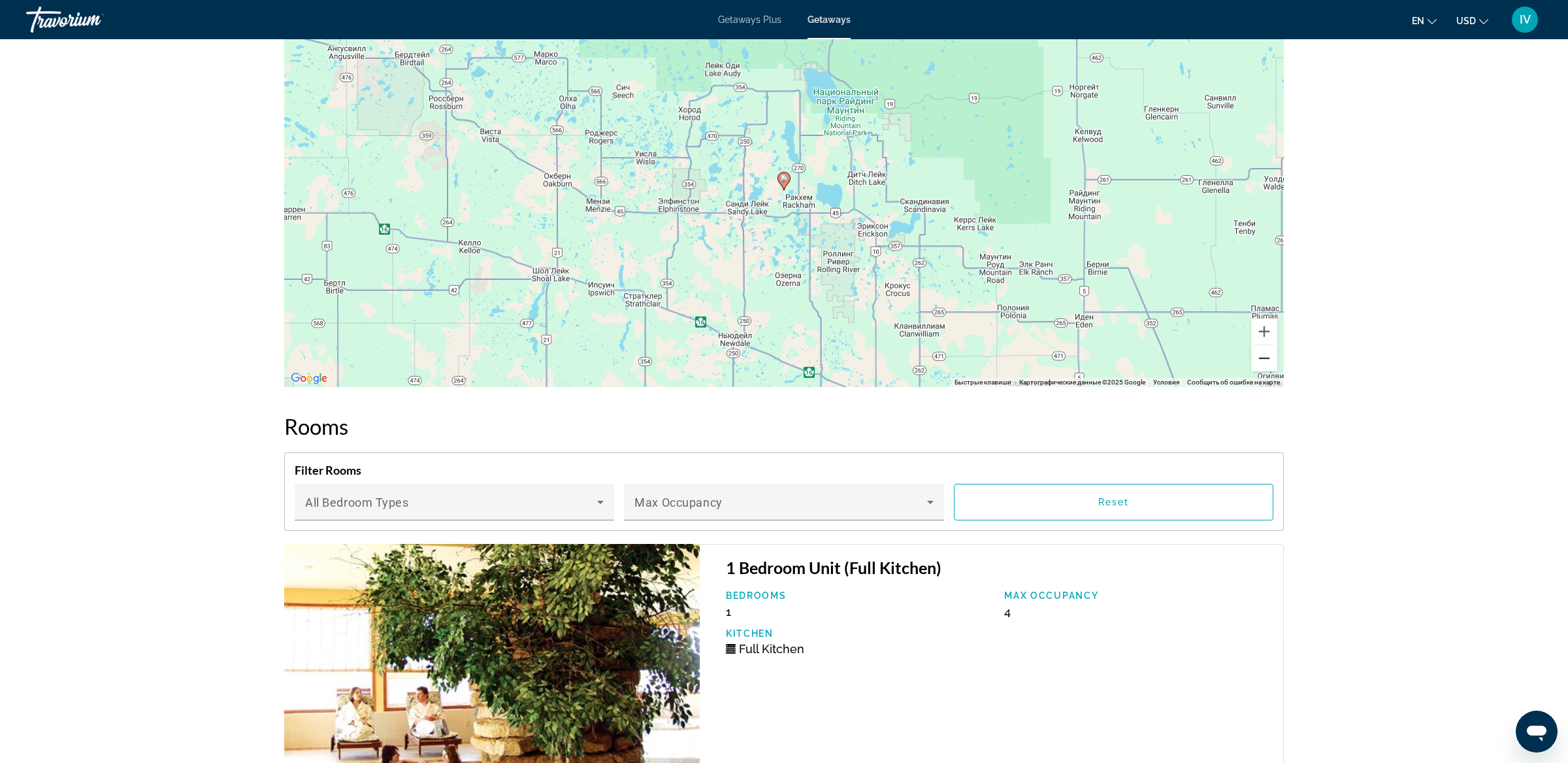
click at [1268, 360] on button "Уменьшить" at bounding box center [1264, 358] width 26 height 26
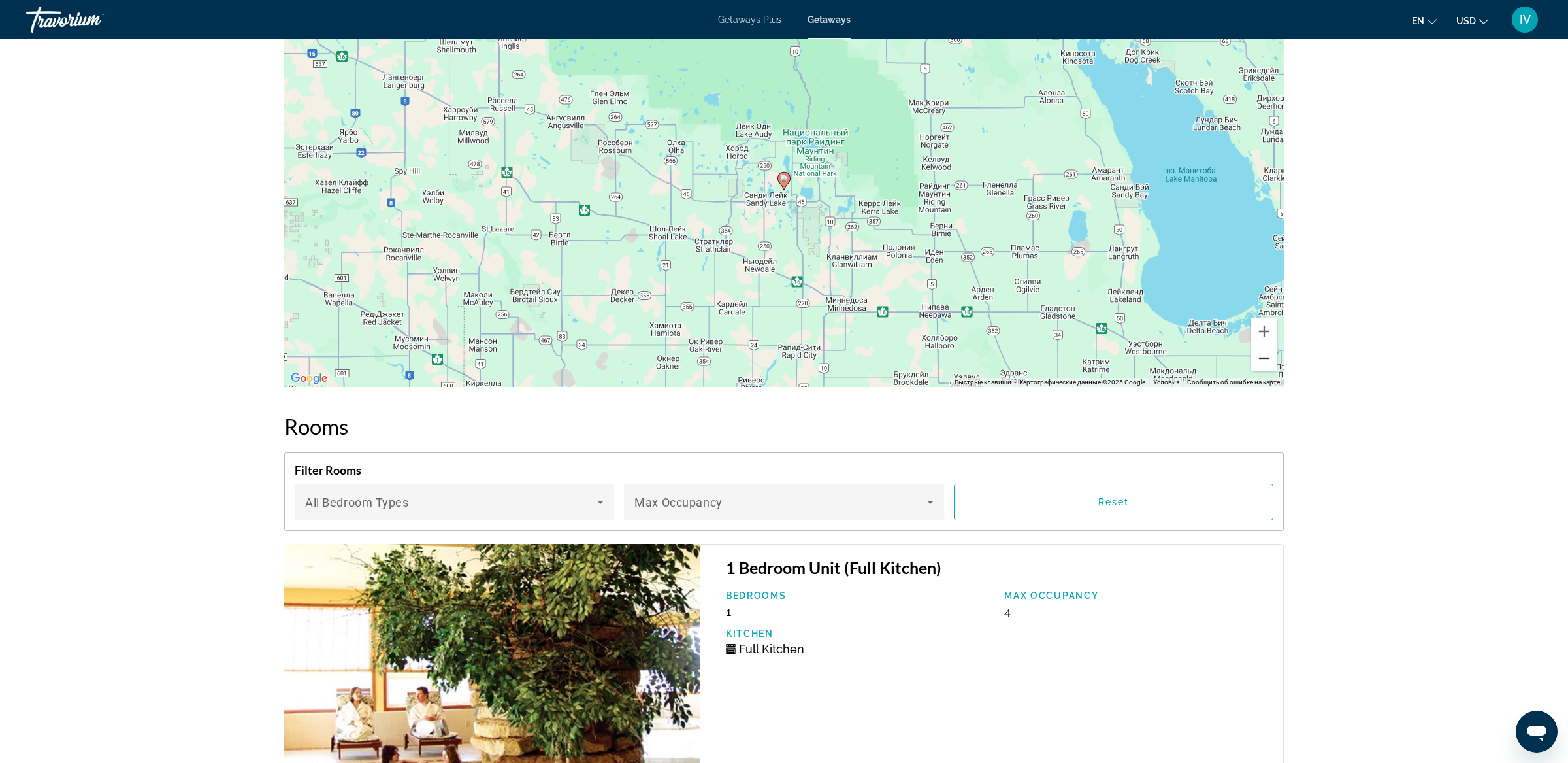
click at [1268, 360] on button "Уменьшить" at bounding box center [1264, 358] width 26 height 26
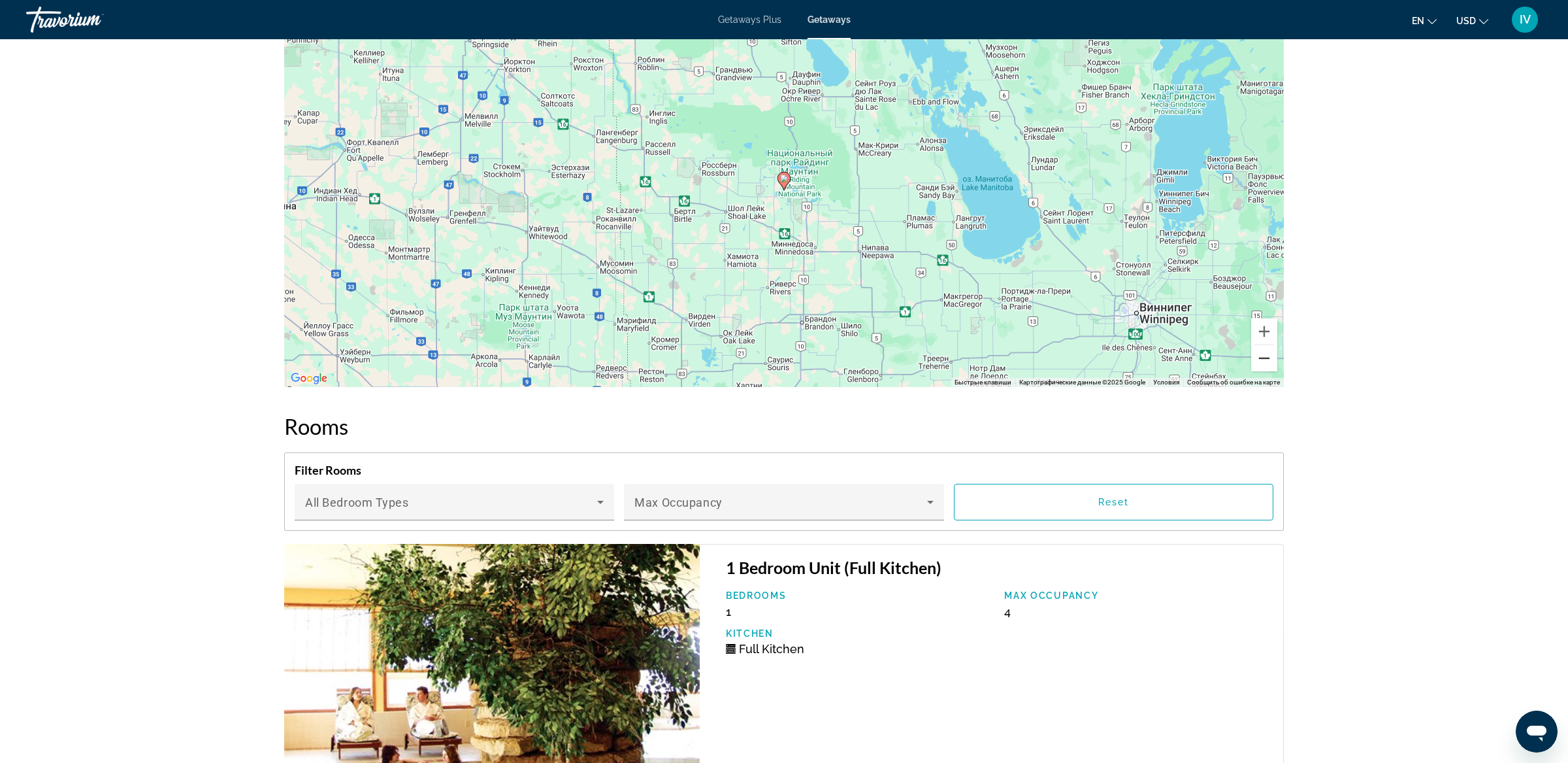
click at [1268, 360] on button "Уменьшить" at bounding box center [1264, 358] width 26 height 26
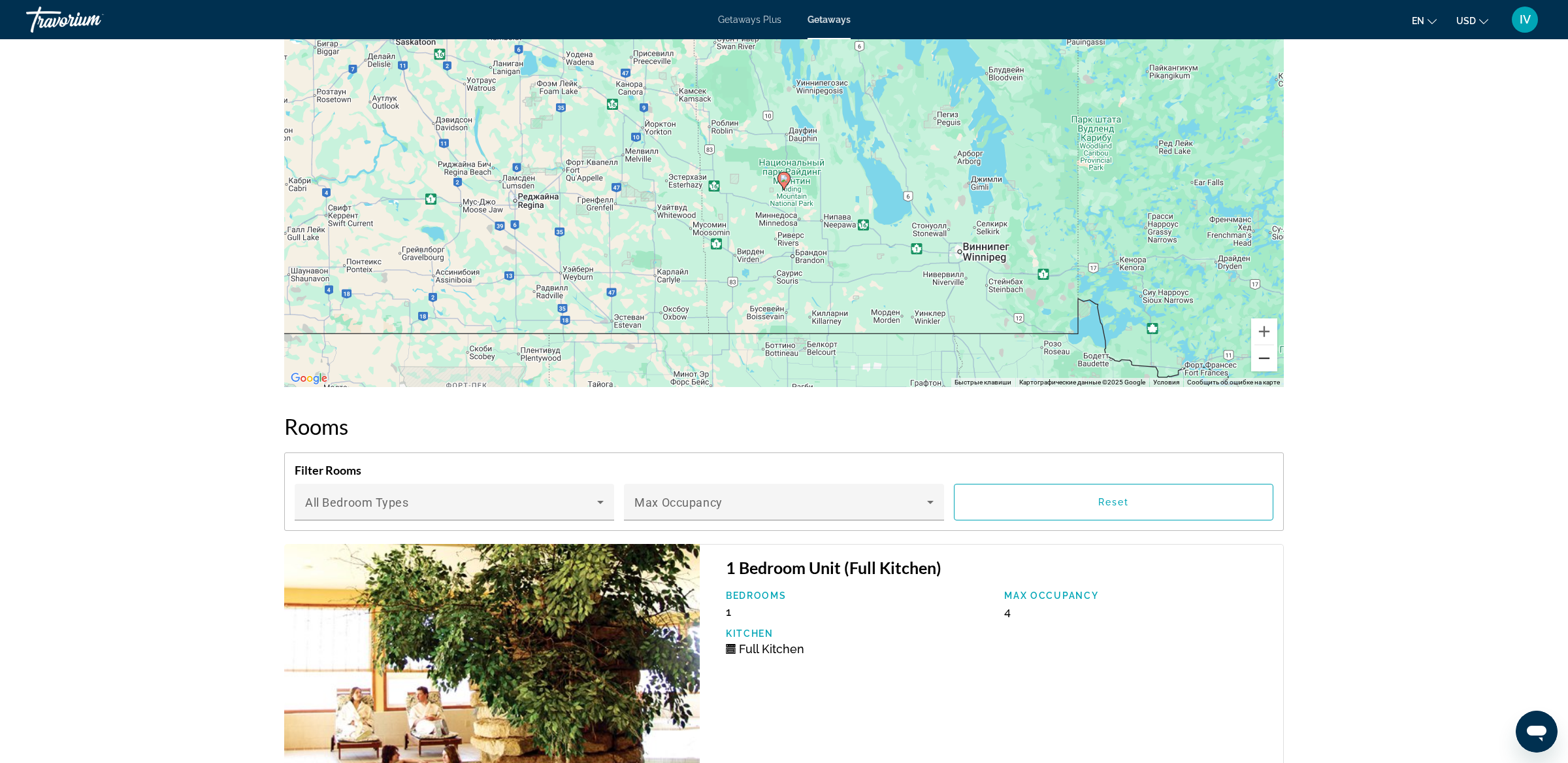
click at [1268, 360] on button "Уменьшить" at bounding box center [1264, 358] width 26 height 26
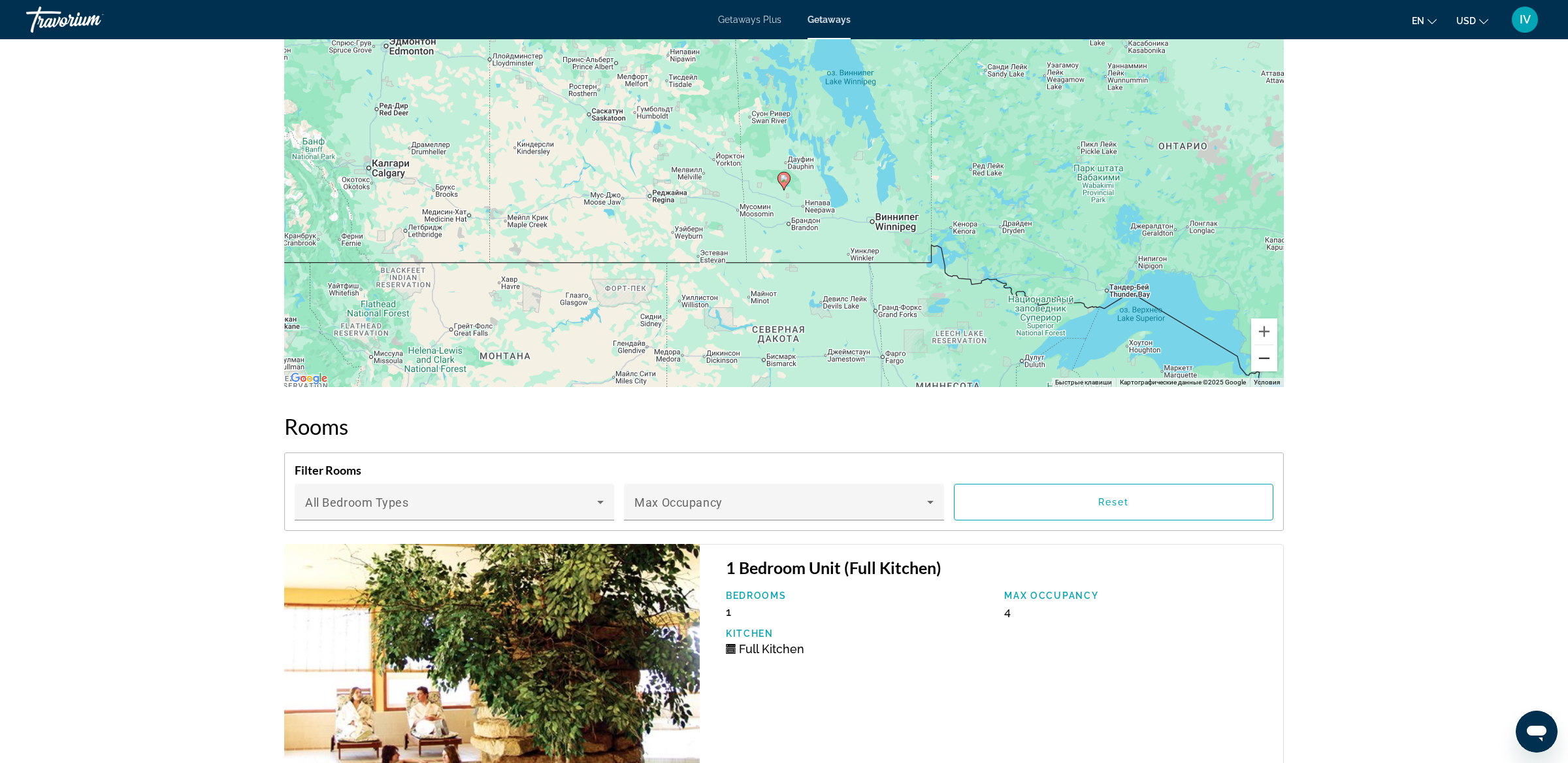
click at [1268, 360] on button "Уменьшить" at bounding box center [1264, 358] width 26 height 26
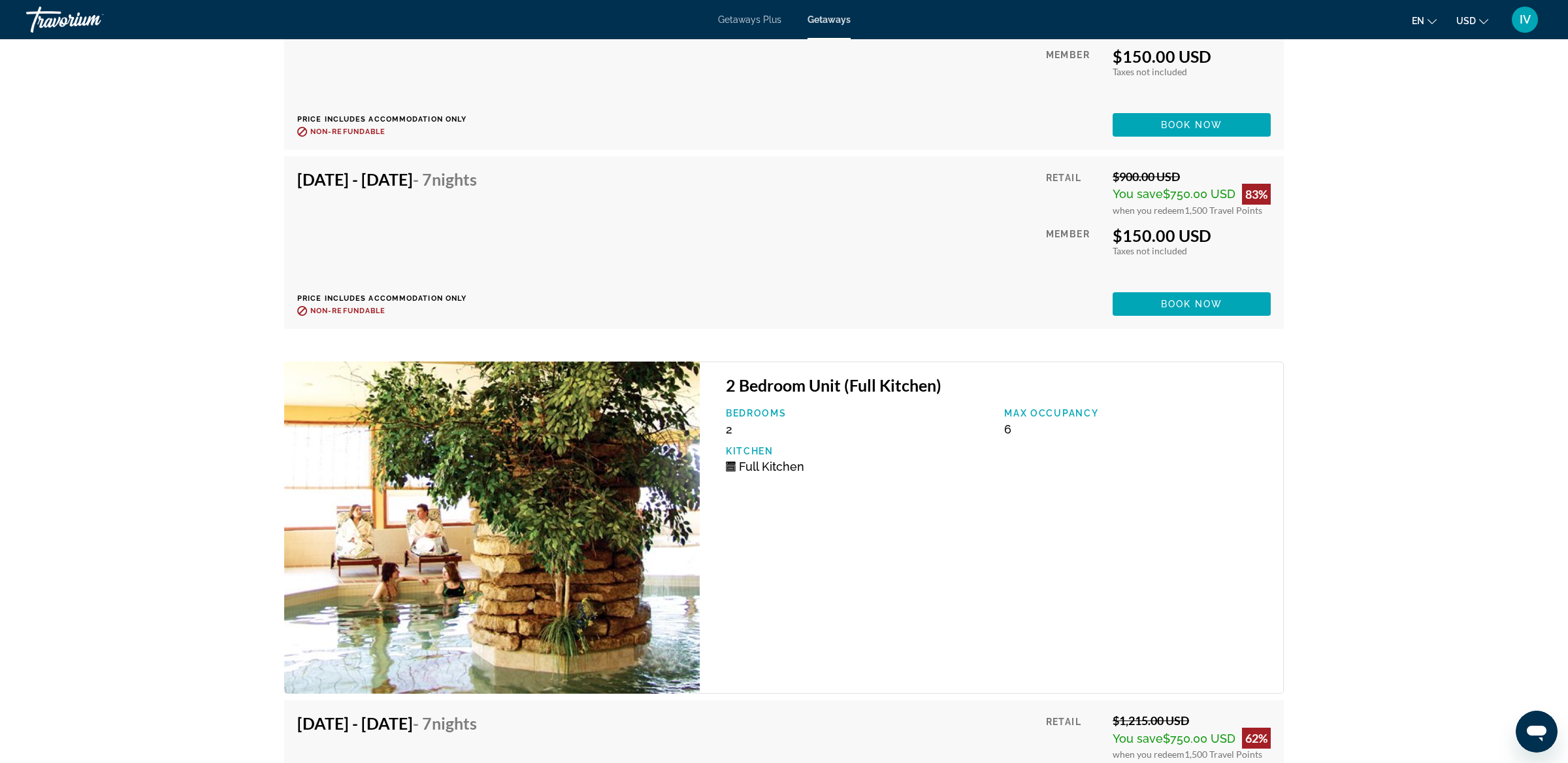
scroll to position [3001, 0]
